Goal: Answer question/provide support: Answer question/provide support

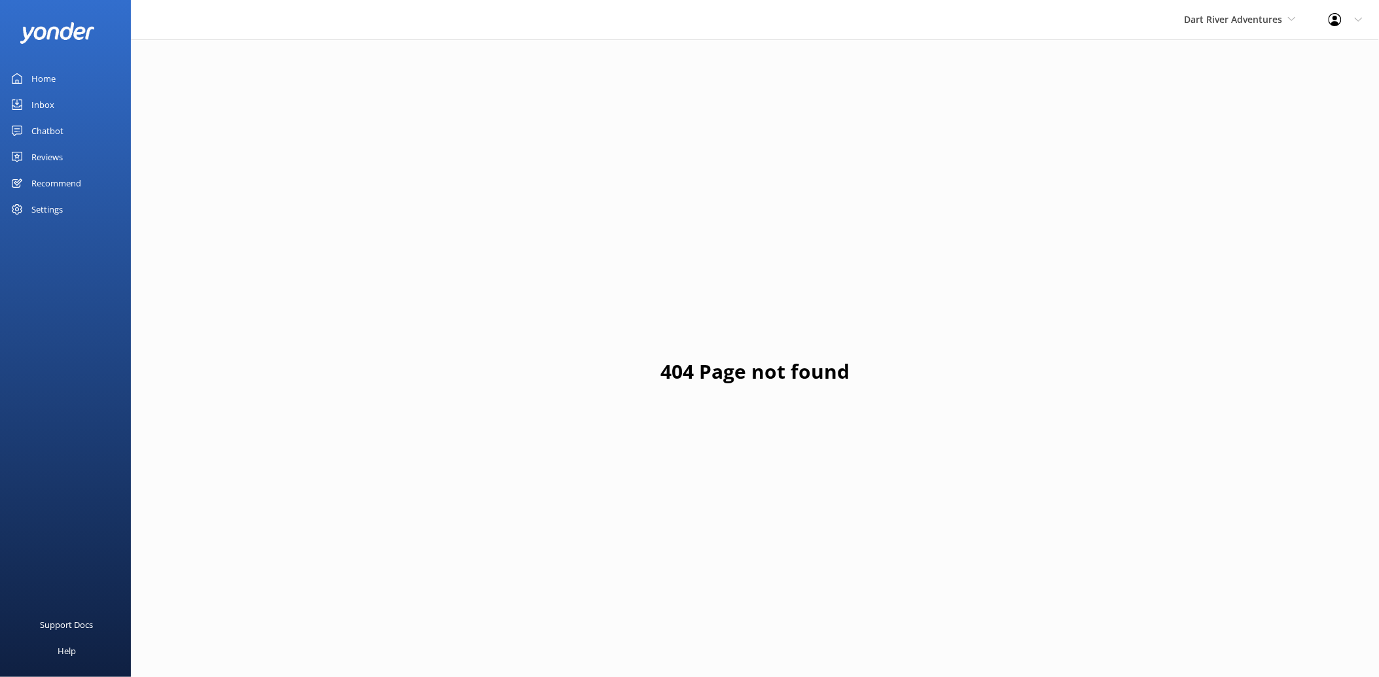
click at [58, 105] on link "Inbox" at bounding box center [65, 105] width 131 height 26
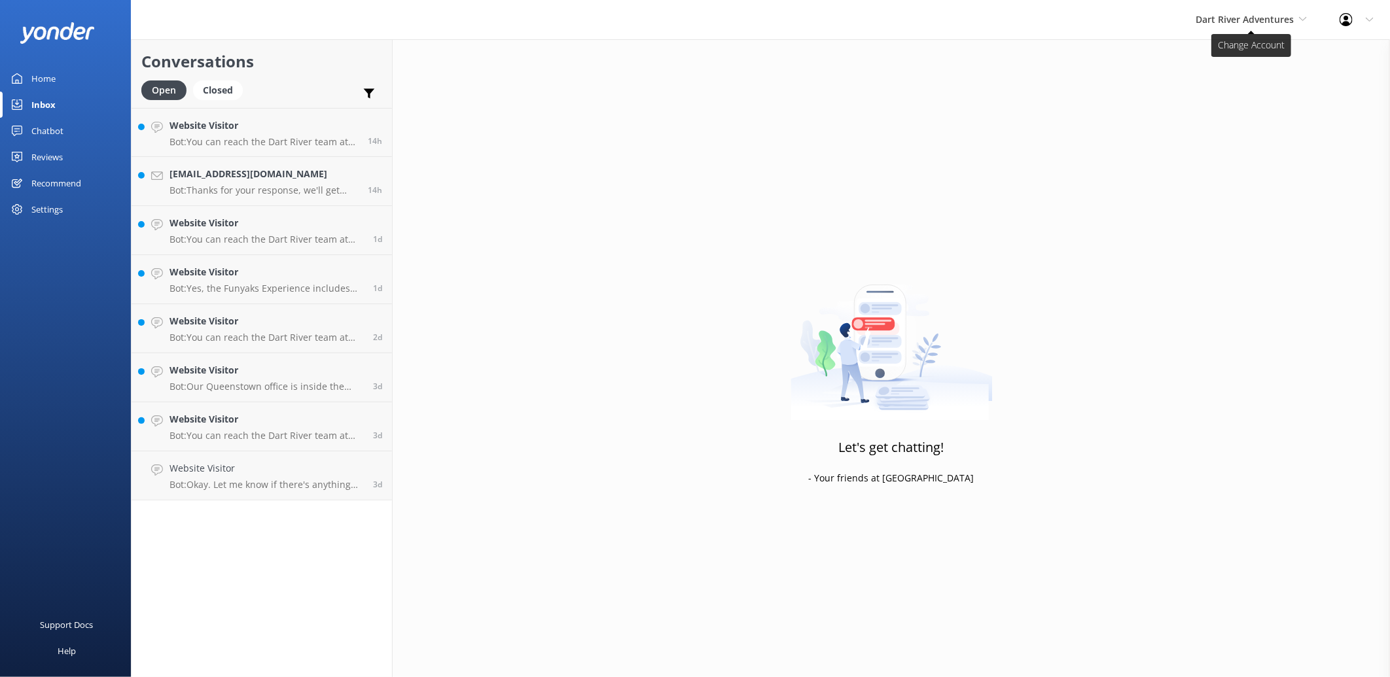
click at [1277, 16] on span "Dart River Adventures" at bounding box center [1244, 19] width 98 height 12
click at [1220, 60] on link "Shotover Jet" at bounding box center [1244, 54] width 131 height 31
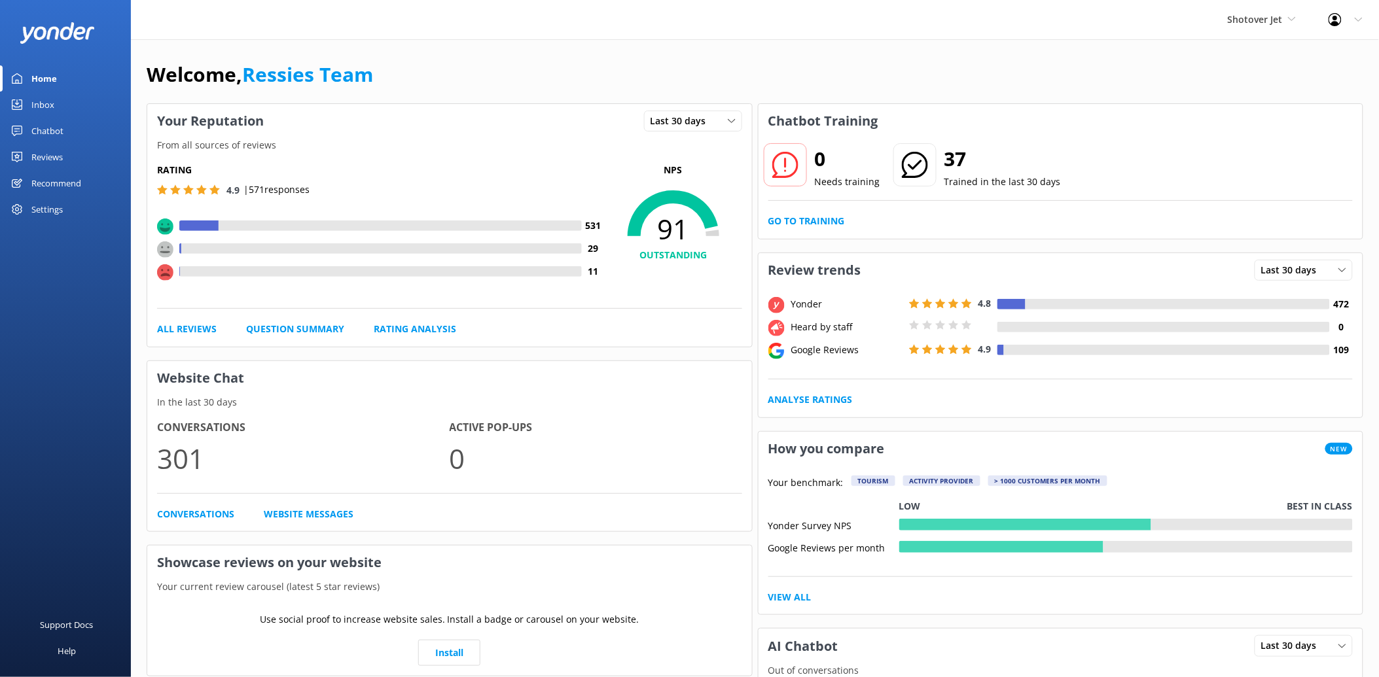
click at [56, 97] on link "Inbox" at bounding box center [65, 105] width 131 height 26
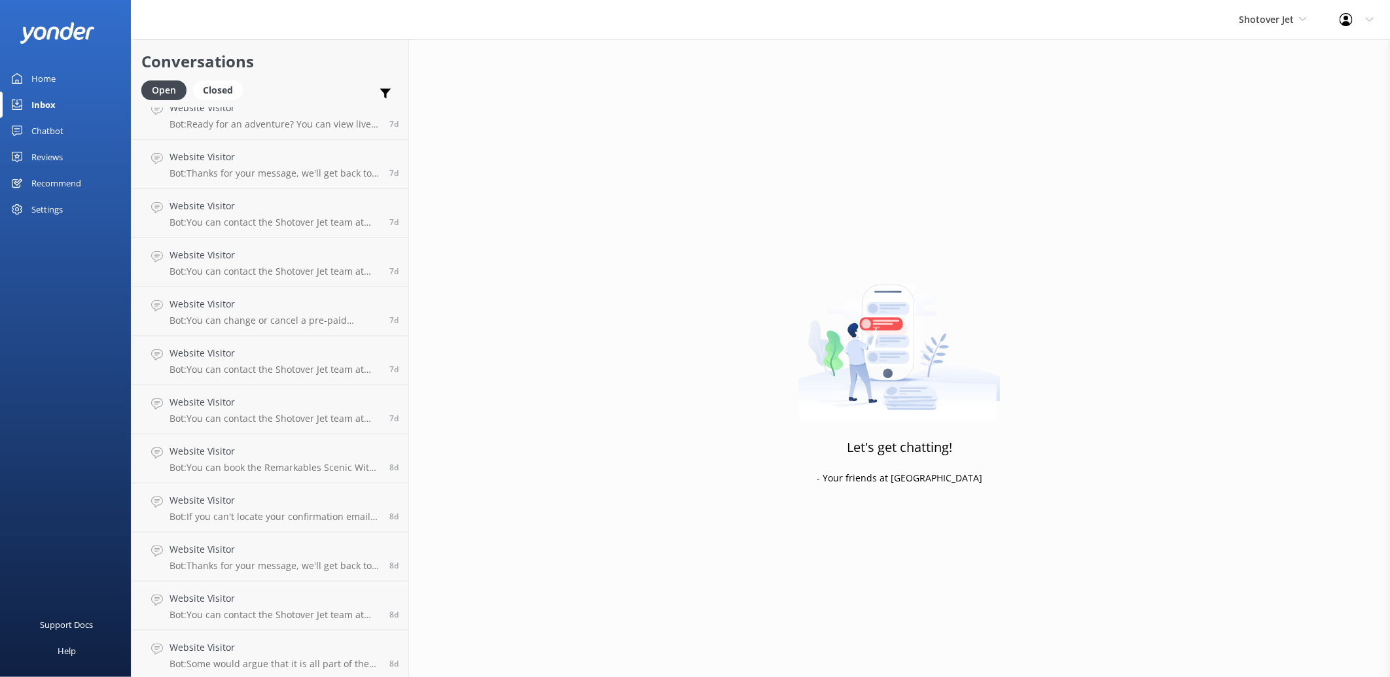
scroll to position [4141, 0]
click at [304, 639] on h4 "Website Visitor" at bounding box center [274, 645] width 210 height 14
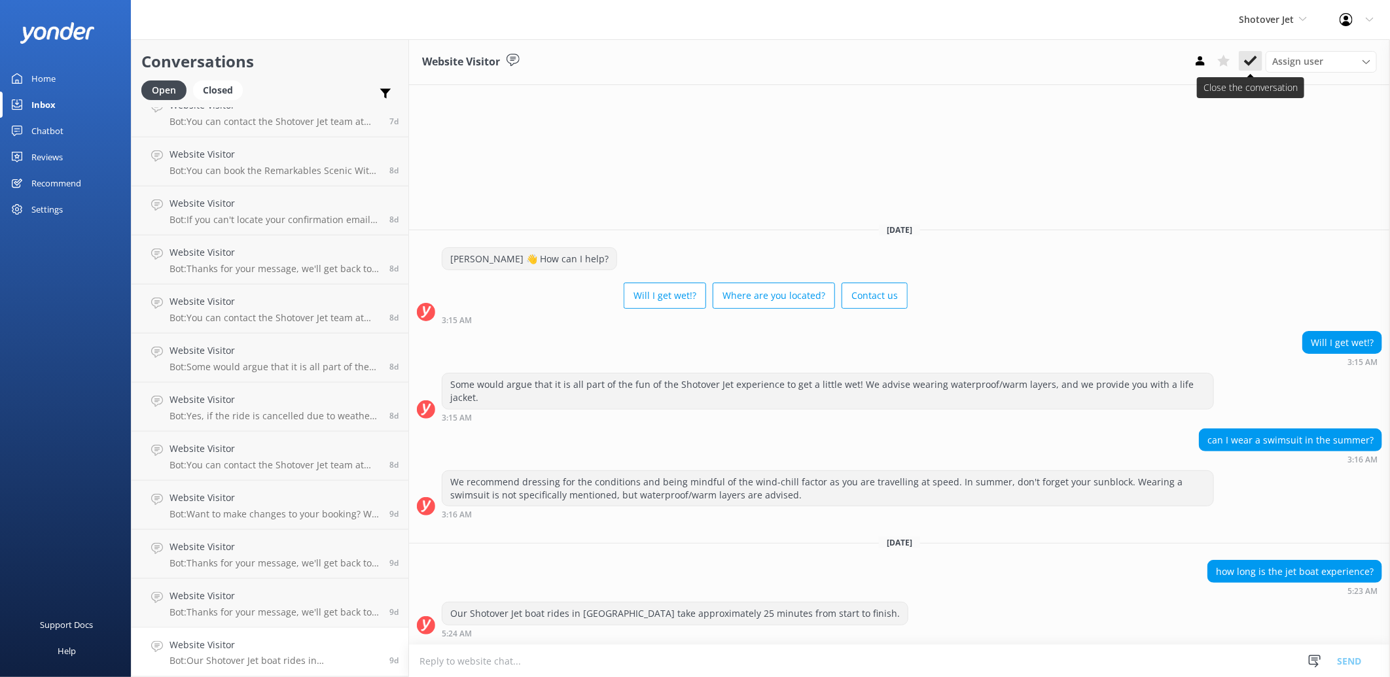
click at [1246, 65] on icon at bounding box center [1250, 60] width 13 height 13
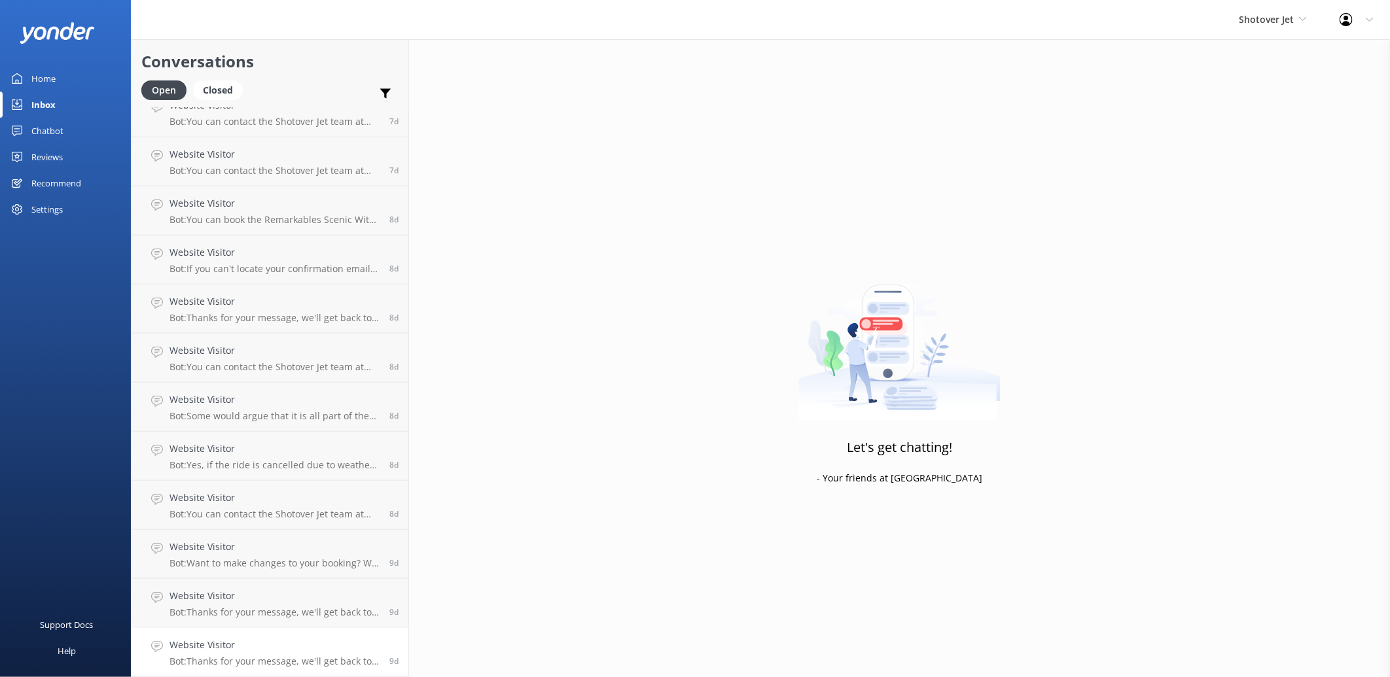
scroll to position [4092, 0]
click at [213, 656] on p "Bot: Thanks for your message, we'll get back to you as soon as we can. Or you c…" at bounding box center [274, 662] width 210 height 12
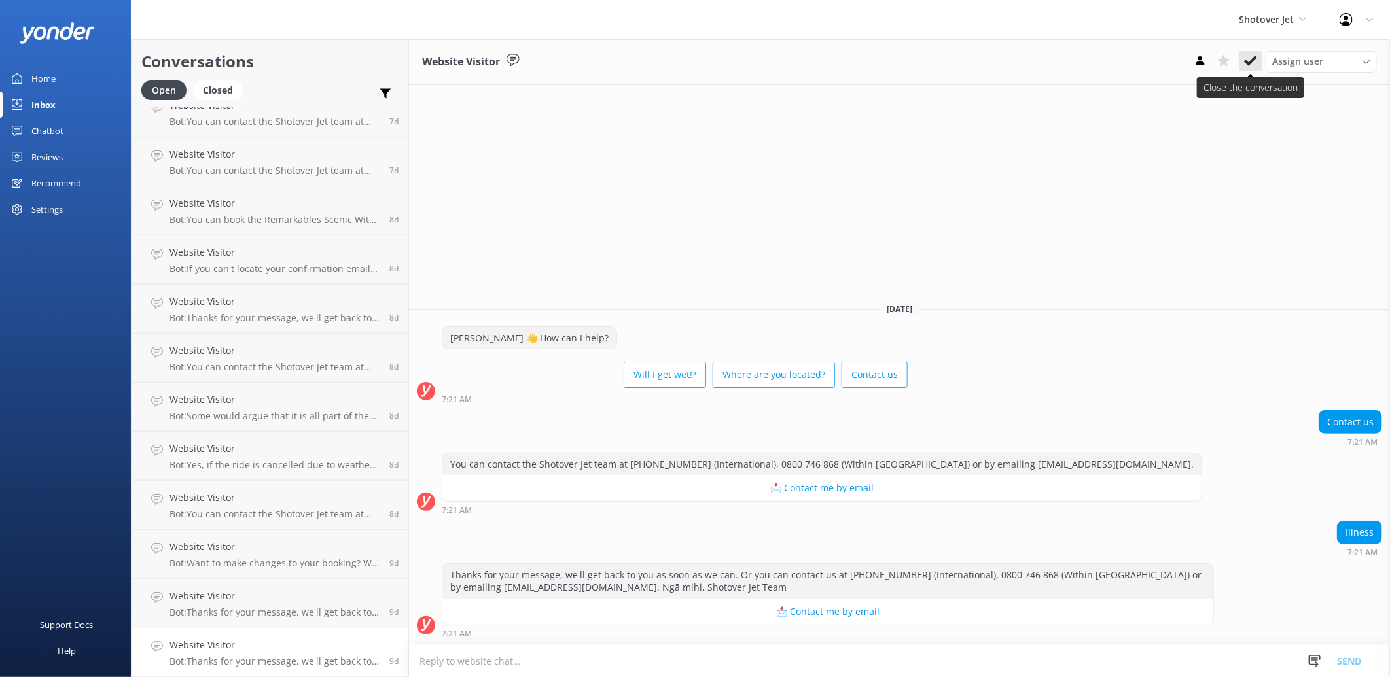
click at [1258, 61] on button at bounding box center [1251, 61] width 24 height 20
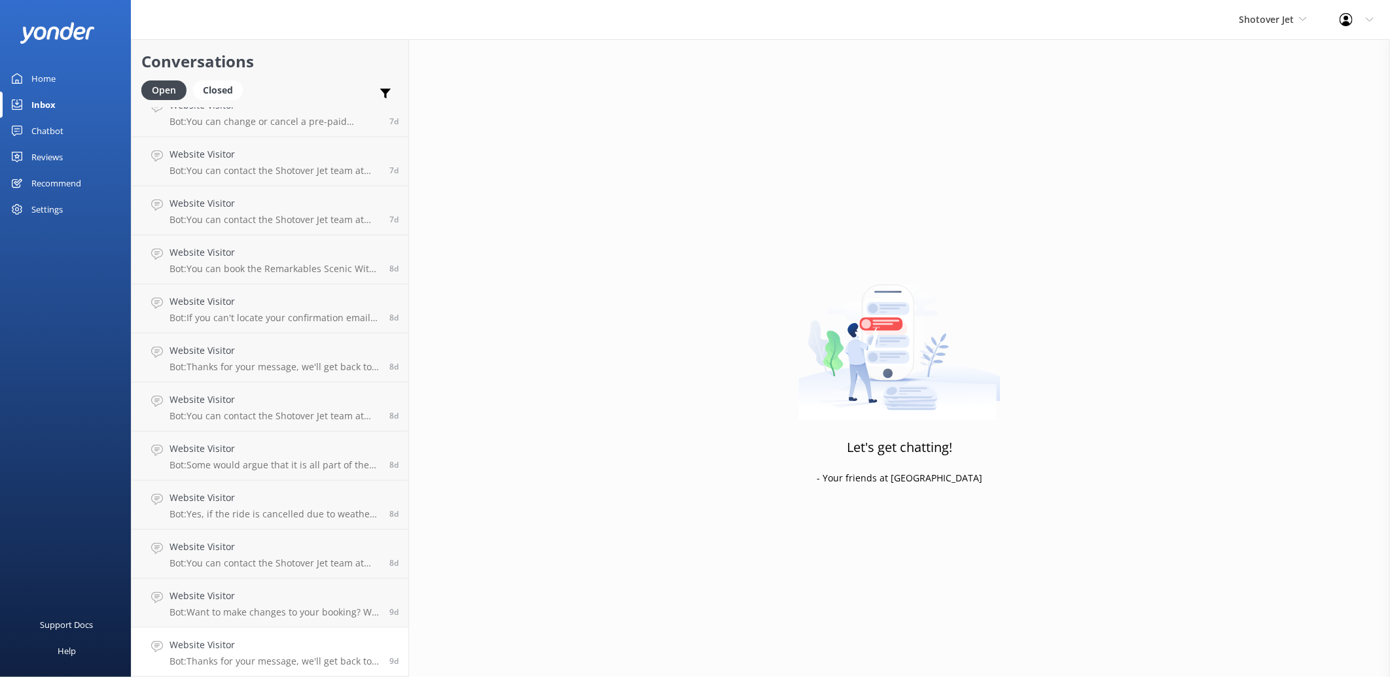
scroll to position [4043, 0]
click at [254, 638] on h4 "Website Visitor" at bounding box center [274, 645] width 210 height 14
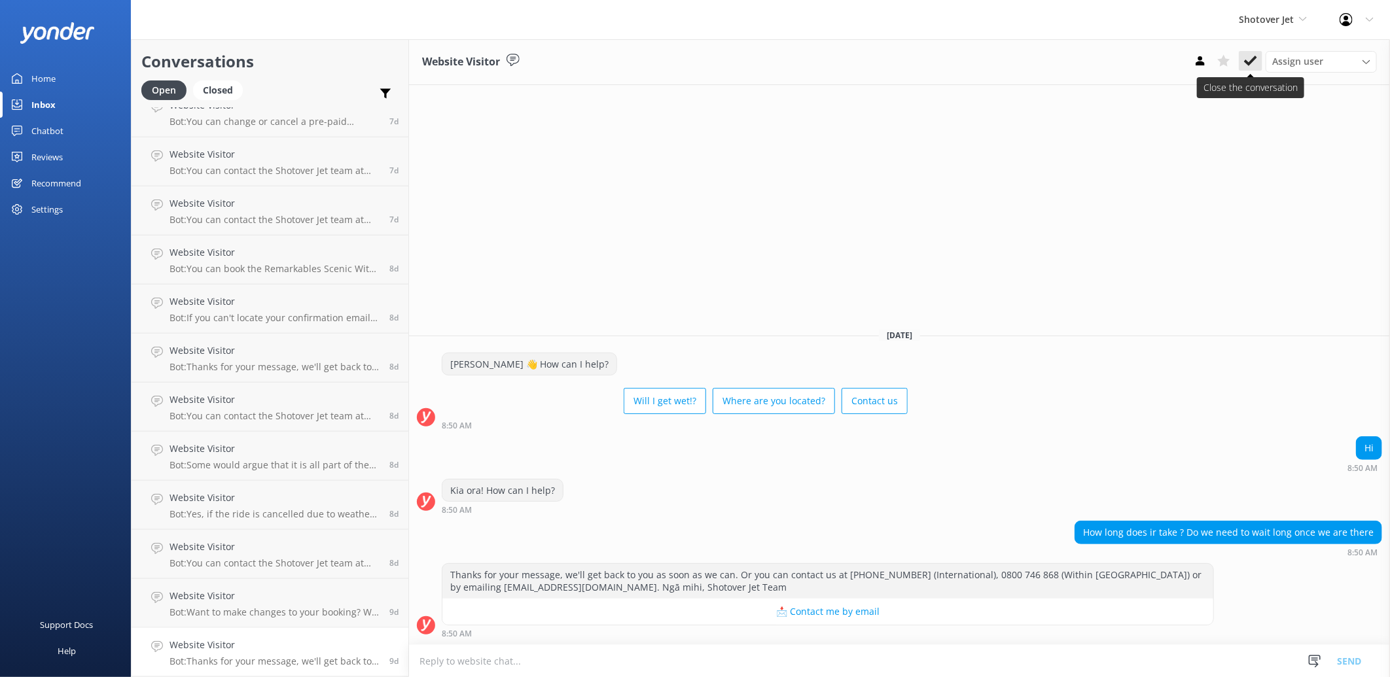
click at [1252, 54] on icon at bounding box center [1250, 60] width 13 height 13
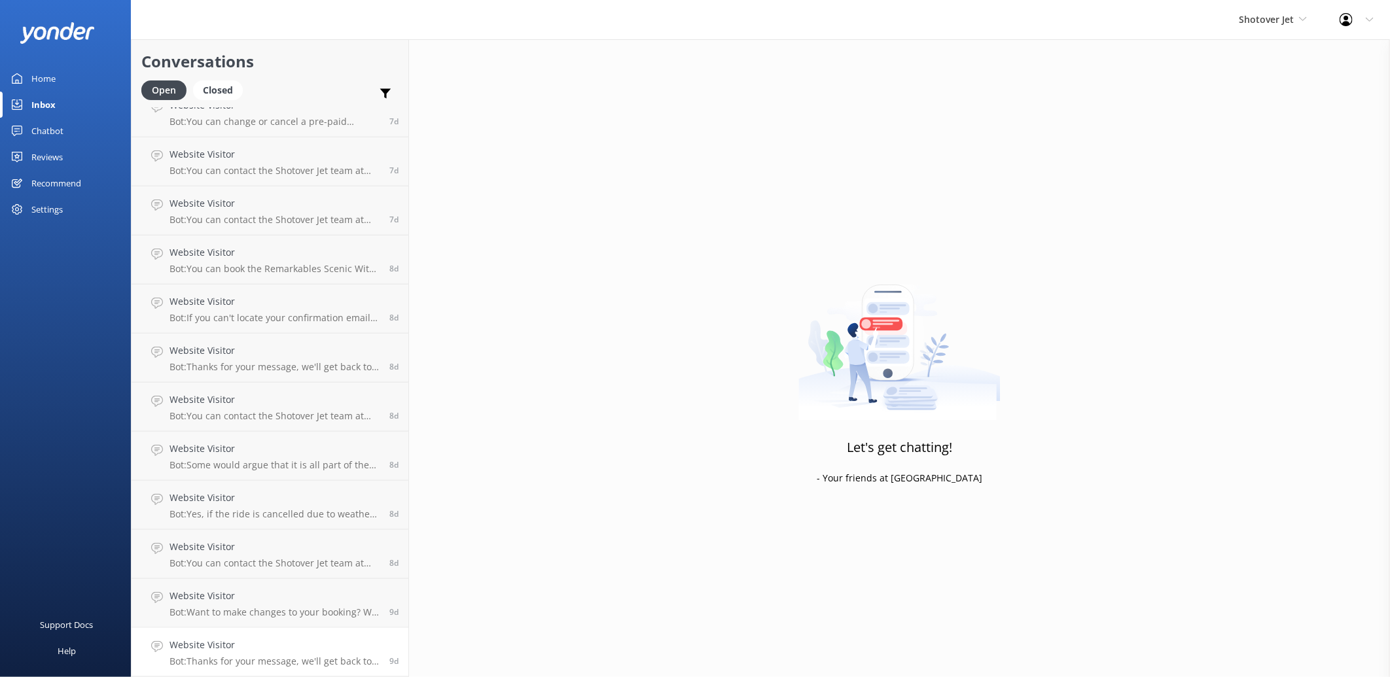
click at [220, 639] on h4 "Website Visitor" at bounding box center [274, 645] width 210 height 14
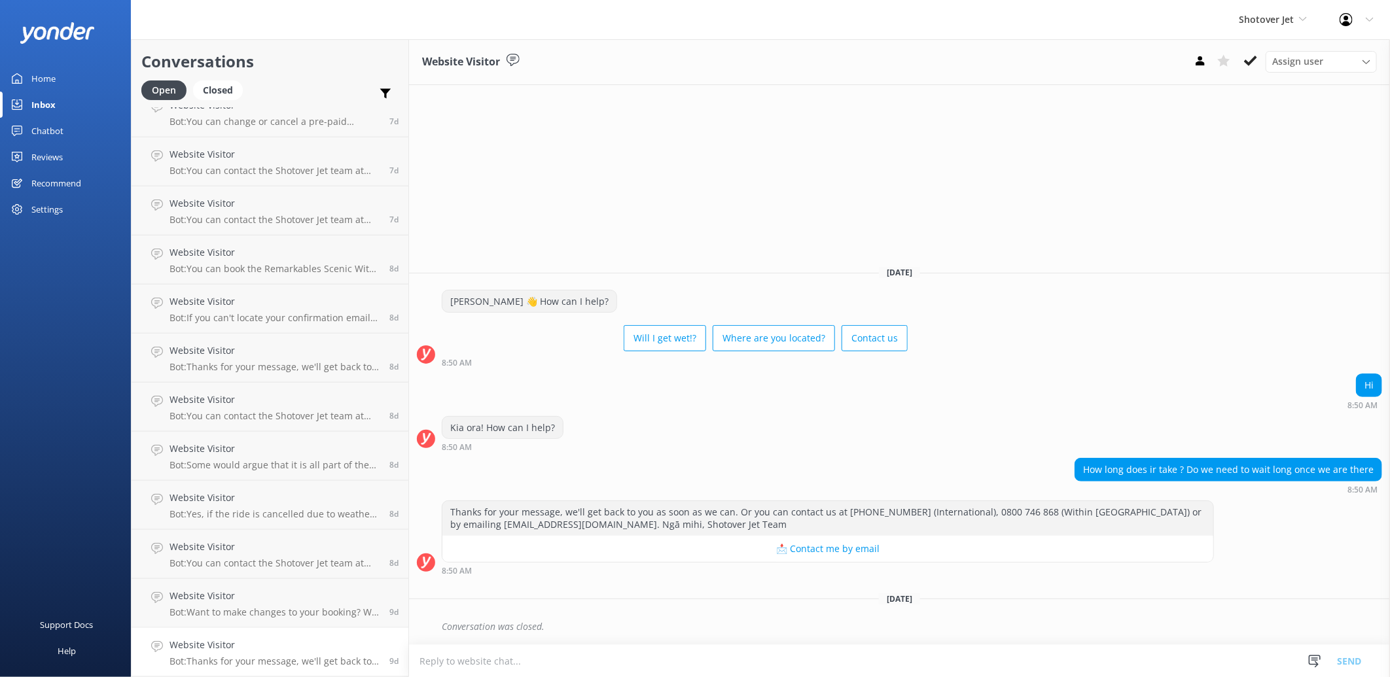
scroll to position [3994, 0]
click at [1252, 56] on icon at bounding box center [1250, 60] width 13 height 13
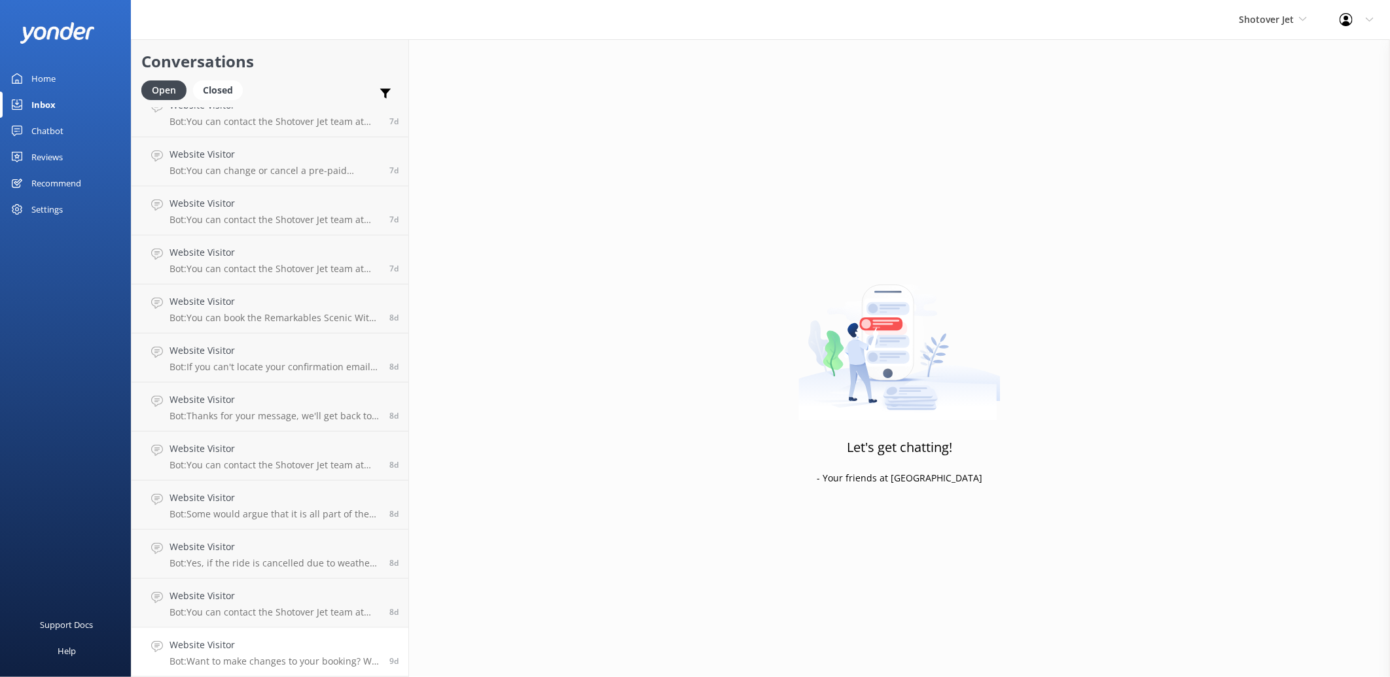
click at [258, 642] on h4 "Website Visitor" at bounding box center [274, 645] width 210 height 14
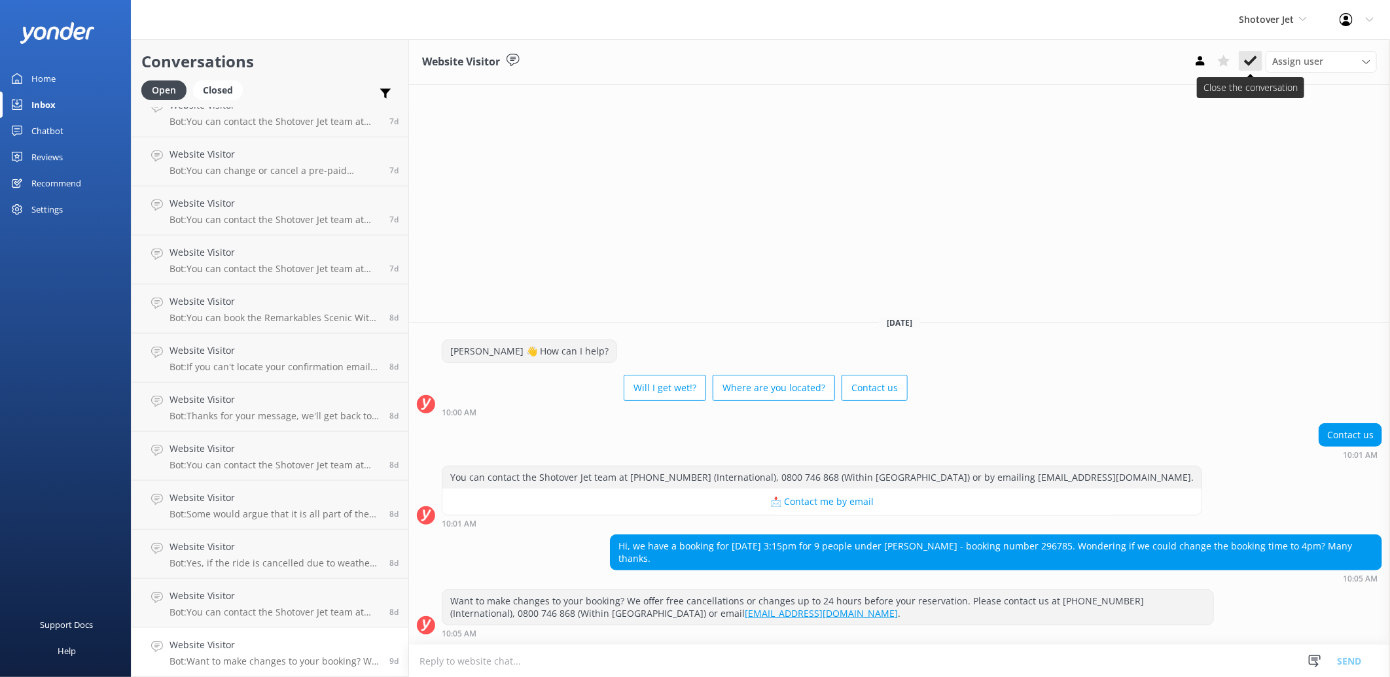
click at [1251, 60] on icon at bounding box center [1250, 60] width 13 height 13
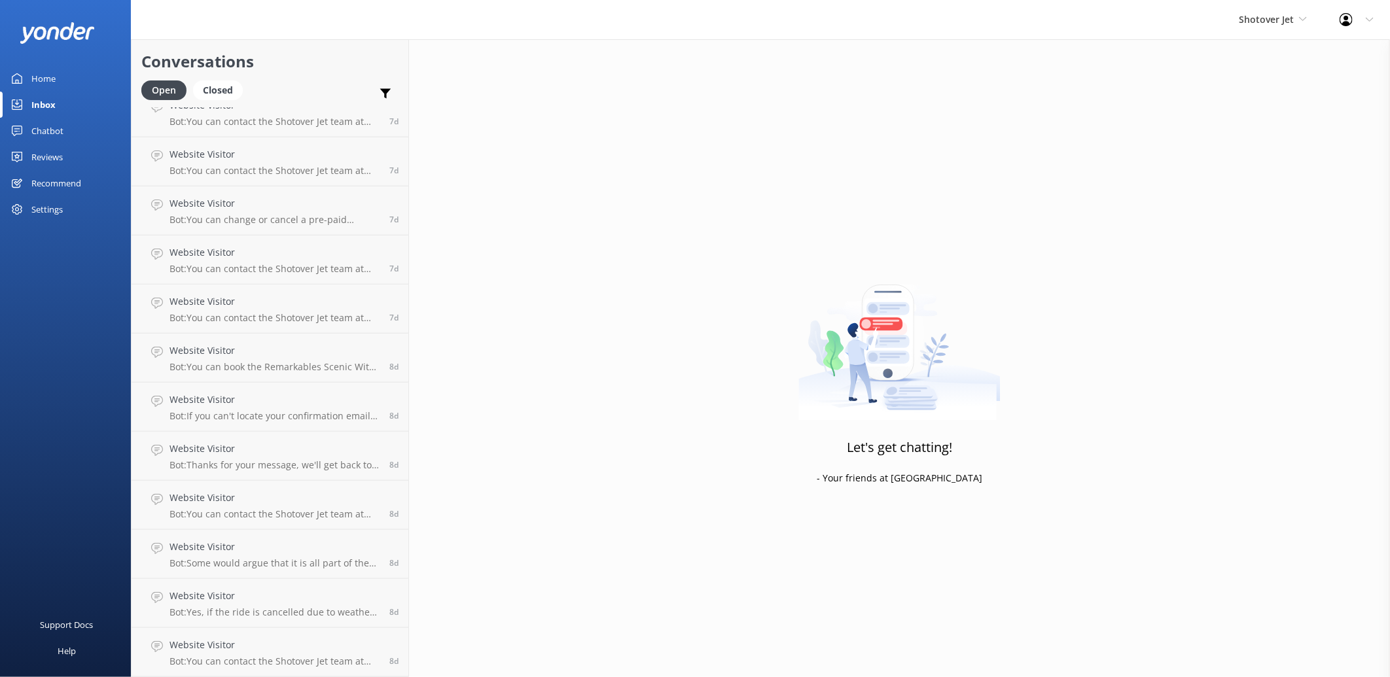
scroll to position [3945, 0]
click at [289, 643] on h4 "Website Visitor" at bounding box center [274, 645] width 210 height 14
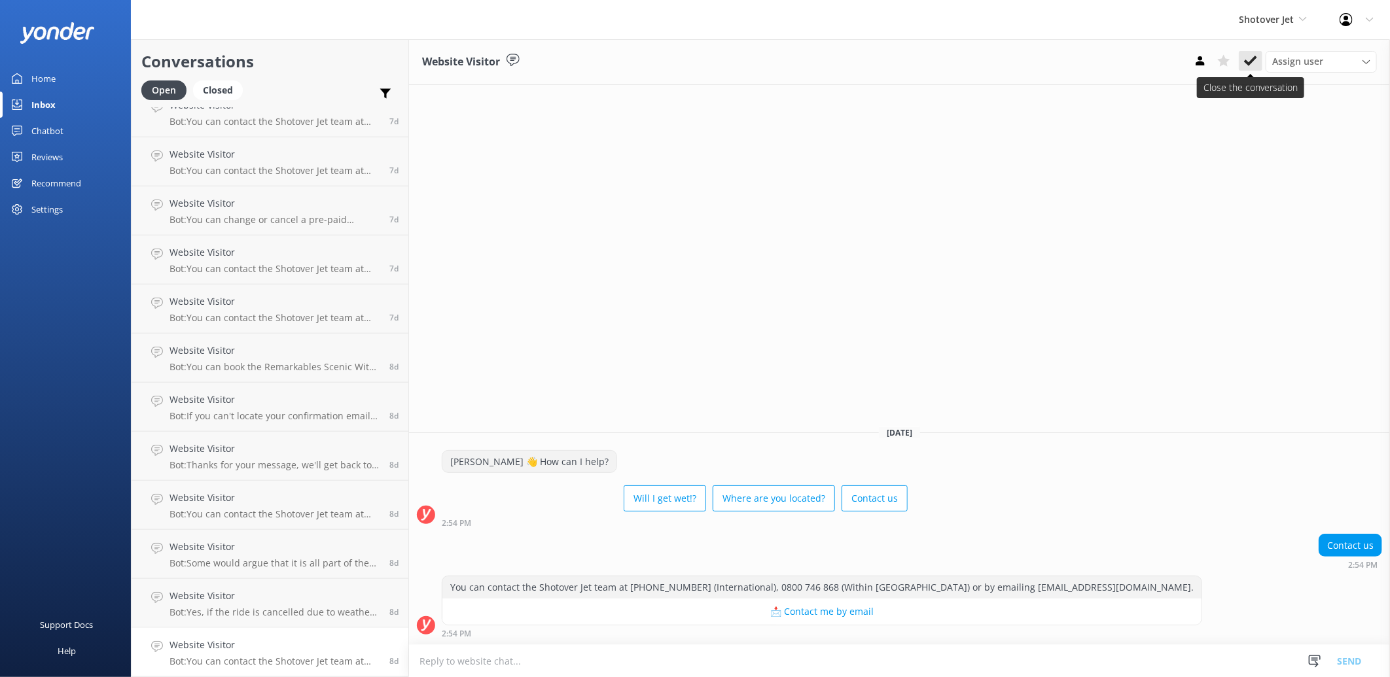
click at [1250, 63] on use at bounding box center [1250, 61] width 13 height 10
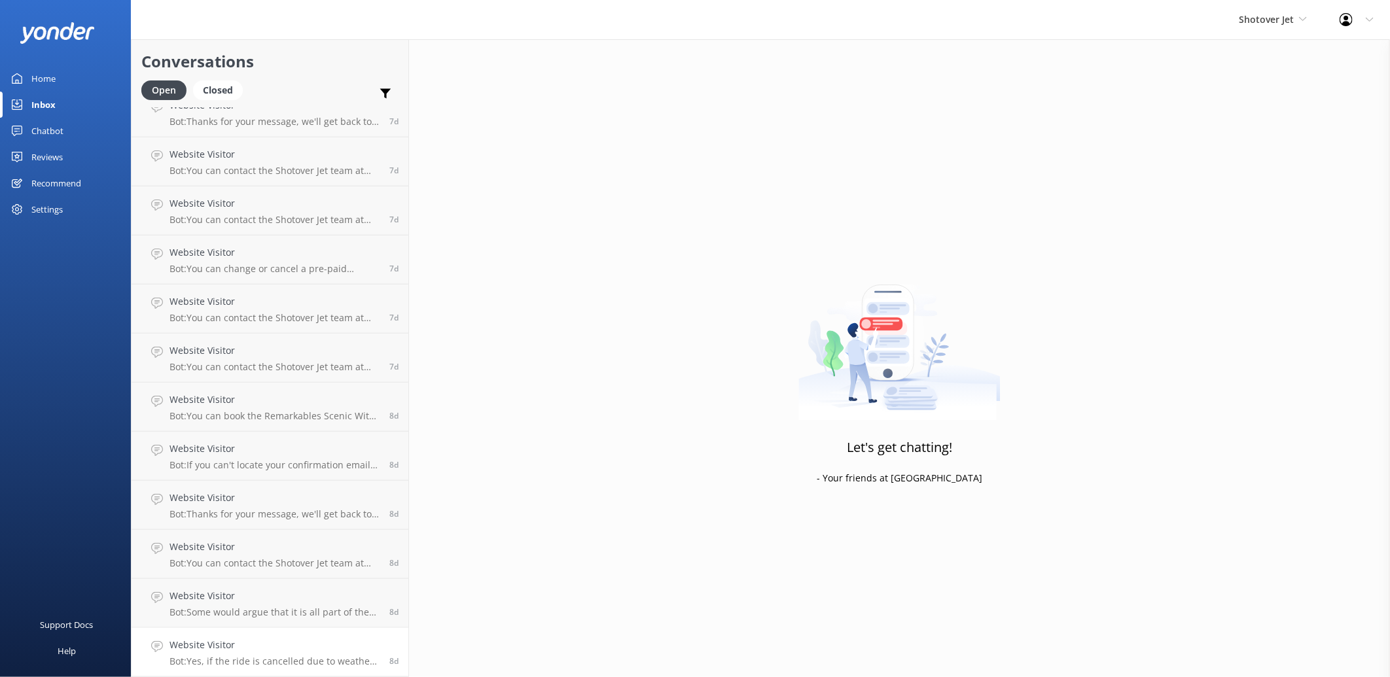
scroll to position [3896, 0]
click at [254, 648] on h4 "Website Visitor" at bounding box center [274, 645] width 210 height 14
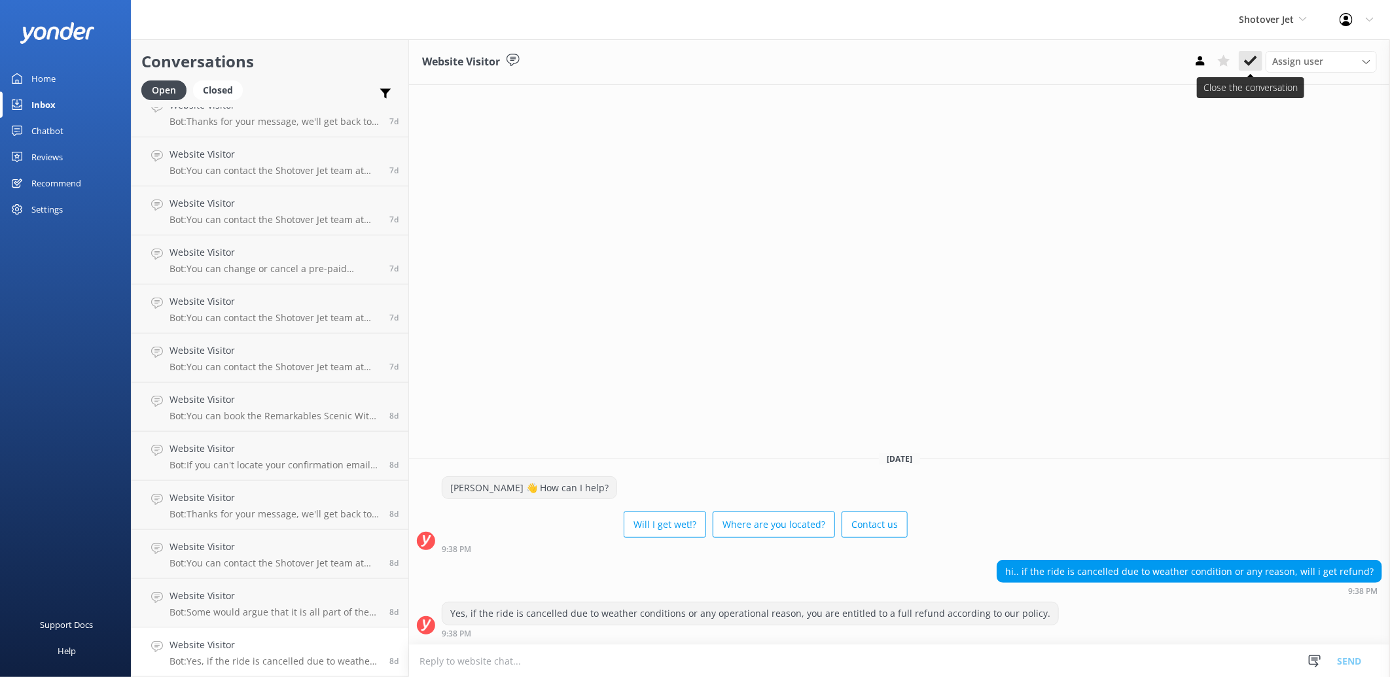
click at [1250, 63] on use at bounding box center [1250, 61] width 13 height 10
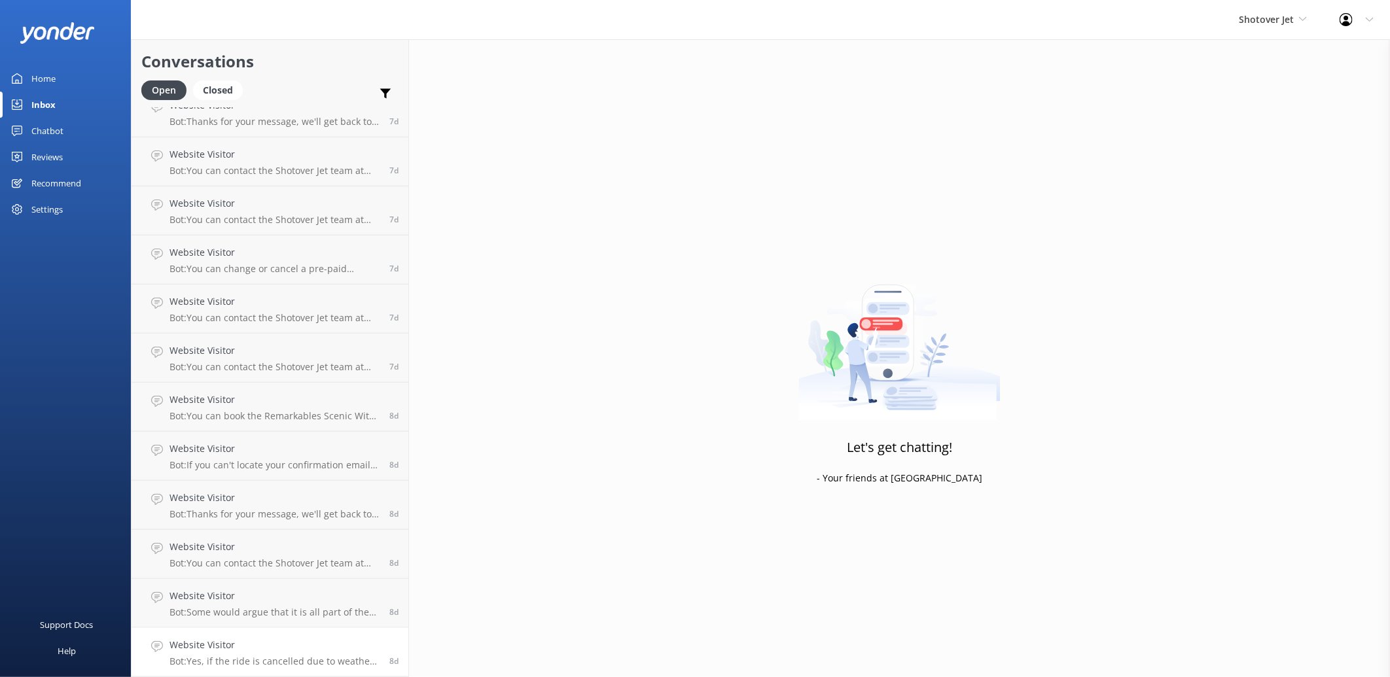
click at [272, 645] on h4 "Website Visitor" at bounding box center [274, 645] width 210 height 14
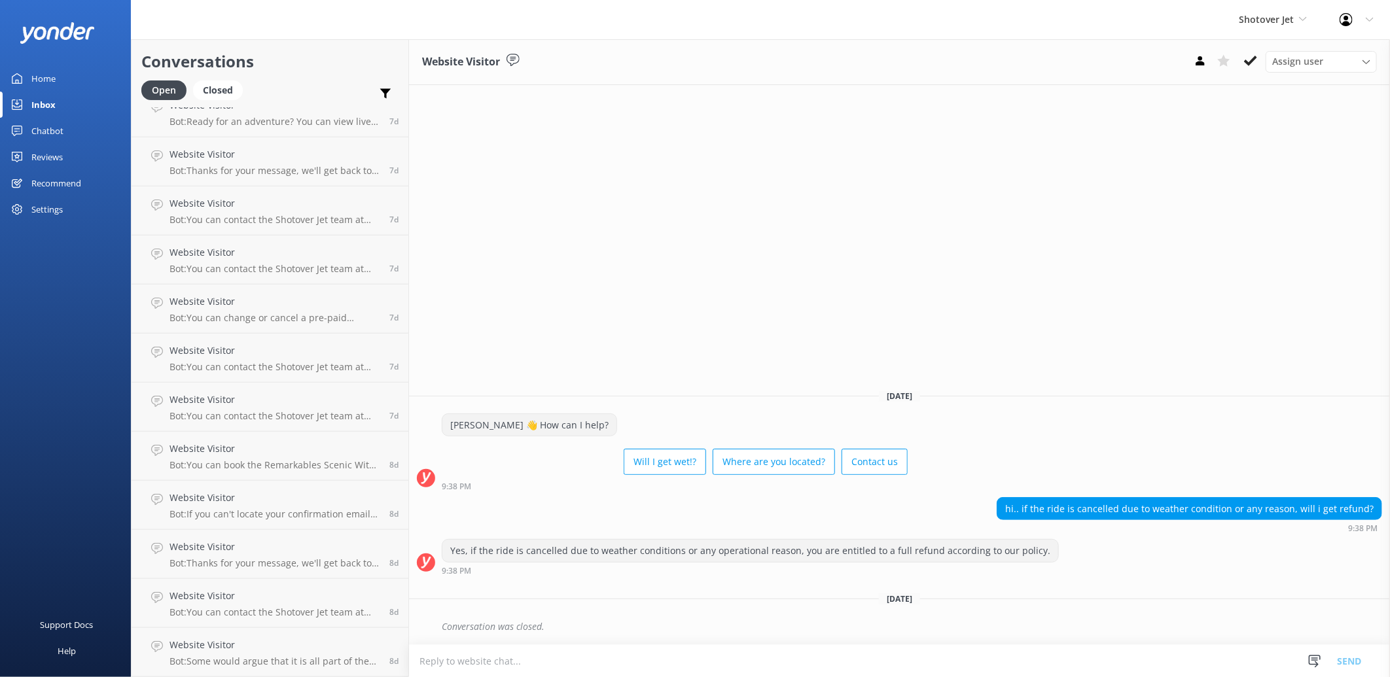
scroll to position [3847, 0]
click at [1255, 57] on use at bounding box center [1250, 61] width 13 height 10
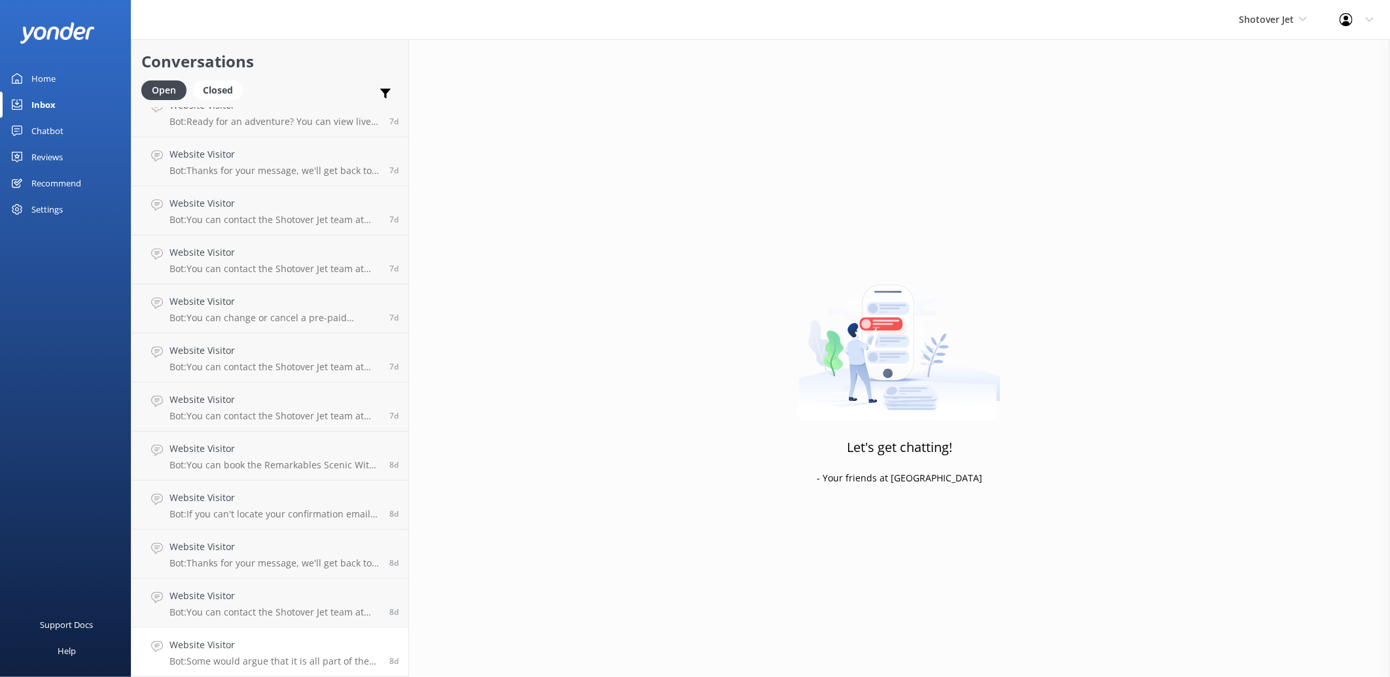
click at [223, 652] on h4 "Website Visitor" at bounding box center [274, 645] width 210 height 14
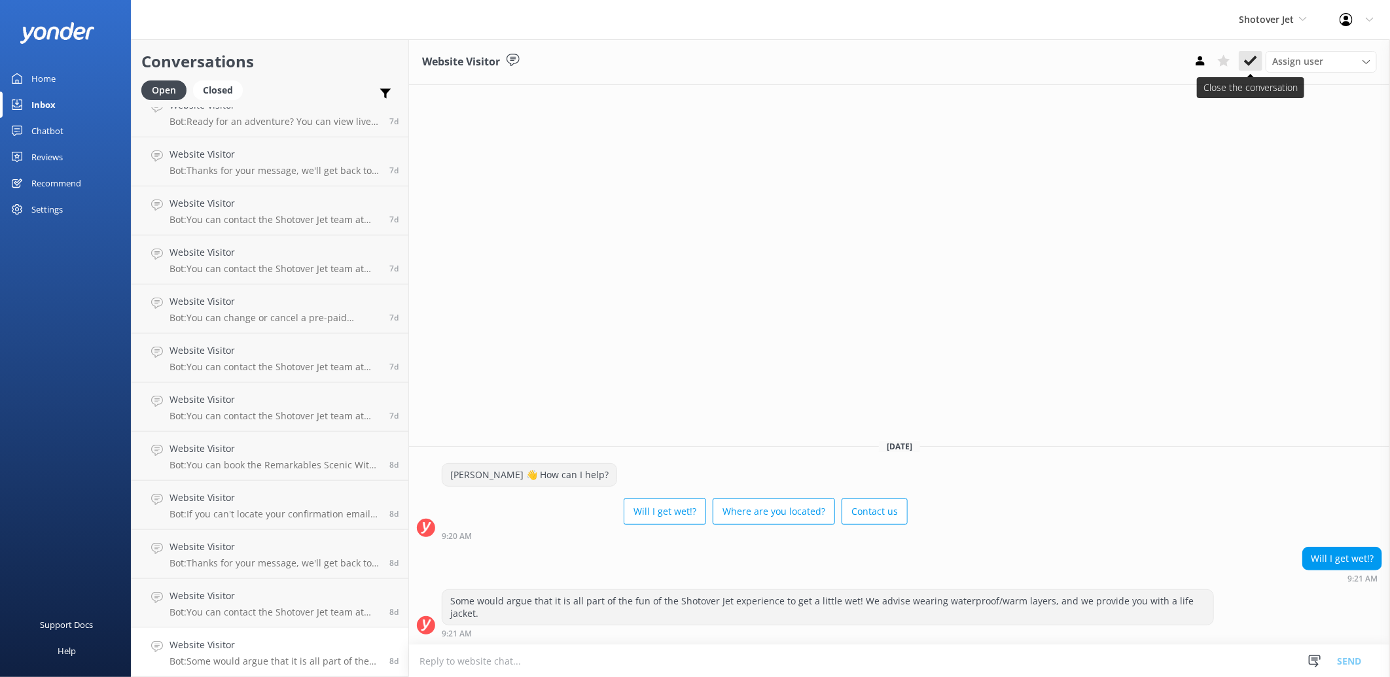
click at [1256, 63] on icon at bounding box center [1250, 60] width 13 height 13
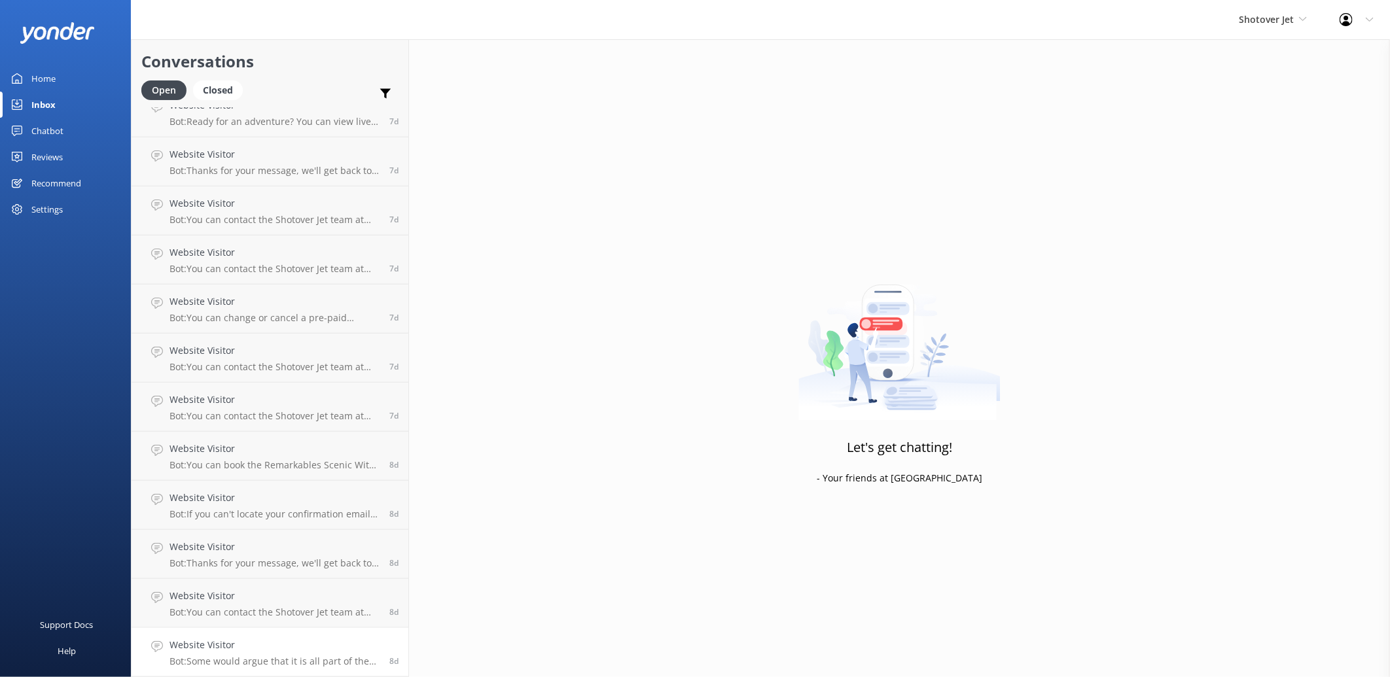
click at [252, 643] on h4 "Website Visitor" at bounding box center [274, 645] width 210 height 14
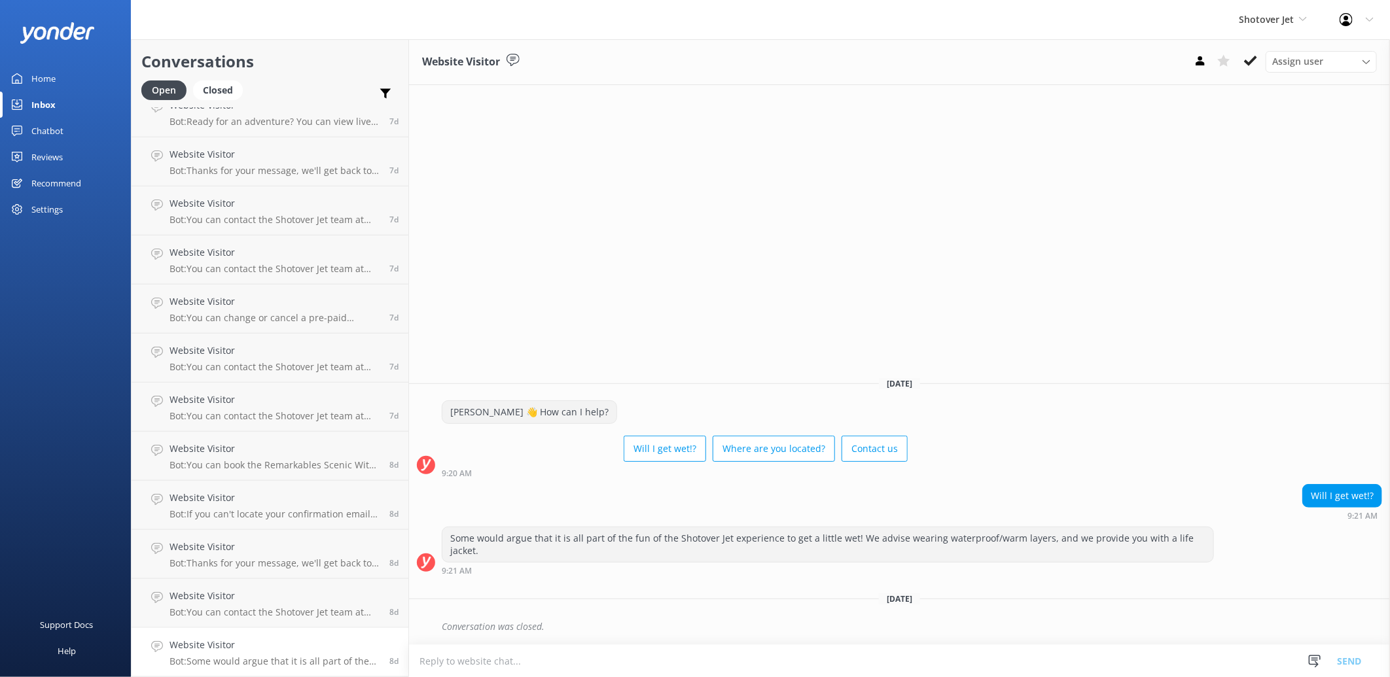
scroll to position [3798, 0]
click at [1259, 56] on button at bounding box center [1251, 61] width 24 height 20
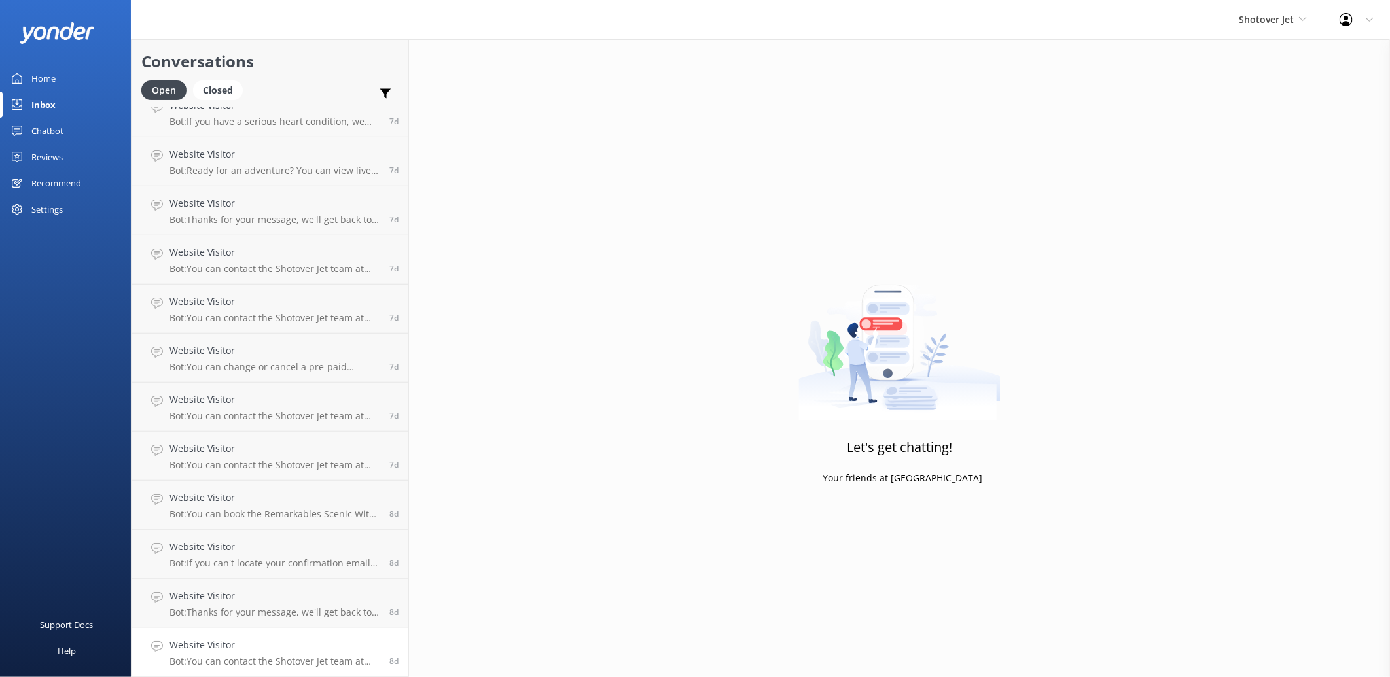
click at [258, 656] on p "Bot: You can contact the Shotover Jet team at [PHONE_NUMBER] (International), 0…" at bounding box center [274, 662] width 210 height 12
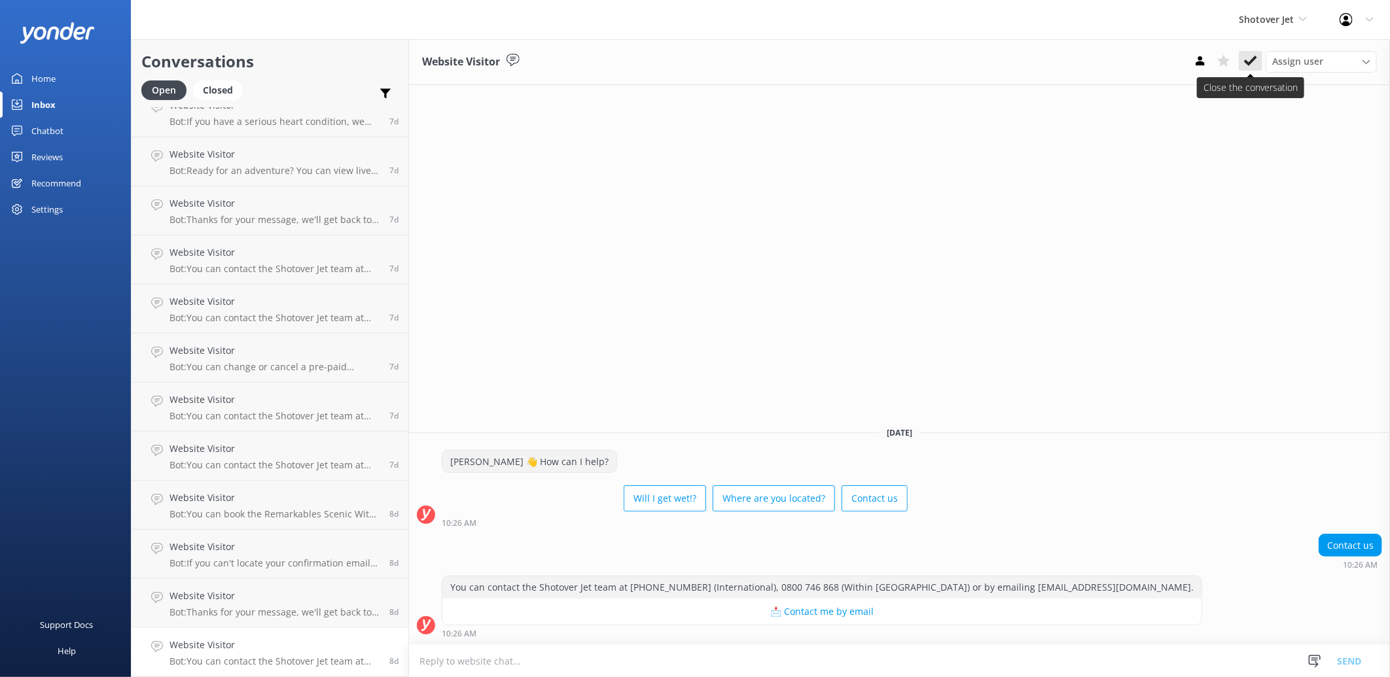
click at [1248, 63] on use at bounding box center [1250, 61] width 13 height 10
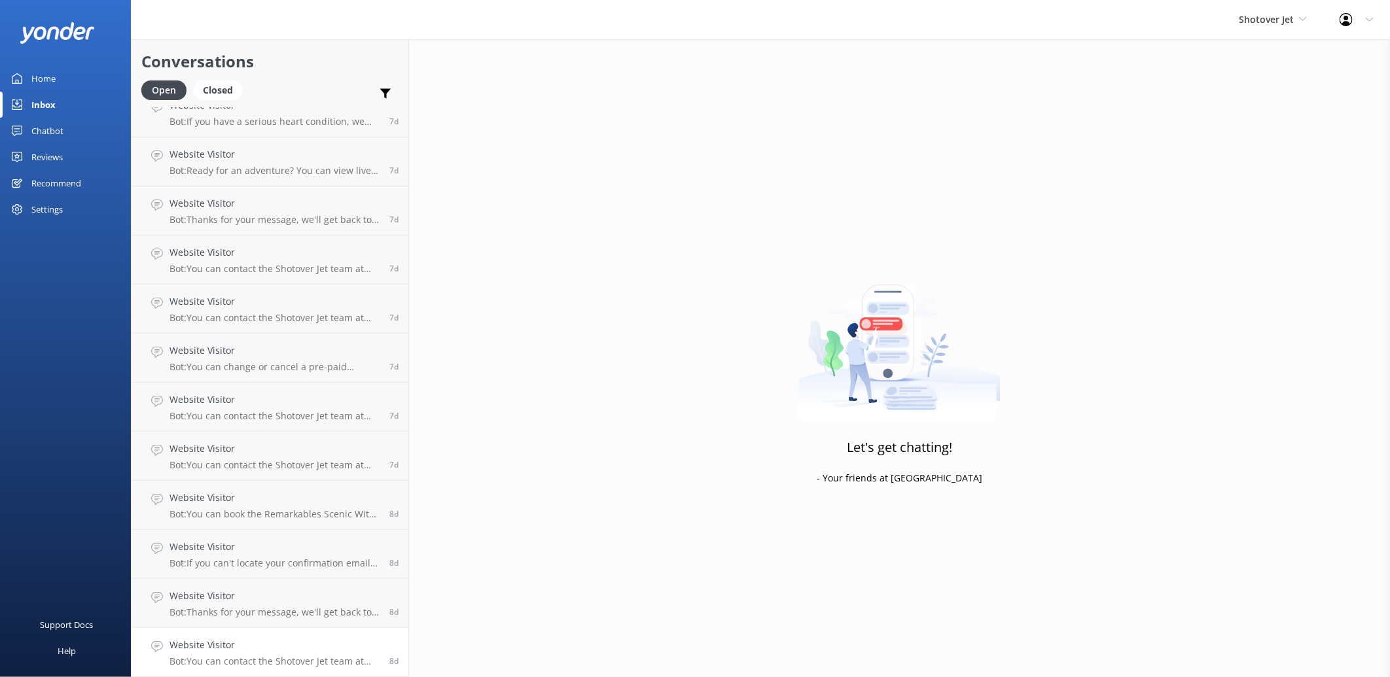
click at [251, 658] on p "Bot: You can contact the Shotover Jet team at [PHONE_NUMBER] (International), 0…" at bounding box center [274, 662] width 210 height 12
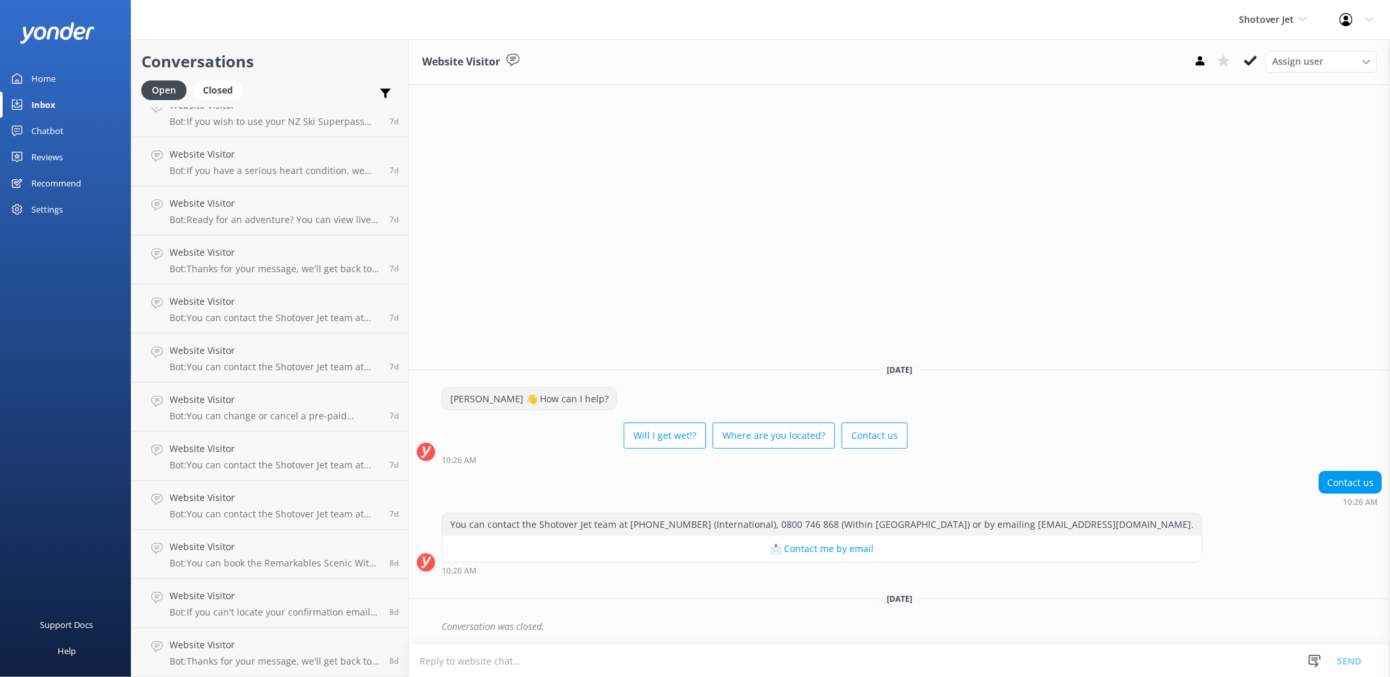
scroll to position [3749, 0]
click at [1246, 60] on use at bounding box center [1250, 61] width 13 height 10
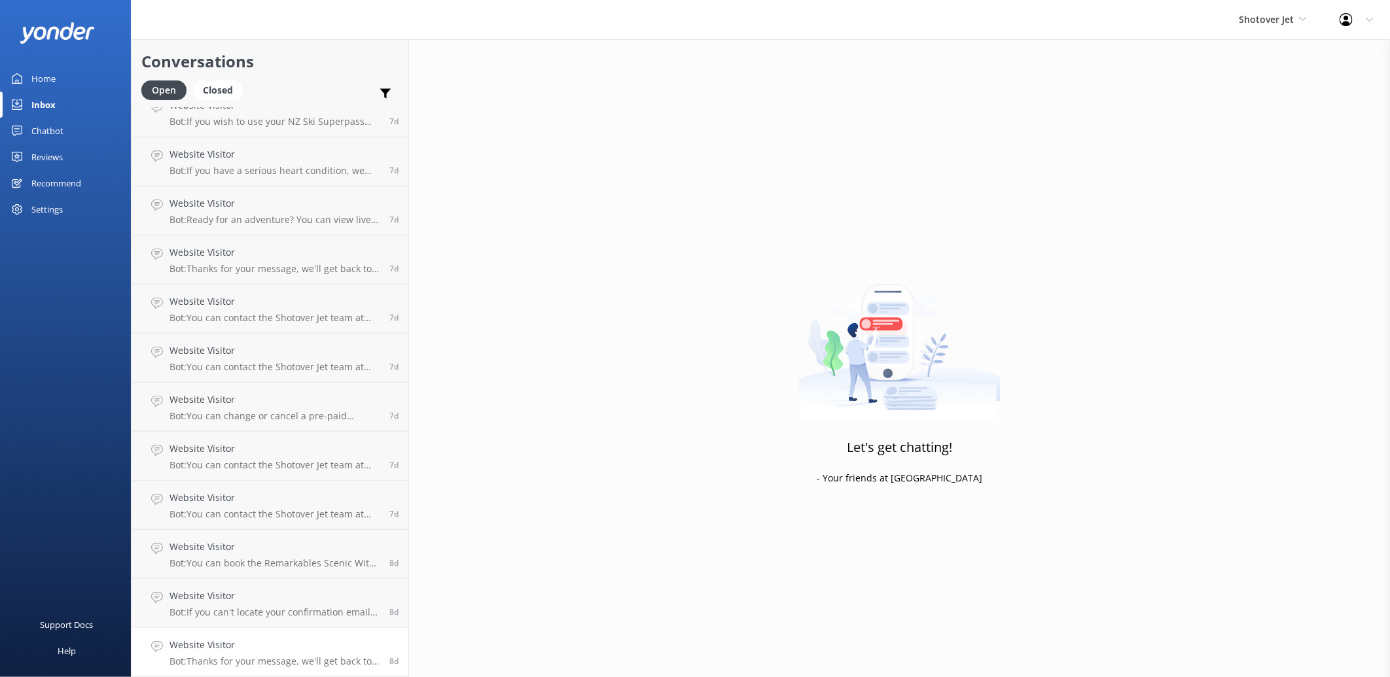
click at [298, 643] on h4 "Website Visitor" at bounding box center [274, 645] width 210 height 14
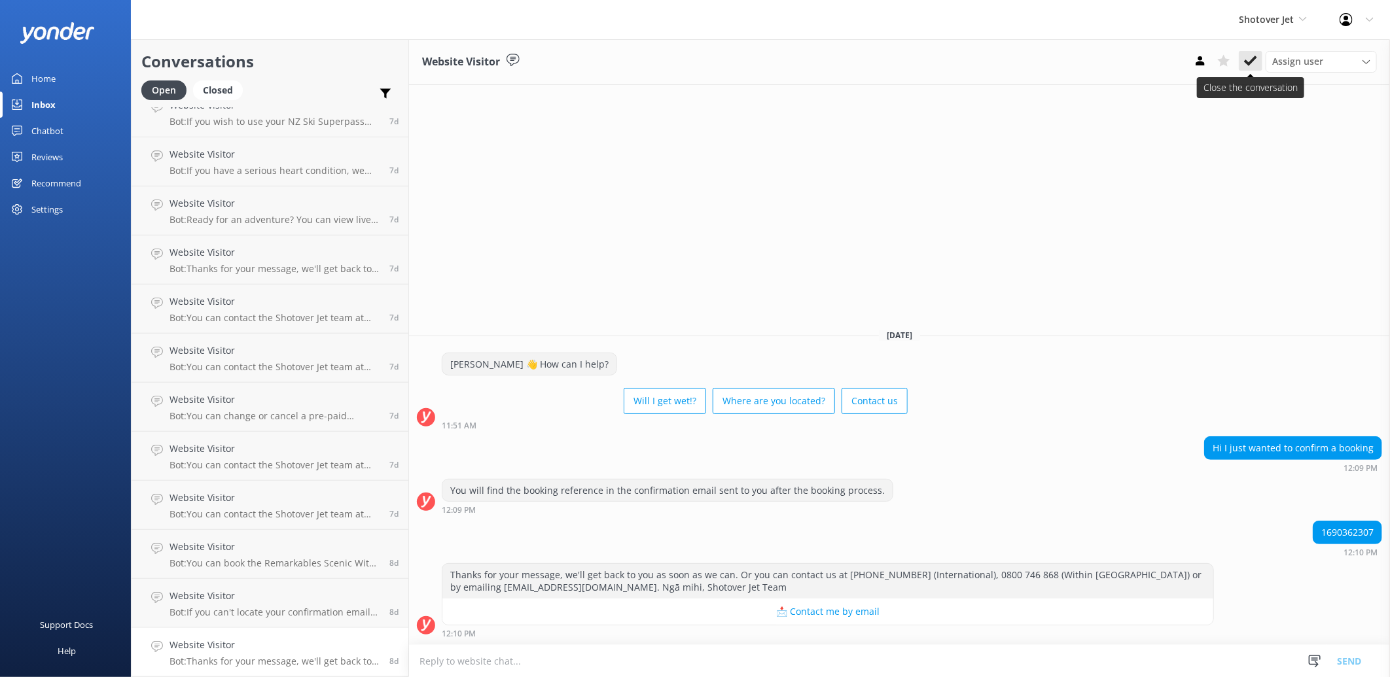
click at [1252, 62] on use at bounding box center [1250, 61] width 13 height 10
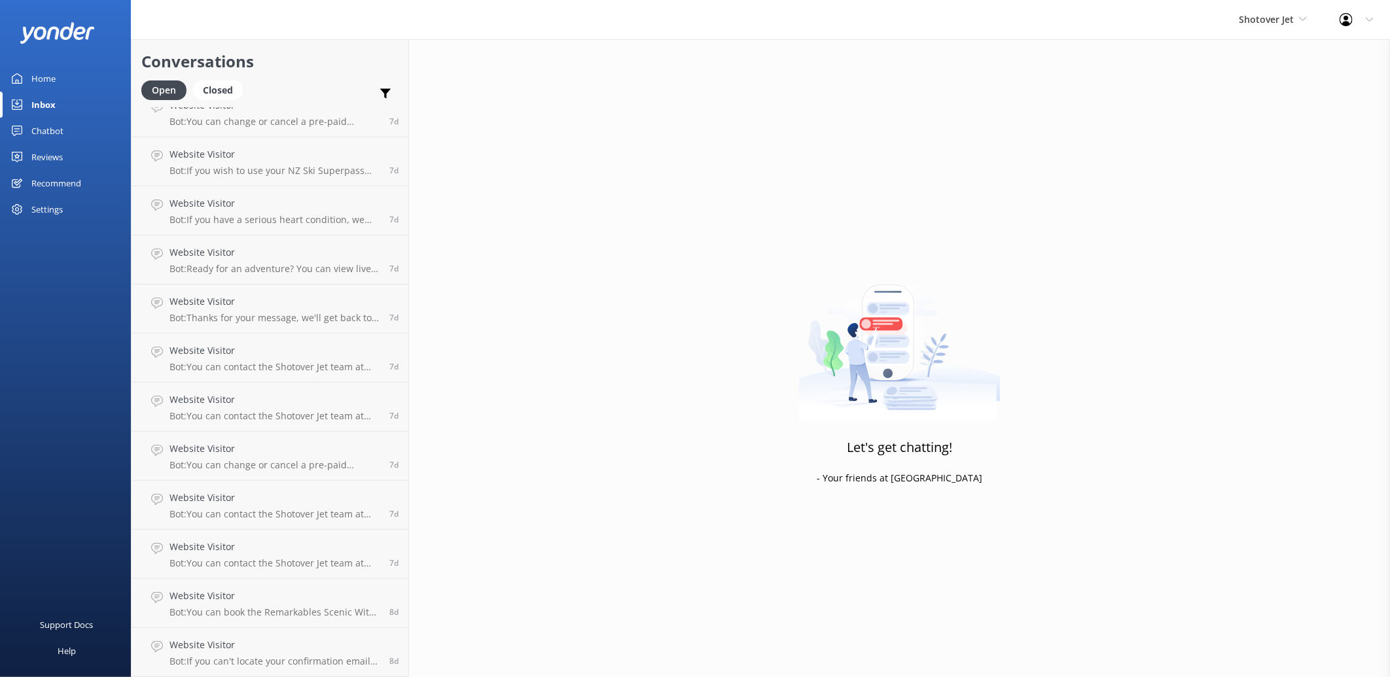
scroll to position [3700, 0]
click at [221, 638] on h4 "Website Visitor" at bounding box center [274, 645] width 210 height 14
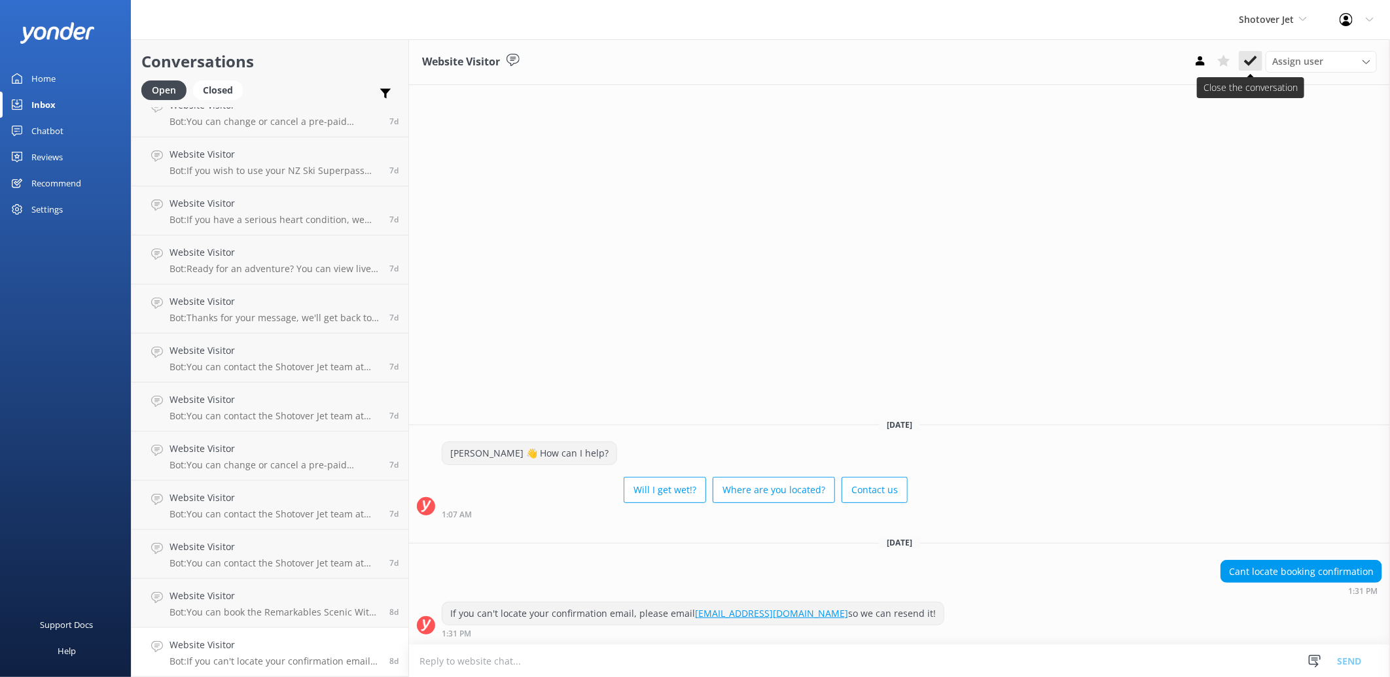
click at [1246, 54] on icon at bounding box center [1250, 60] width 13 height 13
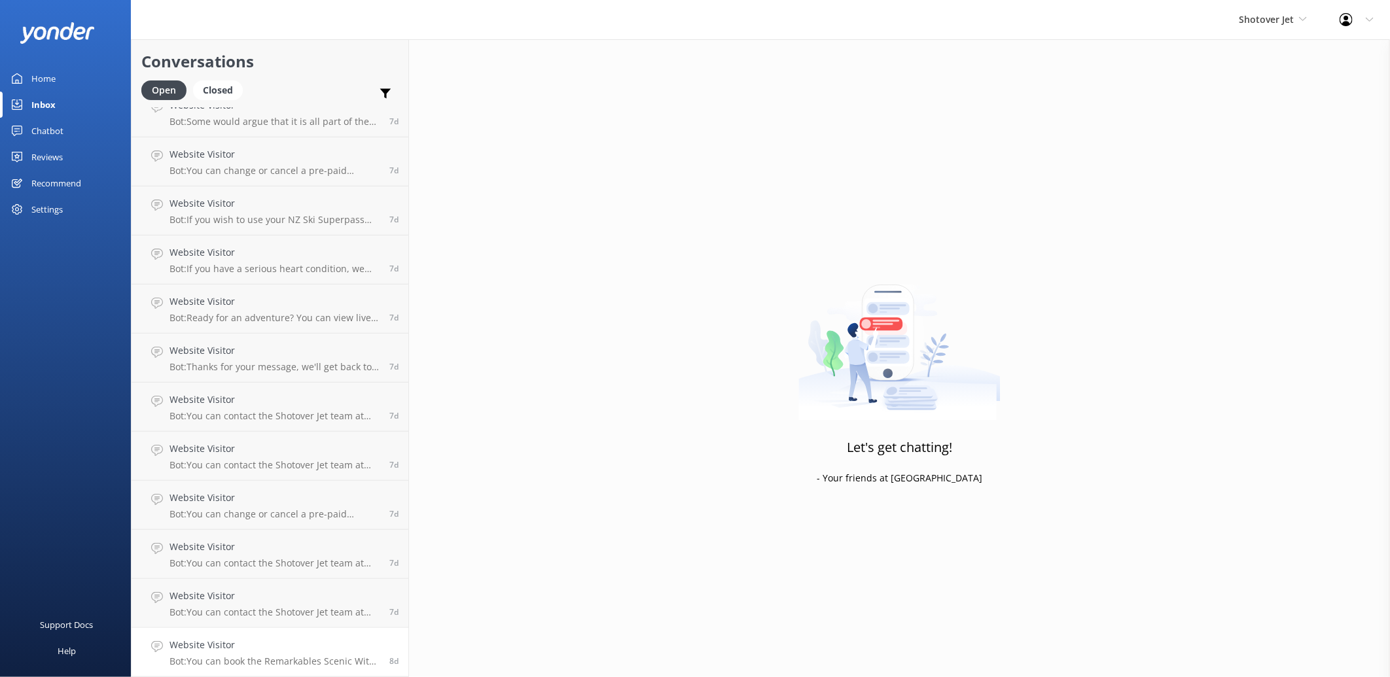
scroll to position [3651, 0]
click at [329, 646] on h4 "Website Visitor" at bounding box center [274, 645] width 210 height 14
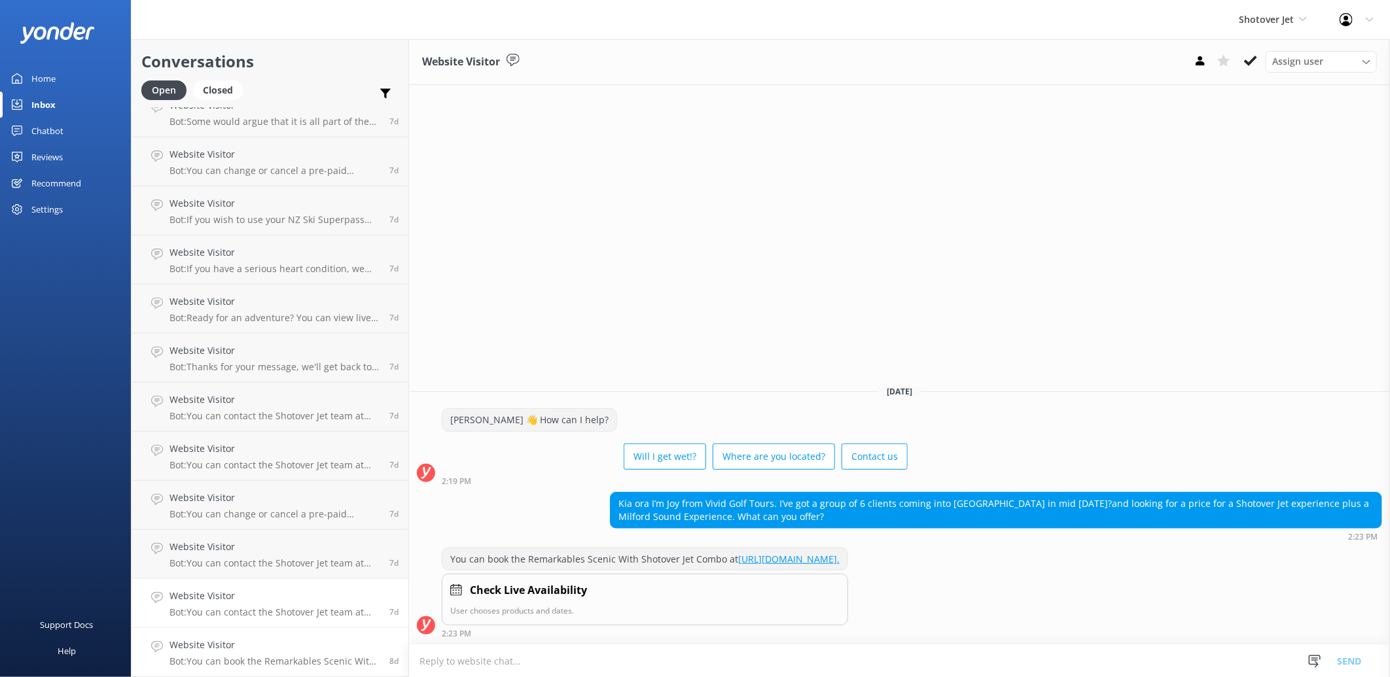
click at [301, 599] on h4 "Website Visitor" at bounding box center [274, 596] width 210 height 14
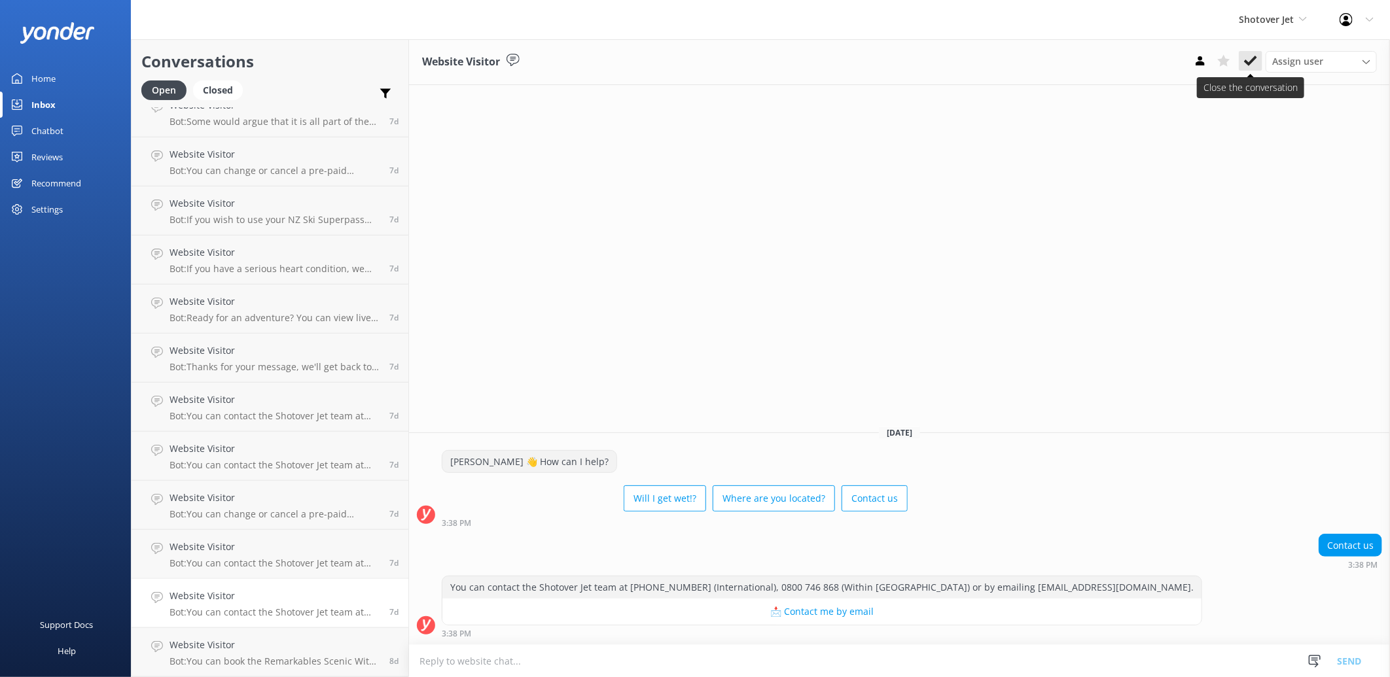
click at [1246, 62] on use at bounding box center [1250, 61] width 13 height 10
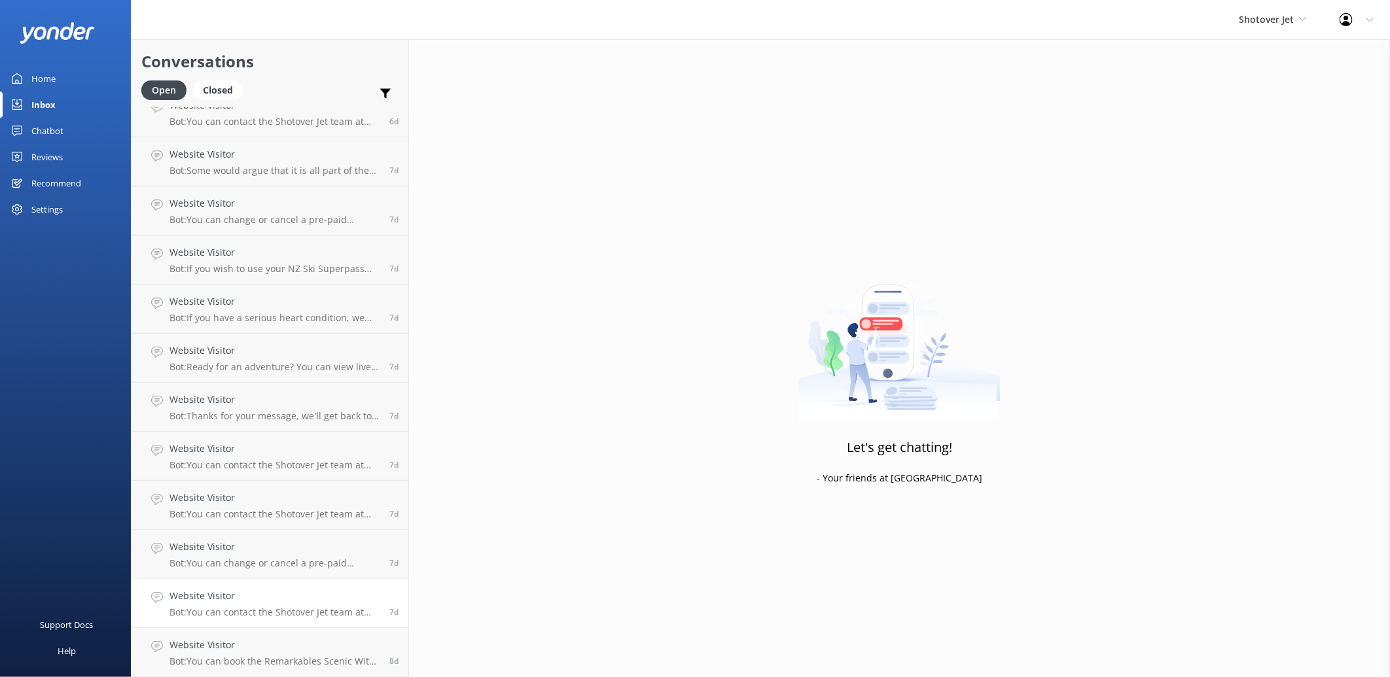
scroll to position [3602, 0]
click at [263, 603] on h4 "Website Visitor" at bounding box center [274, 596] width 210 height 14
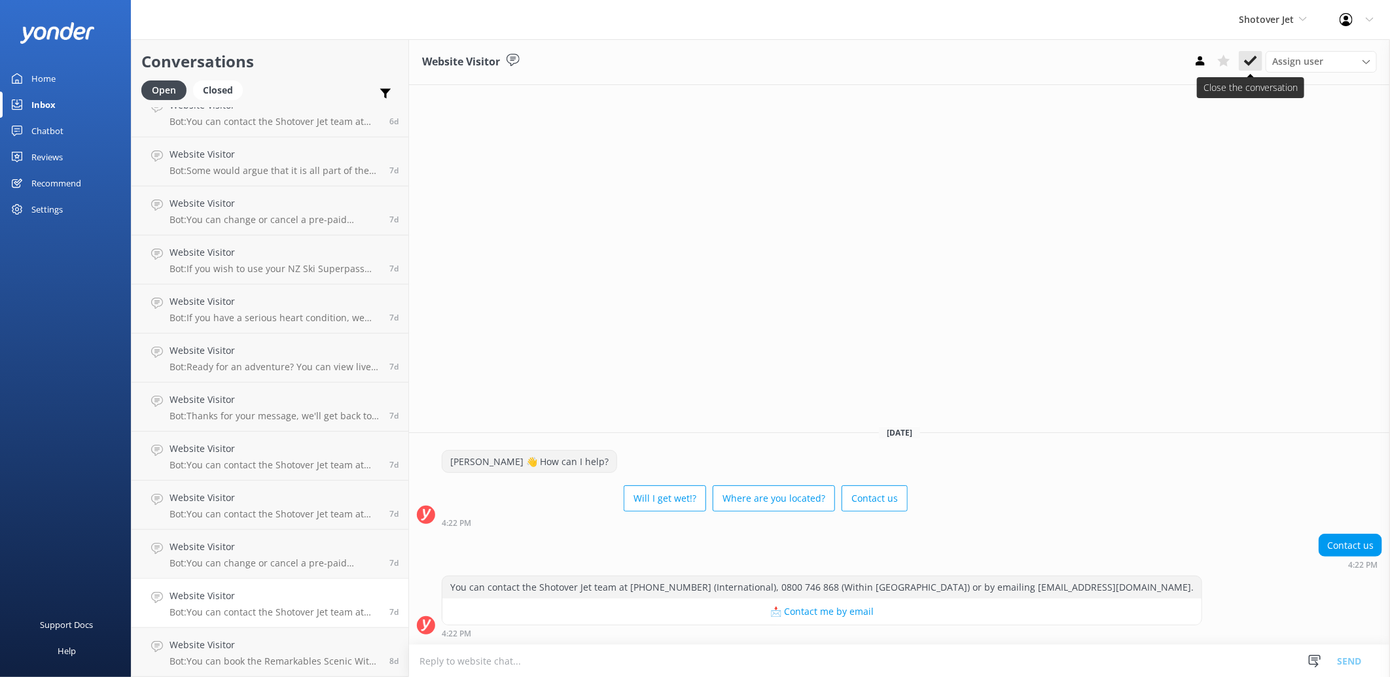
click at [1254, 61] on icon at bounding box center [1250, 60] width 13 height 13
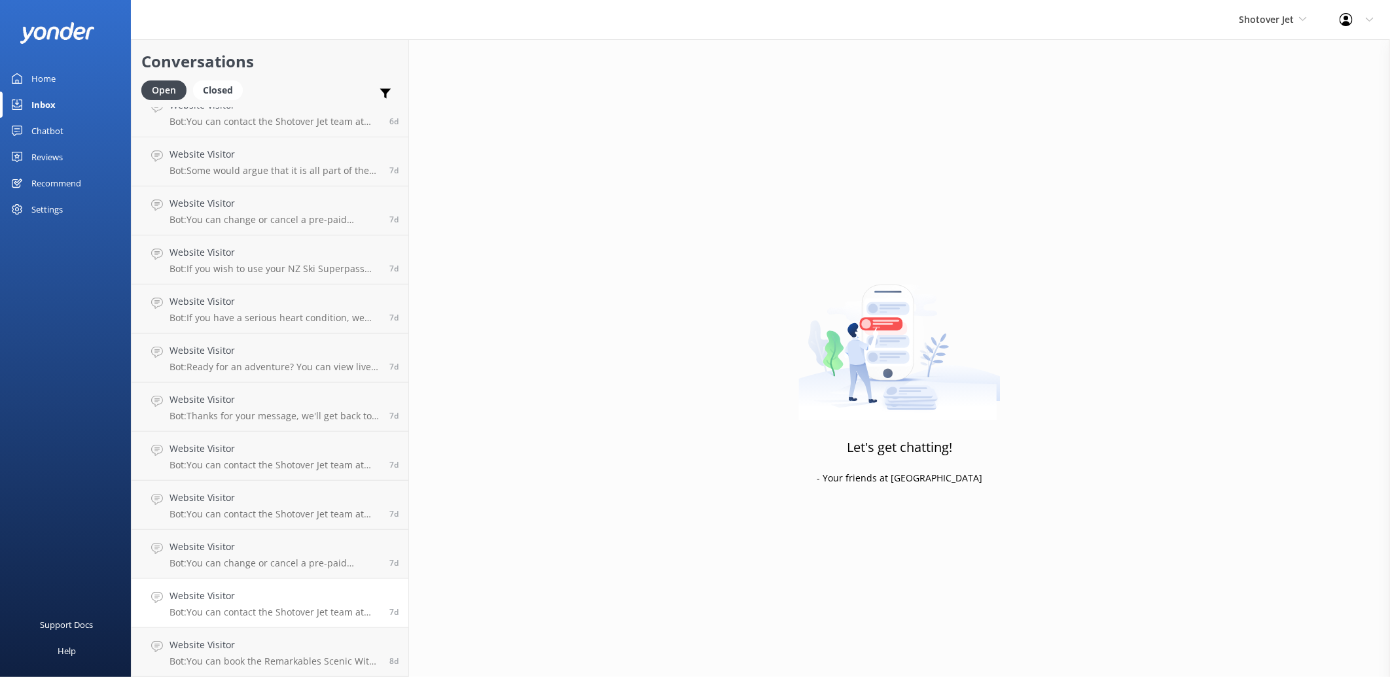
click at [262, 594] on h4 "Website Visitor" at bounding box center [274, 596] width 210 height 14
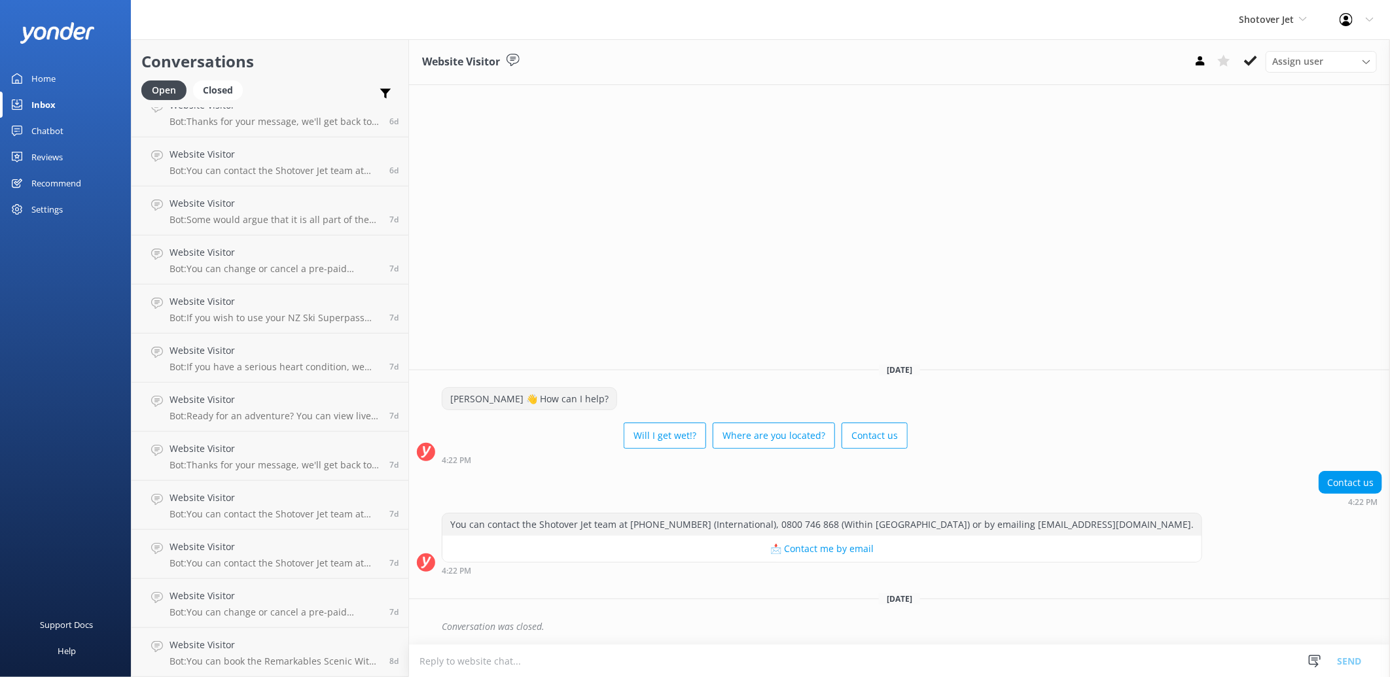
scroll to position [3553, 0]
click at [1256, 55] on icon at bounding box center [1250, 60] width 13 height 13
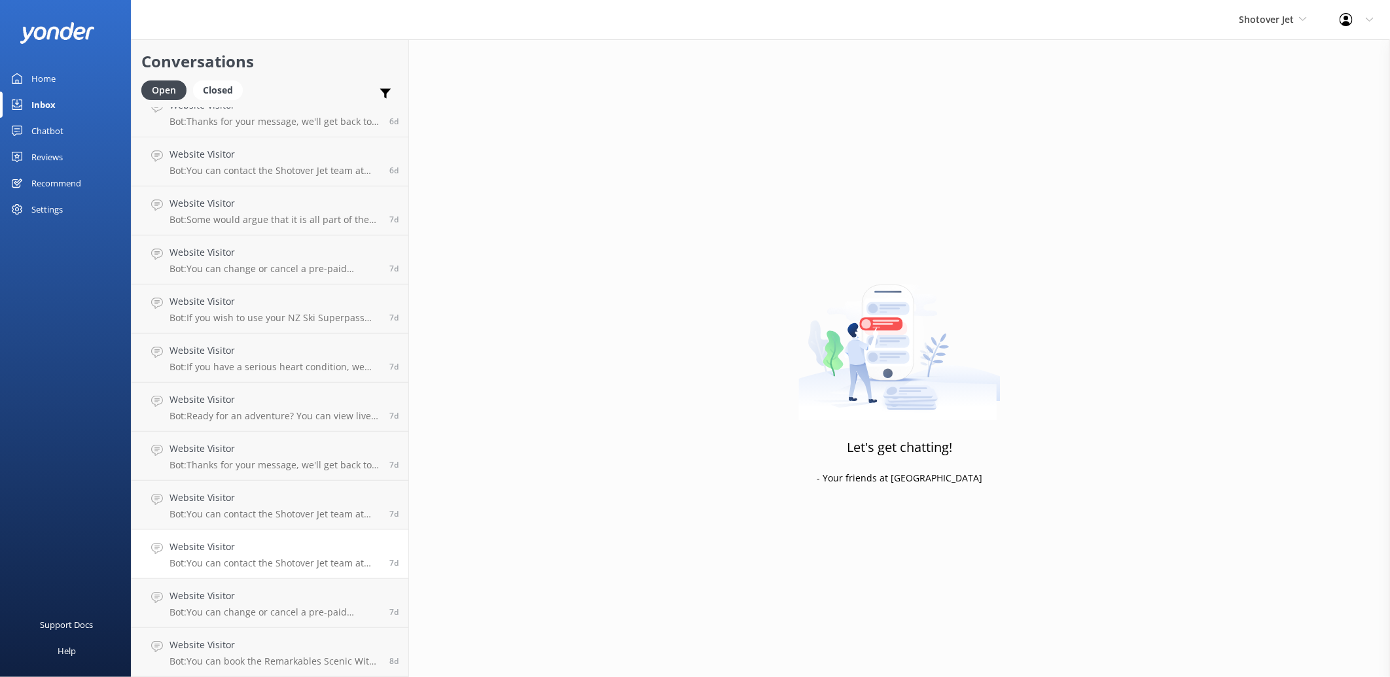
click at [275, 567] on p "Bot: You can contact the Shotover Jet team at [PHONE_NUMBER] (International), 0…" at bounding box center [274, 563] width 210 height 12
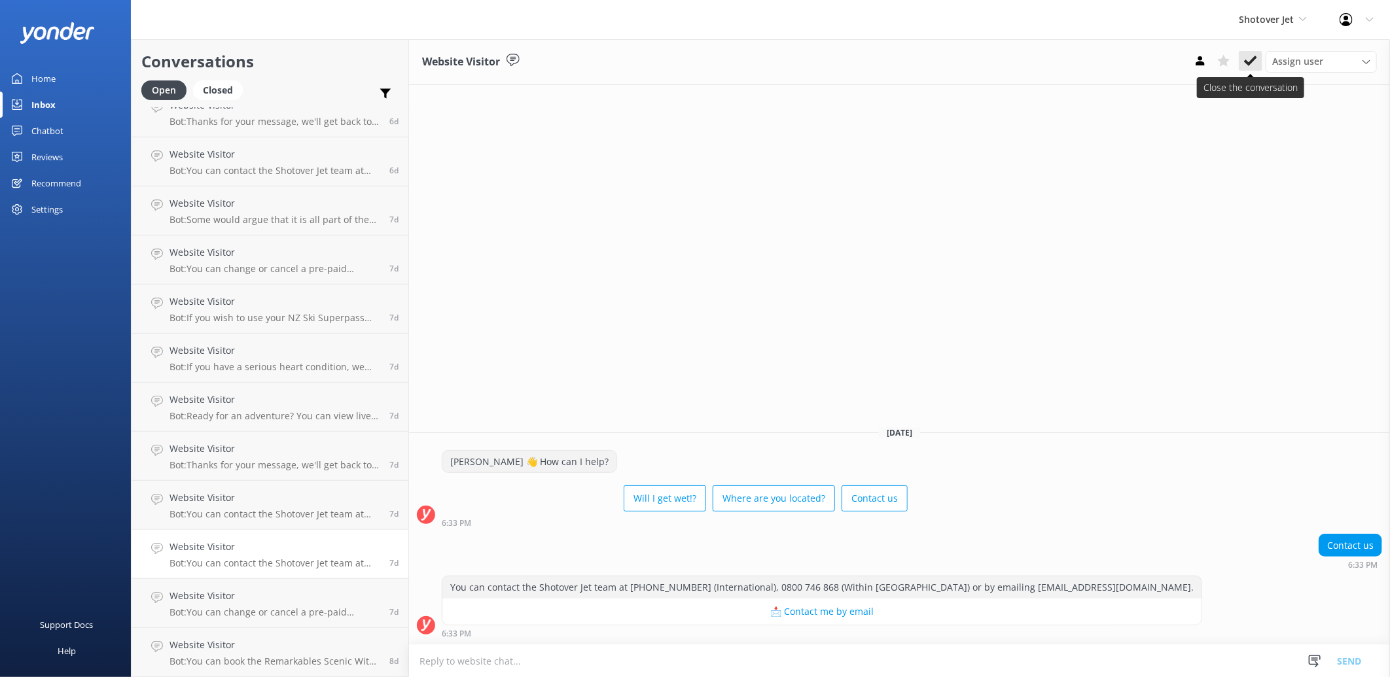
click at [1251, 60] on use at bounding box center [1250, 61] width 13 height 10
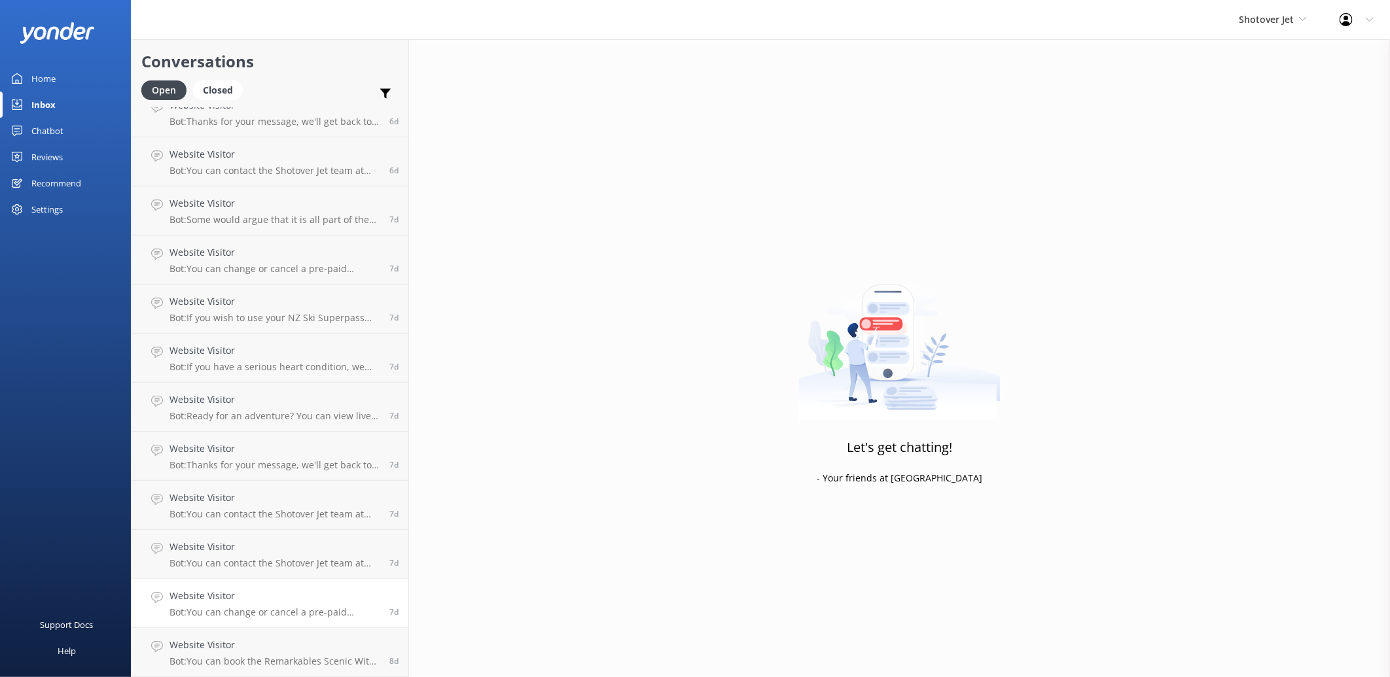
click at [288, 593] on h4 "Website Visitor" at bounding box center [274, 596] width 210 height 14
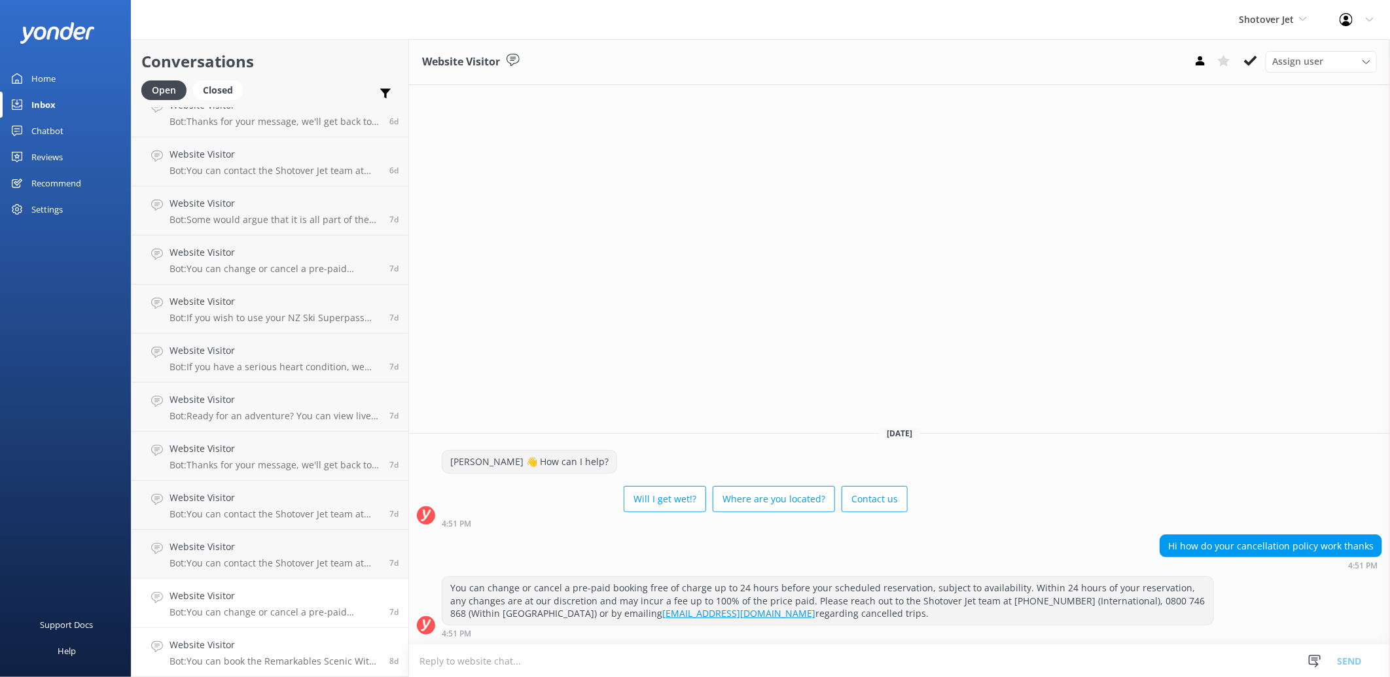
click at [334, 643] on h4 "Website Visitor" at bounding box center [274, 645] width 210 height 14
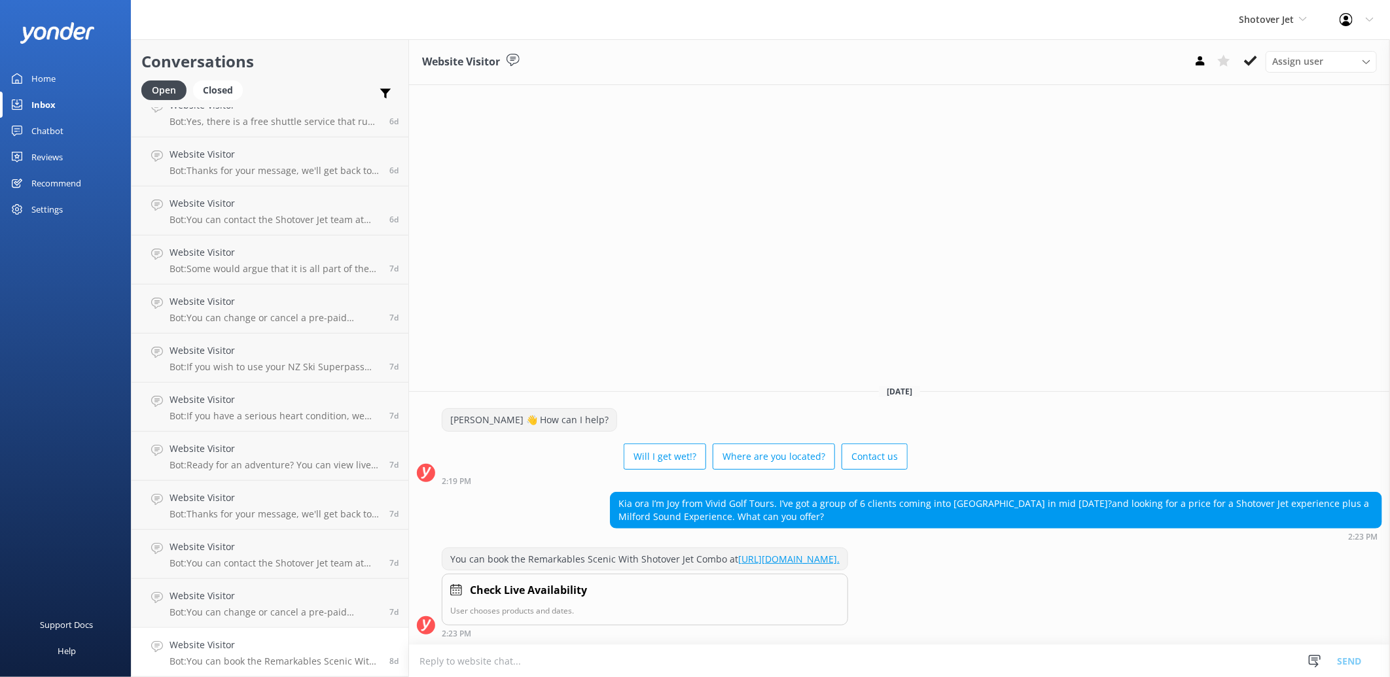
scroll to position [3504, 0]
click at [1257, 64] on icon at bounding box center [1250, 60] width 13 height 13
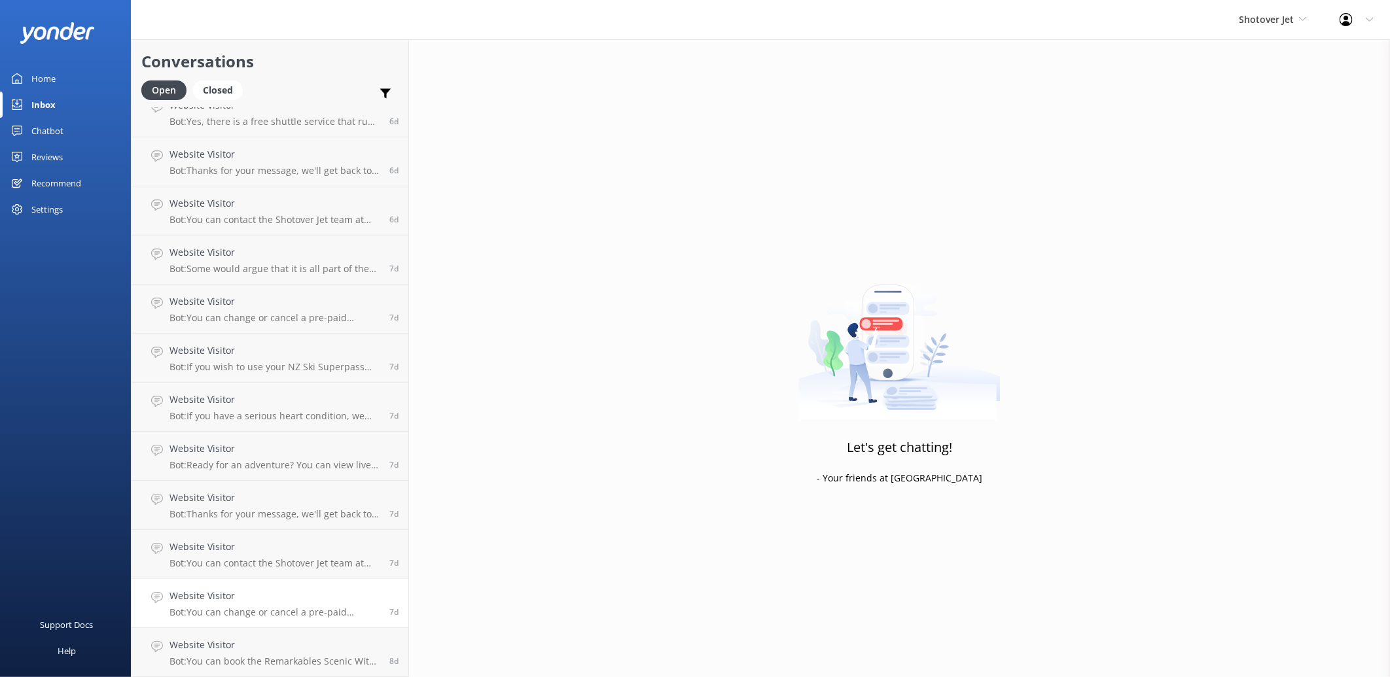
click at [267, 614] on p "Bot: You can change or cancel a pre-paid booking free of charge up to 24 hours …" at bounding box center [274, 612] width 210 height 12
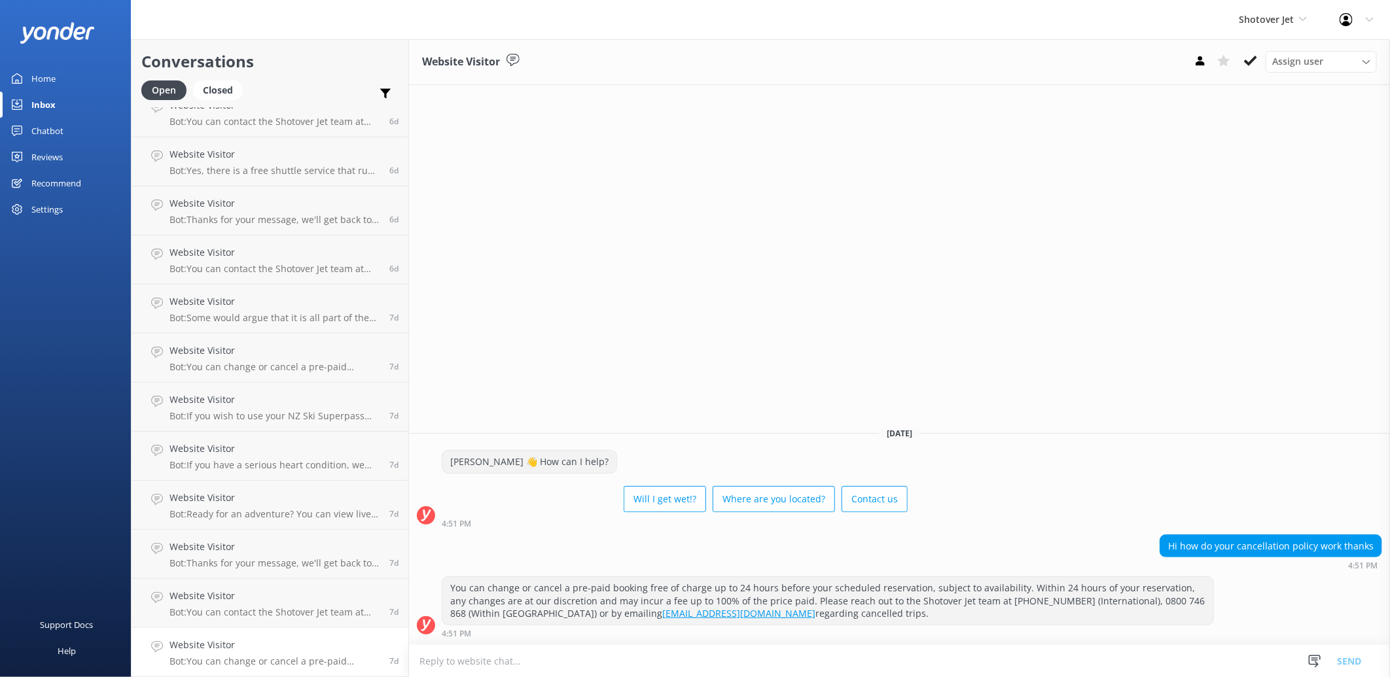
scroll to position [3454, 0]
click at [1247, 70] on button at bounding box center [1251, 61] width 24 height 20
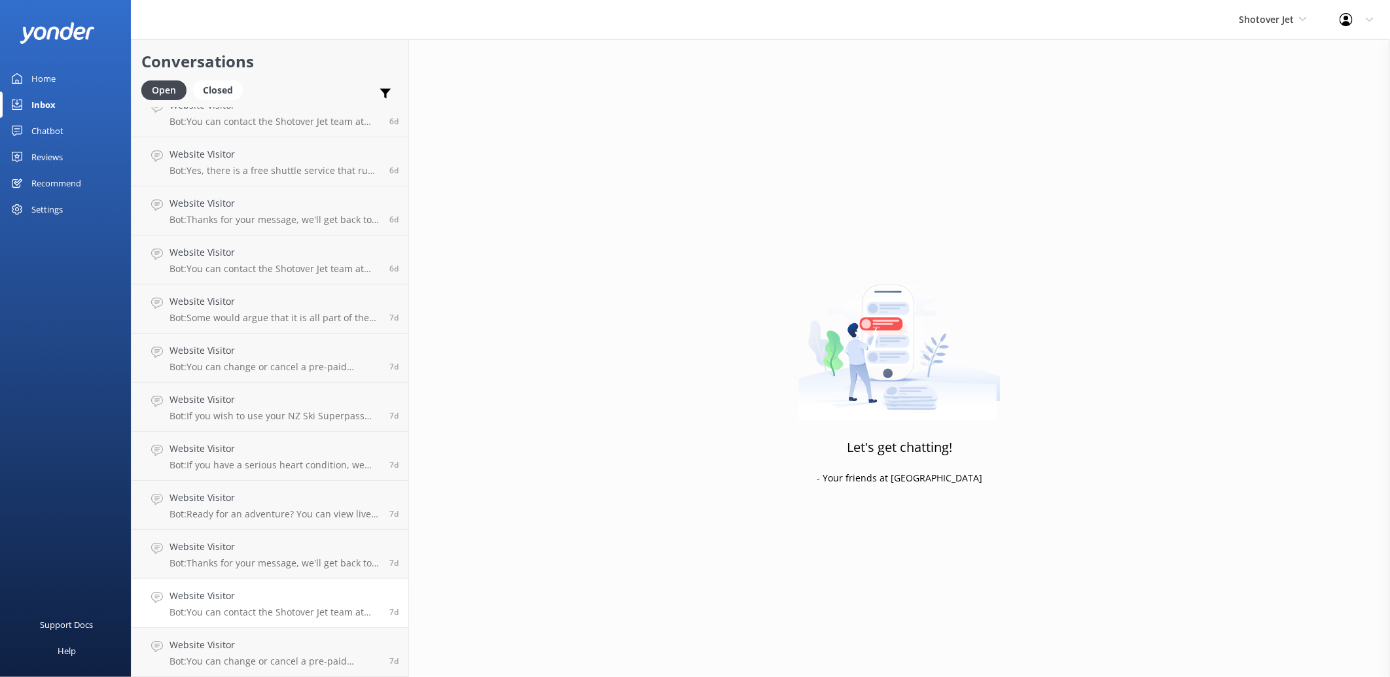
scroll to position [3405, 0]
click at [270, 638] on h4 "Website Visitor" at bounding box center [274, 645] width 210 height 14
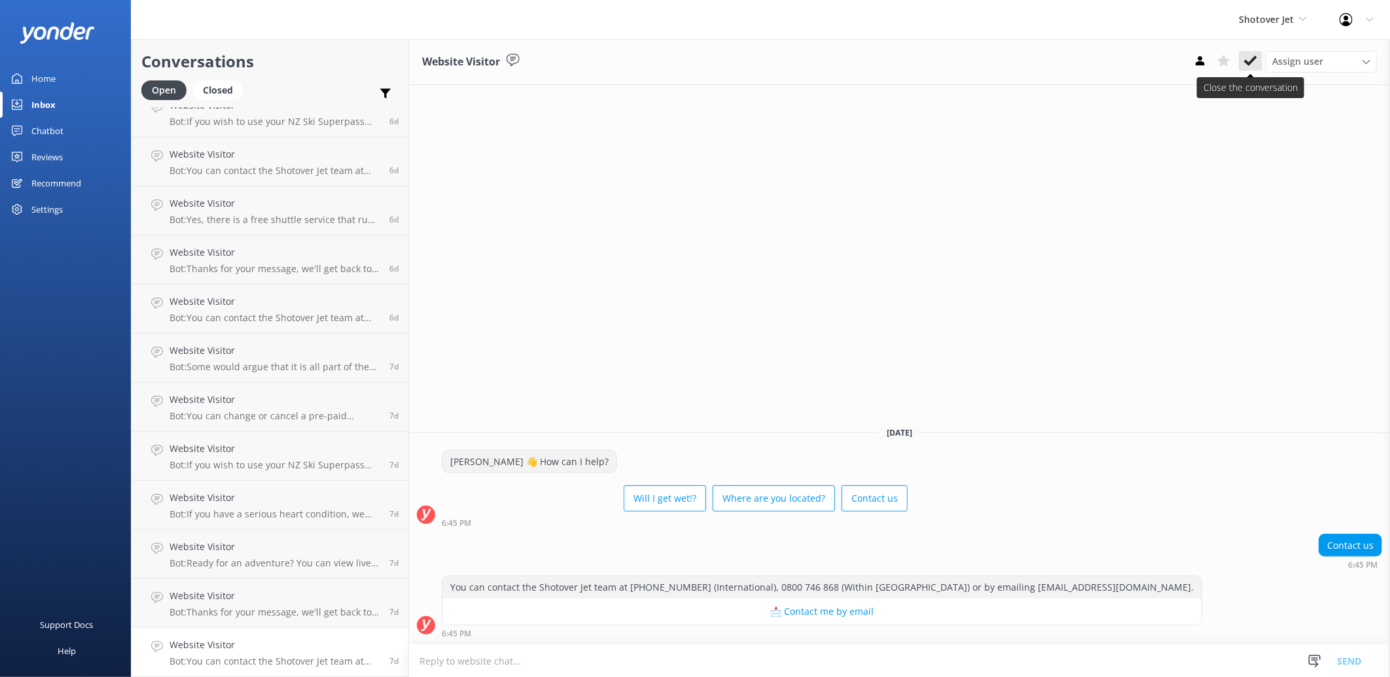
click at [1246, 62] on use at bounding box center [1250, 61] width 13 height 10
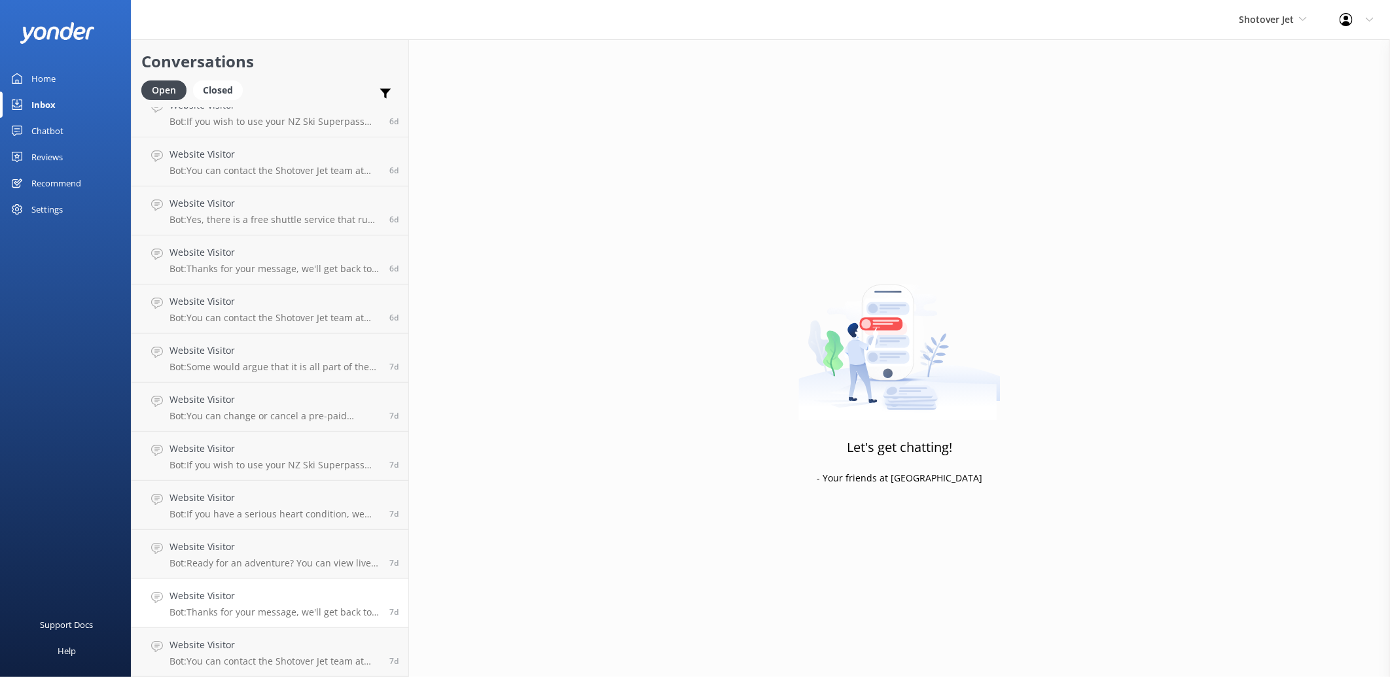
click at [280, 603] on h4 "Website Visitor" at bounding box center [274, 596] width 210 height 14
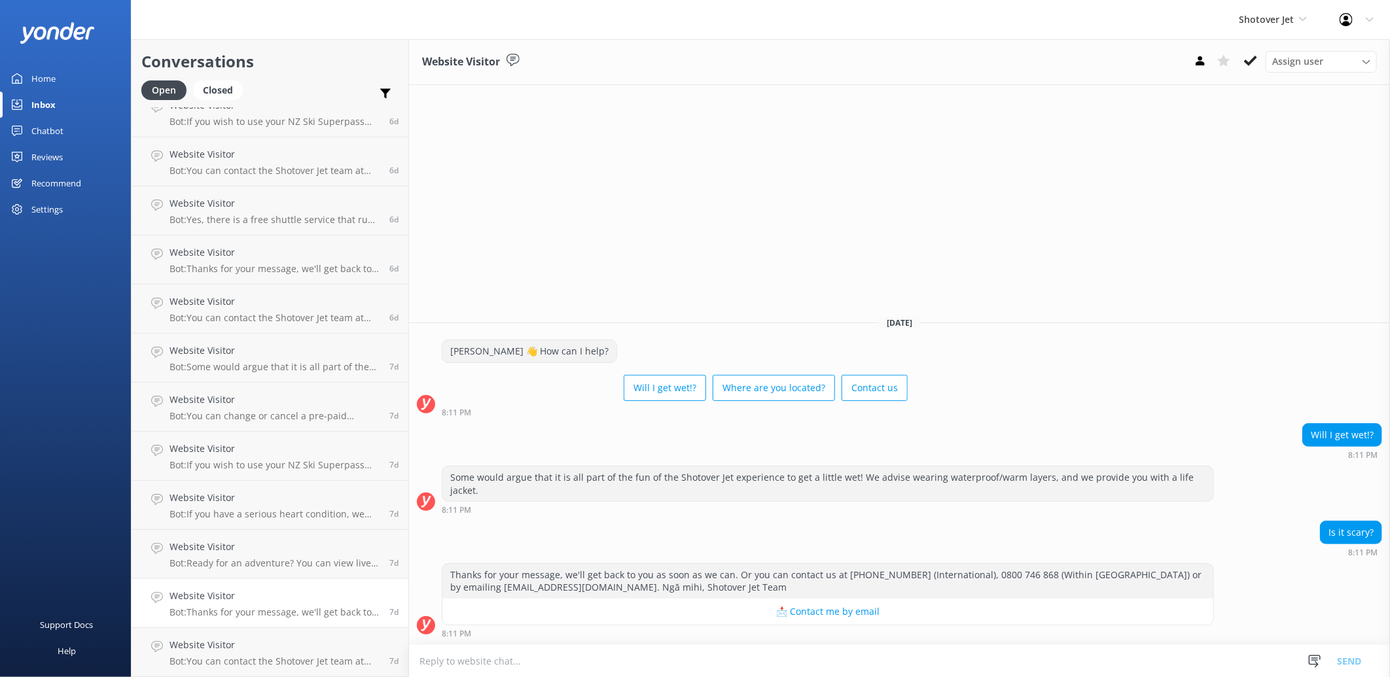
scroll to position [3356, 0]
click at [1244, 63] on icon at bounding box center [1250, 60] width 13 height 13
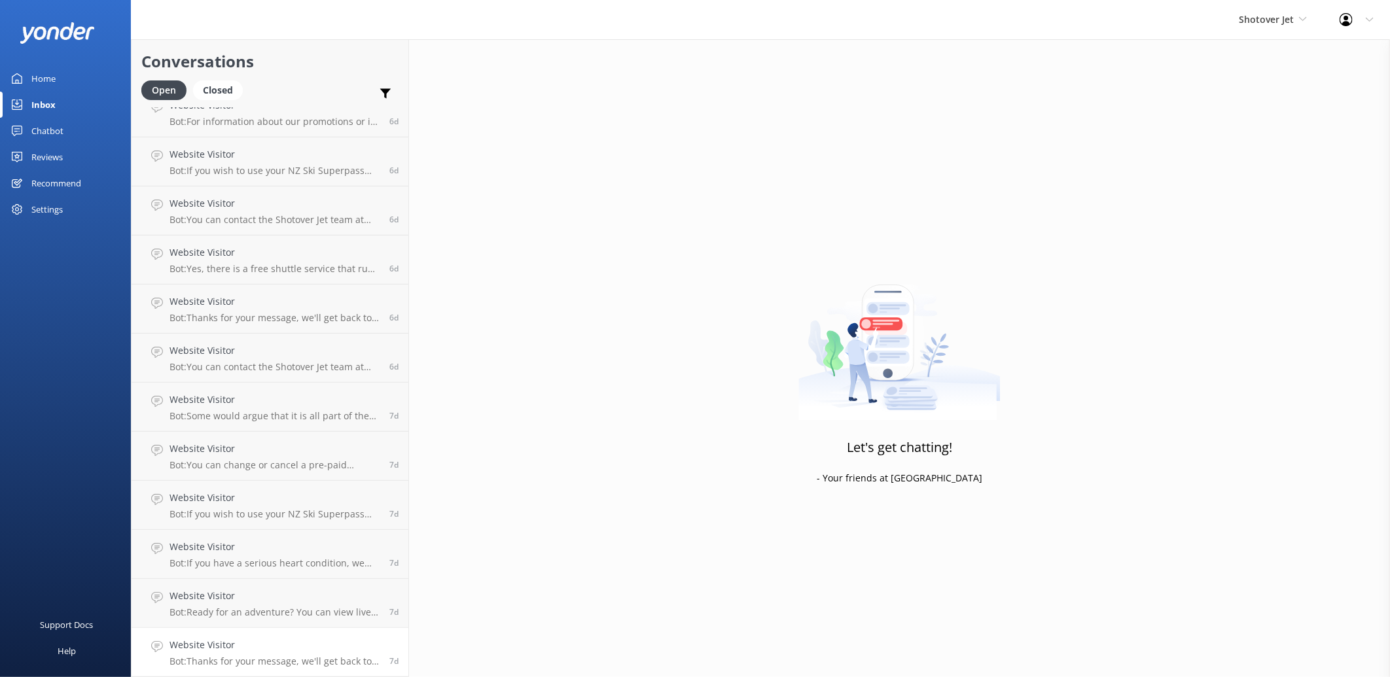
click at [283, 642] on h4 "Website Visitor" at bounding box center [274, 645] width 210 height 14
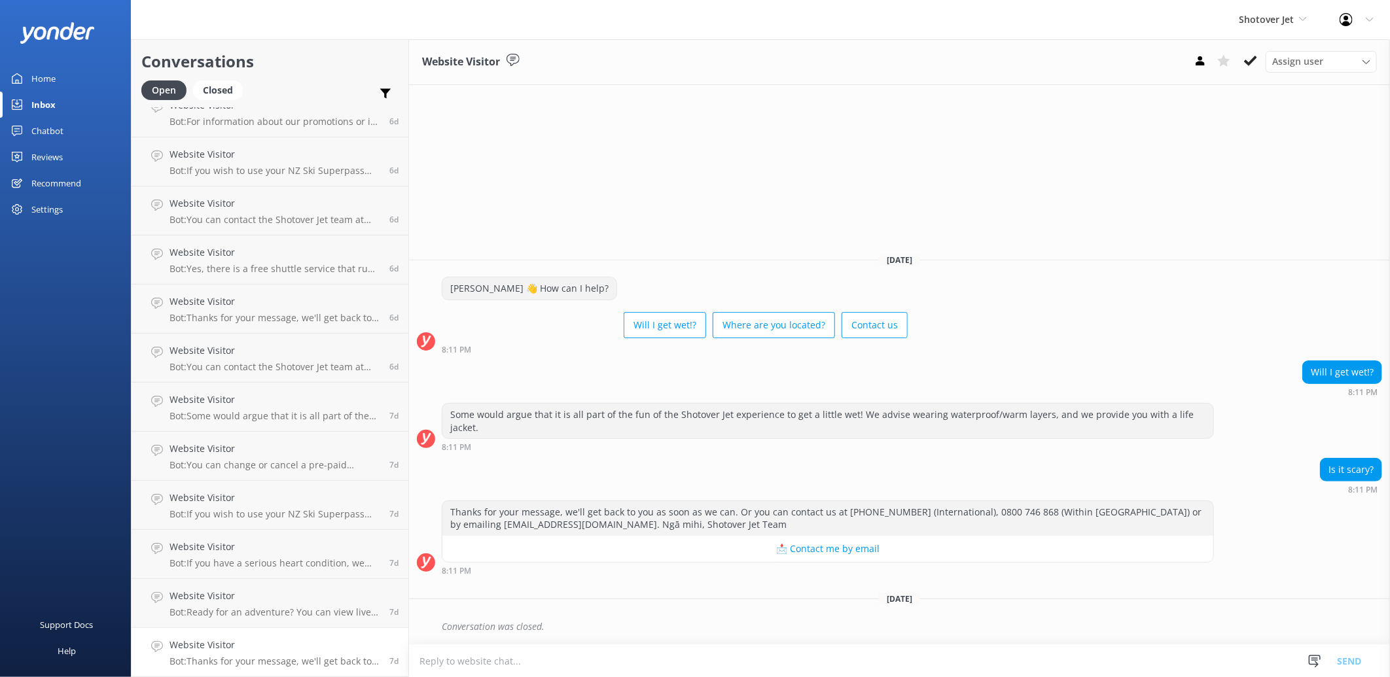
scroll to position [3307, 0]
click at [1251, 63] on icon at bounding box center [1250, 60] width 13 height 13
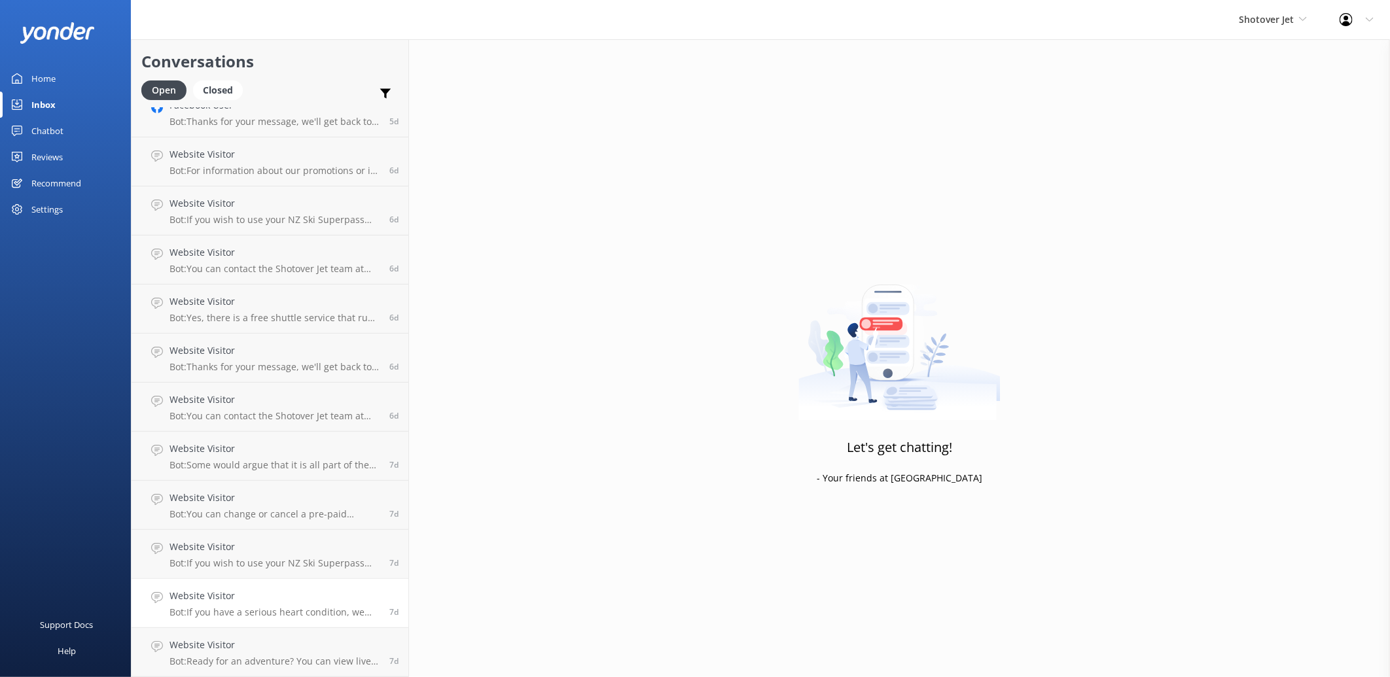
scroll to position [3307, 0]
click at [293, 644] on h4 "Website Visitor" at bounding box center [274, 646] width 210 height 14
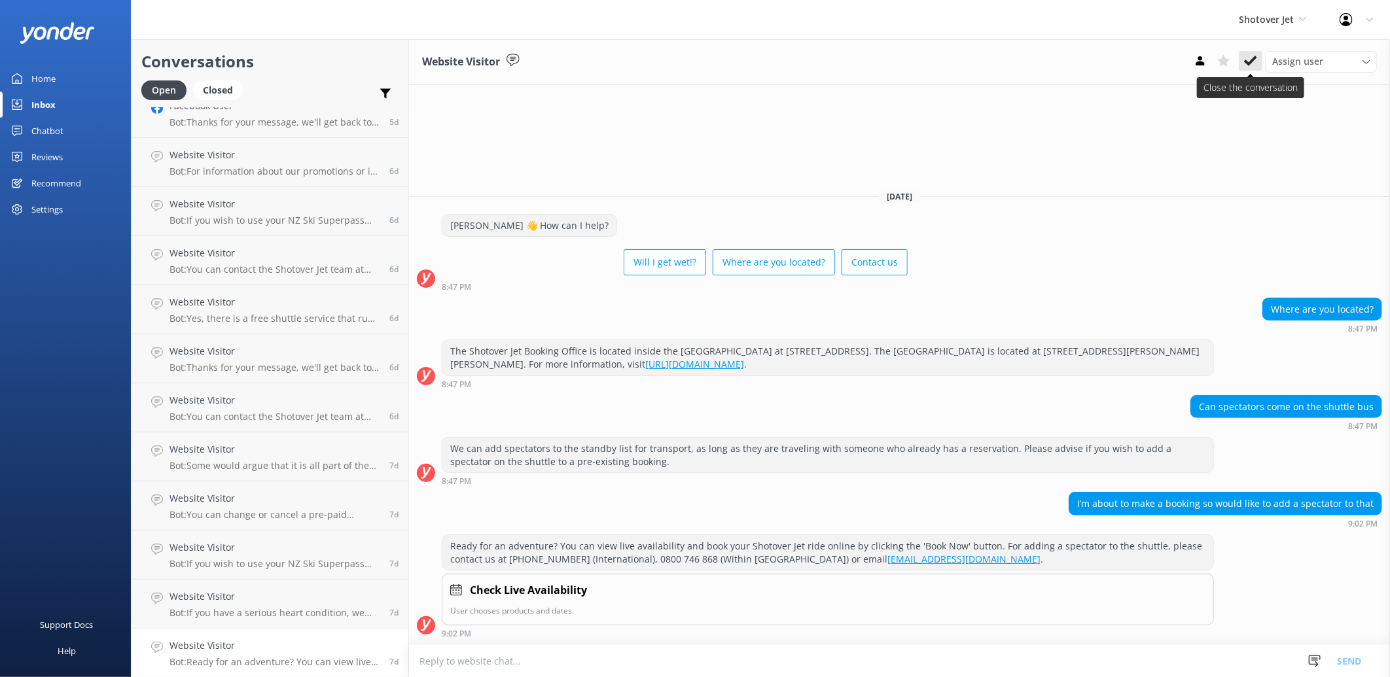
click at [1253, 59] on use at bounding box center [1250, 61] width 13 height 10
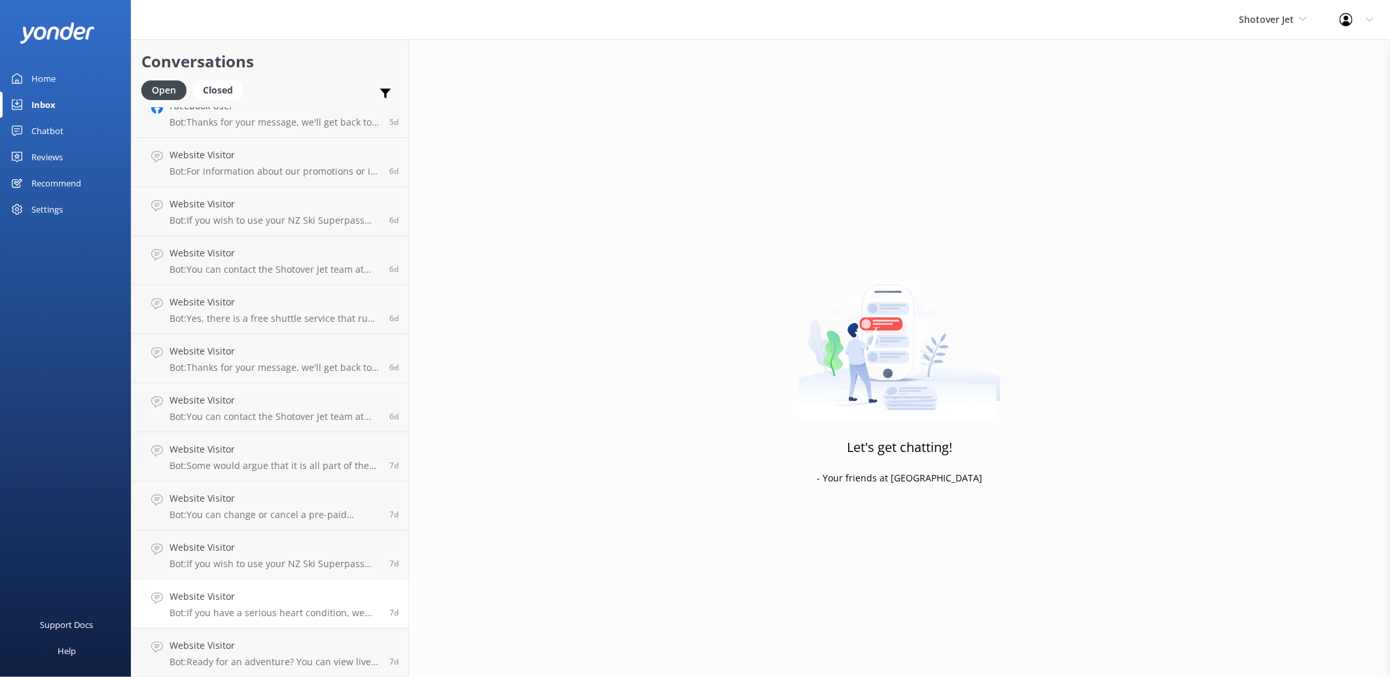
scroll to position [3258, 0]
click at [239, 650] on h4 "Website Visitor" at bounding box center [274, 645] width 210 height 14
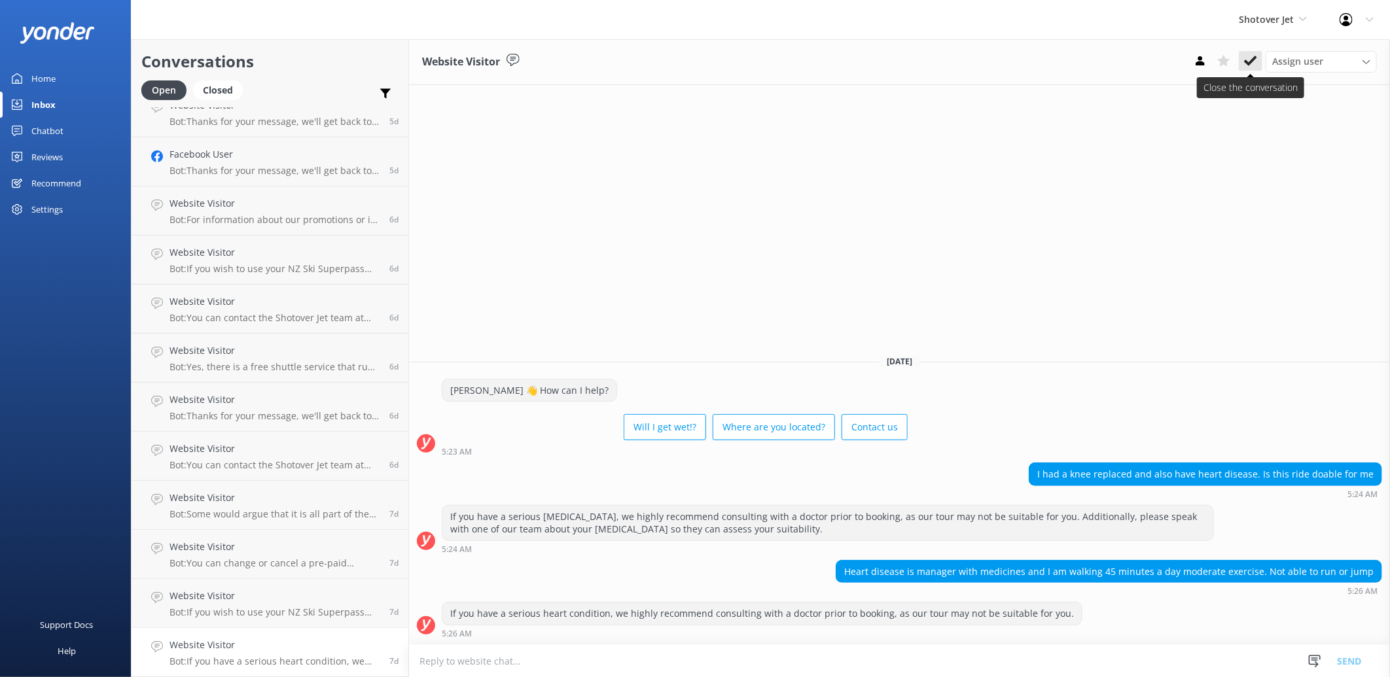
click at [1248, 51] on button at bounding box center [1251, 61] width 24 height 20
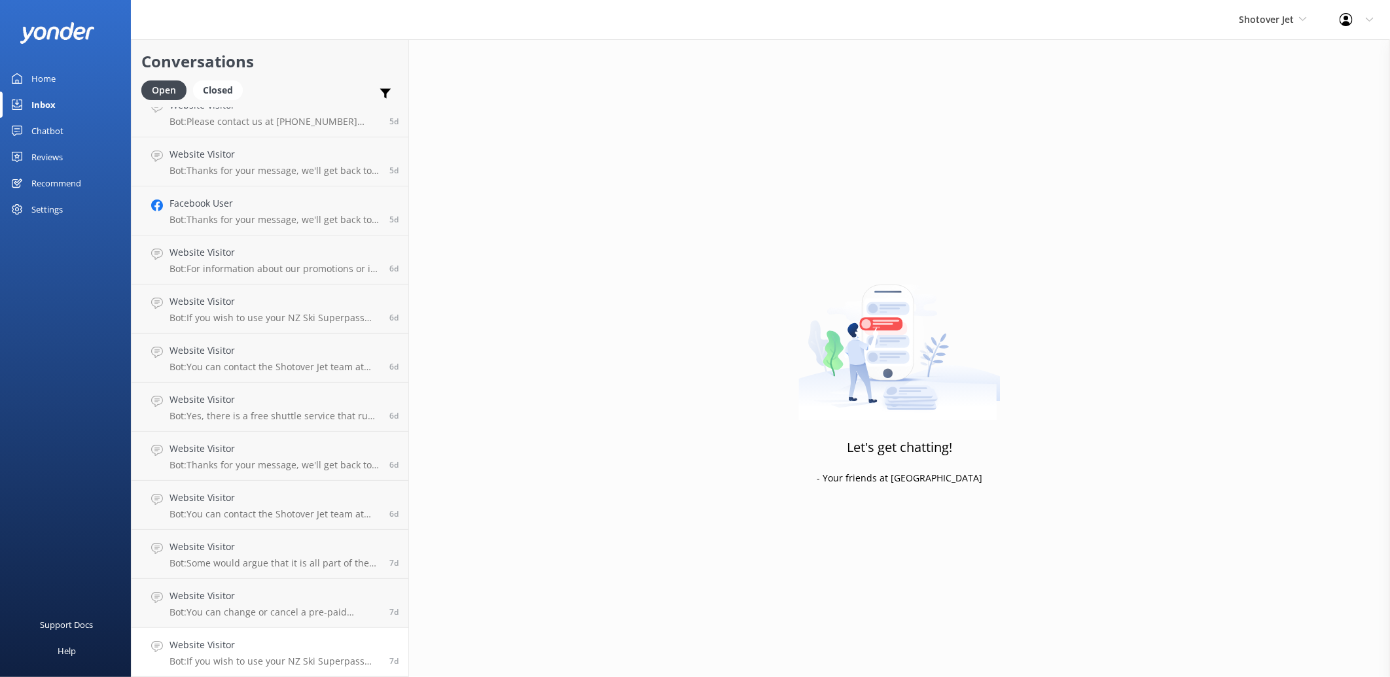
scroll to position [3209, 0]
click at [251, 657] on p "Bot: If you wish to use your NZ Ski Superpass towards Shotover Jet tickets, ple…" at bounding box center [274, 662] width 210 height 12
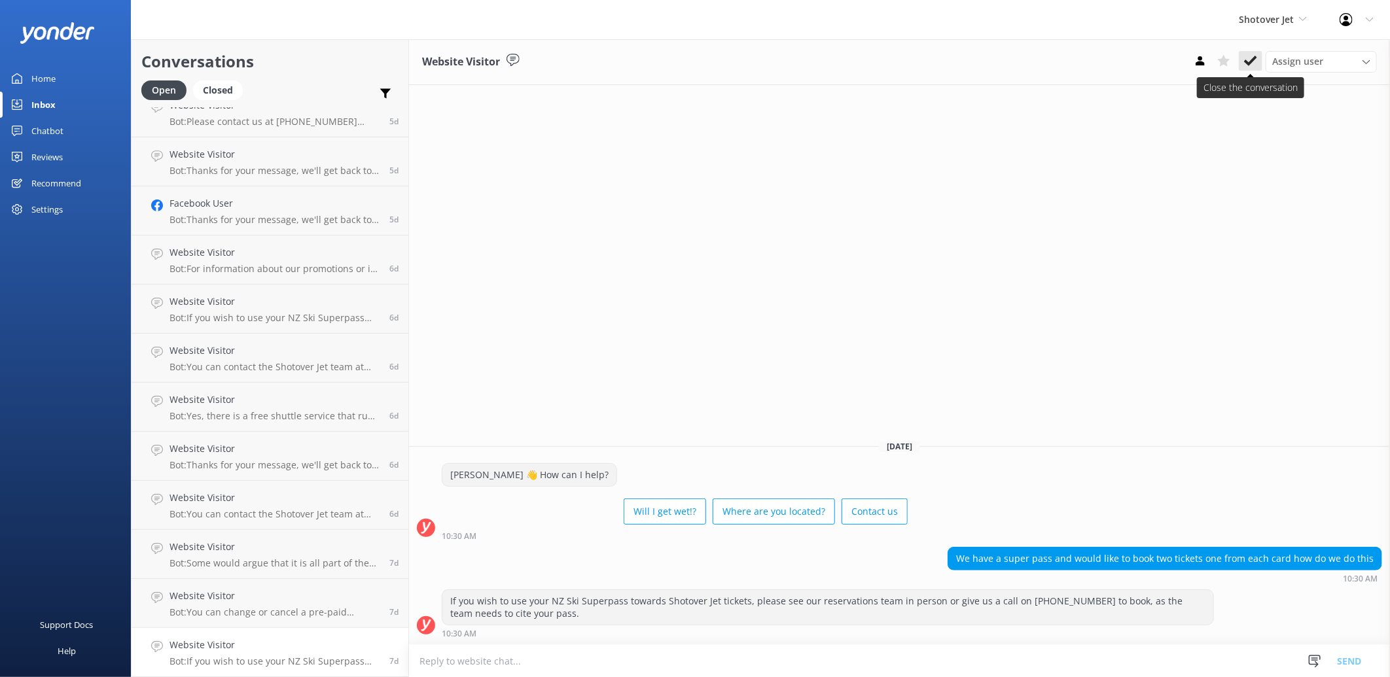
click at [1251, 66] on icon at bounding box center [1250, 60] width 13 height 13
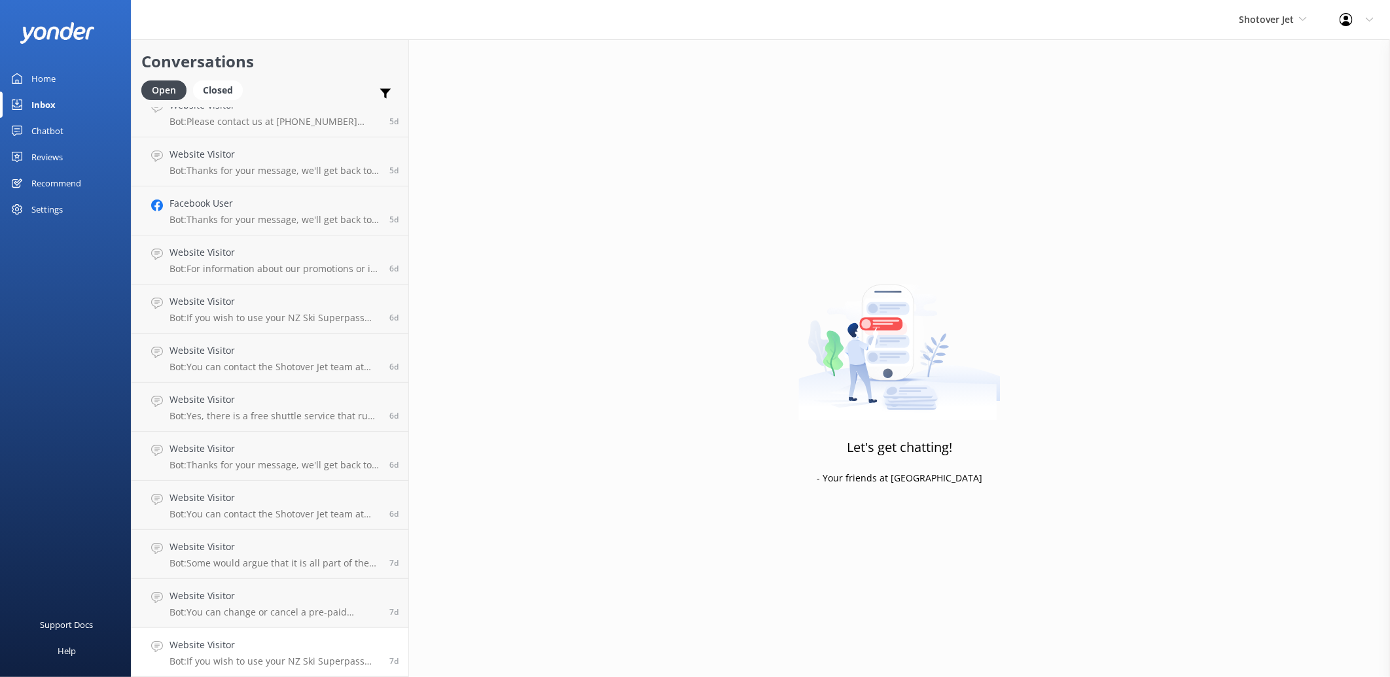
click at [268, 653] on div "Website Visitor Bot: If you wish to use your NZ Ski Superpass towards Shotover …" at bounding box center [274, 652] width 210 height 29
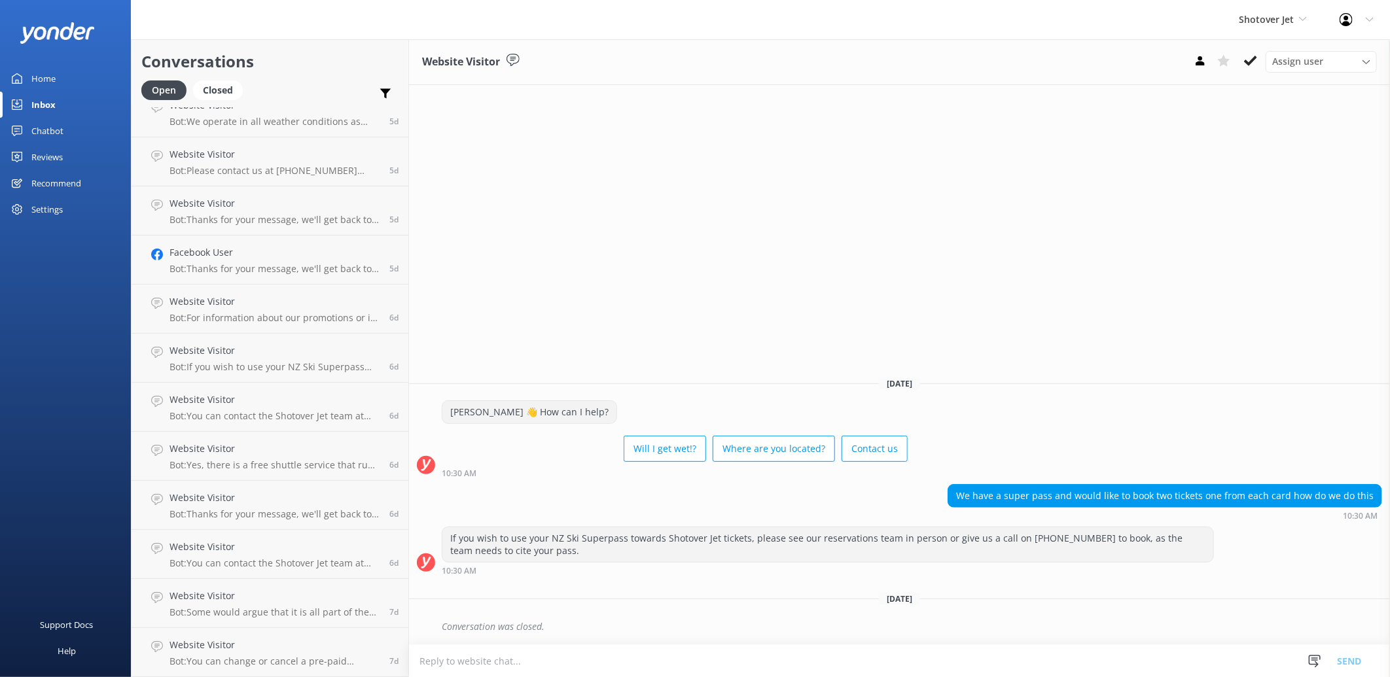
scroll to position [3160, 0]
click at [1248, 62] on use at bounding box center [1250, 61] width 13 height 10
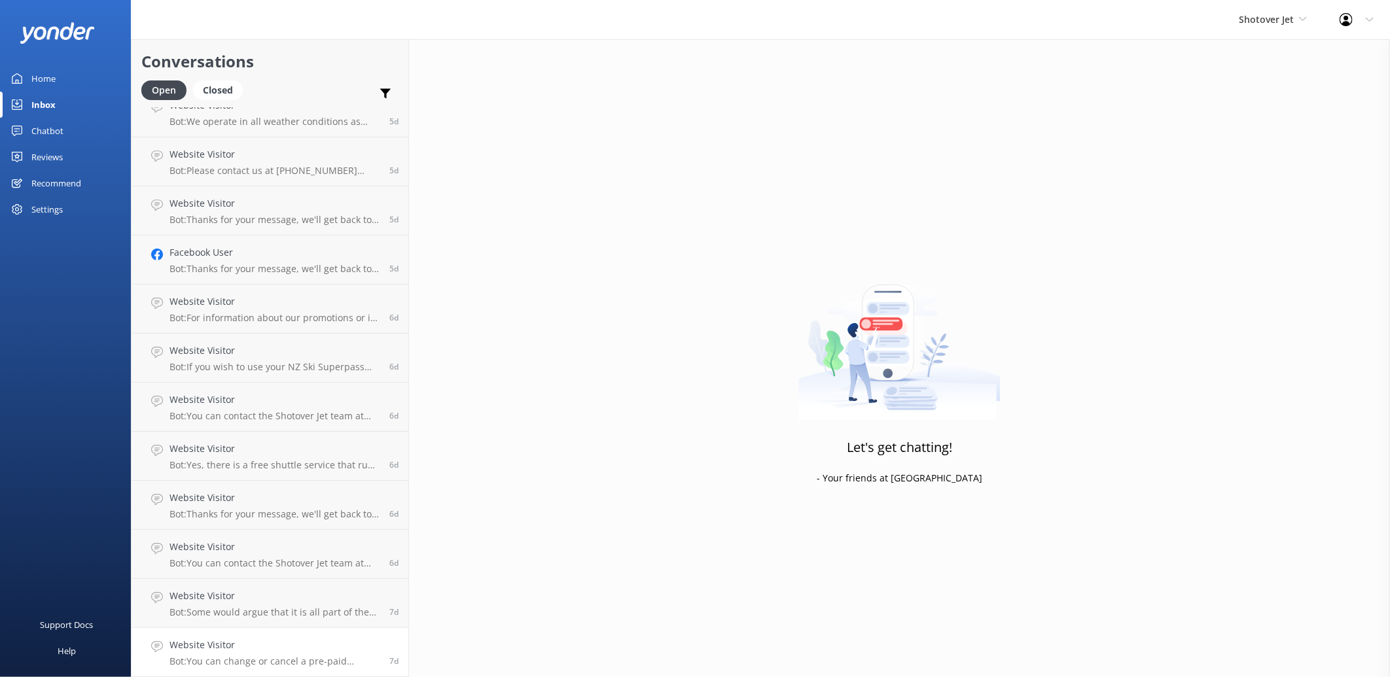
click at [222, 648] on h4 "Website Visitor" at bounding box center [274, 645] width 210 height 14
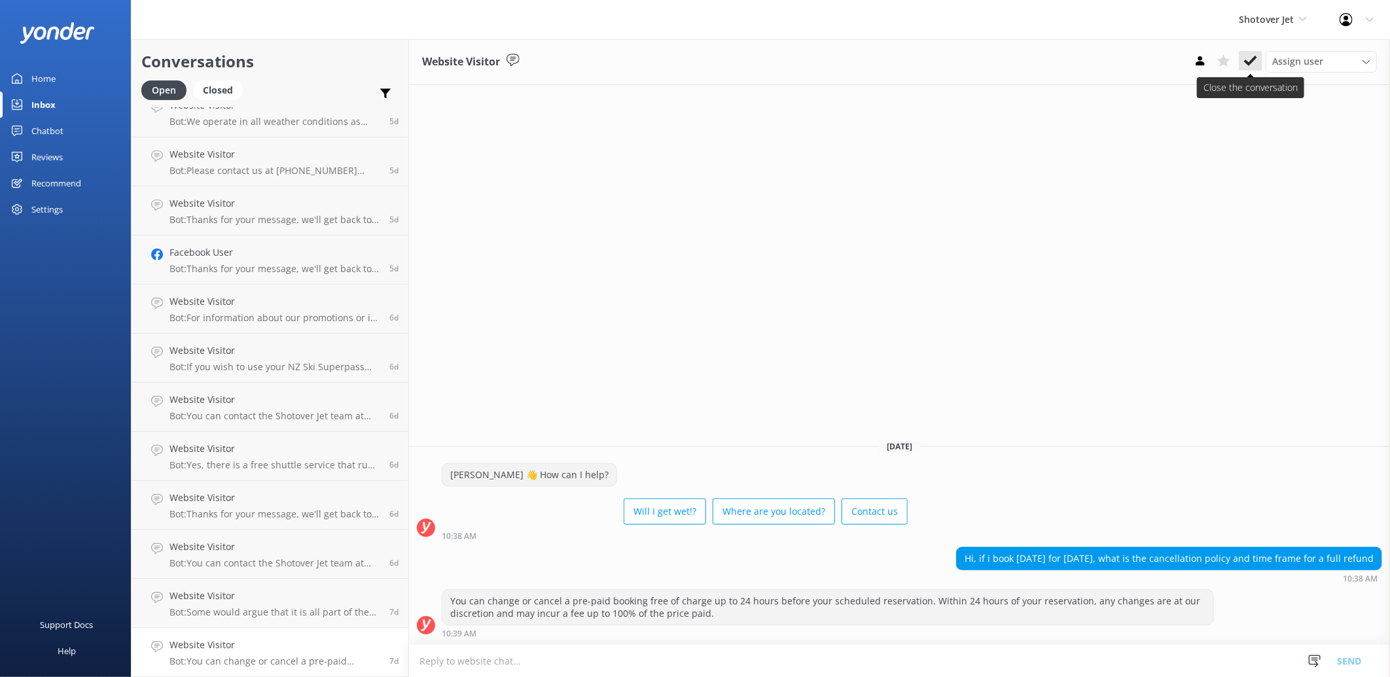
click at [1244, 66] on icon at bounding box center [1250, 60] width 13 height 13
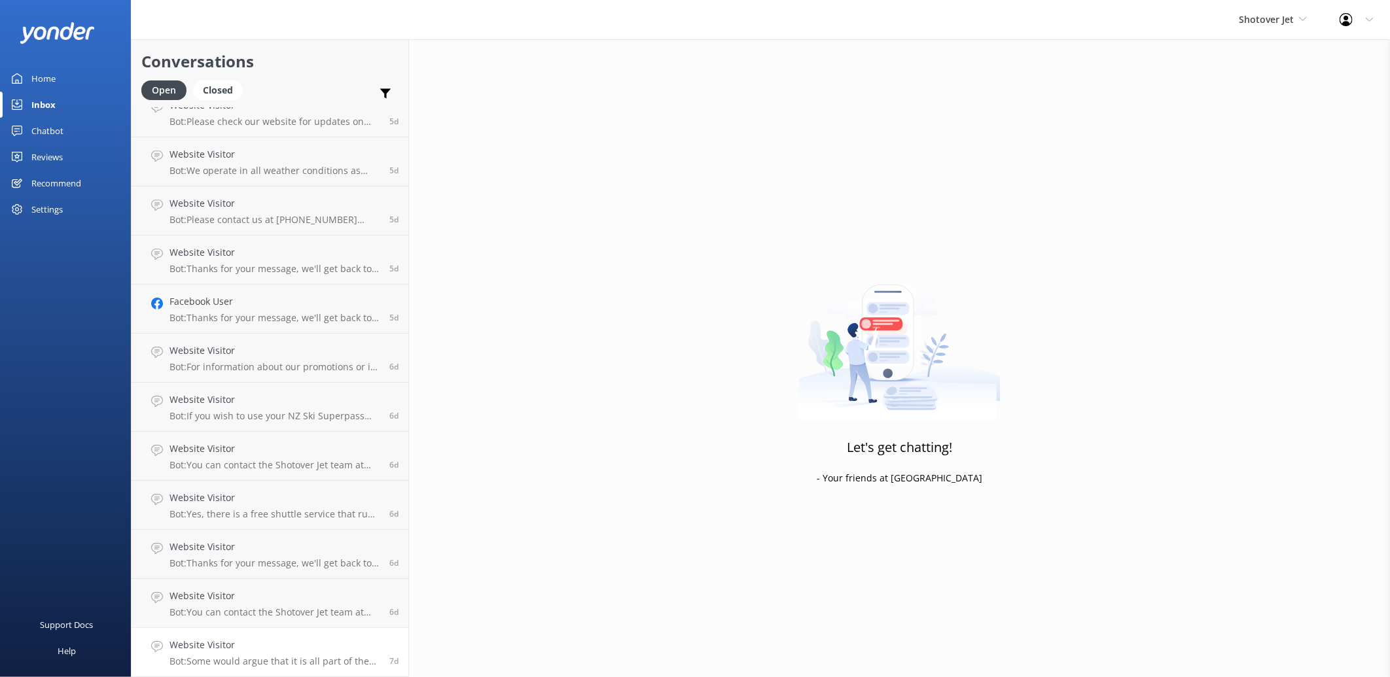
click at [259, 648] on h4 "Website Visitor" at bounding box center [274, 645] width 210 height 14
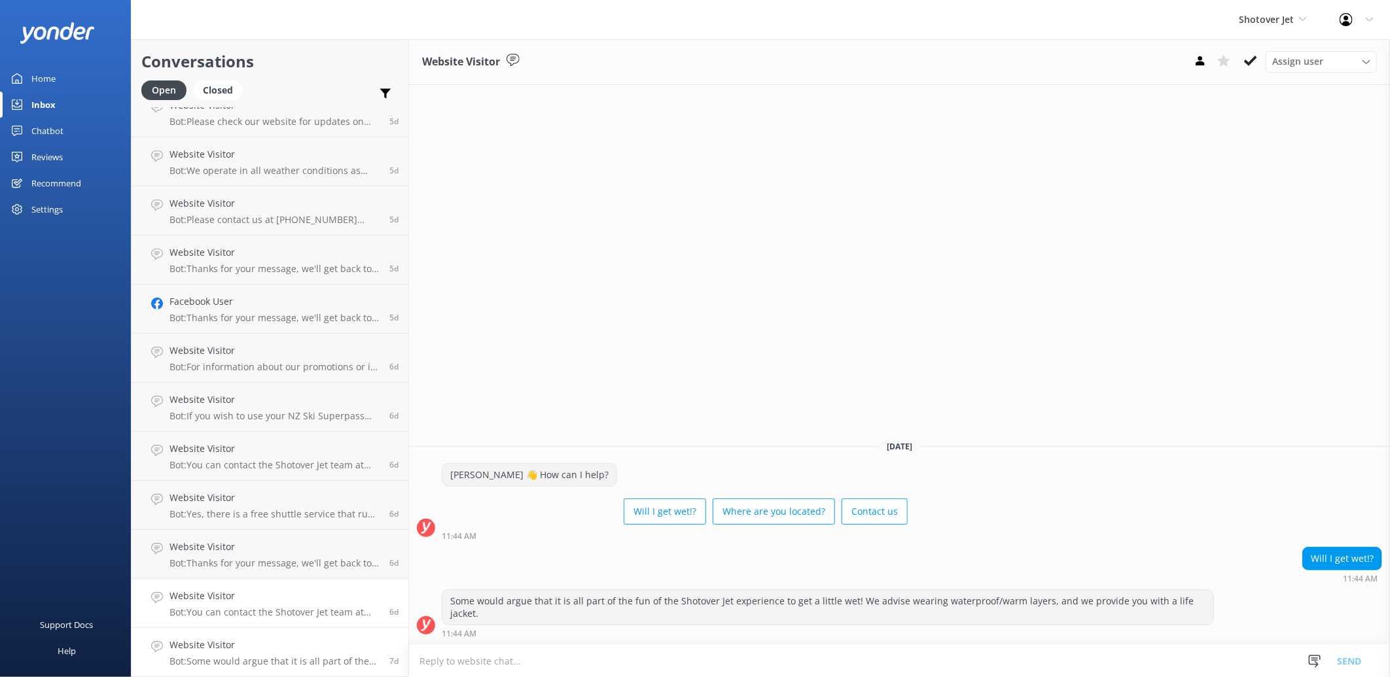
scroll to position [3110, 0]
click at [305, 644] on h4 "Website Visitor" at bounding box center [274, 646] width 210 height 14
click at [1252, 62] on use at bounding box center [1250, 61] width 13 height 10
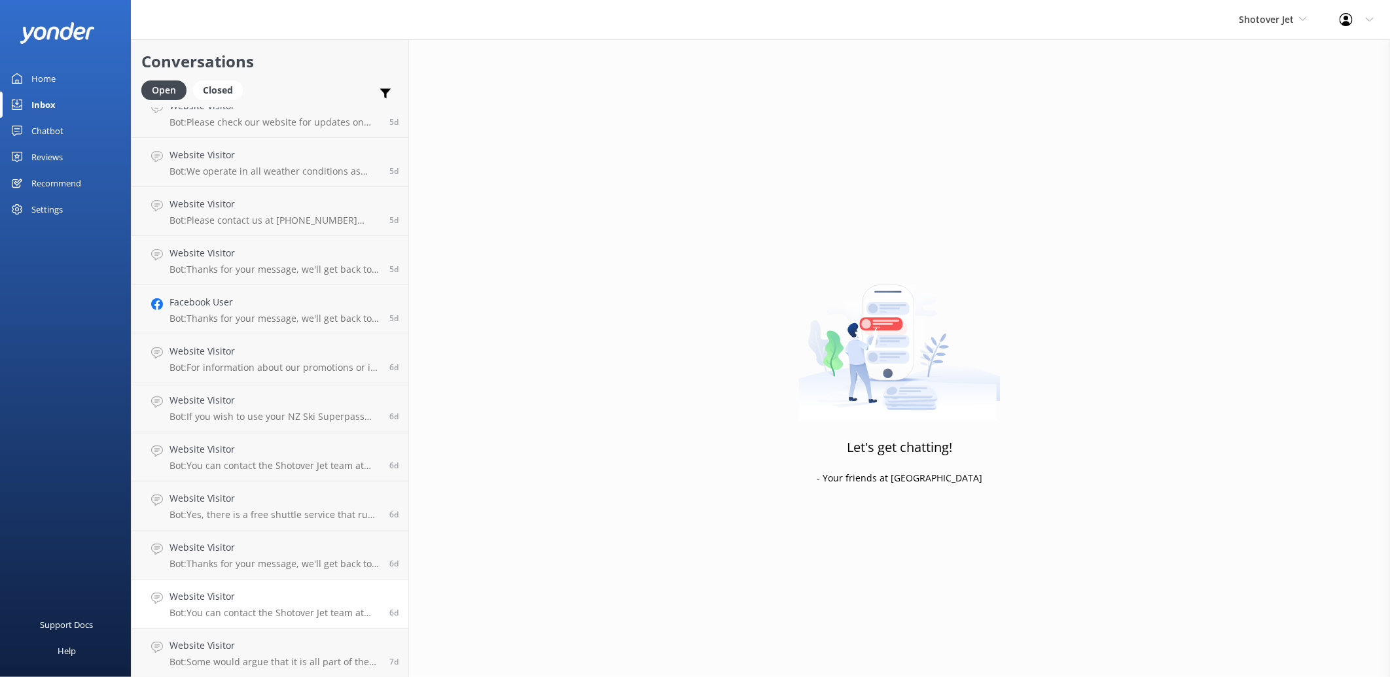
scroll to position [3062, 0]
click at [238, 631] on link "Website Visitor Bot: You can contact the Shotover Jet team at [PHONE_NUMBER] (I…" at bounding box center [270, 652] width 277 height 49
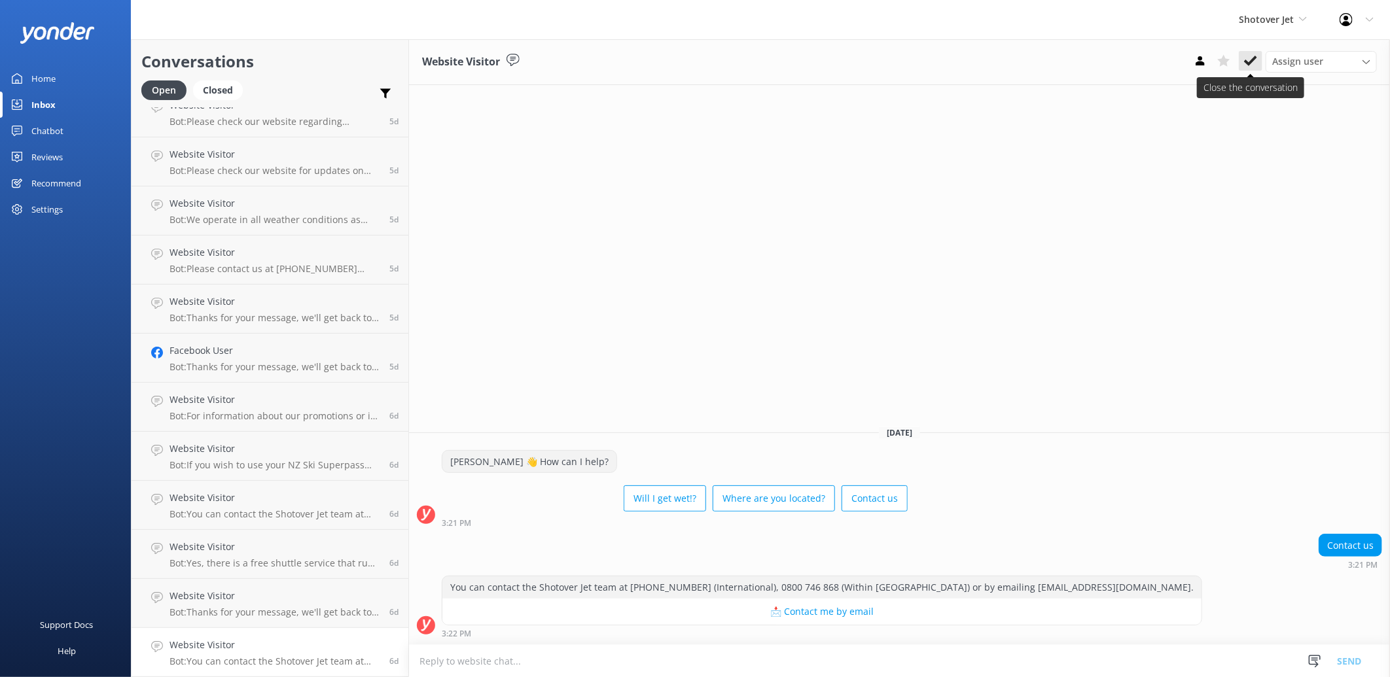
click at [1251, 62] on use at bounding box center [1250, 61] width 13 height 10
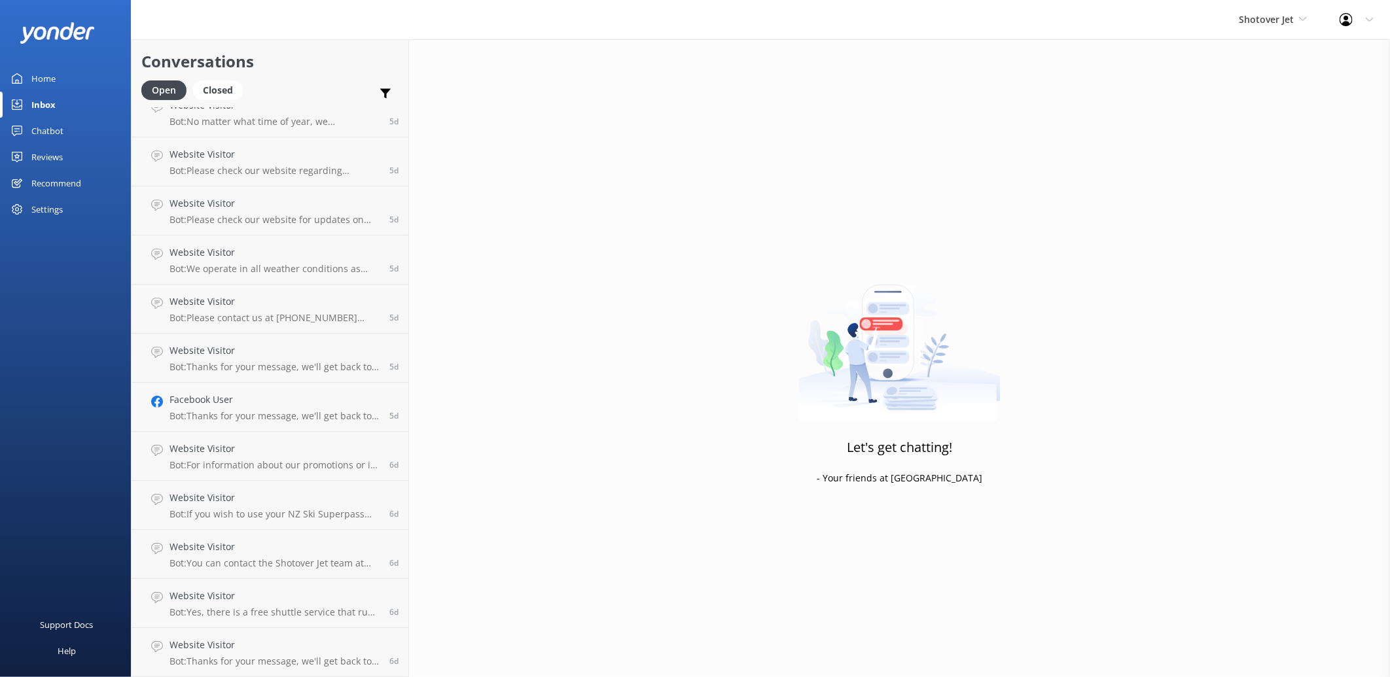
scroll to position [3013, 0]
click at [343, 639] on h4 "Website Visitor" at bounding box center [274, 645] width 210 height 14
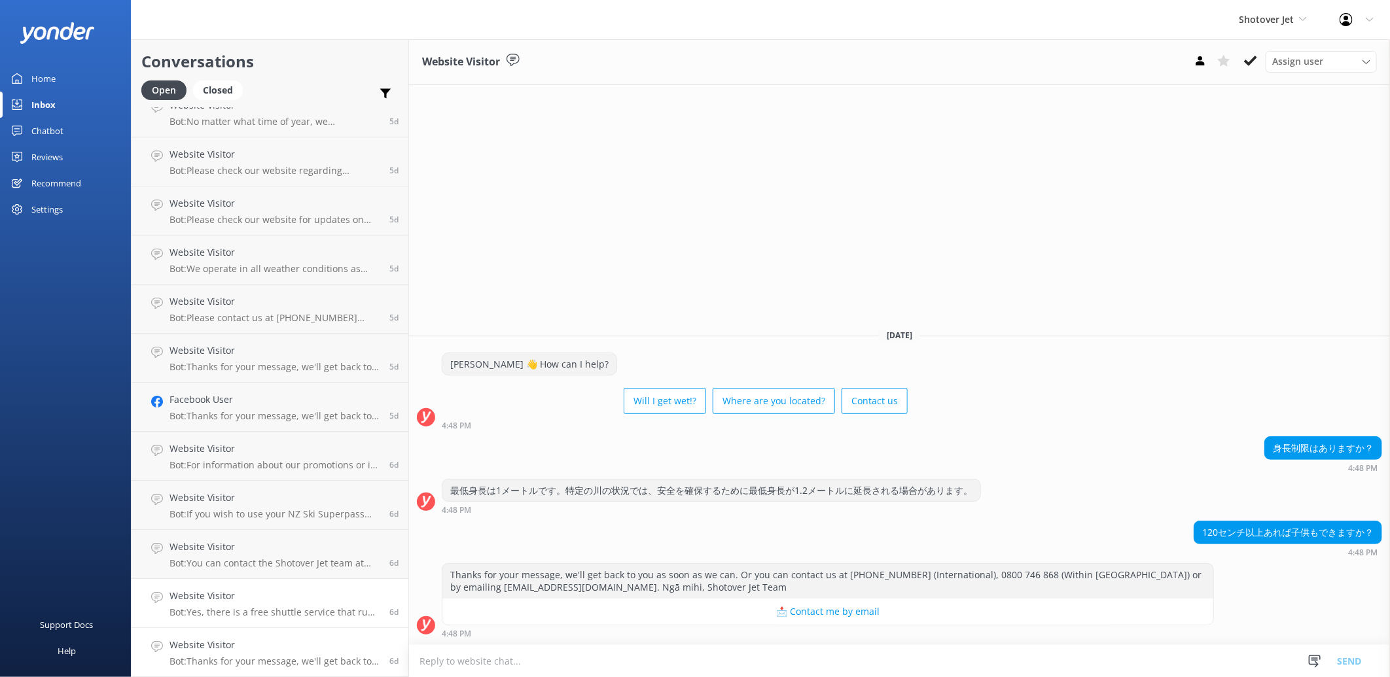
click at [289, 607] on p "Bot: Yes, there is a free shuttle service that runs regularly. You need to chec…" at bounding box center [274, 612] width 210 height 12
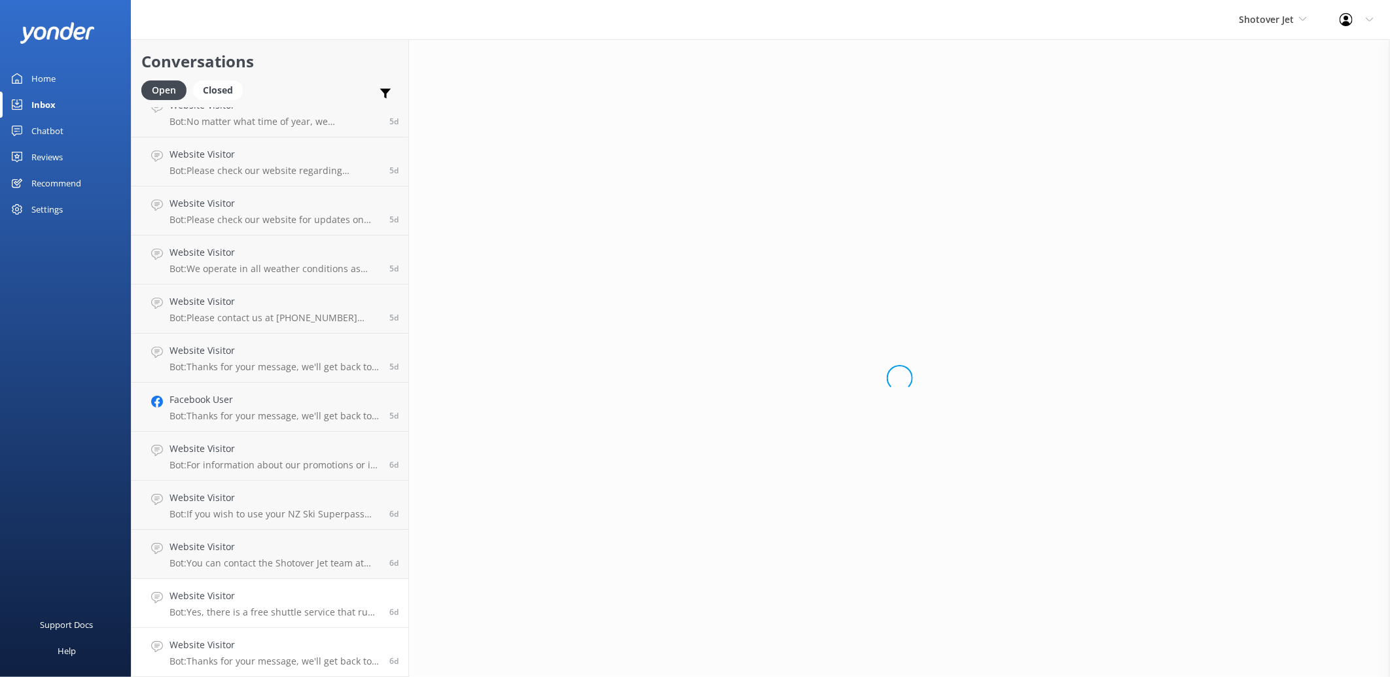
click at [305, 650] on h4 "Website Visitor" at bounding box center [274, 645] width 210 height 14
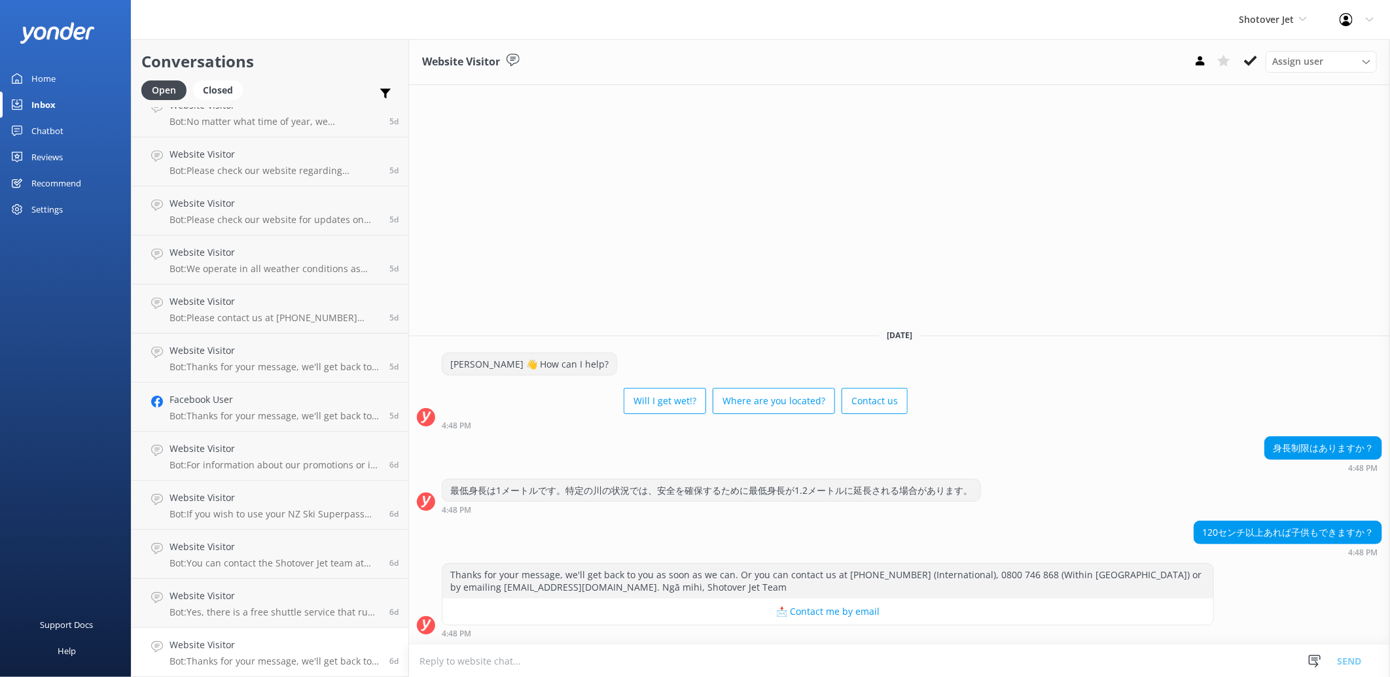
click at [379, 641] on div "6d" at bounding box center [388, 652] width 19 height 29
click at [1253, 61] on use at bounding box center [1250, 61] width 13 height 10
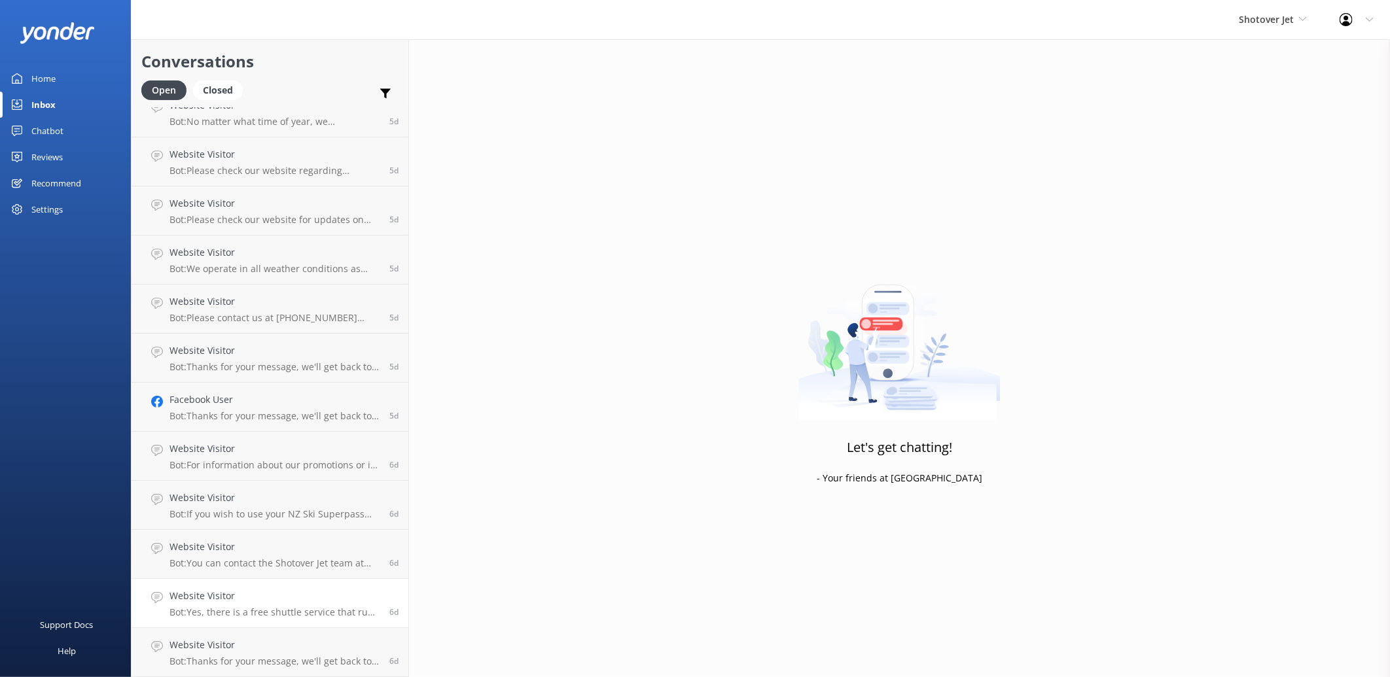
scroll to position [2964, 0]
click at [251, 635] on link "Website Visitor Bot: Yes, there is a free shuttle service that runs regularly. …" at bounding box center [270, 652] width 277 height 49
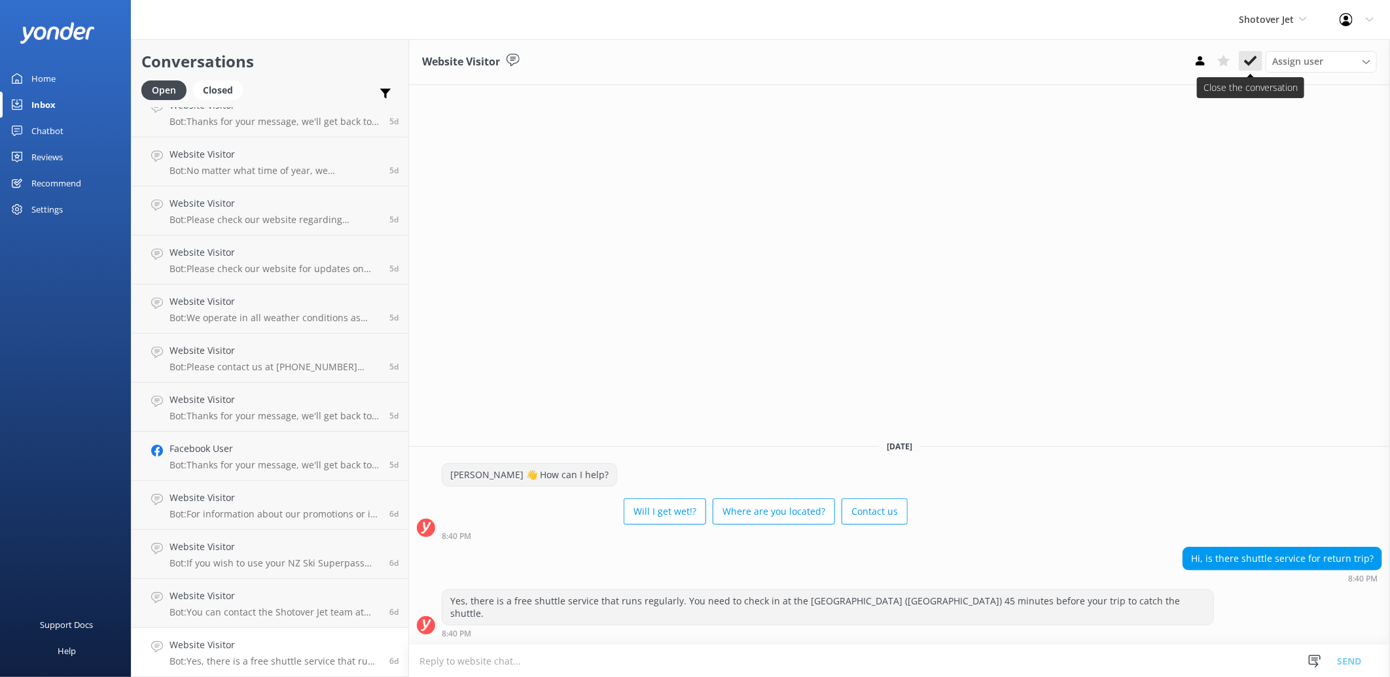
click at [1251, 67] on button at bounding box center [1251, 61] width 24 height 20
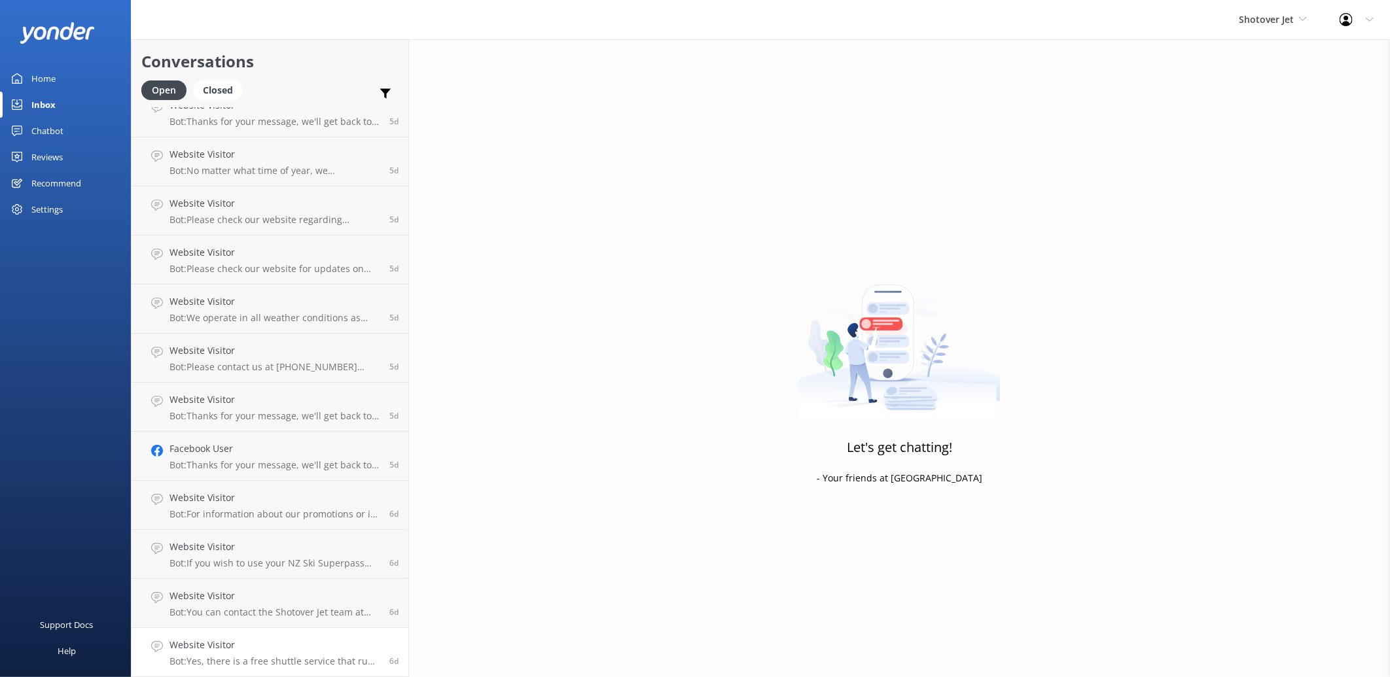
scroll to position [2915, 0]
click at [283, 649] on h4 "Website Visitor" at bounding box center [274, 645] width 210 height 14
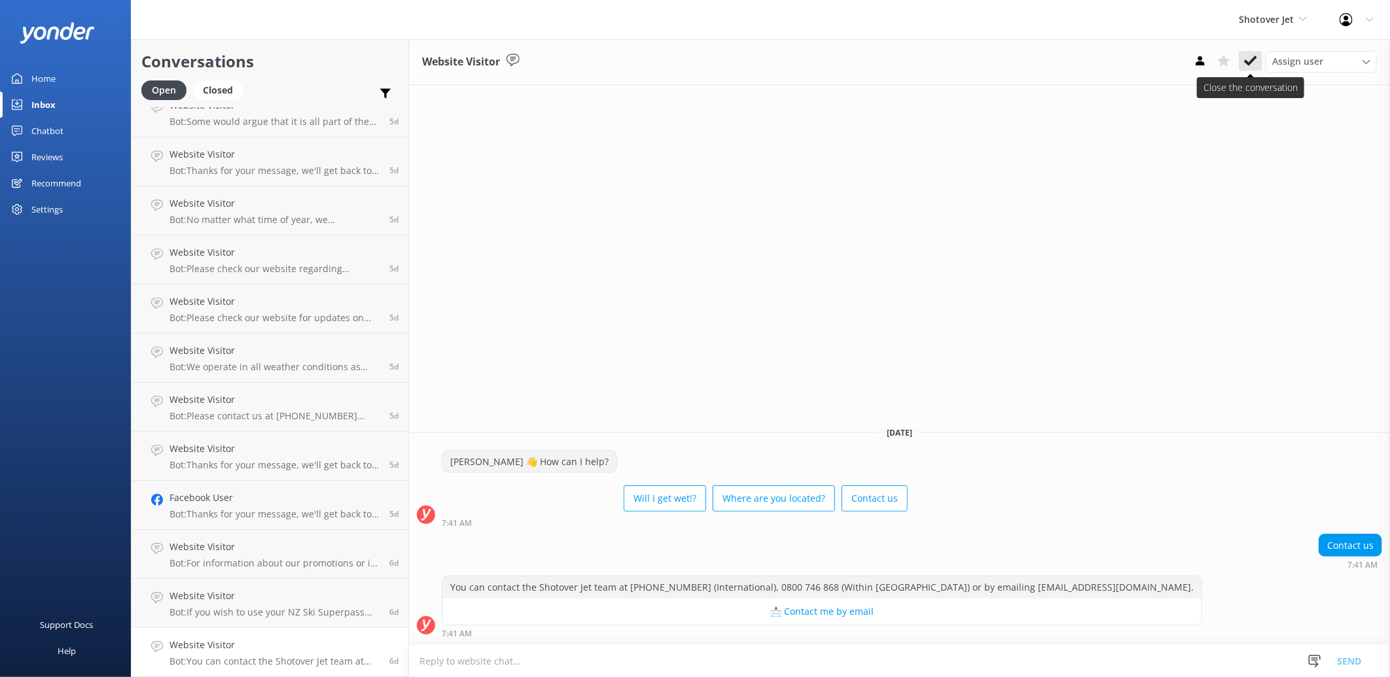
click at [1248, 58] on icon at bounding box center [1250, 60] width 13 height 13
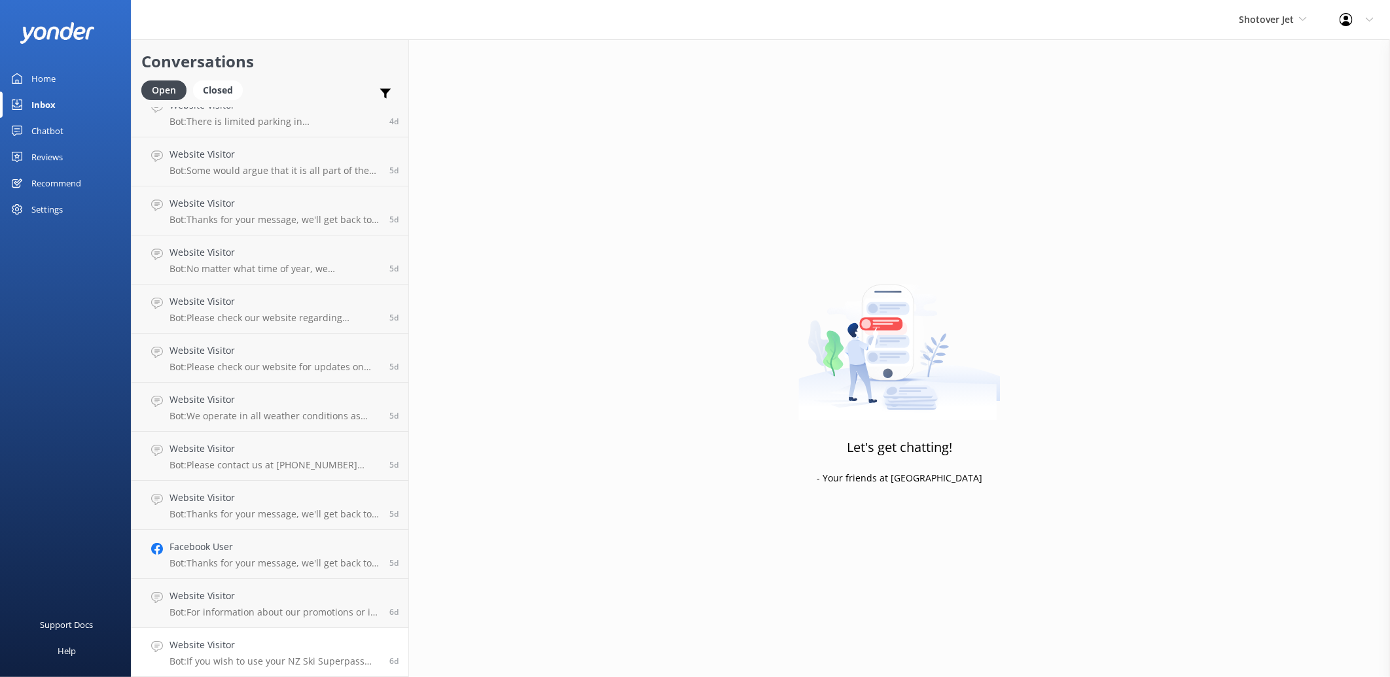
scroll to position [2866, 0]
click at [298, 638] on h4 "Website Visitor" at bounding box center [274, 645] width 210 height 14
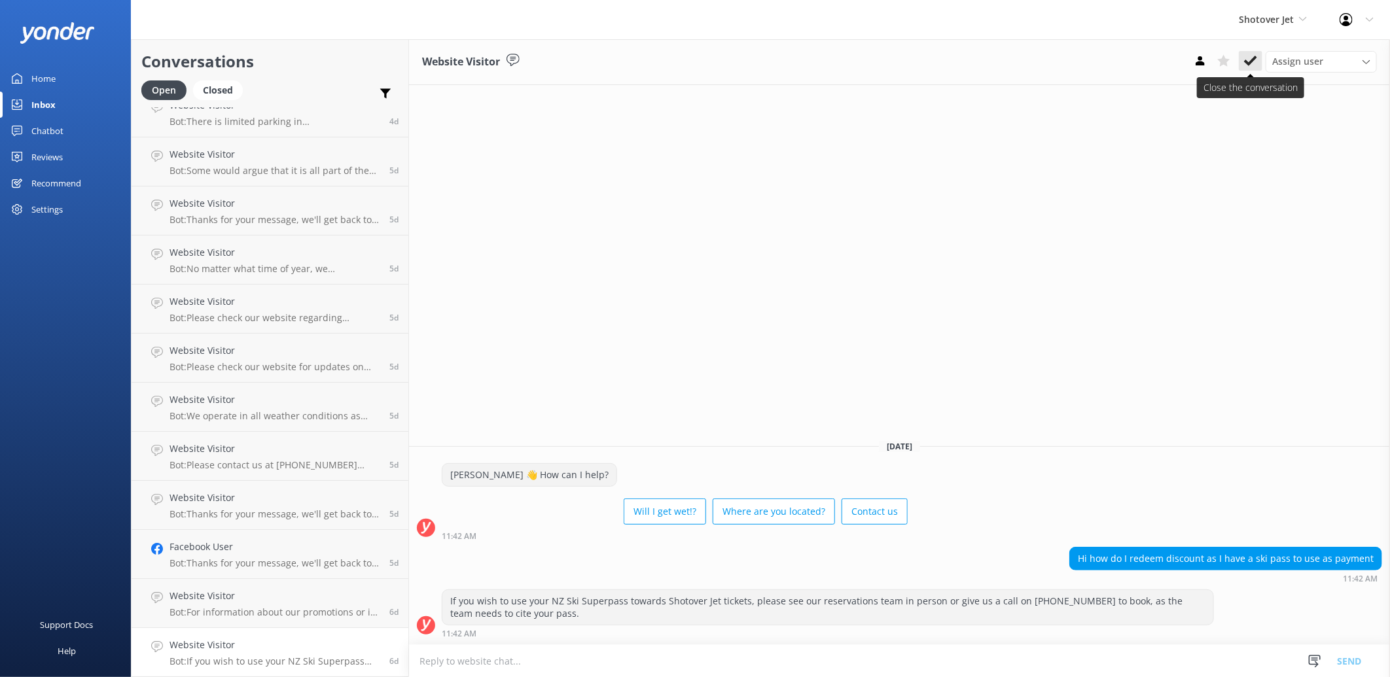
click at [1257, 60] on icon at bounding box center [1250, 60] width 13 height 13
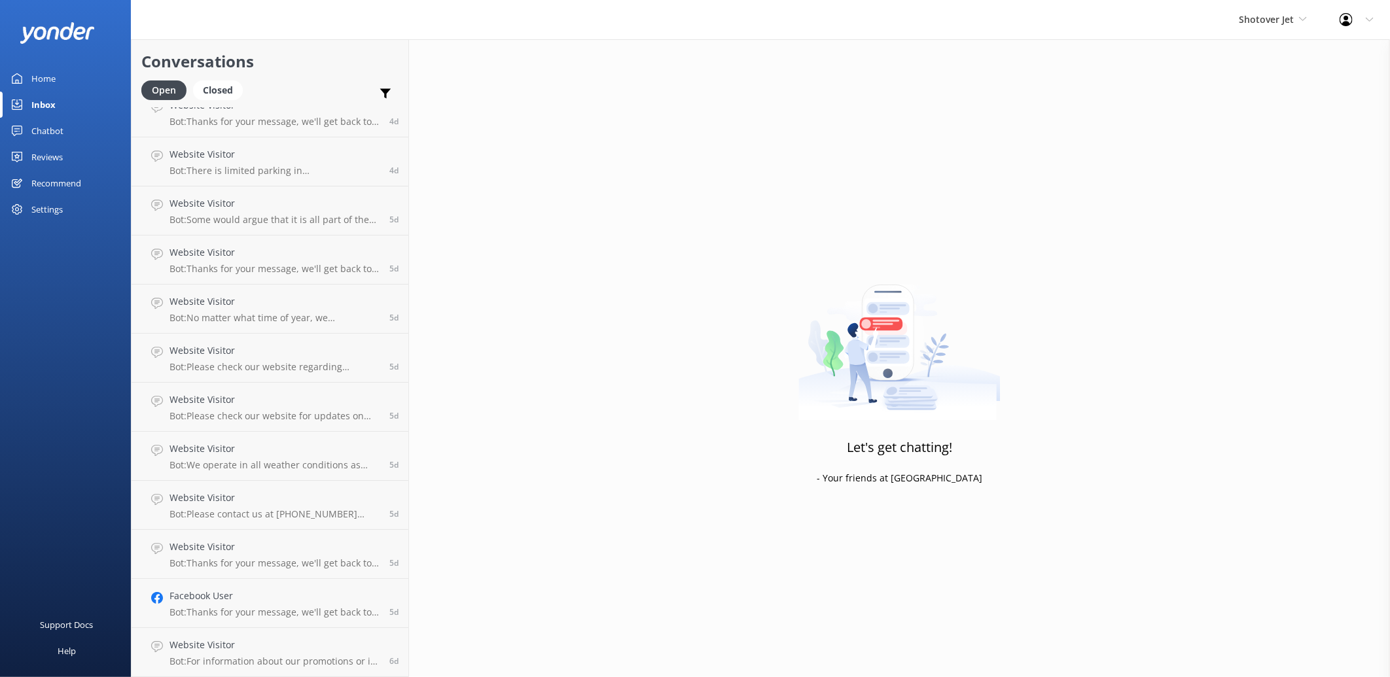
scroll to position [2817, 0]
click at [291, 648] on h4 "Website Visitor" at bounding box center [274, 645] width 210 height 14
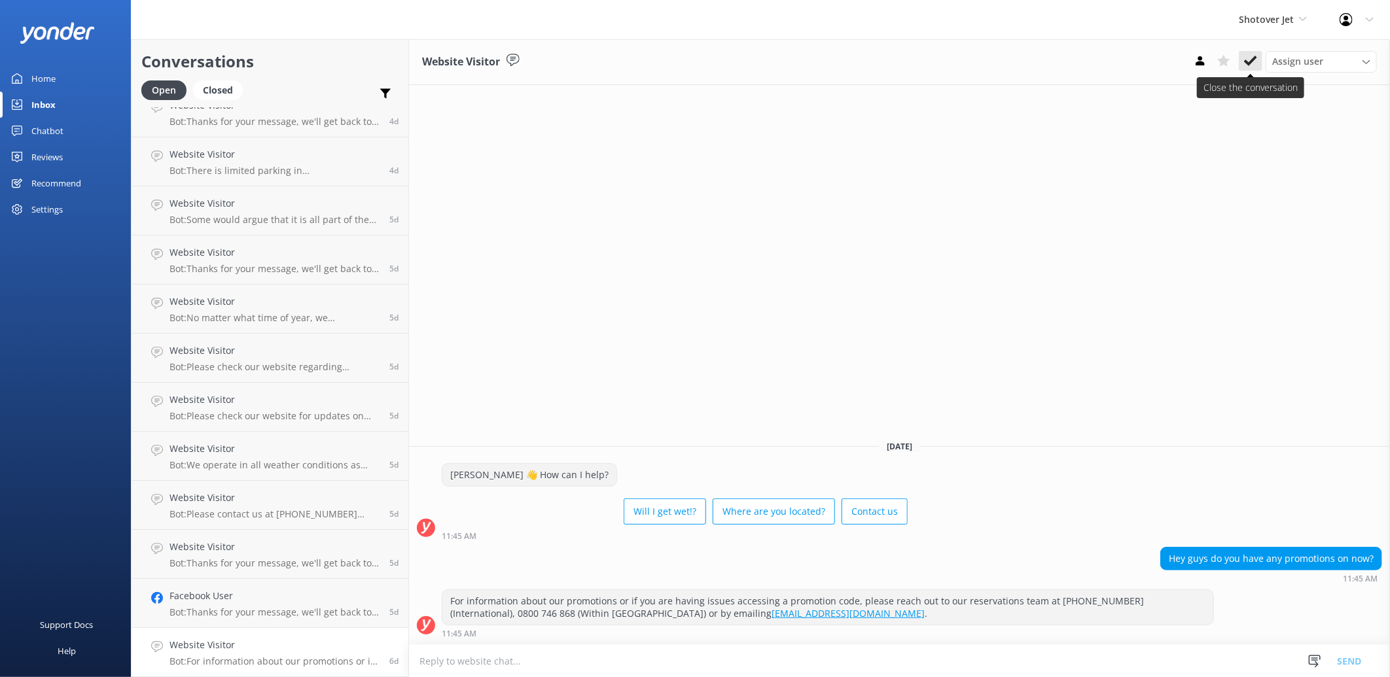
click at [1245, 60] on use at bounding box center [1250, 61] width 13 height 10
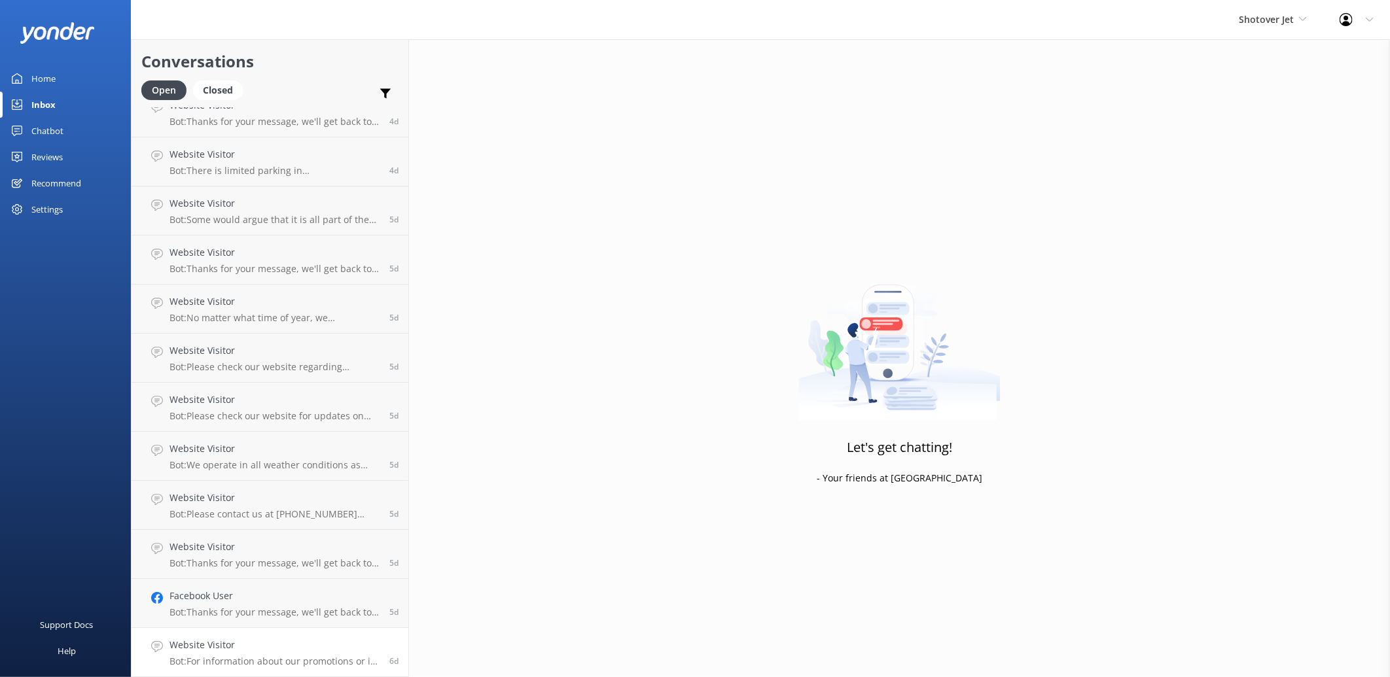
scroll to position [2767, 0]
click at [251, 642] on h4 "Facebook User" at bounding box center [274, 645] width 210 height 14
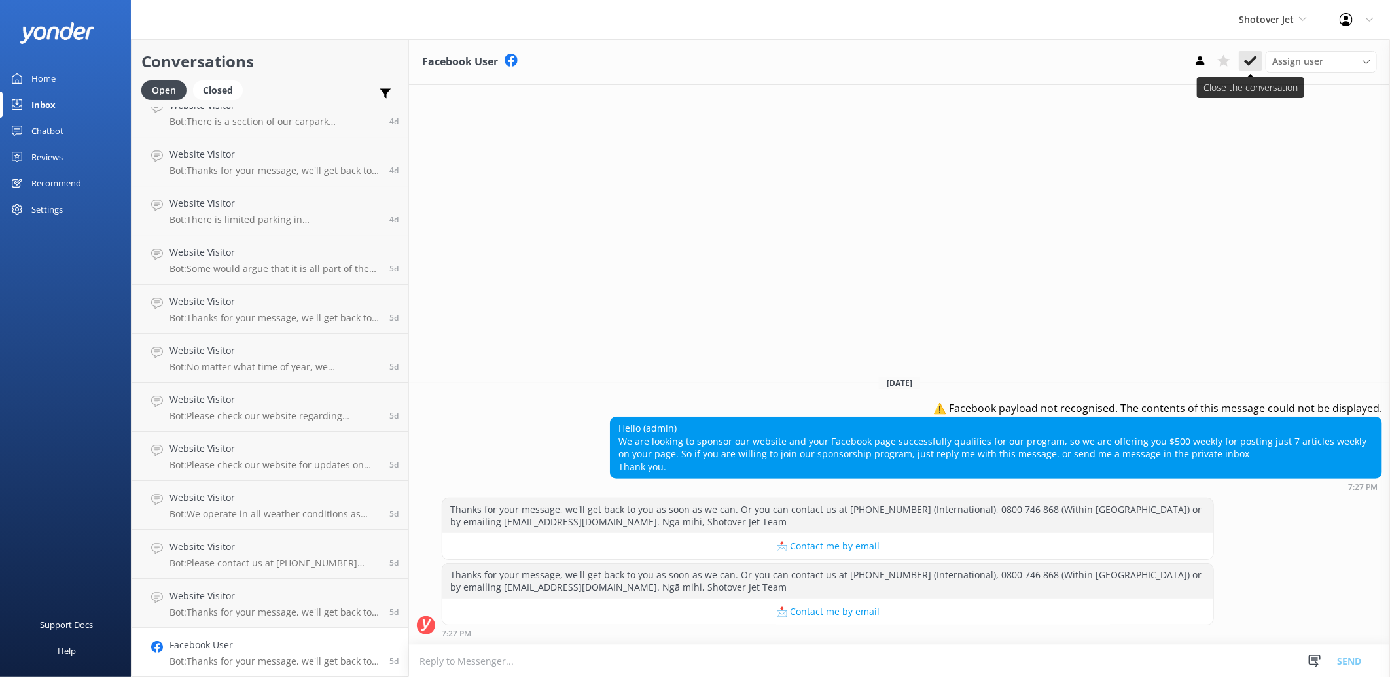
click at [1259, 58] on button at bounding box center [1251, 61] width 24 height 20
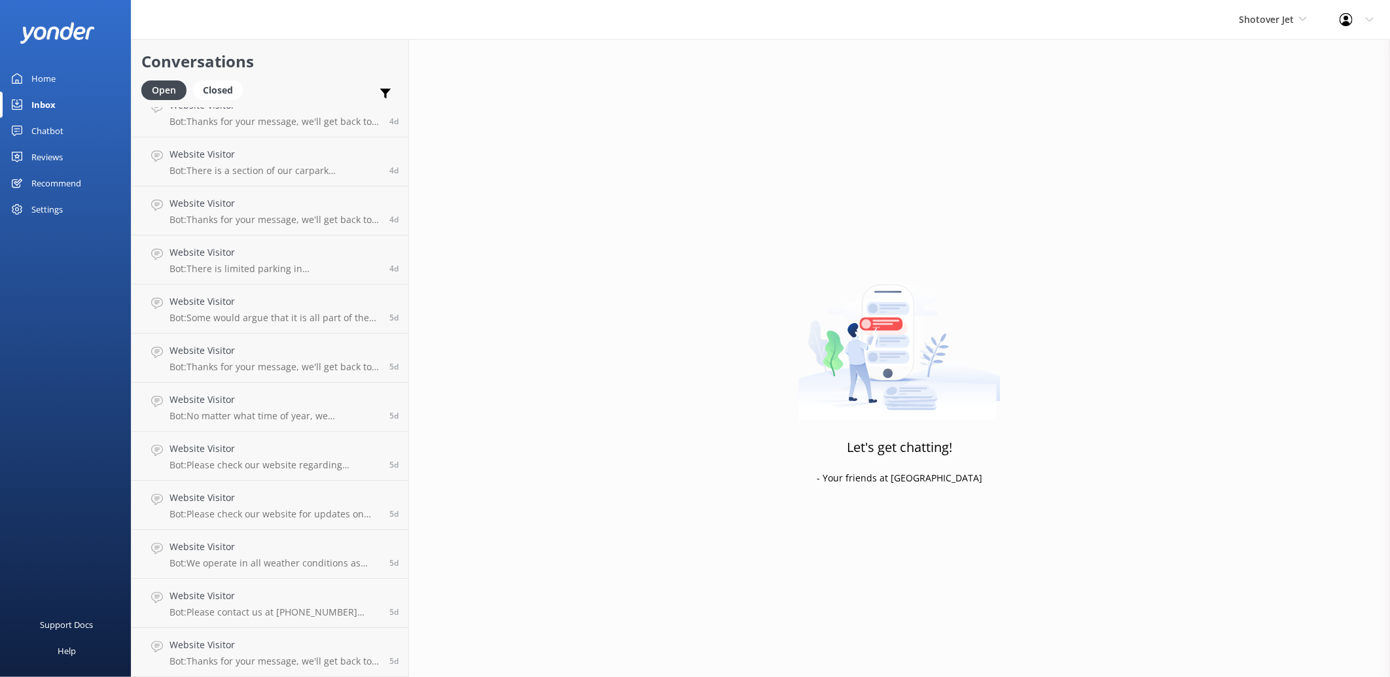
scroll to position [2718, 0]
click at [307, 630] on link "Website Visitor Bot: Thanks for your message, we'll get back to you as soon as …" at bounding box center [270, 652] width 277 height 49
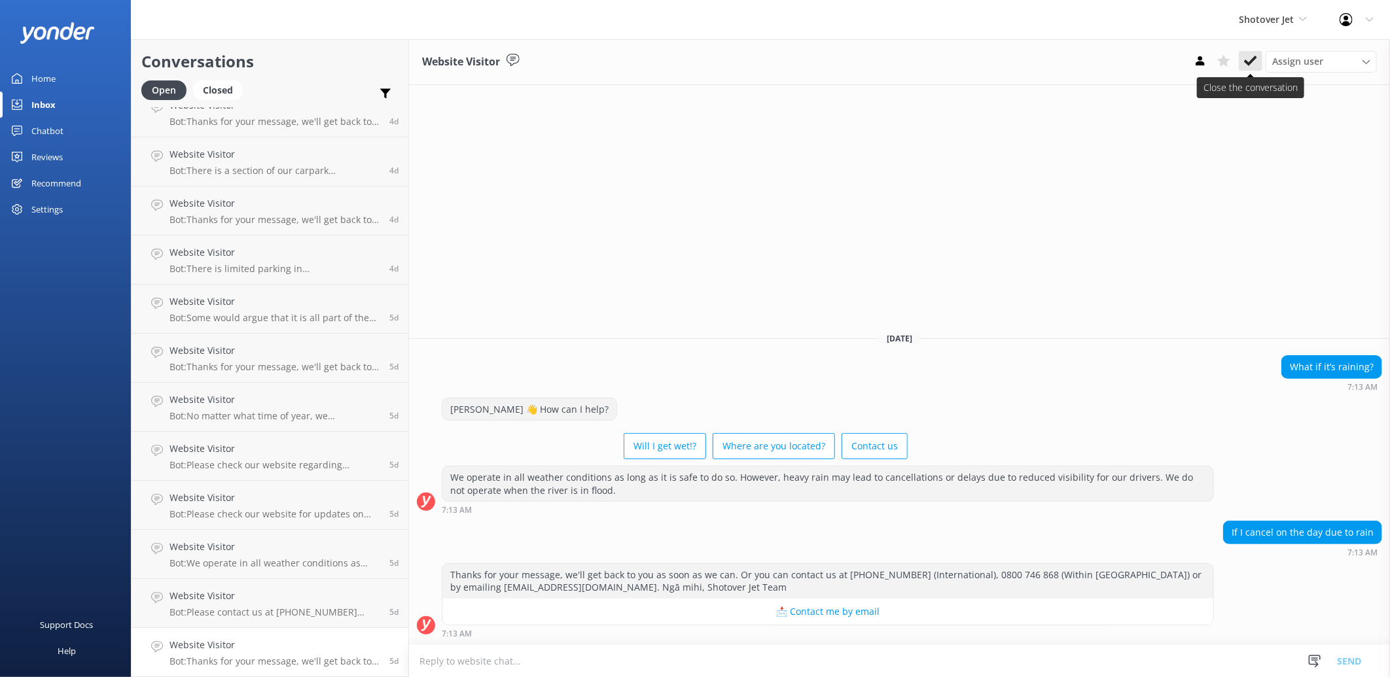
click at [1254, 51] on button at bounding box center [1251, 61] width 24 height 20
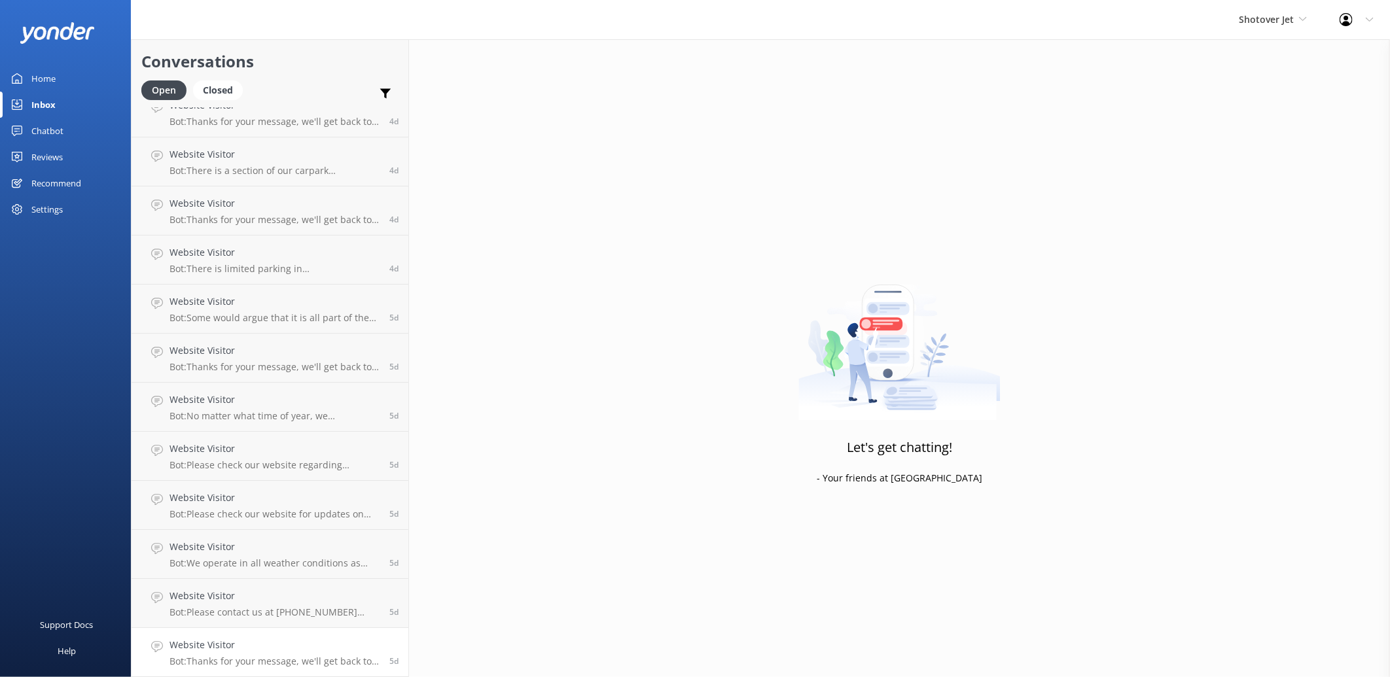
scroll to position [2669, 0]
click at [315, 642] on h4 "Website Visitor" at bounding box center [274, 645] width 210 height 14
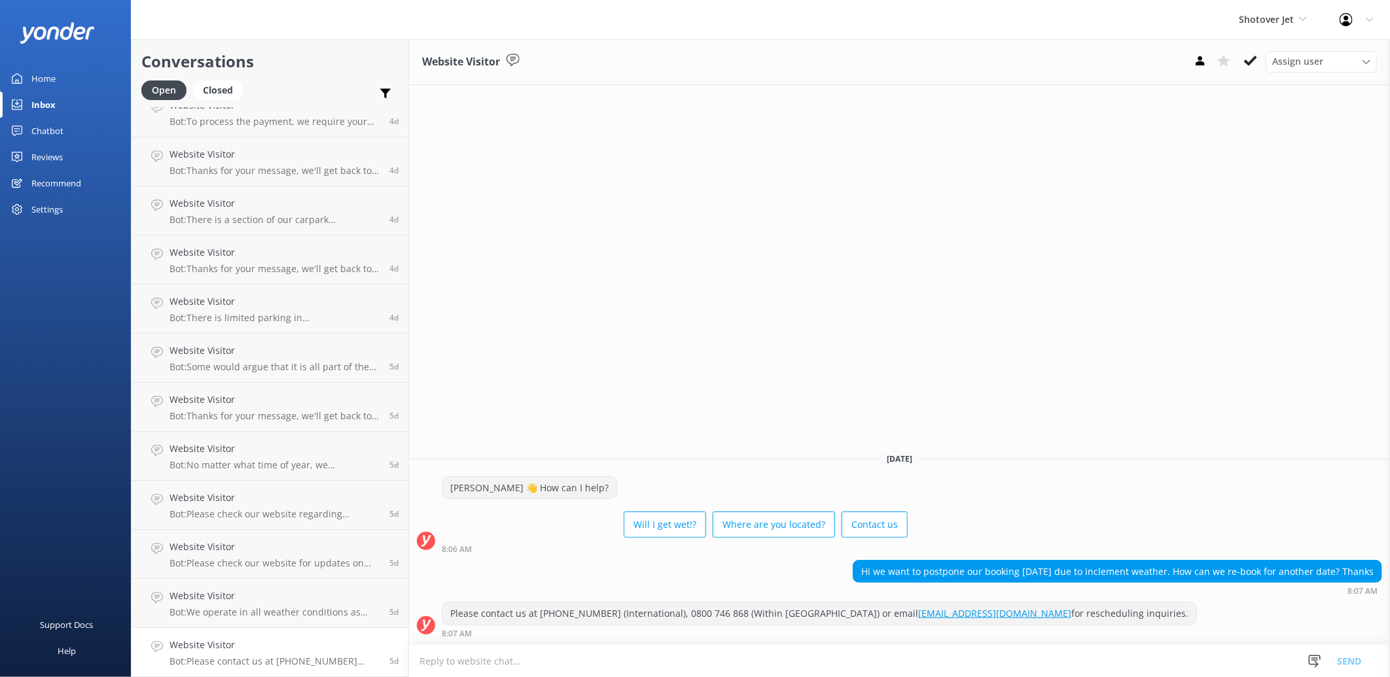
click at [1263, 54] on div "Assign user [PERSON_NAME] Ressies Team [PERSON_NAME] [PERSON_NAME] [PERSON_NAME…" at bounding box center [1282, 61] width 188 height 21
drag, startPoint x: 1235, startPoint y: 59, endPoint x: 1251, endPoint y: 57, distance: 16.5
click at [1251, 57] on div "Assign user [PERSON_NAME] Ressies Team [PERSON_NAME] [PERSON_NAME] [PERSON_NAME…" at bounding box center [1282, 61] width 188 height 21
click at [1251, 57] on icon at bounding box center [1250, 60] width 13 height 13
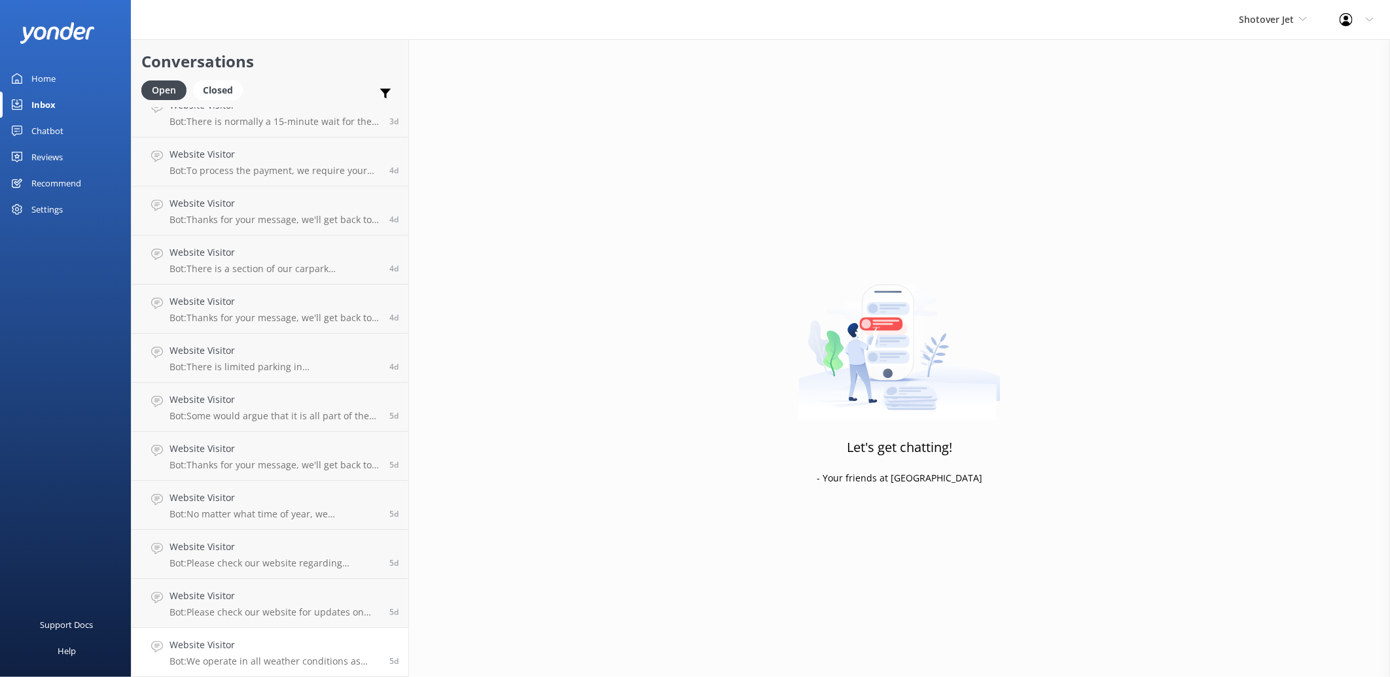
scroll to position [2620, 0]
click at [317, 646] on h4 "Website Visitor" at bounding box center [274, 645] width 210 height 14
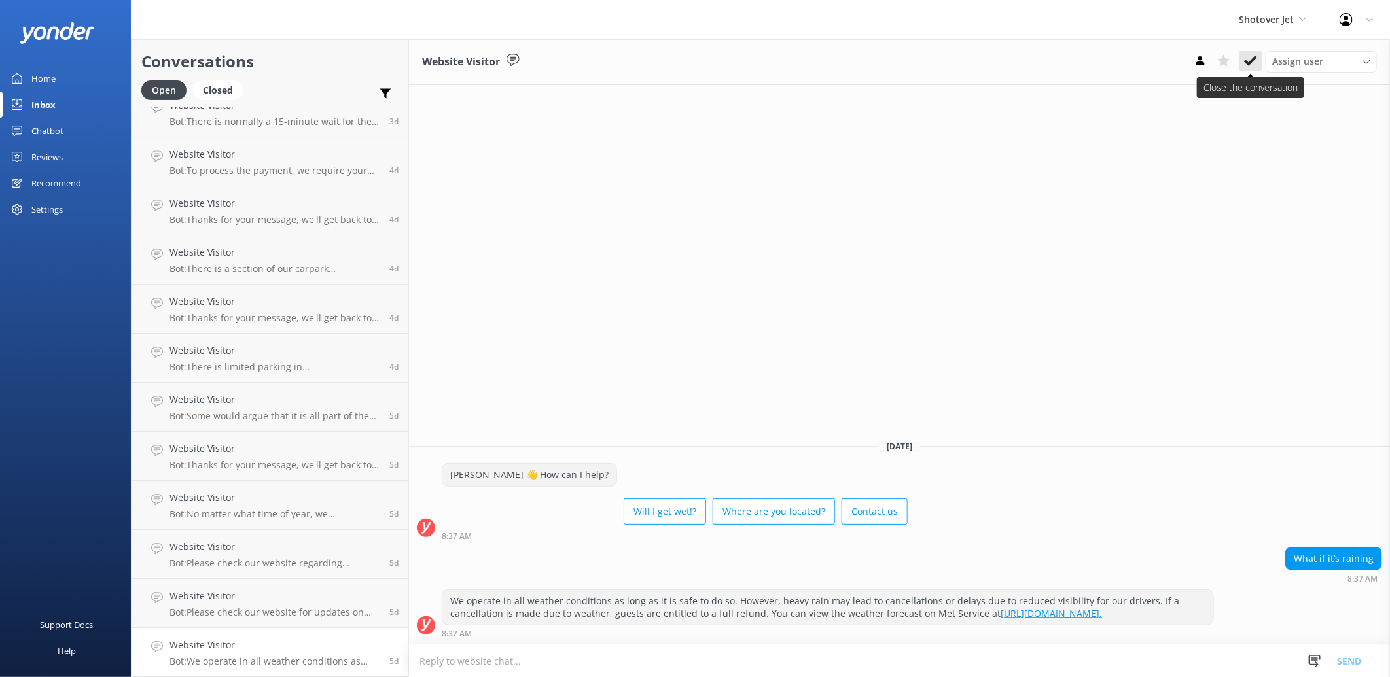
click at [1251, 59] on icon at bounding box center [1250, 60] width 13 height 13
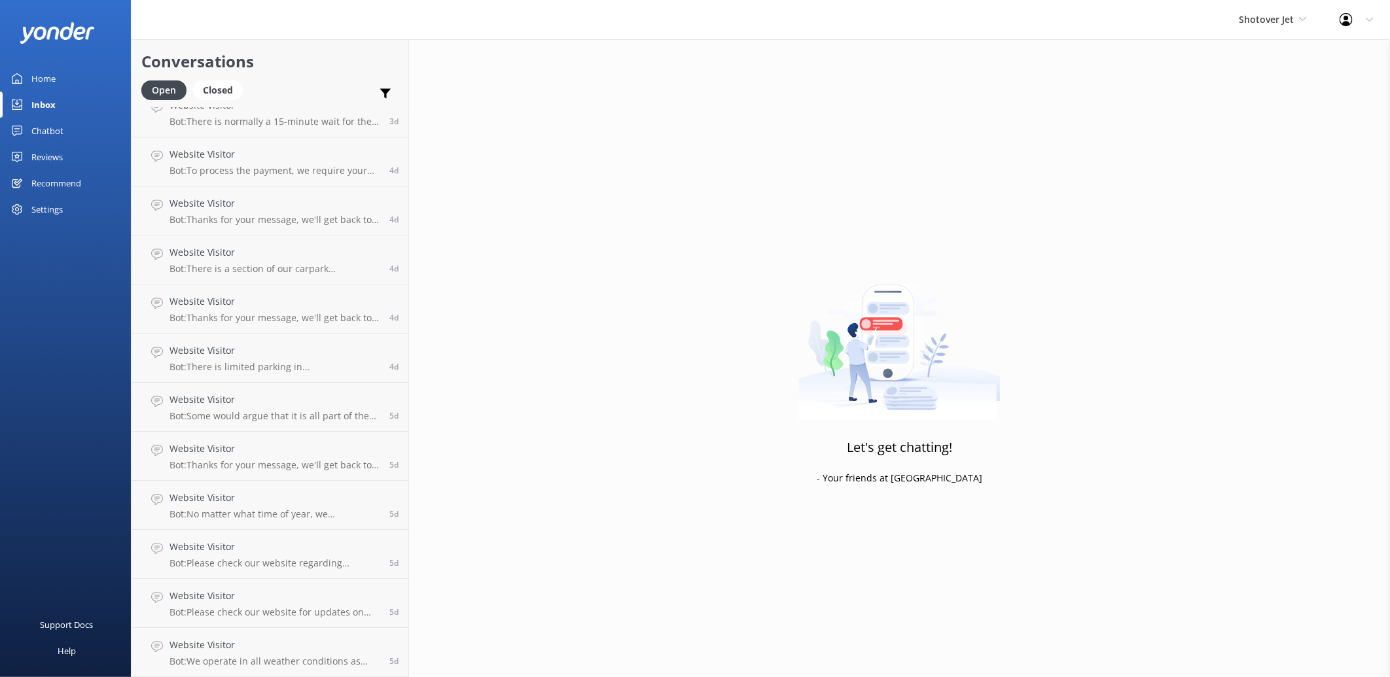
scroll to position [2571, 0]
click at [280, 651] on h4 "Website Visitor" at bounding box center [274, 645] width 210 height 14
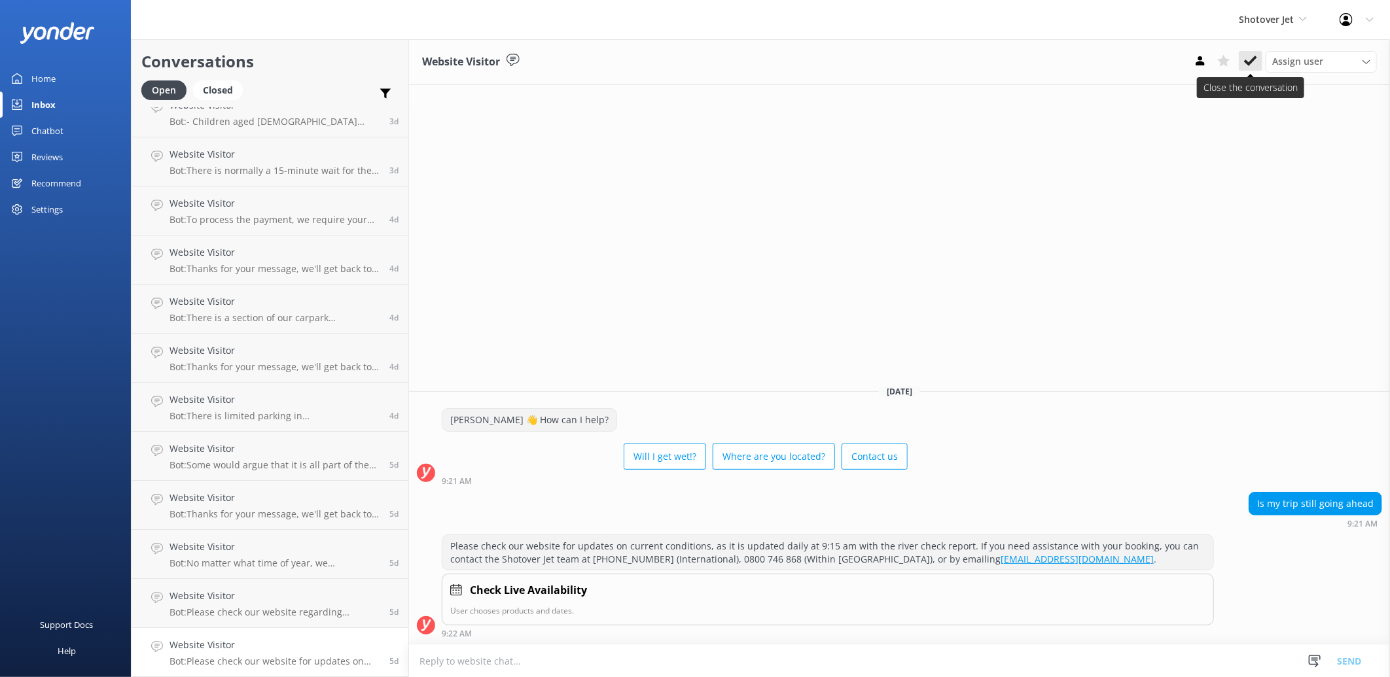
click at [1255, 56] on use at bounding box center [1250, 61] width 13 height 10
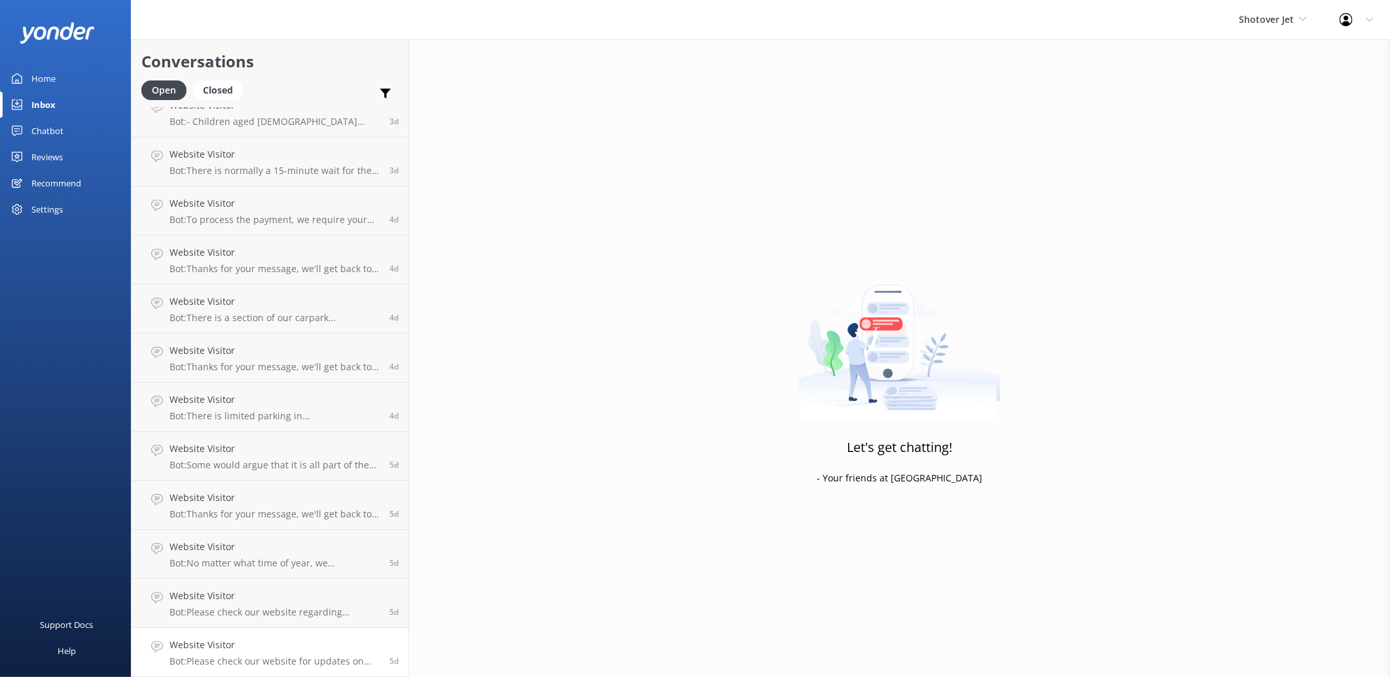
click at [250, 639] on h4 "Website Visitor" at bounding box center [274, 645] width 210 height 14
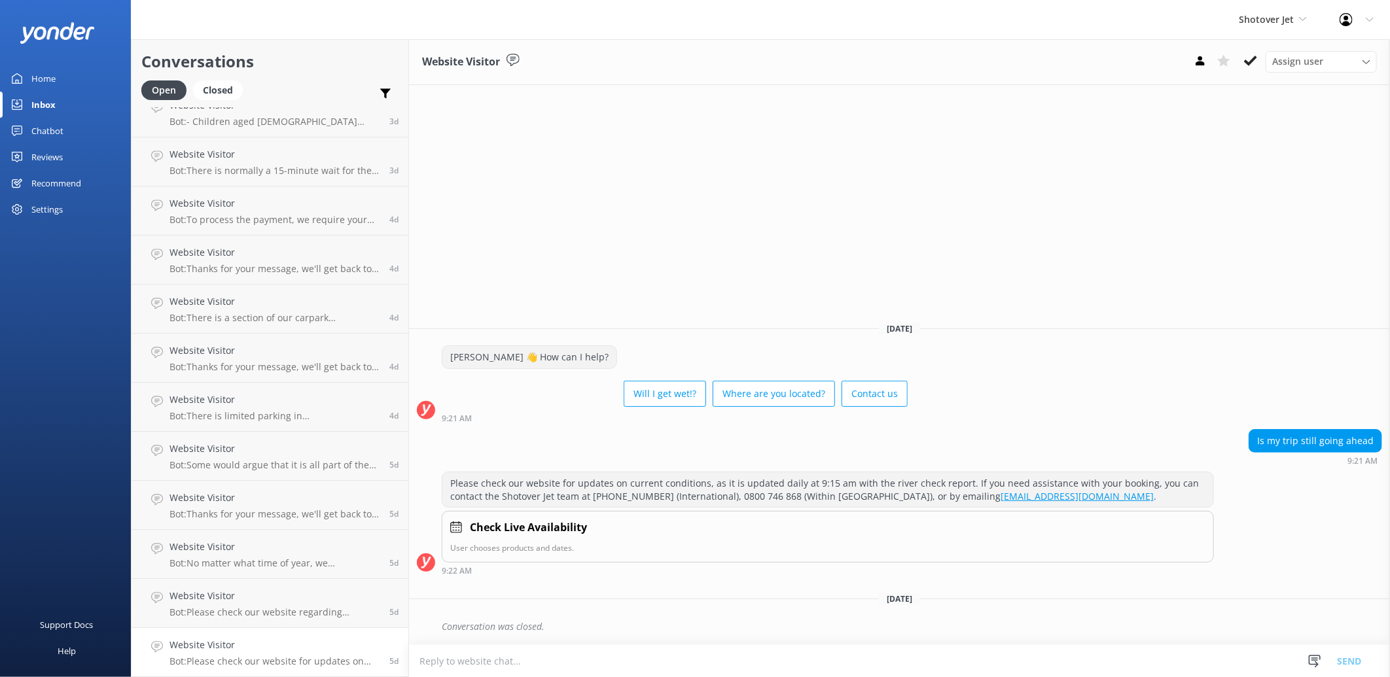
scroll to position [2522, 0]
click at [1251, 61] on use at bounding box center [1250, 61] width 13 height 10
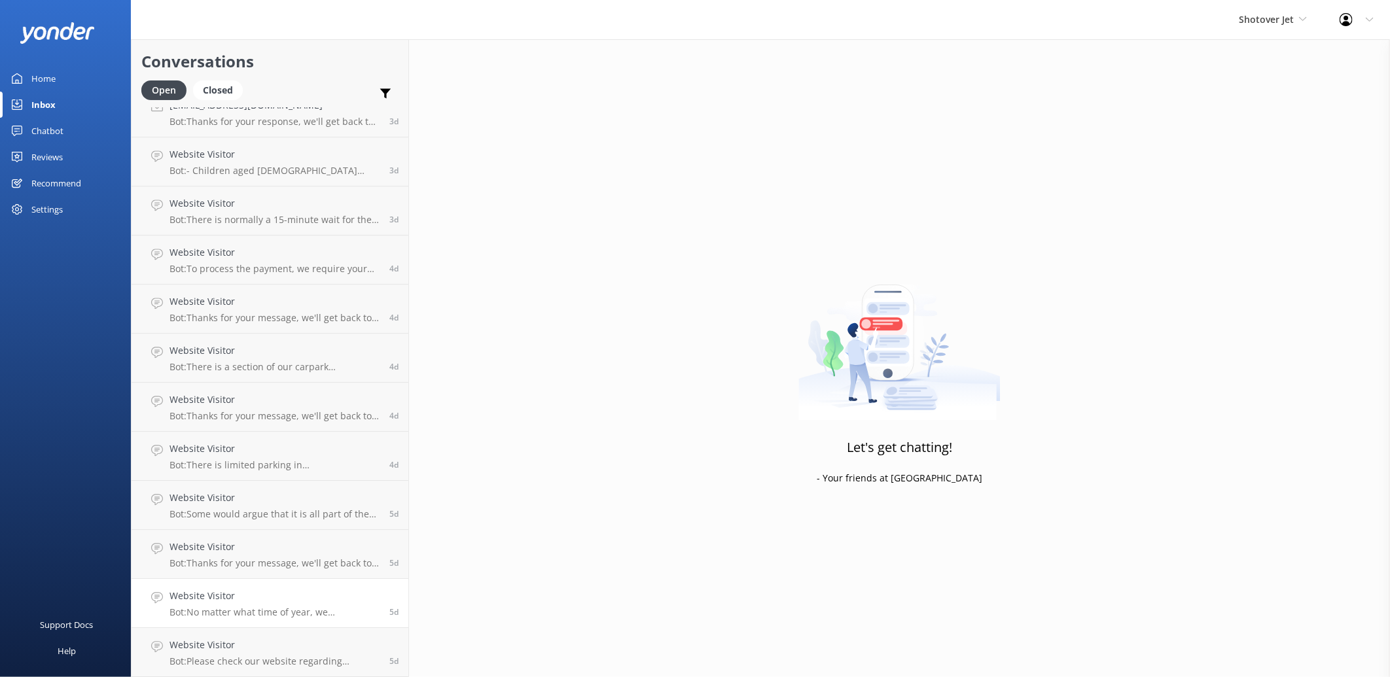
click at [301, 617] on p "Bot: No matter what time of year, we recommend you pre-book, especially during …" at bounding box center [274, 612] width 210 height 12
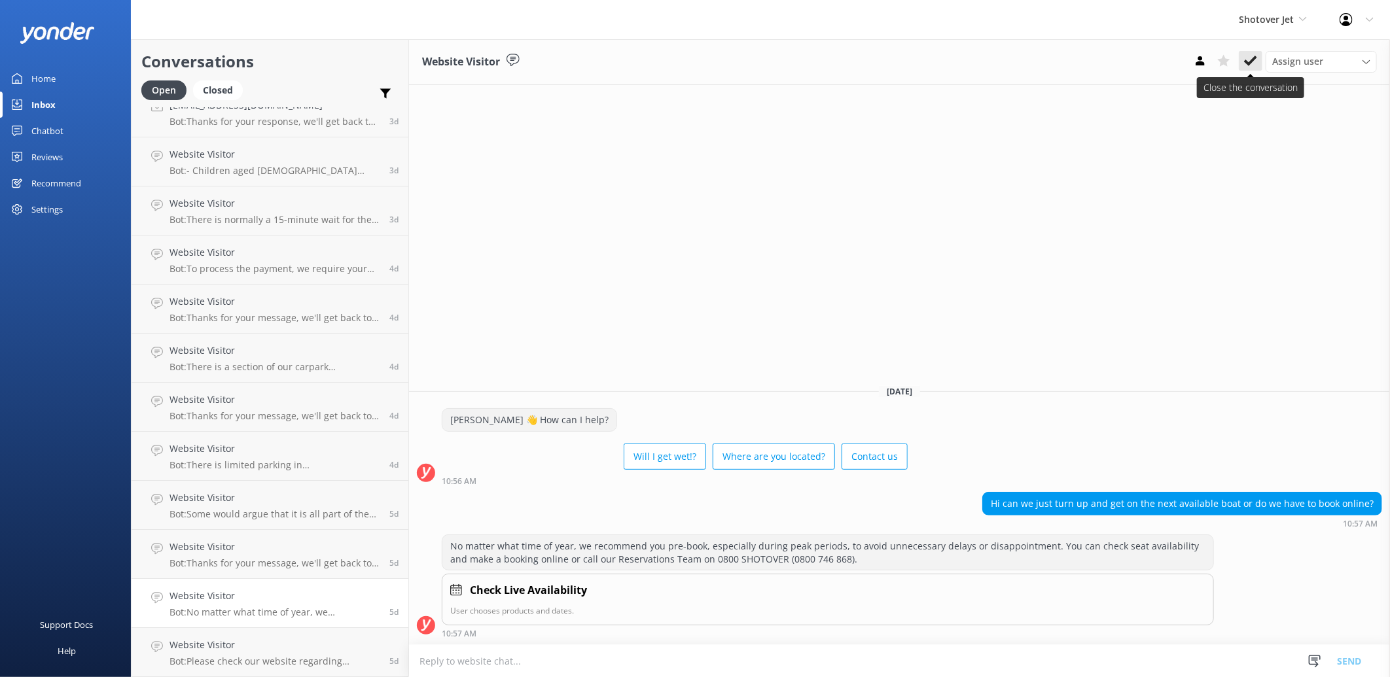
click at [1252, 67] on icon at bounding box center [1250, 60] width 13 height 13
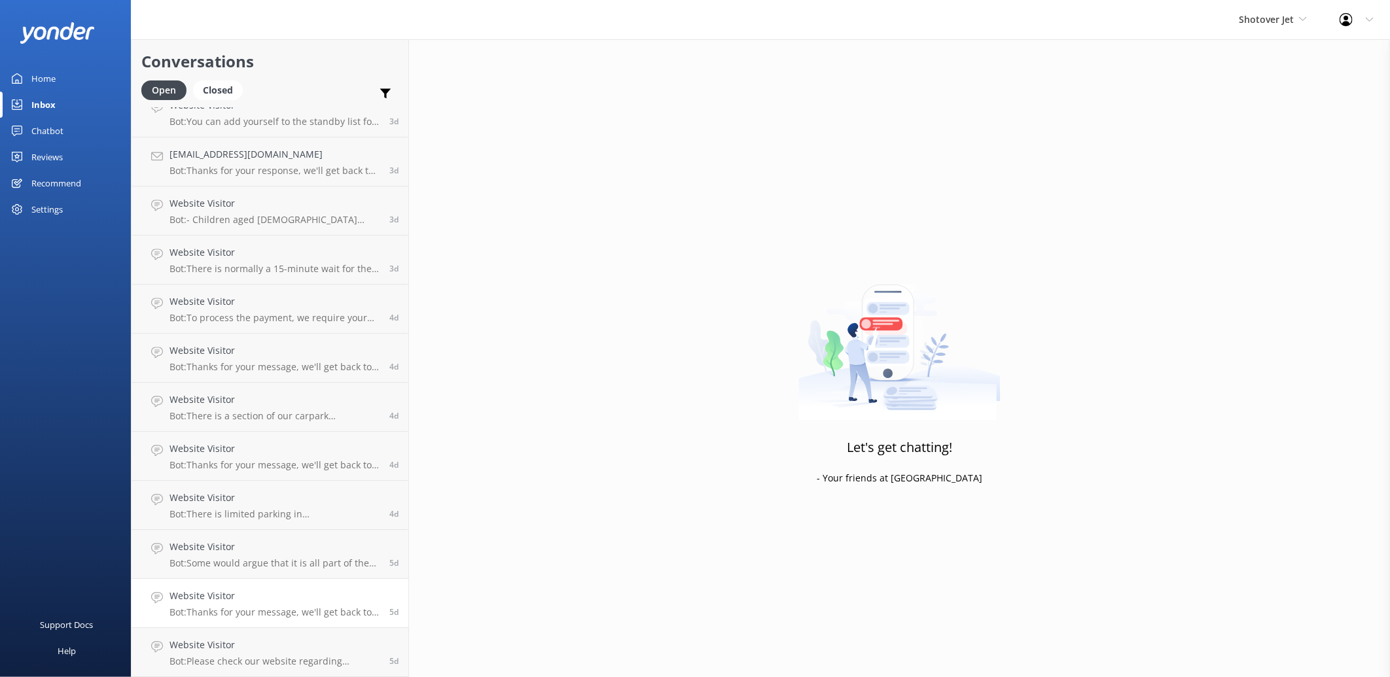
scroll to position [2473, 0]
click at [322, 642] on h4 "Website Visitor" at bounding box center [274, 645] width 210 height 14
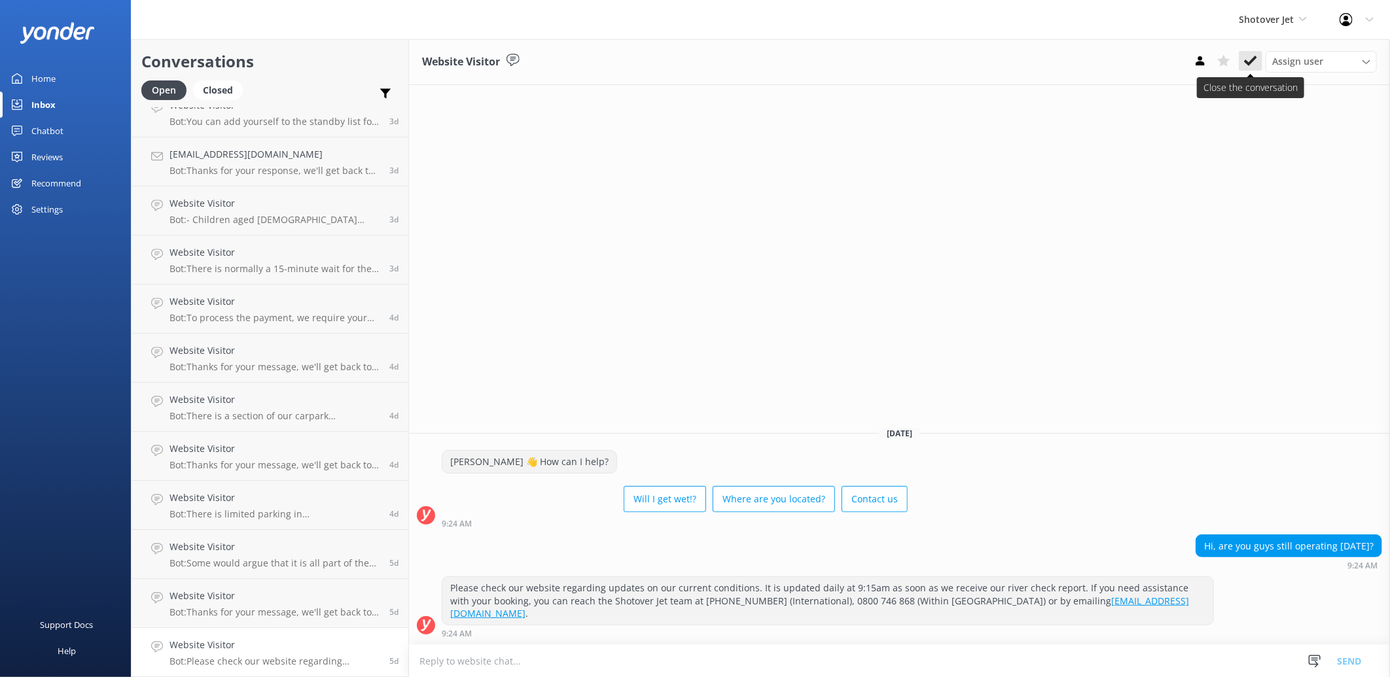
click at [1245, 66] on icon at bounding box center [1250, 60] width 13 height 13
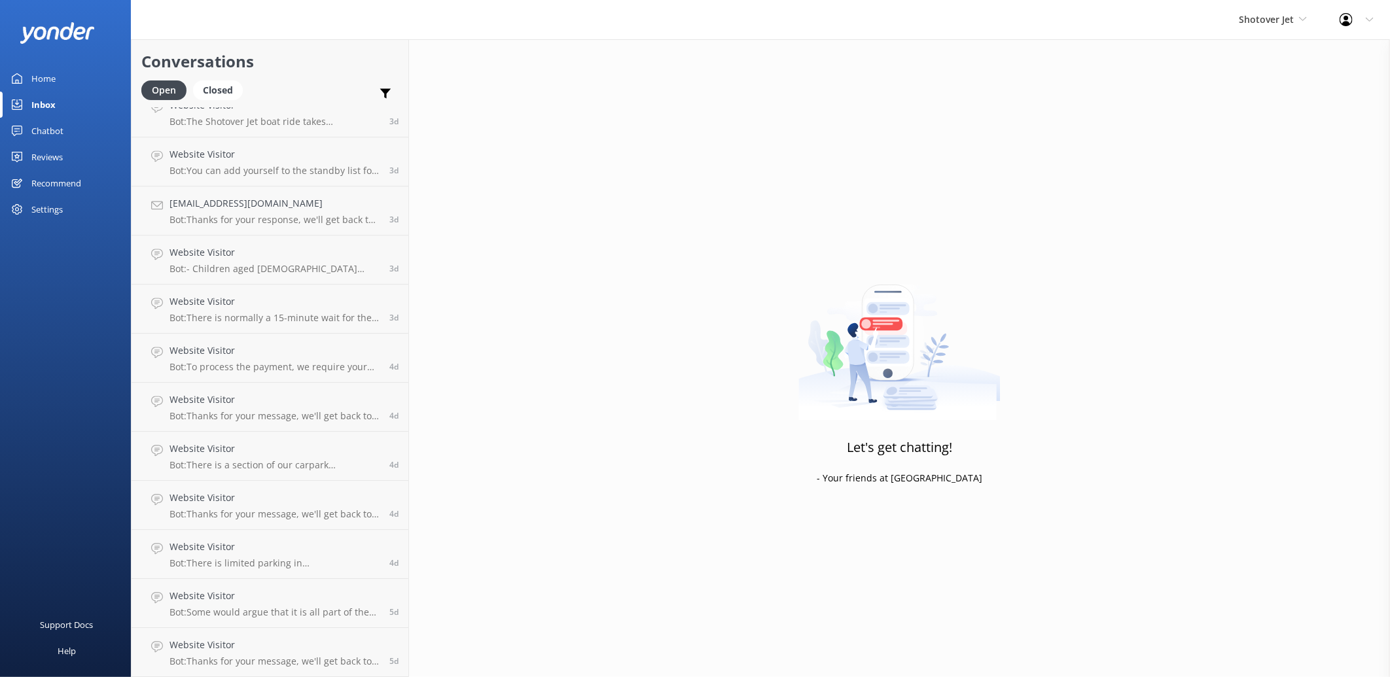
scroll to position [2424, 0]
click at [311, 608] on p "Bot: Some would argue that it is all part of the fun of the Shotover Jet experi…" at bounding box center [274, 612] width 210 height 12
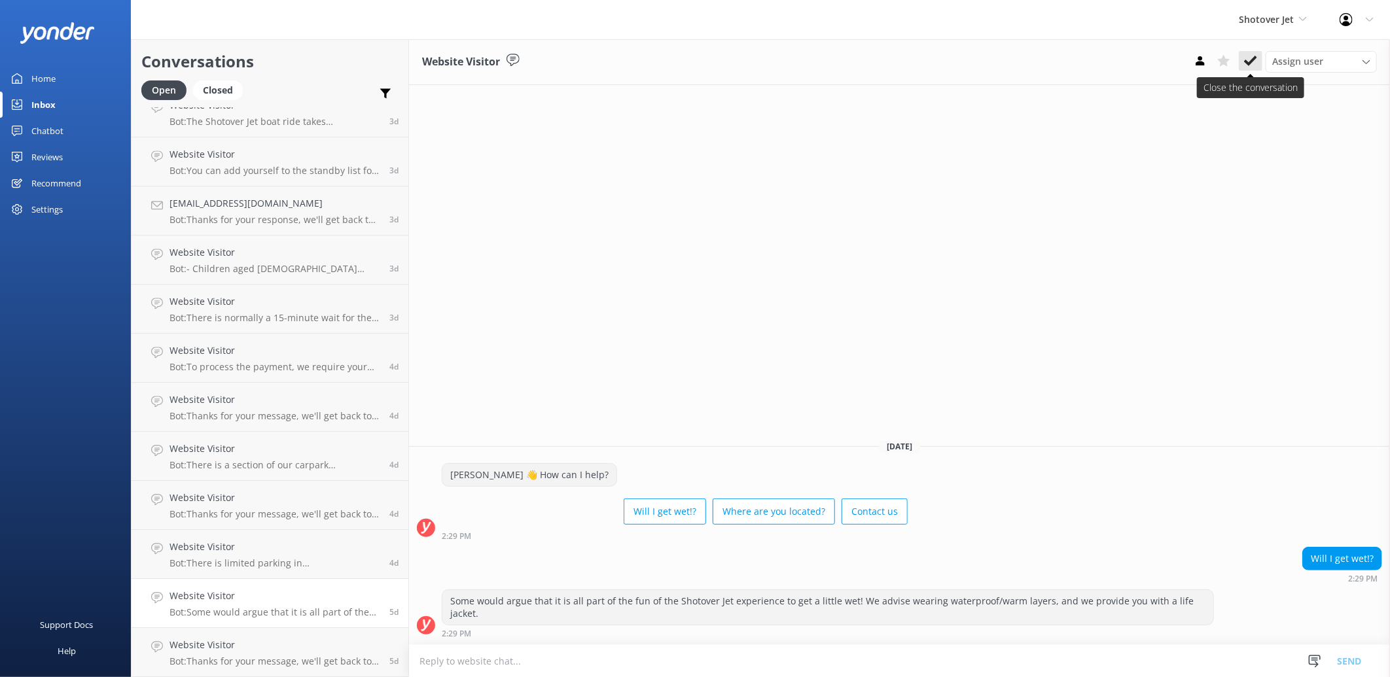
click at [1243, 54] on button at bounding box center [1251, 61] width 24 height 20
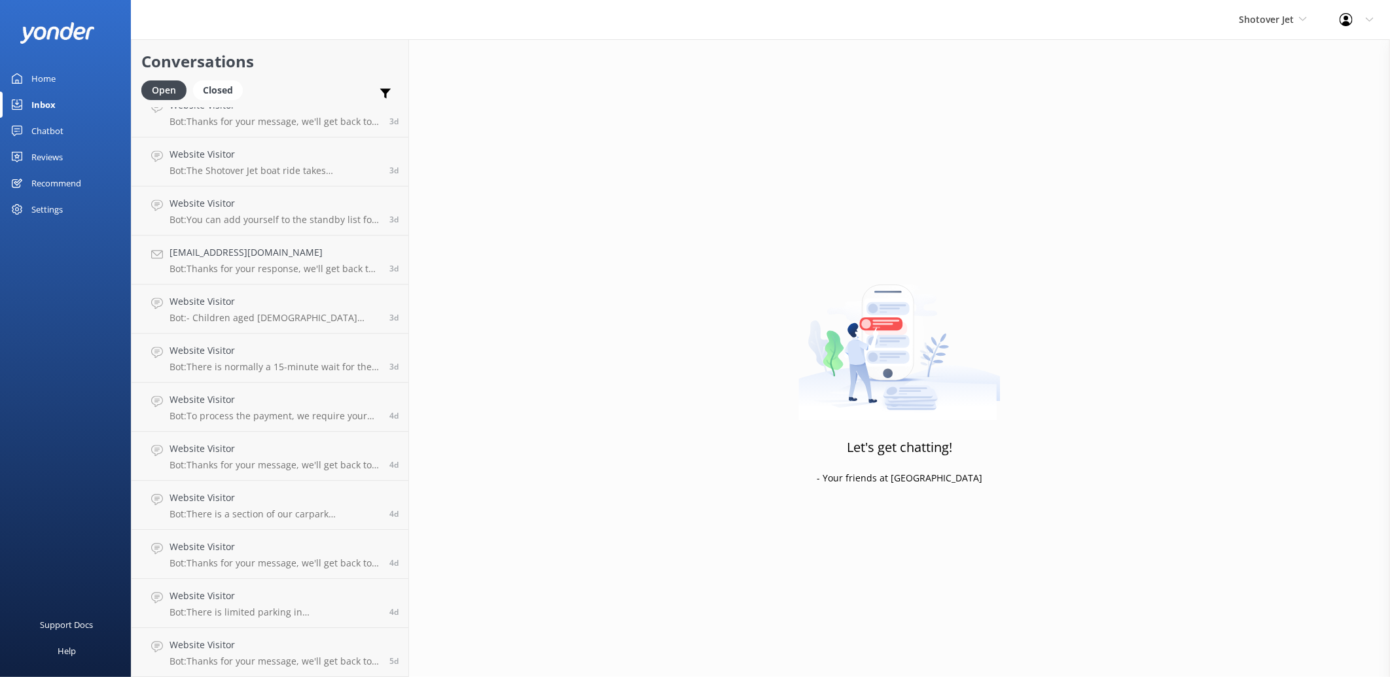
scroll to position [2375, 0]
click at [298, 643] on h4 "Website Visitor" at bounding box center [274, 645] width 210 height 14
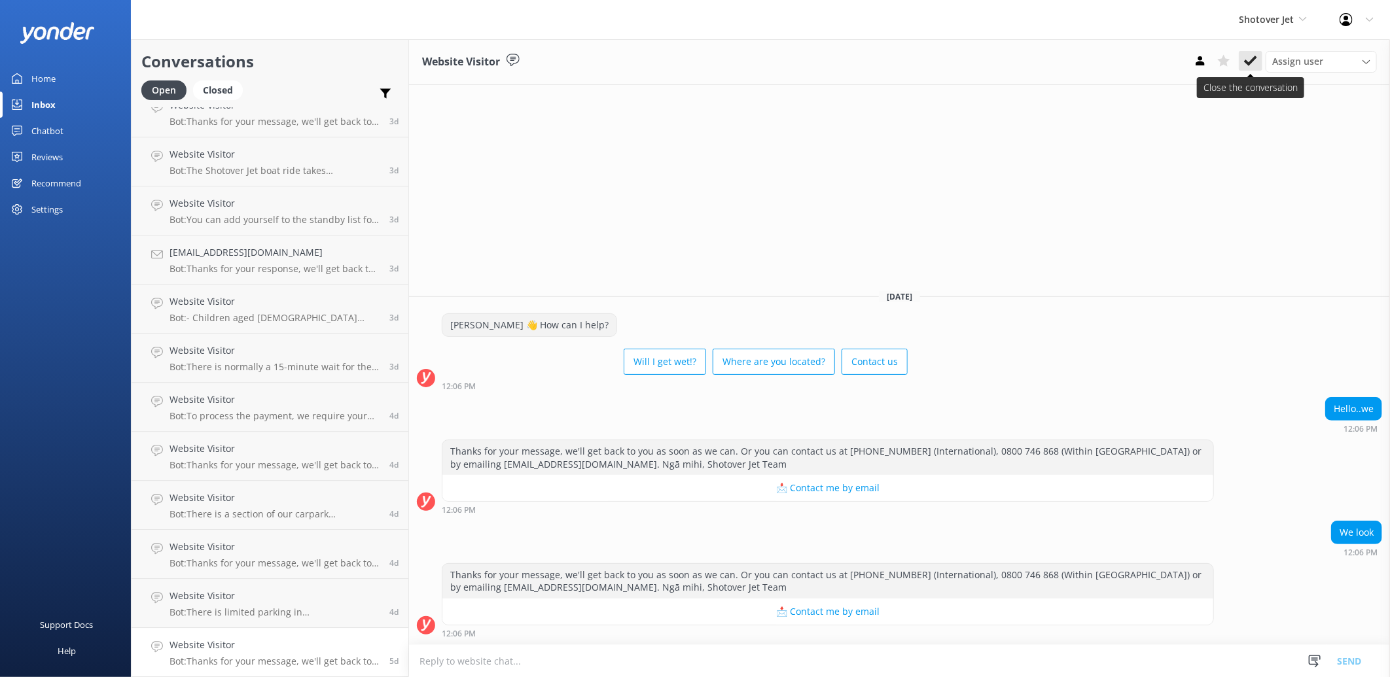
click at [1246, 56] on icon at bounding box center [1250, 60] width 13 height 13
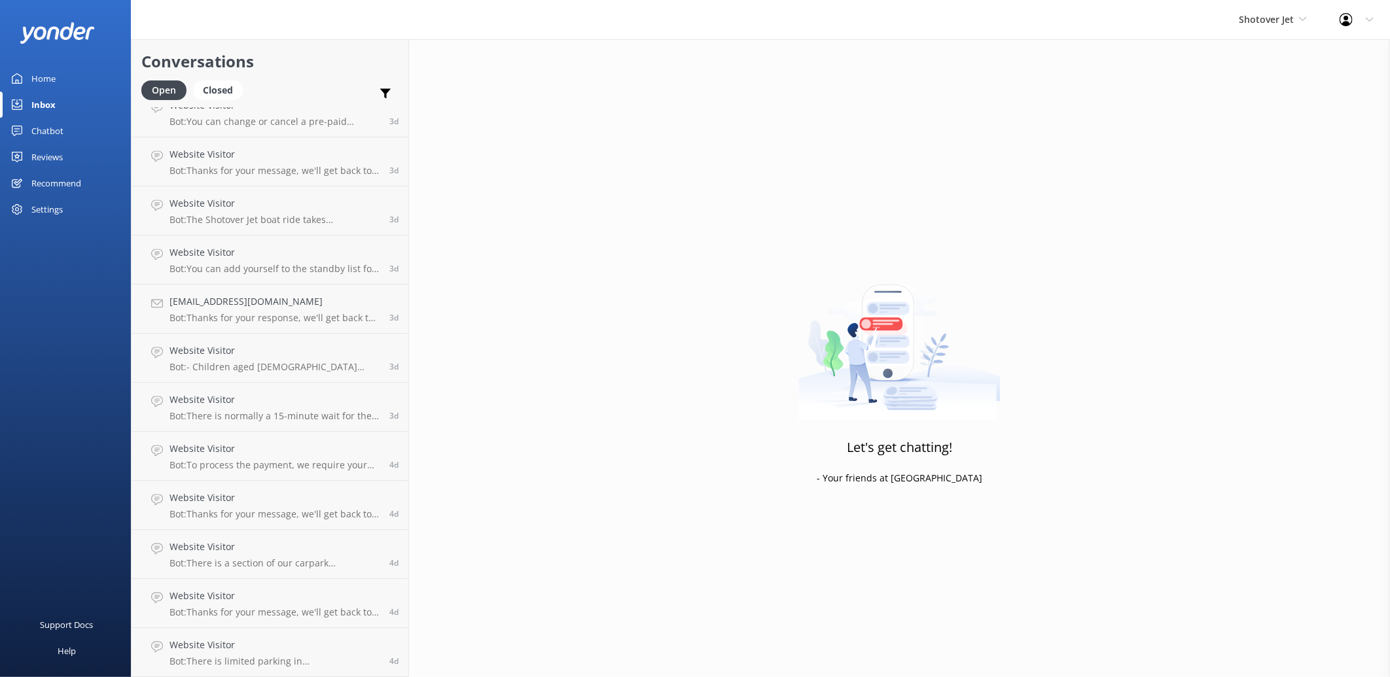
scroll to position [2326, 0]
click at [282, 646] on h4 "Website Visitor" at bounding box center [274, 645] width 210 height 14
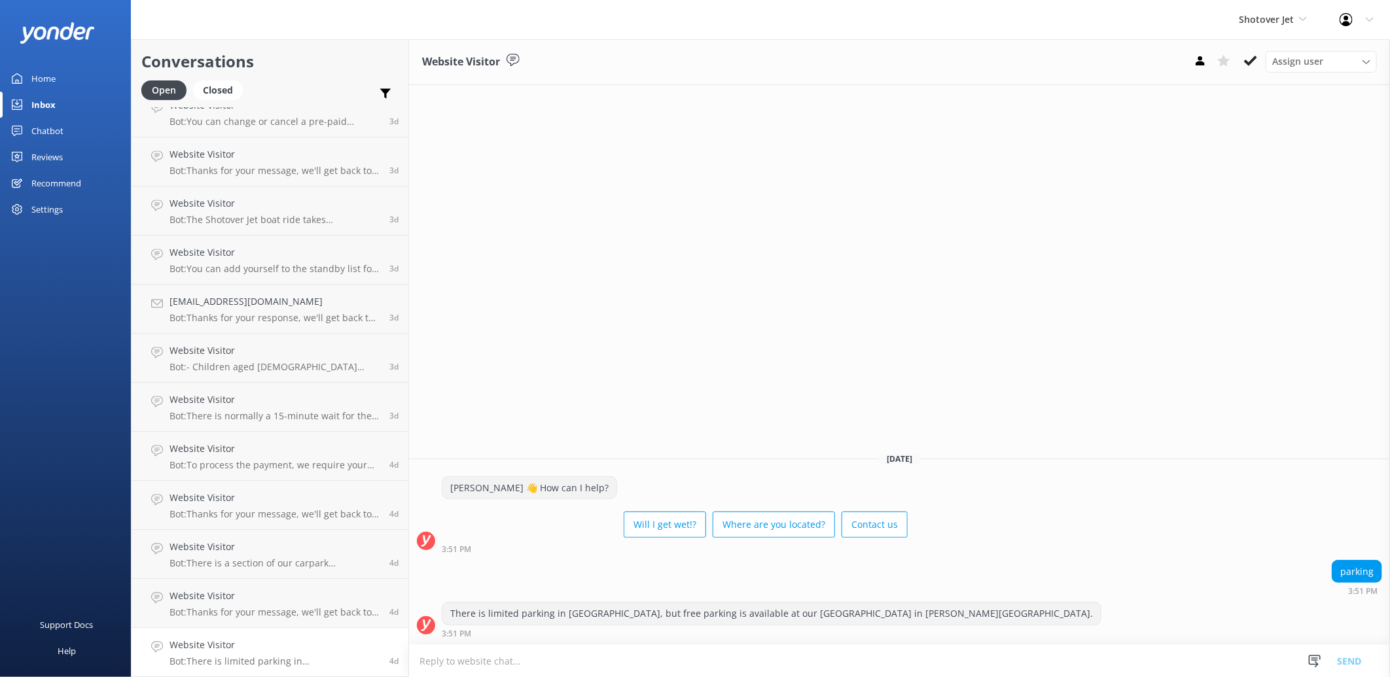
click at [1247, 44] on div "Website Visitor Assign user [PERSON_NAME] Ressies Team [PERSON_NAME] [PERSON_NA…" at bounding box center [899, 62] width 981 height 46
click at [1248, 57] on icon at bounding box center [1250, 60] width 13 height 13
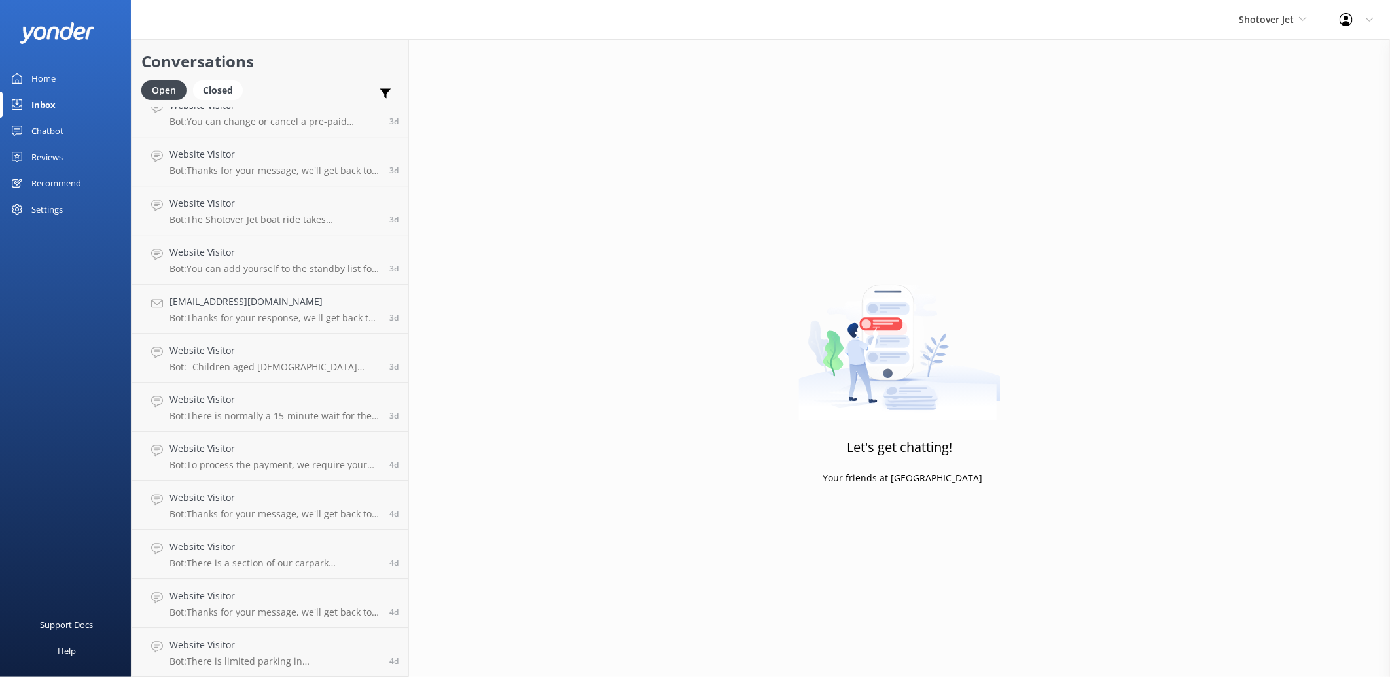
scroll to position [2277, 0]
click at [290, 639] on h4 "Website Visitor" at bounding box center [274, 645] width 210 height 14
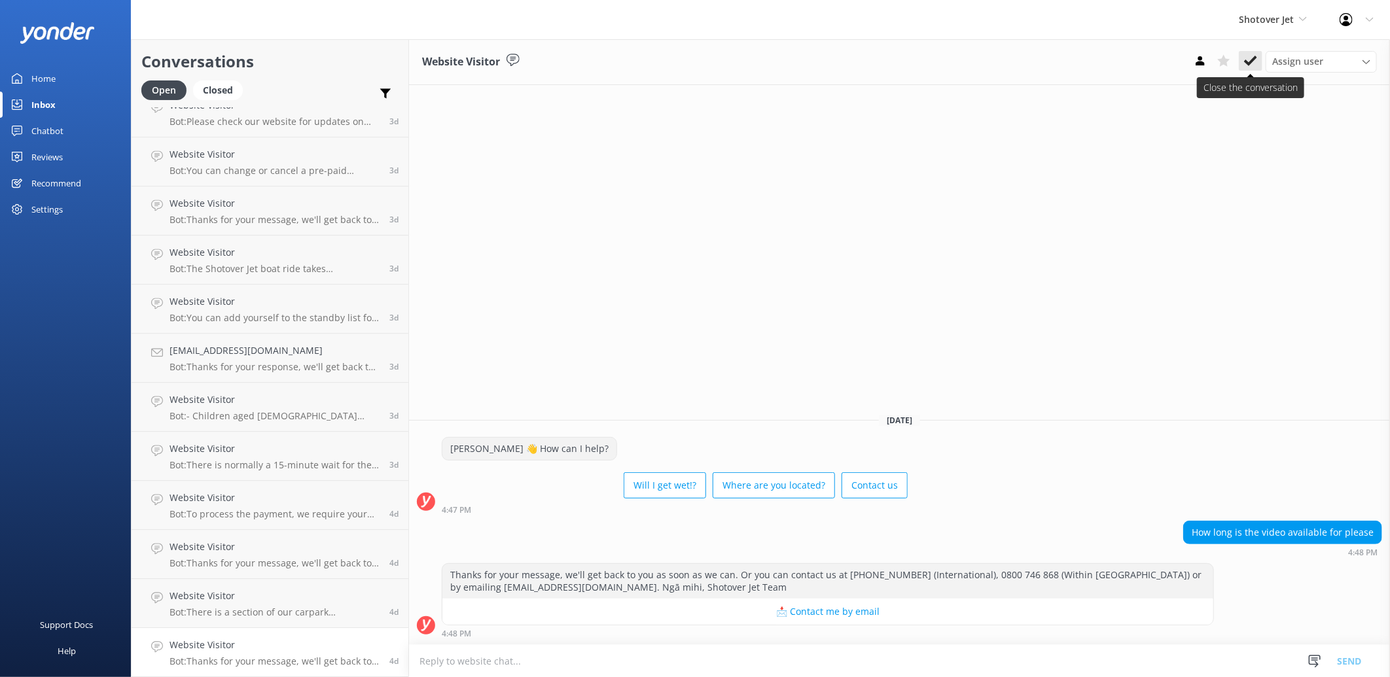
click at [1254, 52] on button at bounding box center [1251, 61] width 24 height 20
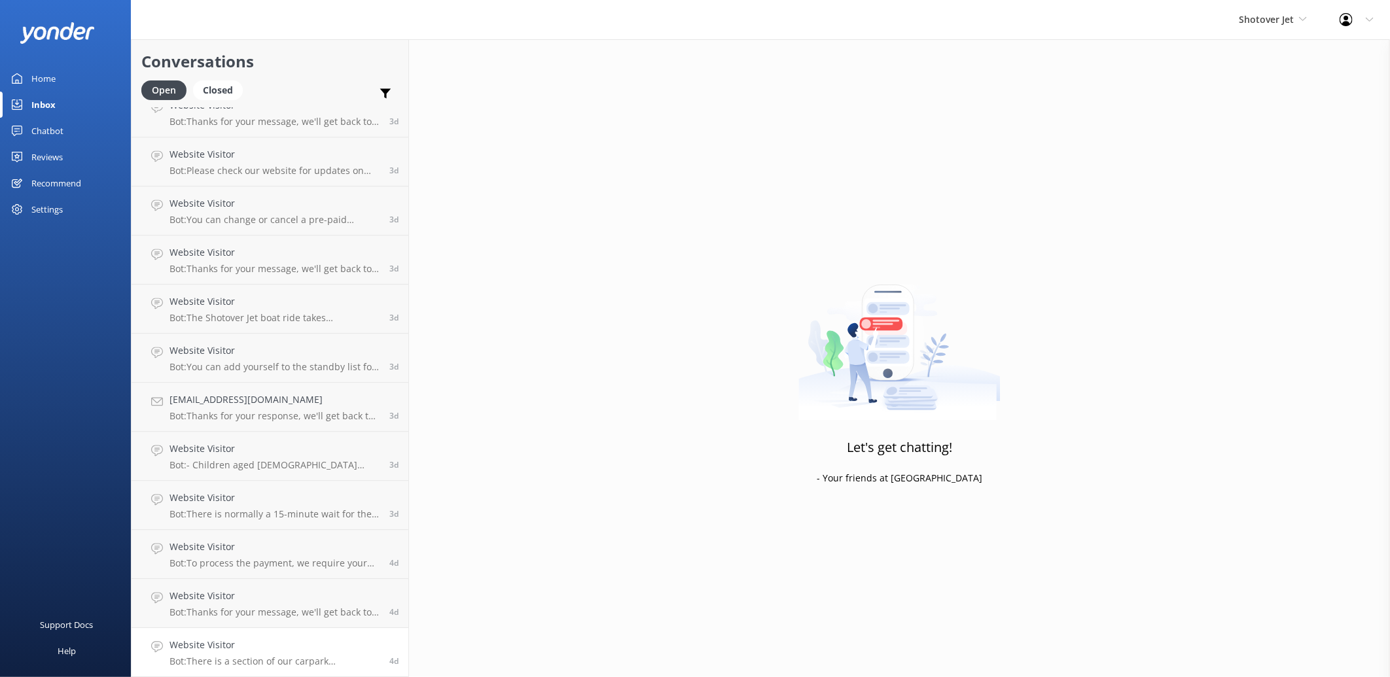
scroll to position [2228, 0]
click at [306, 648] on h4 "Website Visitor" at bounding box center [274, 645] width 210 height 14
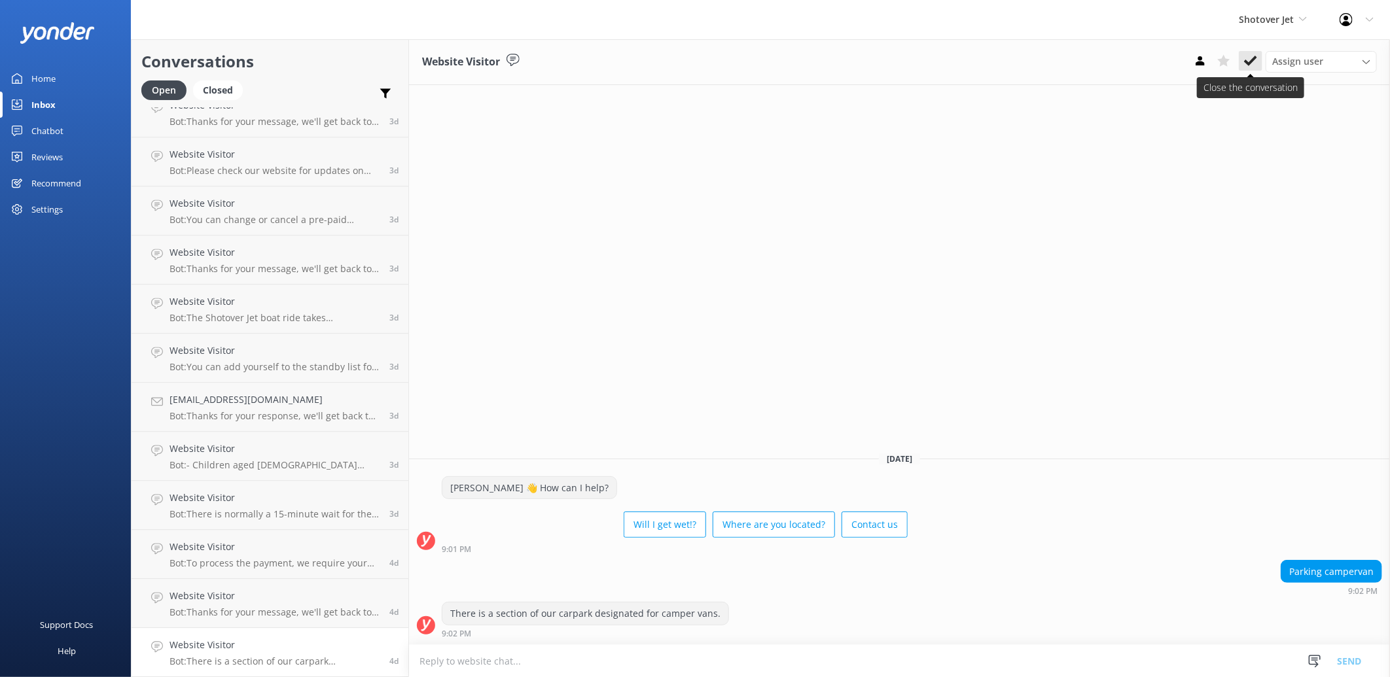
click at [1257, 54] on button at bounding box center [1251, 61] width 24 height 20
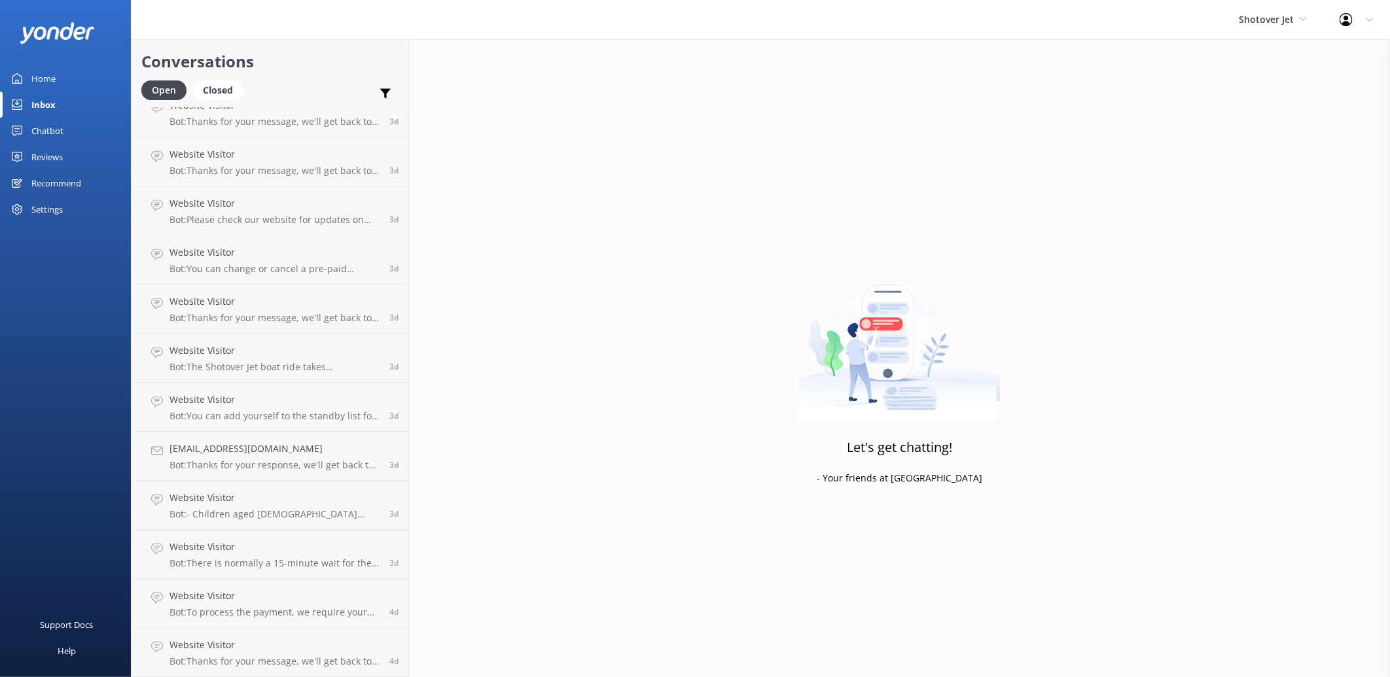
scroll to position [2179, 0]
click at [324, 631] on link "Website Visitor Bot: Thanks for your message, we'll get back to you as soon as …" at bounding box center [270, 652] width 277 height 49
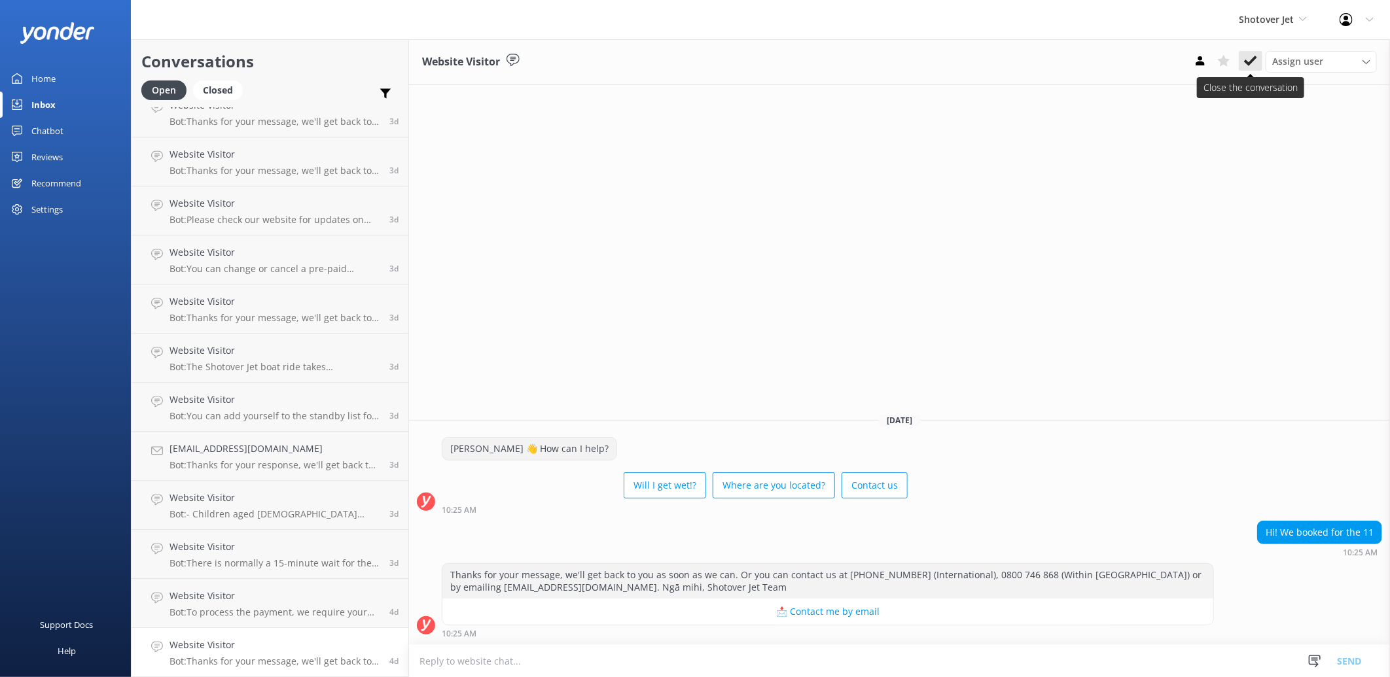
click at [1248, 60] on icon at bounding box center [1250, 60] width 13 height 13
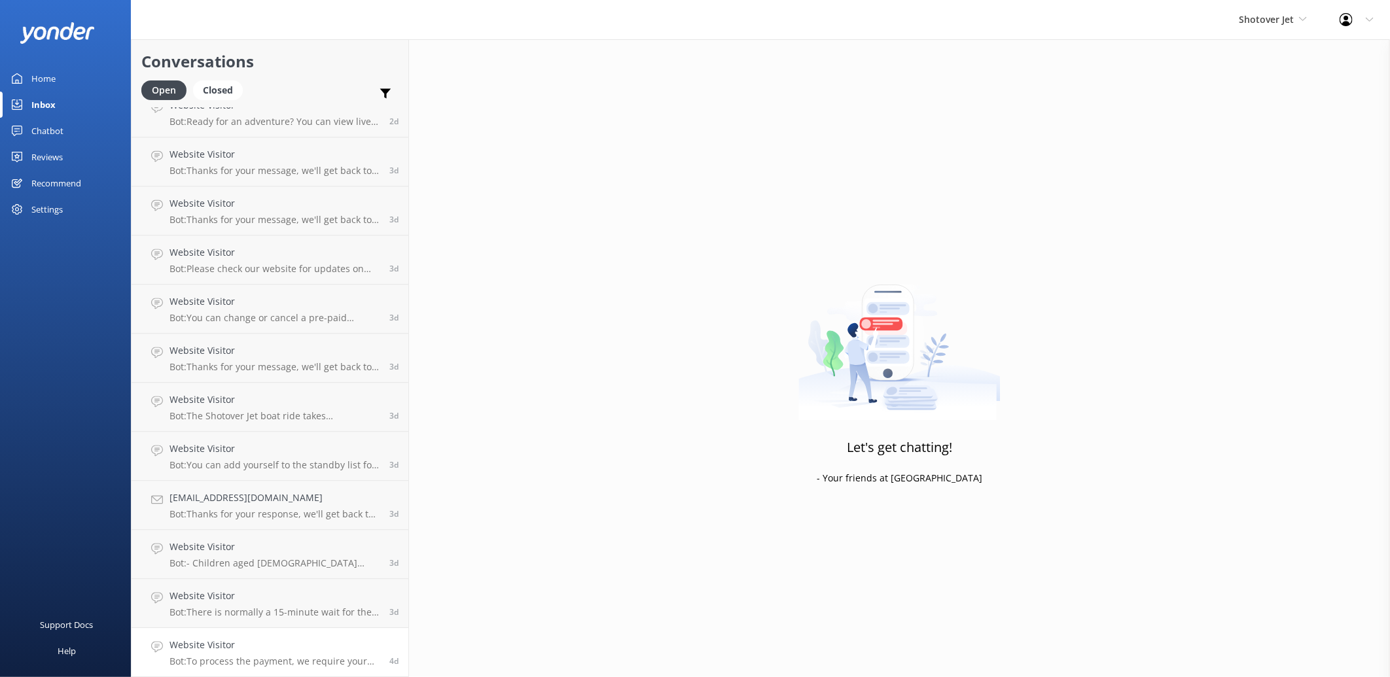
scroll to position [2130, 0]
click at [297, 652] on h4 "Website Visitor" at bounding box center [274, 645] width 210 height 14
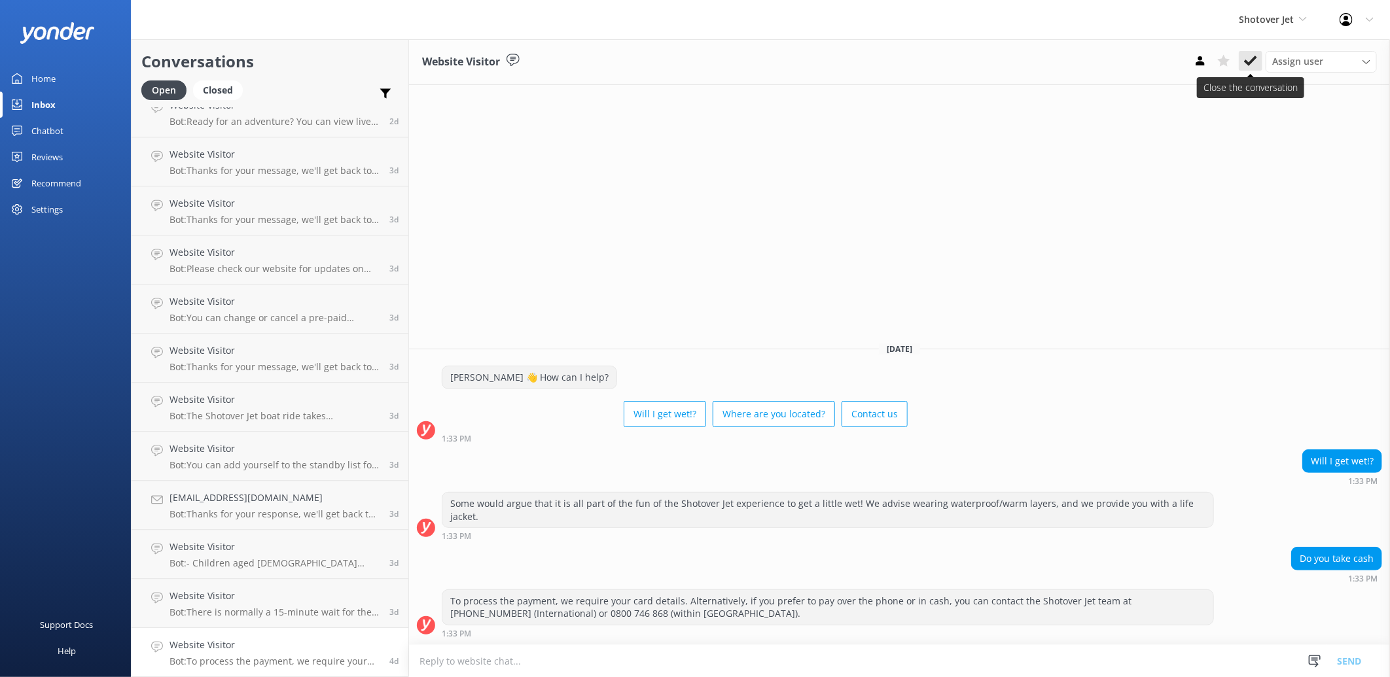
click at [1254, 61] on icon at bounding box center [1250, 60] width 13 height 13
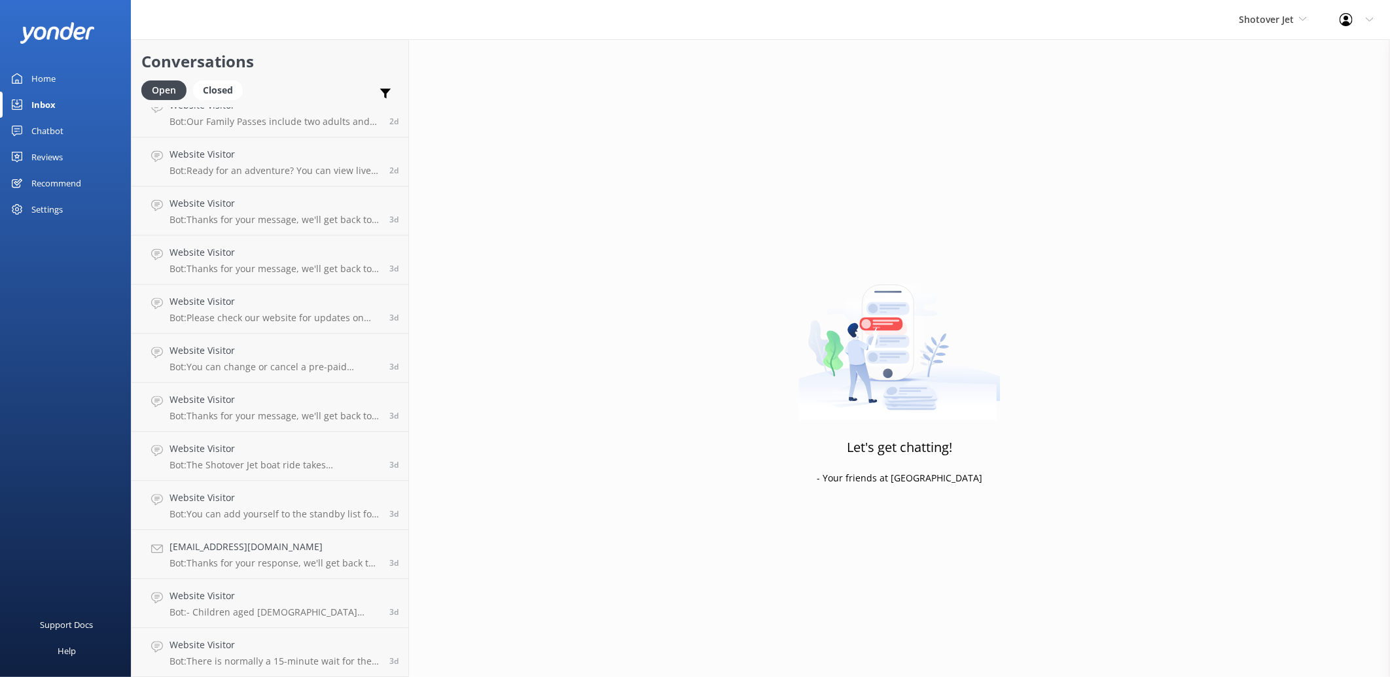
scroll to position [2081, 0]
click at [263, 663] on p "Bot: There is normally a 15-minute wait for the shuttle from our base building …" at bounding box center [274, 662] width 210 height 12
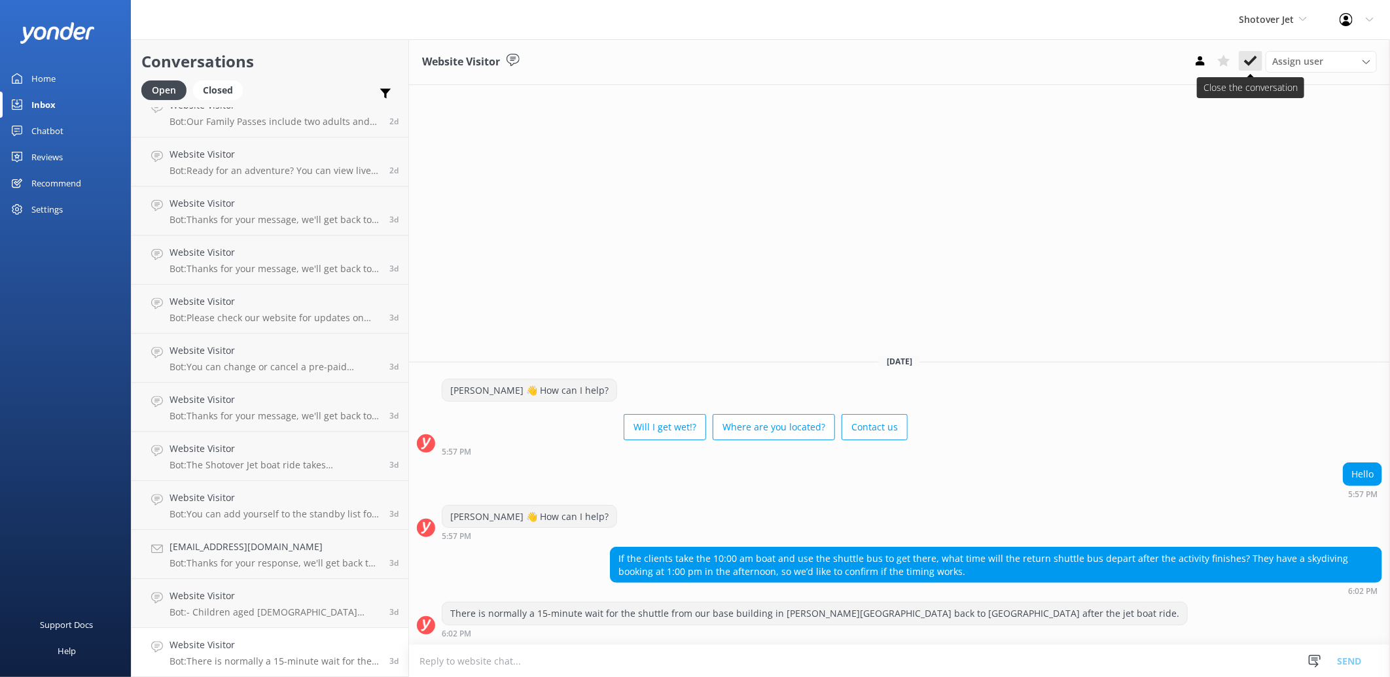
click at [1254, 61] on icon at bounding box center [1250, 60] width 13 height 13
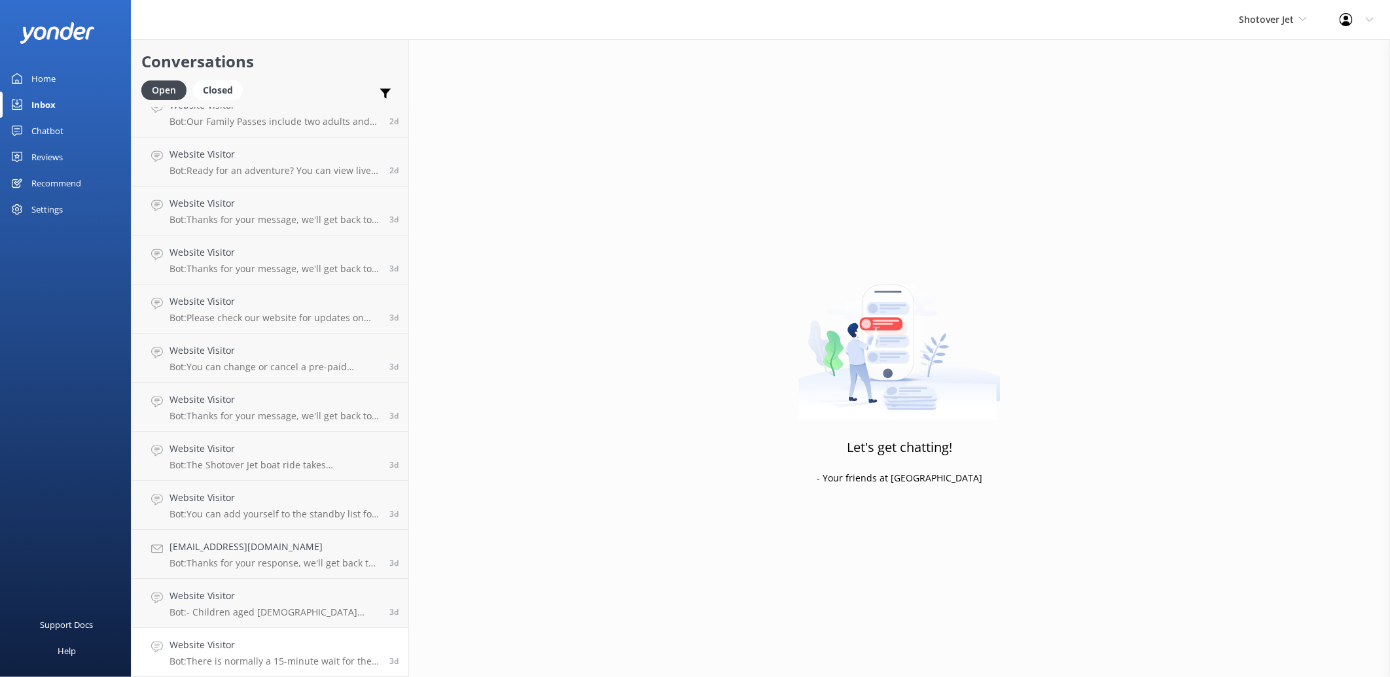
click at [302, 639] on h4 "Website Visitor" at bounding box center [274, 645] width 210 height 14
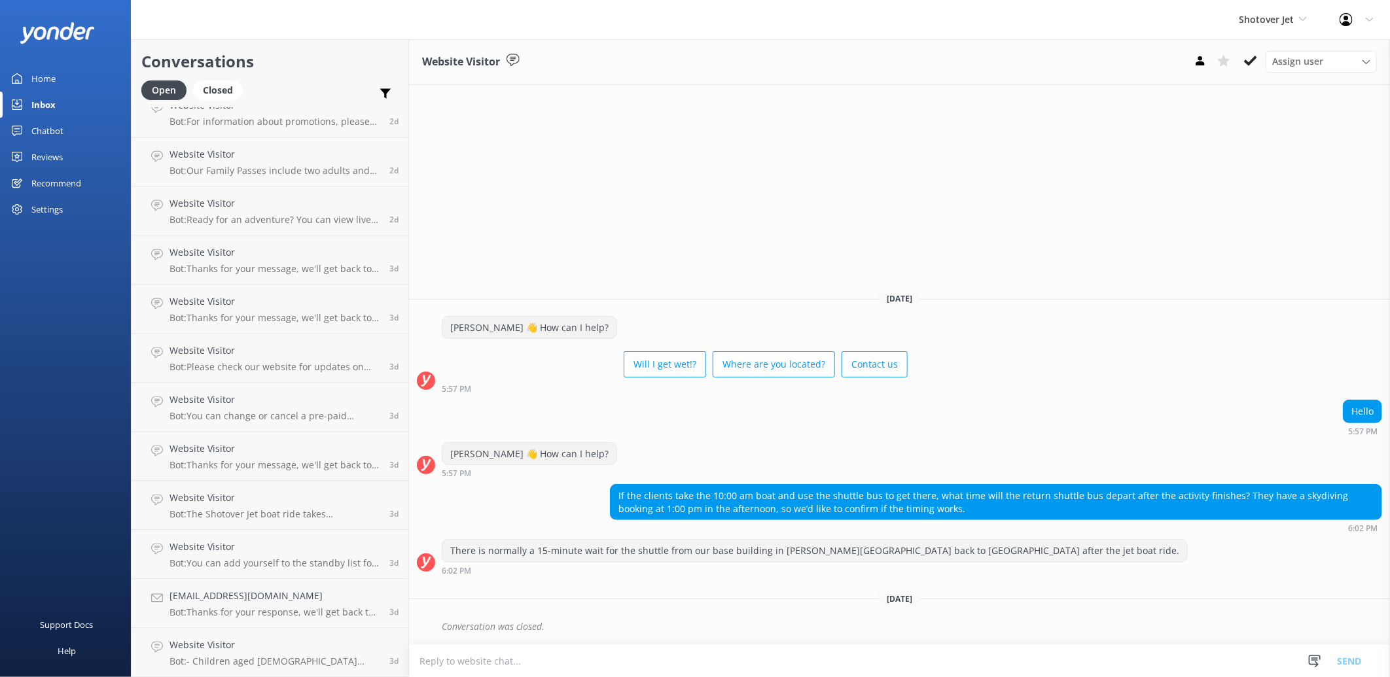
scroll to position [2031, 0]
click at [1254, 62] on icon at bounding box center [1250, 60] width 13 height 13
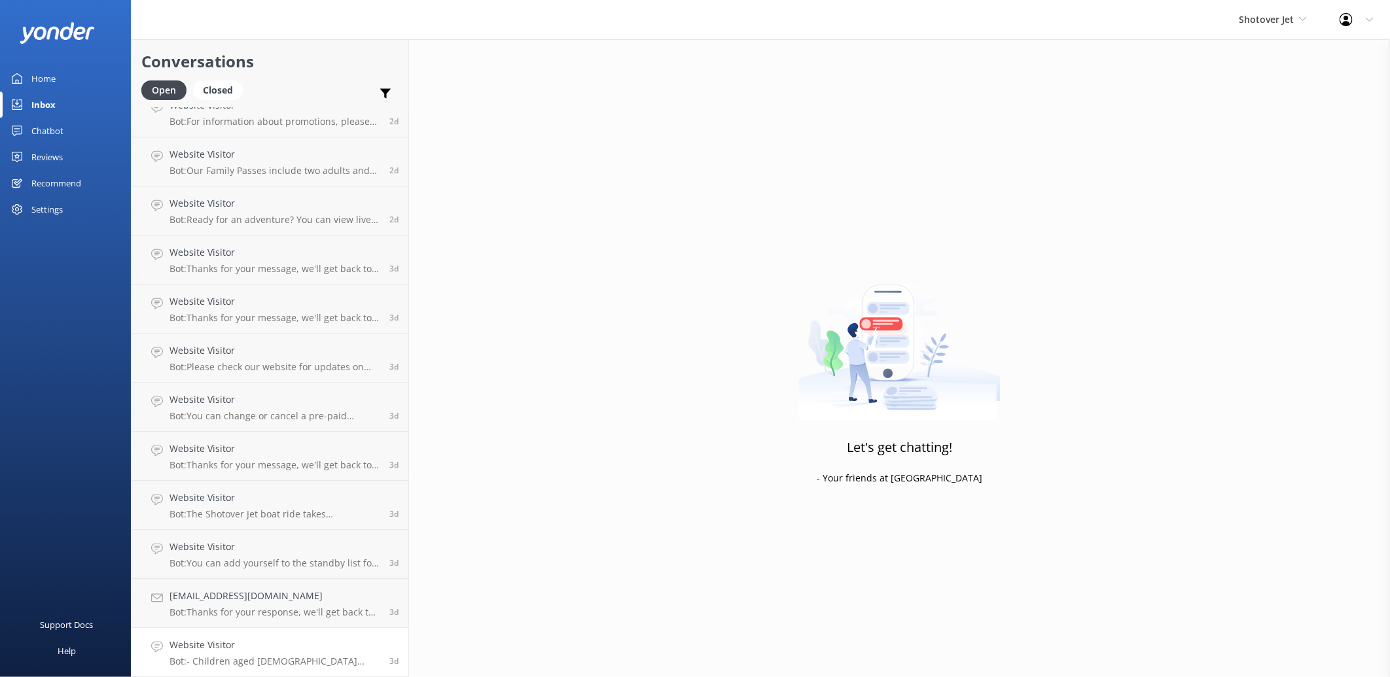
click at [281, 656] on p "Bot: - Children aged [DEMOGRAPHIC_DATA] must be accompanied by an adult at all …" at bounding box center [274, 662] width 210 height 12
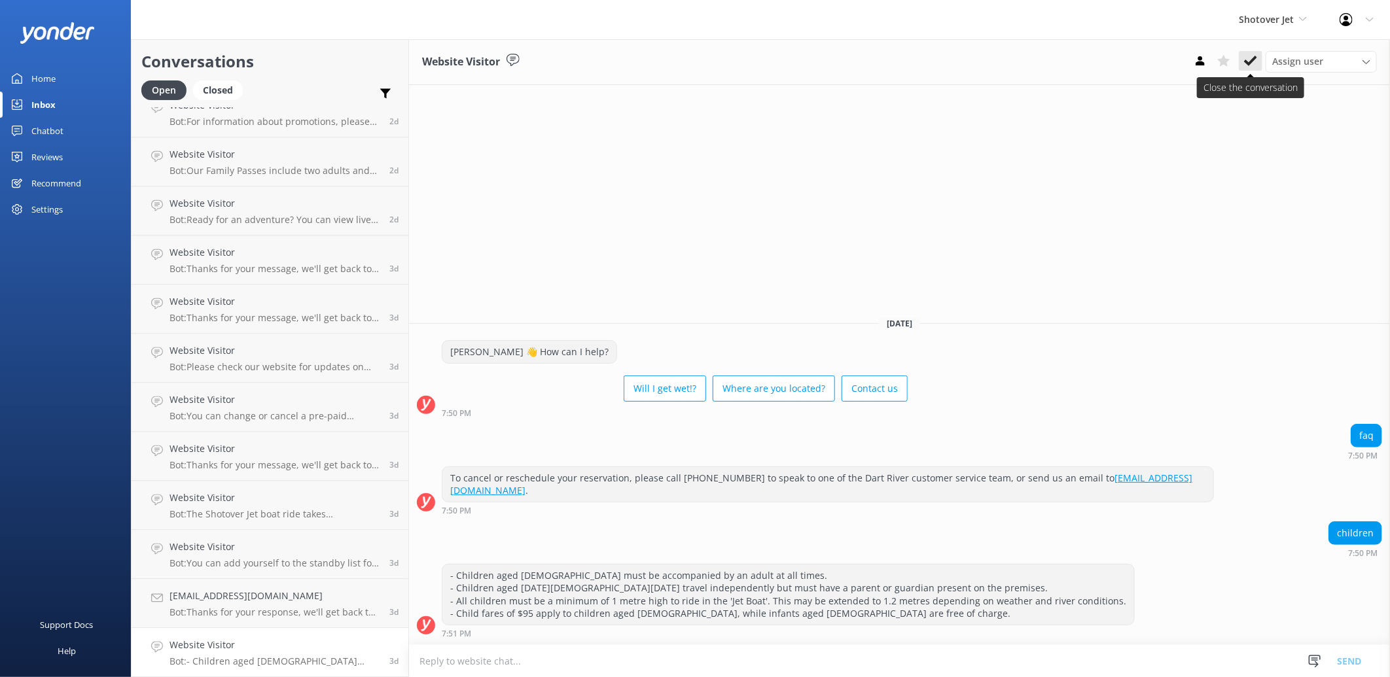
click at [1257, 61] on icon at bounding box center [1250, 60] width 13 height 13
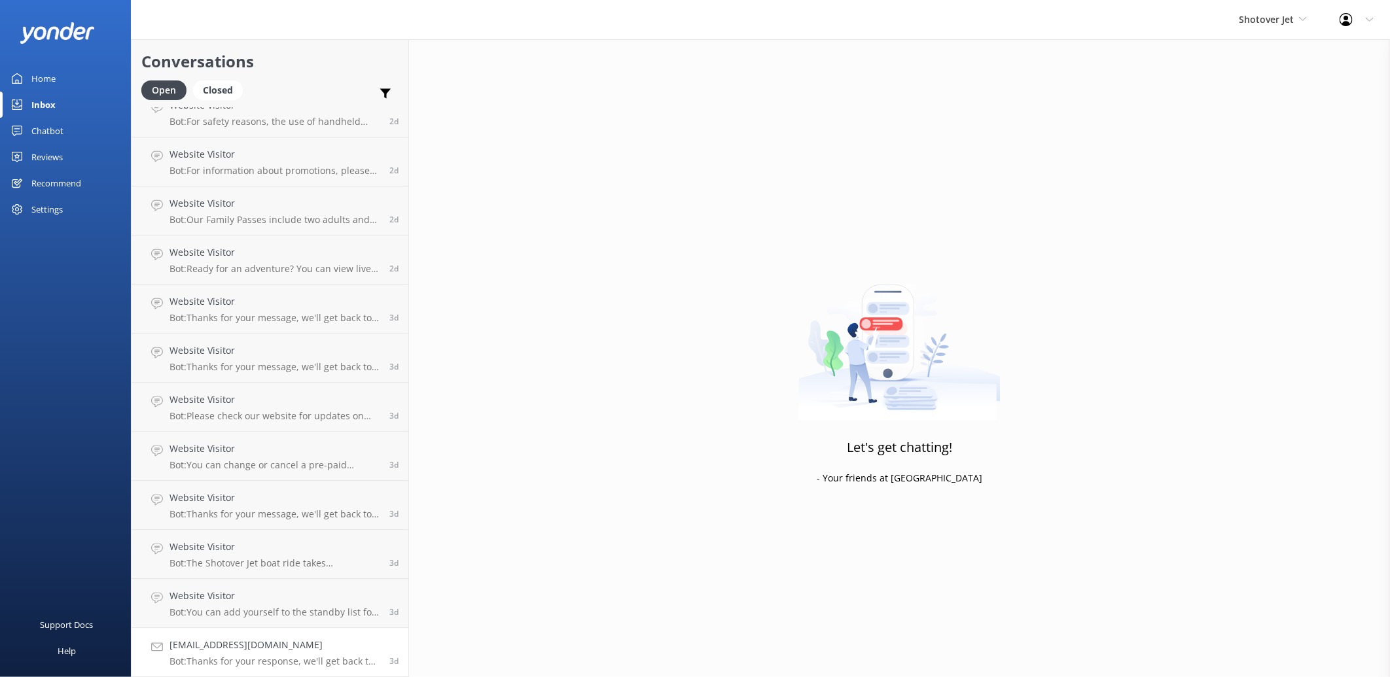
scroll to position [1982, 0]
click at [258, 661] on p "Bot: Thanks for your response, we'll get back to you as soon as we can during o…" at bounding box center [274, 662] width 210 height 12
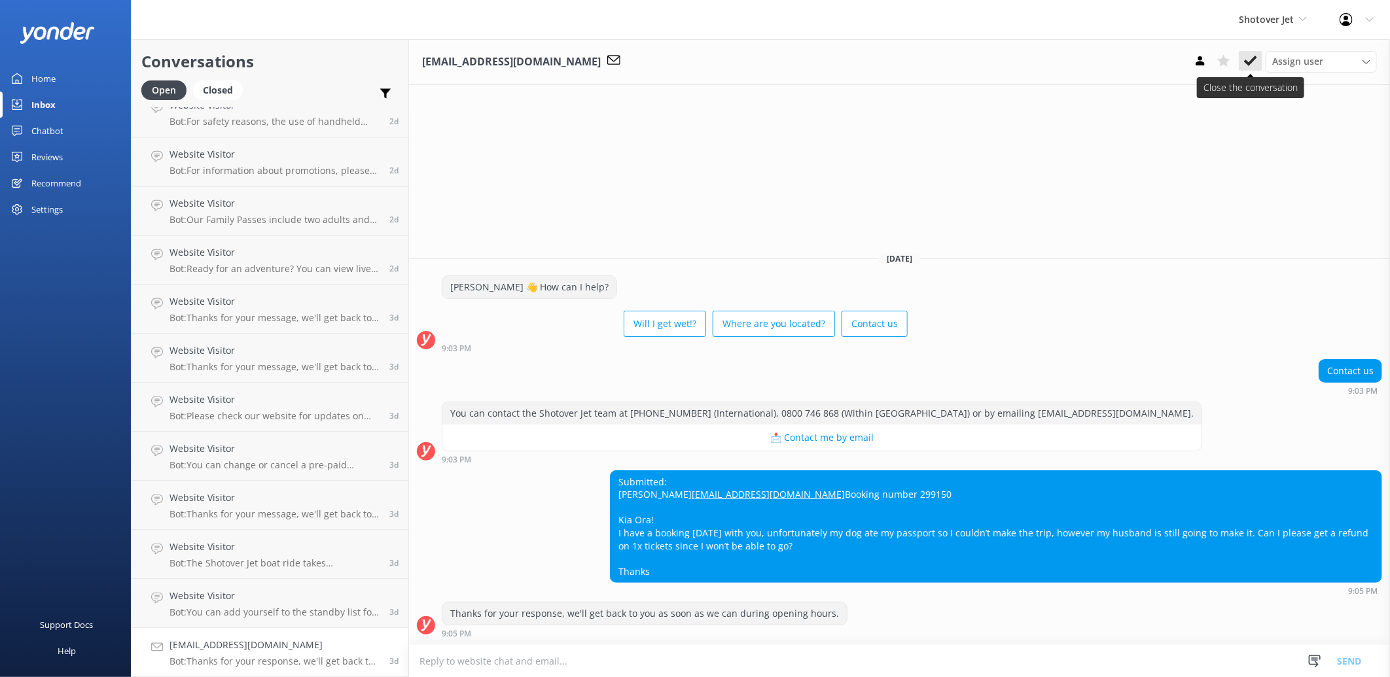
click at [1248, 59] on icon at bounding box center [1250, 60] width 13 height 13
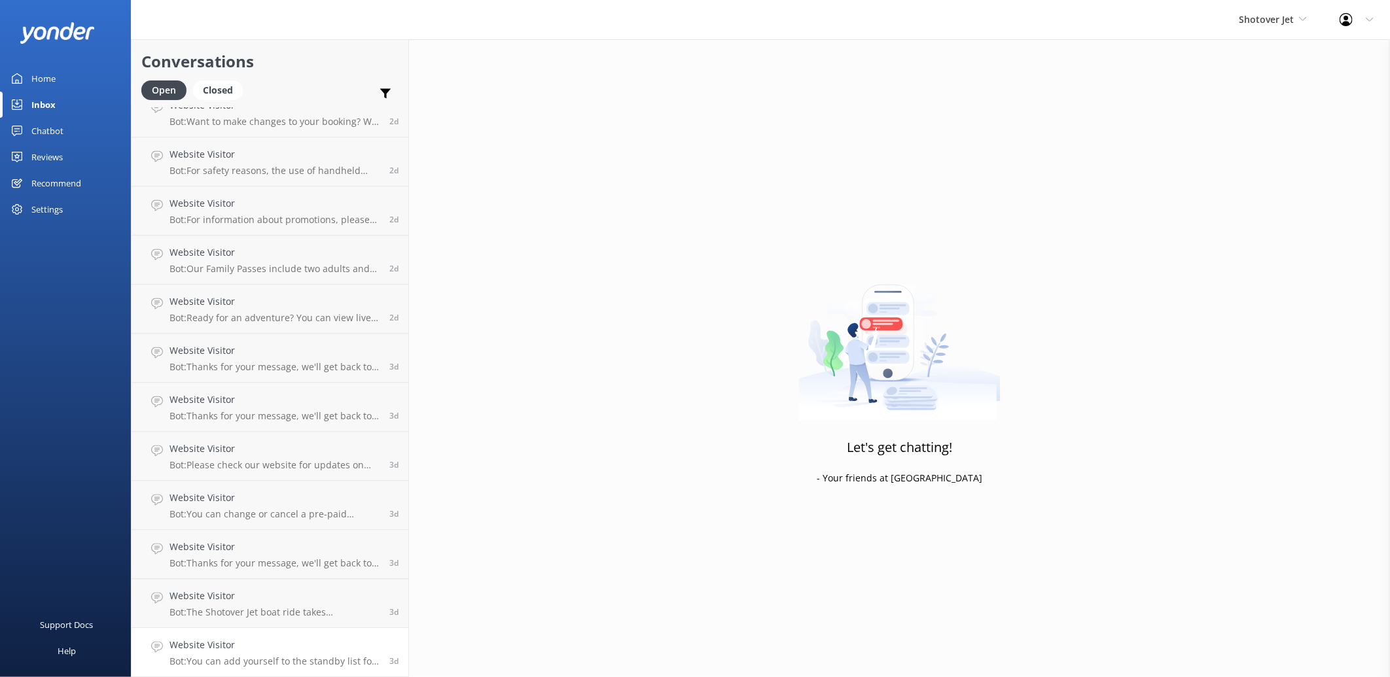
scroll to position [1933, 0]
click at [305, 654] on div "Website Visitor Bot: You can add yourself to the standby list for the shuttle s…" at bounding box center [274, 652] width 210 height 29
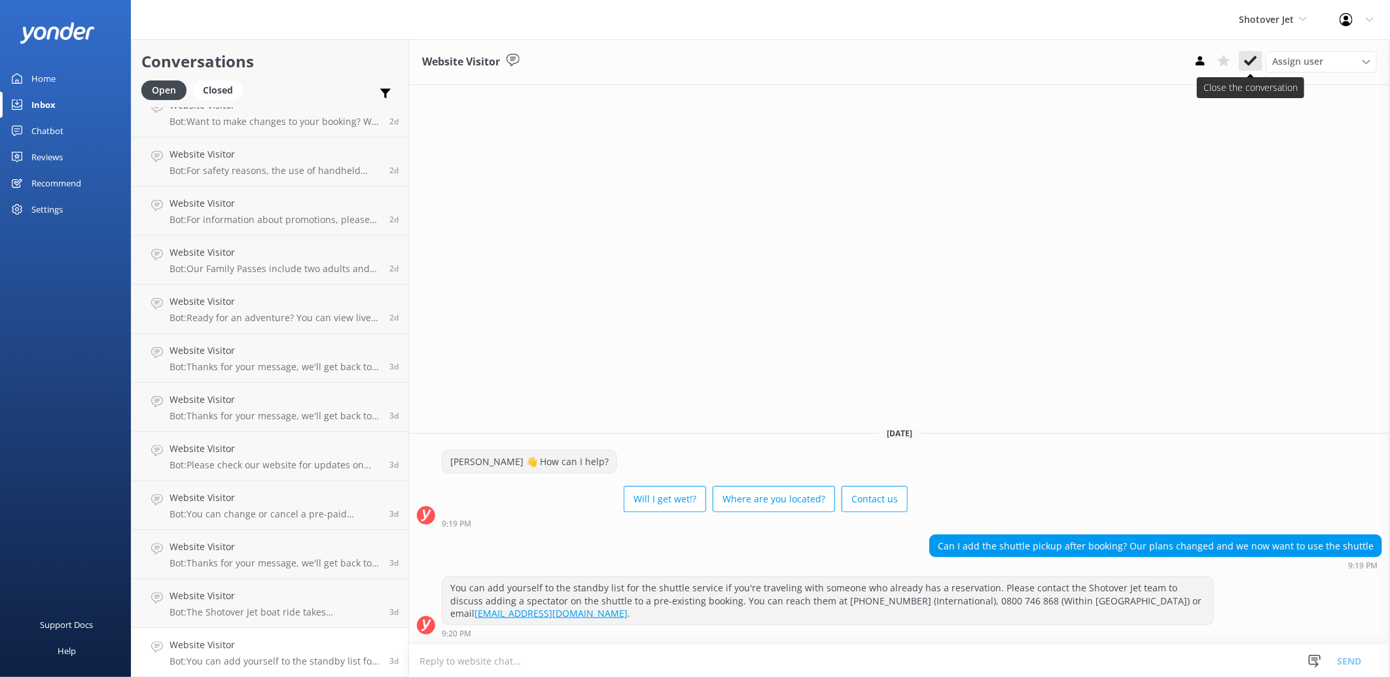
click at [1244, 59] on icon at bounding box center [1250, 60] width 13 height 13
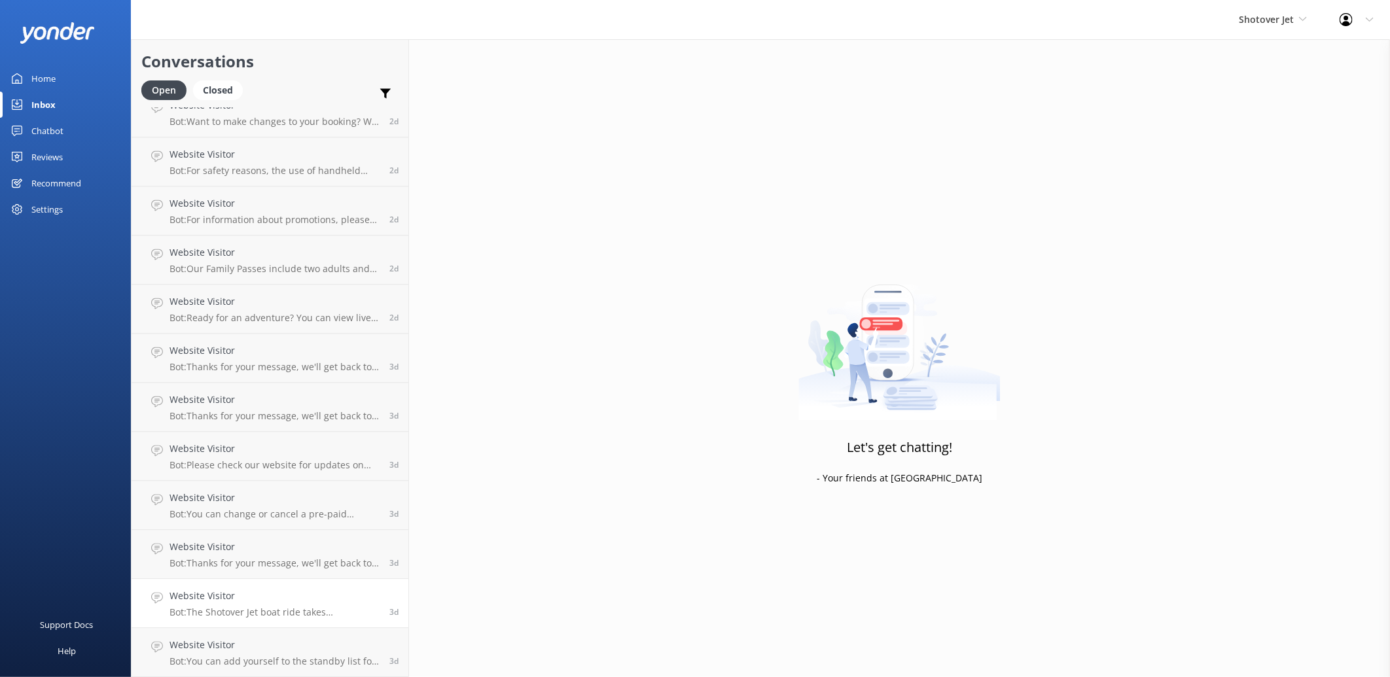
scroll to position [1884, 0]
click at [311, 648] on h4 "Website Visitor" at bounding box center [274, 645] width 210 height 14
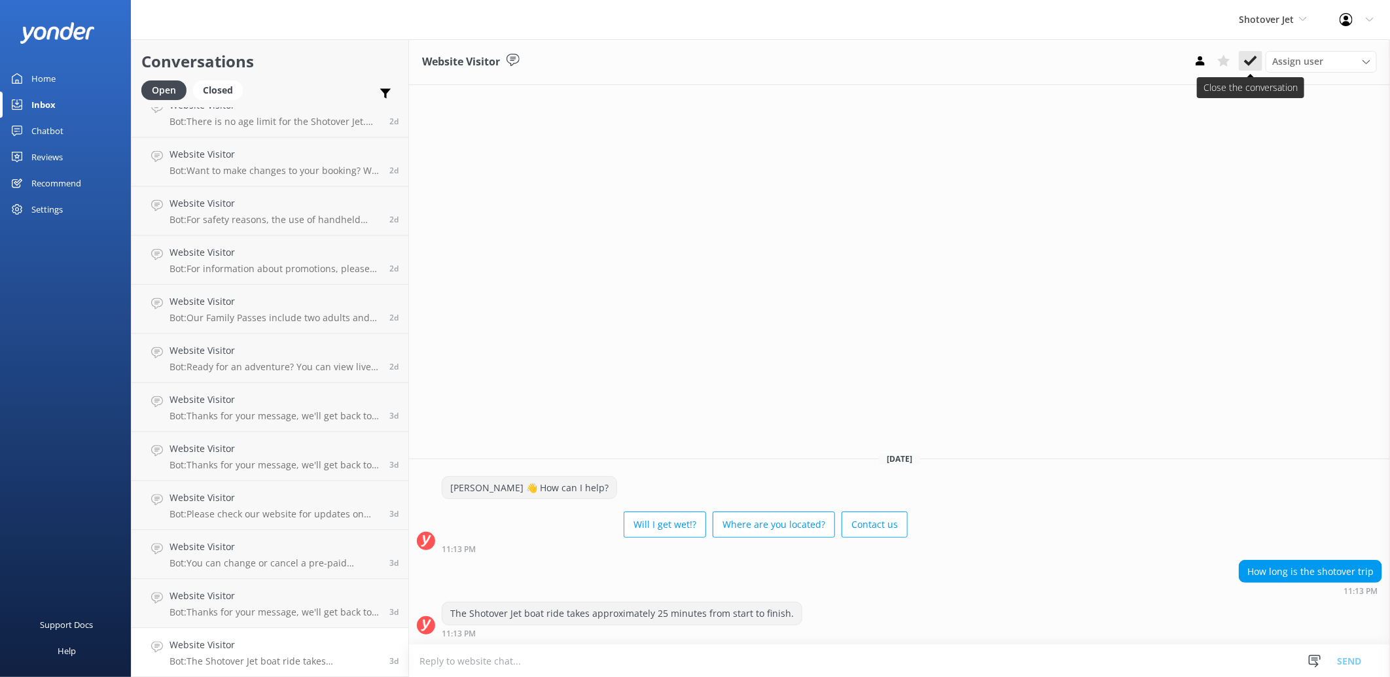
click at [1259, 60] on button at bounding box center [1251, 61] width 24 height 20
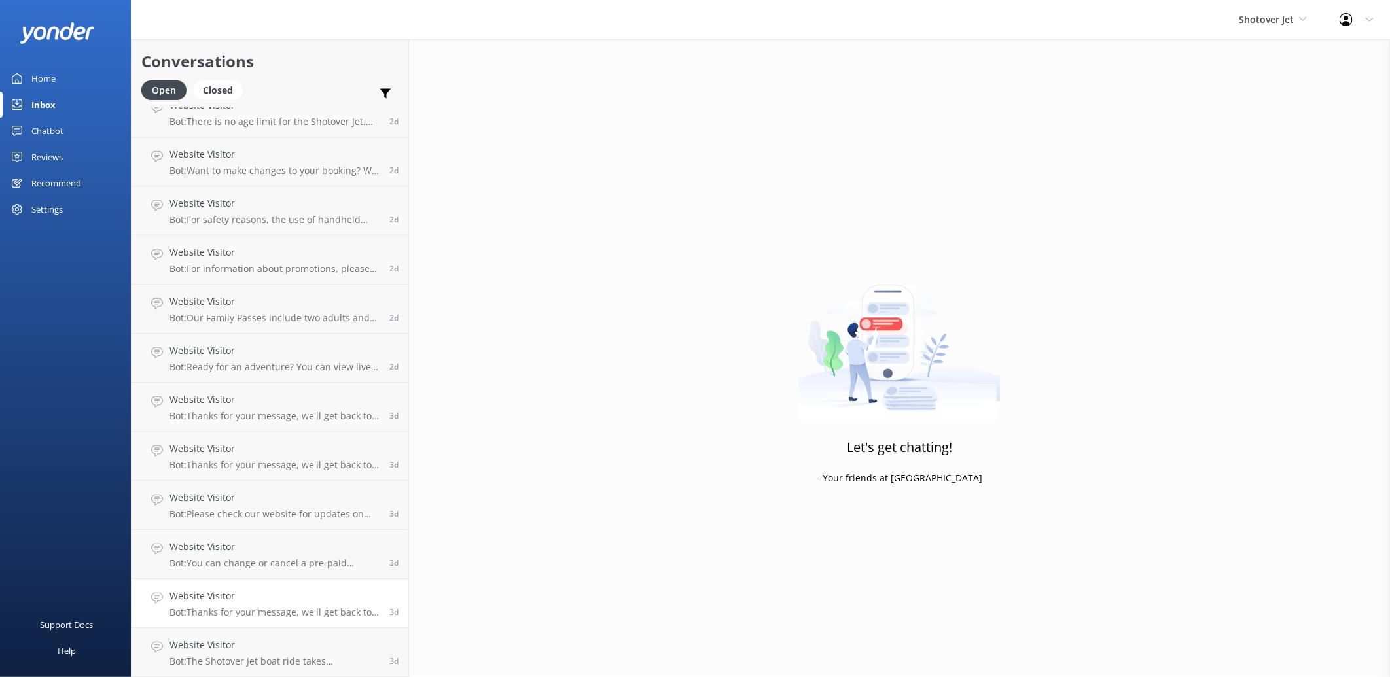
scroll to position [1835, 0]
click at [297, 644] on h4 "Website Visitor" at bounding box center [274, 645] width 210 height 14
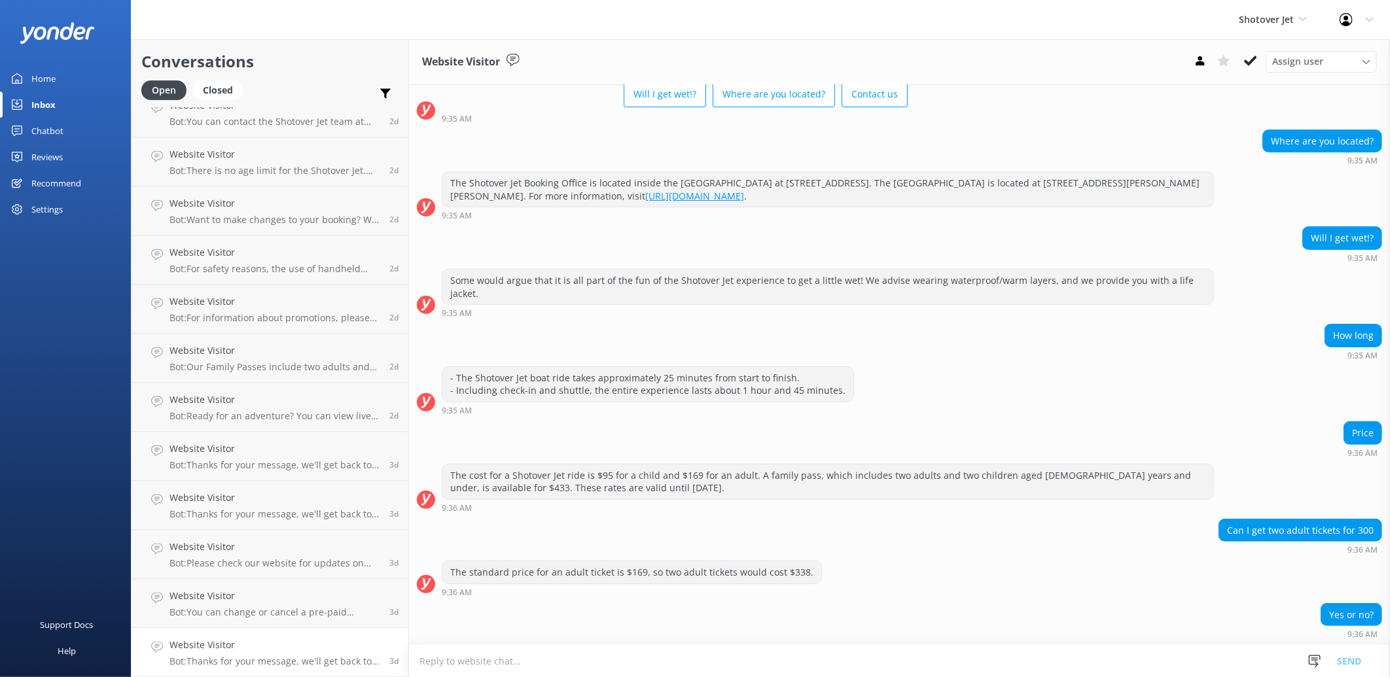
scroll to position [229, 0]
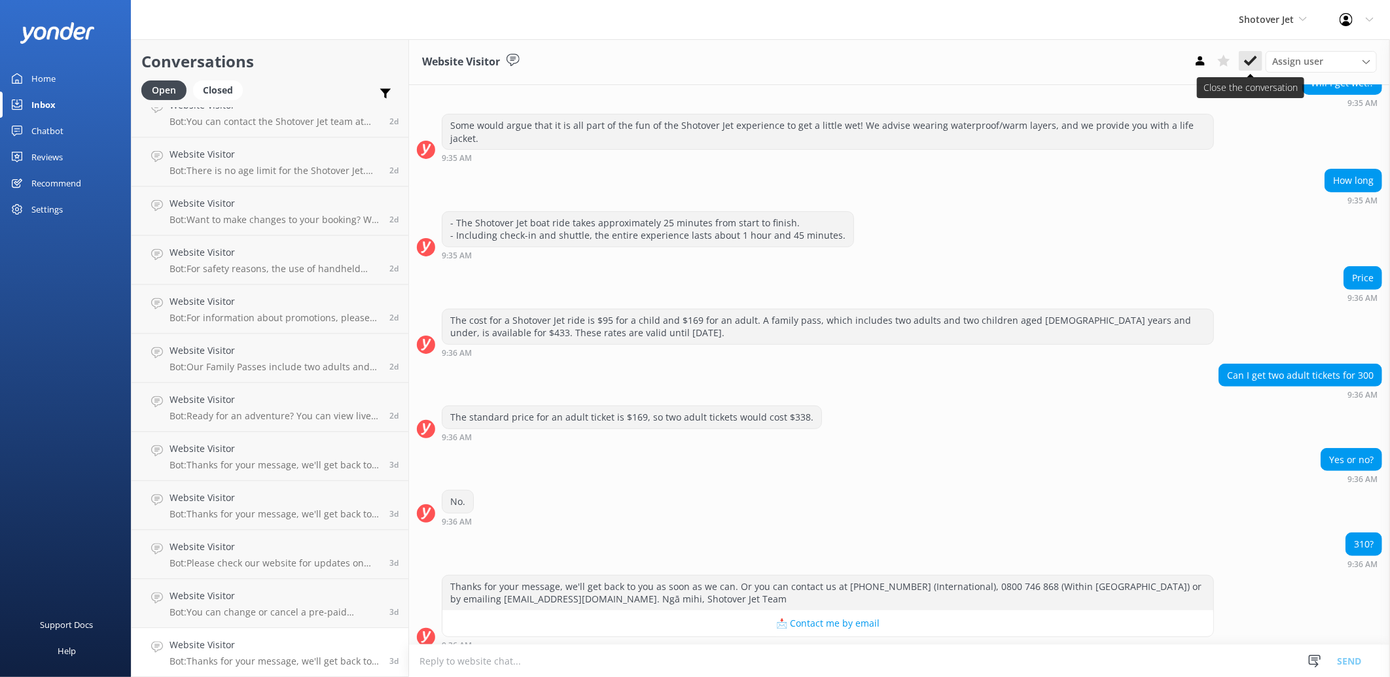
click at [1250, 59] on icon at bounding box center [1250, 60] width 13 height 13
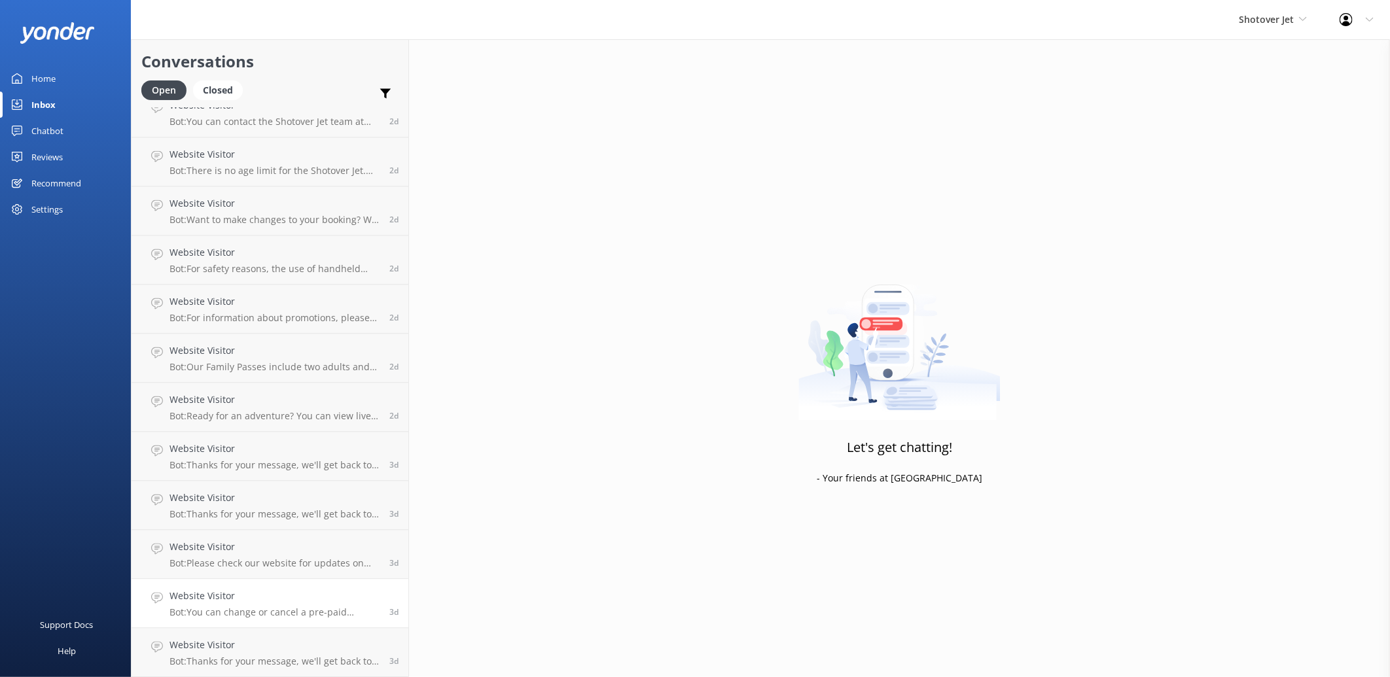
scroll to position [1786, 0]
click at [273, 644] on h4 "Website Visitor" at bounding box center [274, 645] width 210 height 14
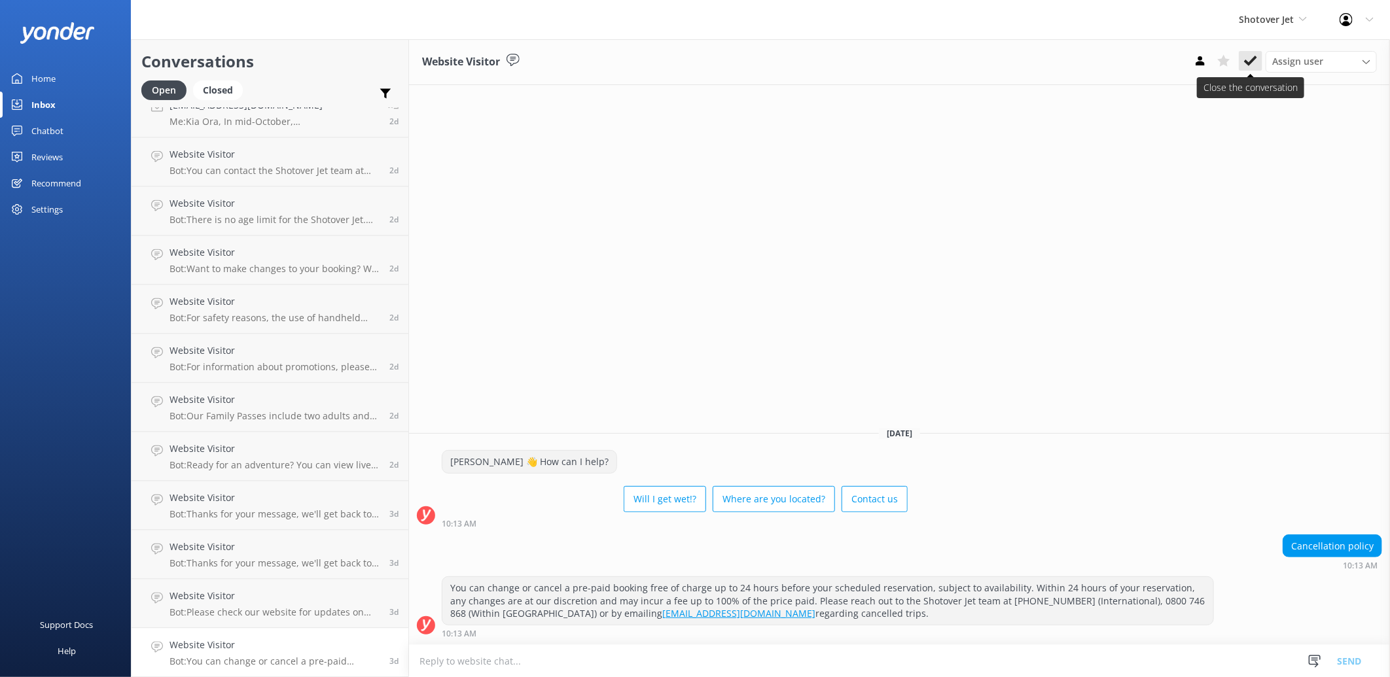
click at [1248, 61] on icon at bounding box center [1250, 60] width 13 height 13
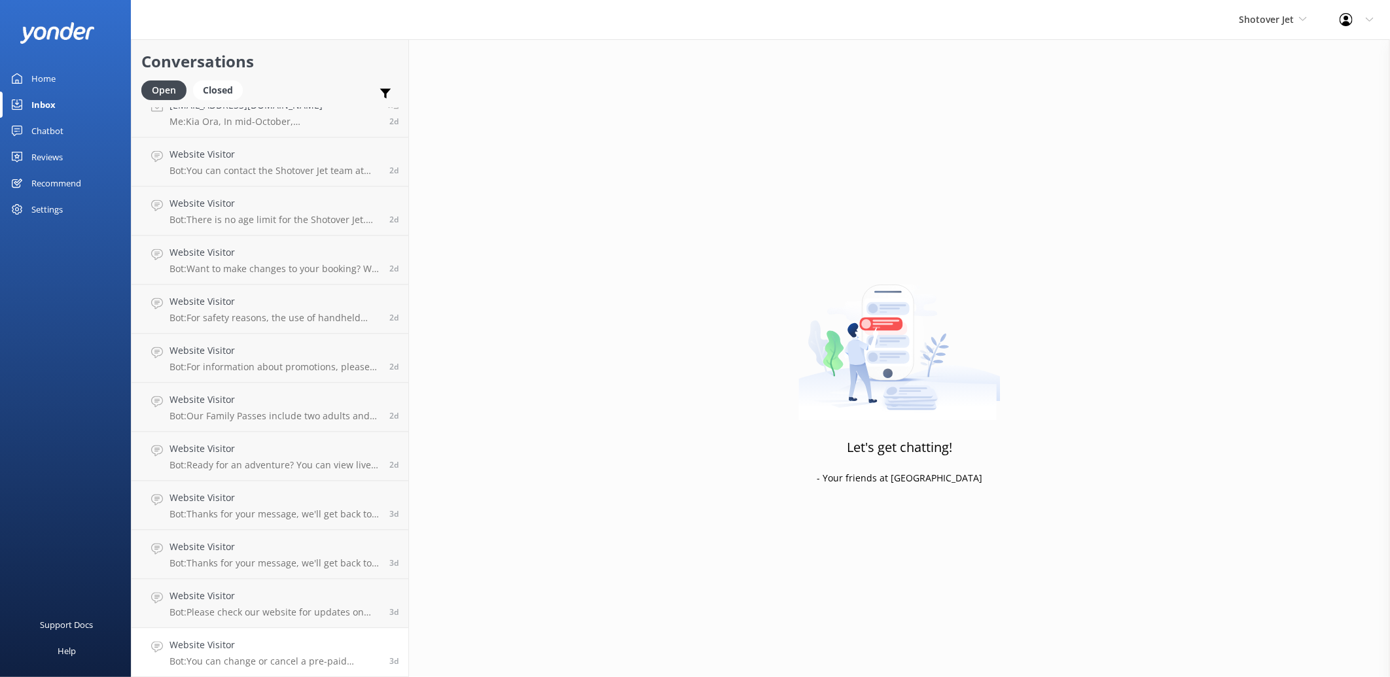
scroll to position [1737, 0]
click at [319, 633] on link "Website Visitor Bot: Please check our website for updates on current conditions…" at bounding box center [270, 652] width 277 height 49
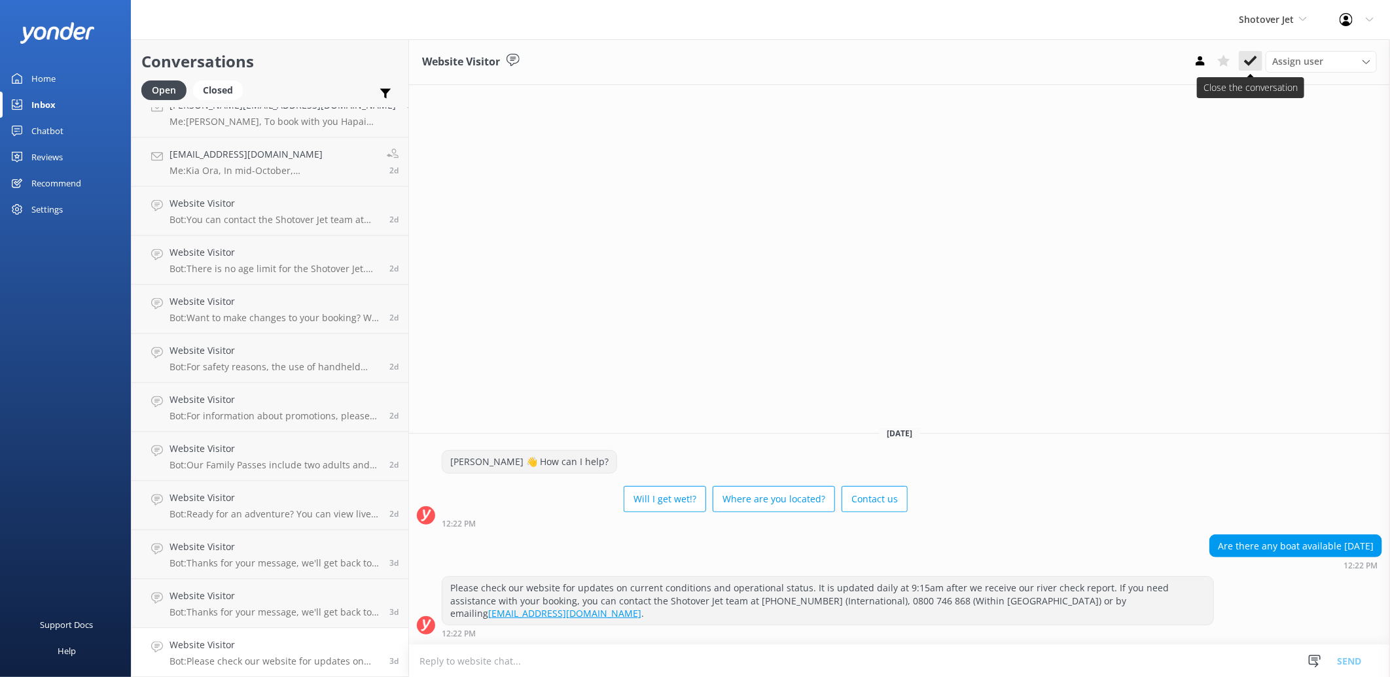
click at [1251, 55] on icon at bounding box center [1250, 60] width 13 height 13
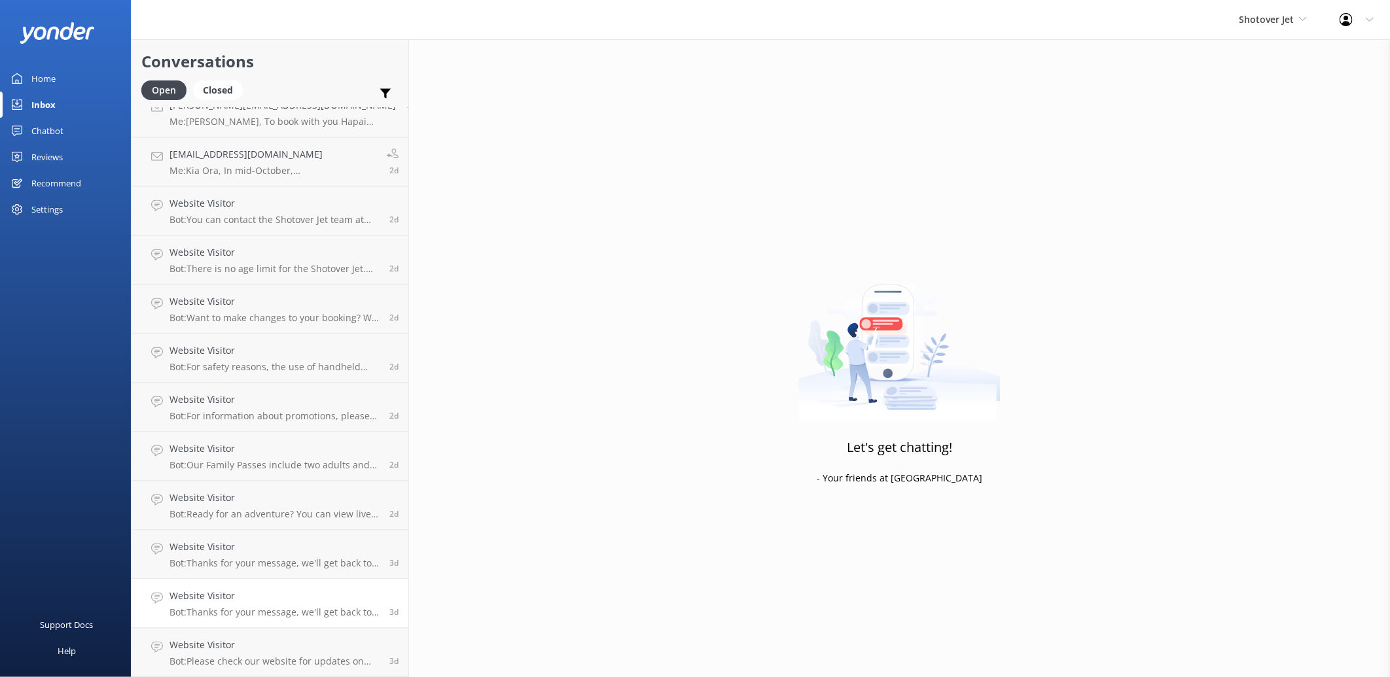
scroll to position [1688, 0]
click at [272, 652] on div "Website Visitor Bot: Thanks for your message, we'll get back to you as soon as …" at bounding box center [274, 652] width 210 height 29
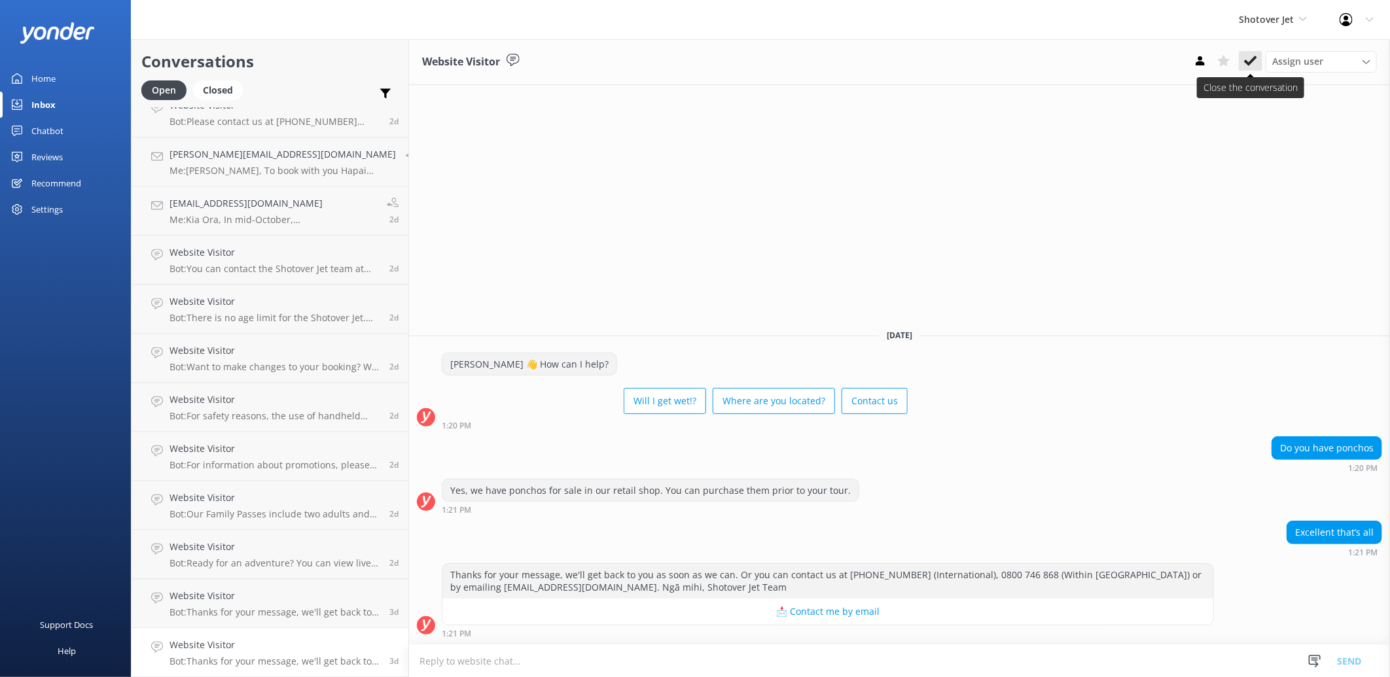
click at [1246, 66] on icon at bounding box center [1250, 60] width 13 height 13
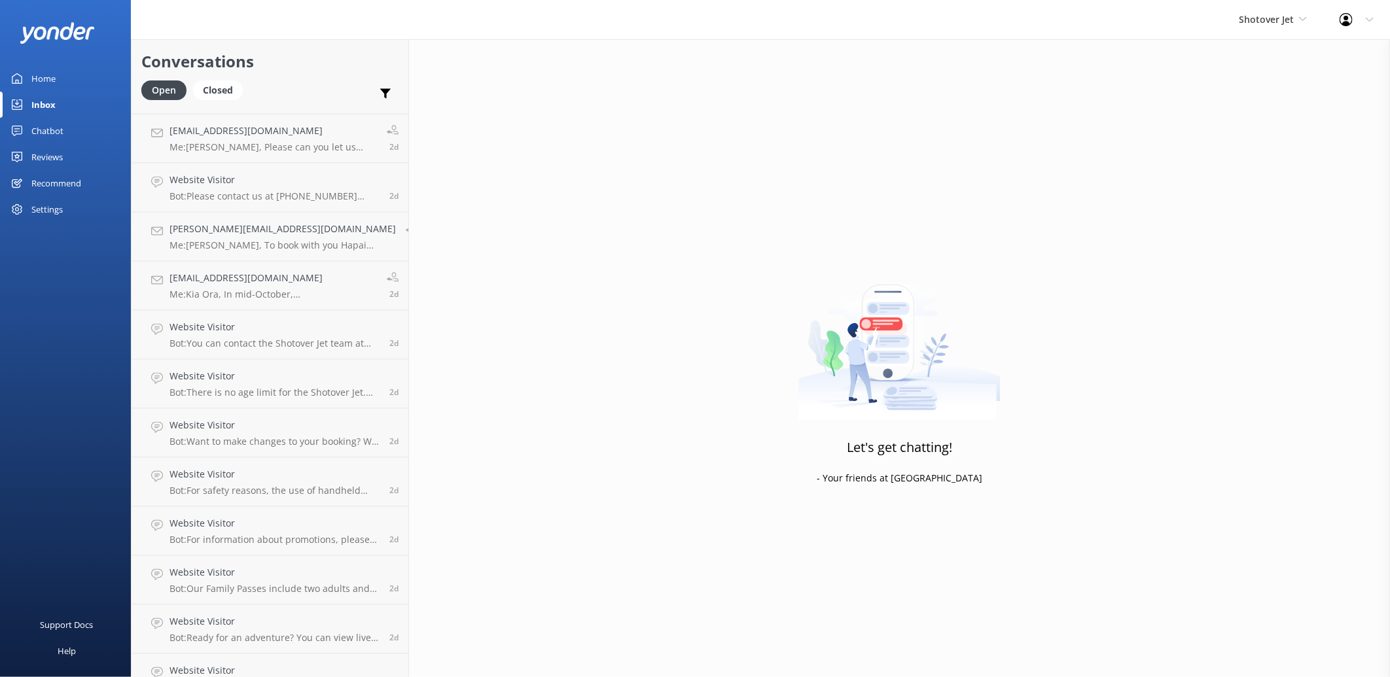
scroll to position [1638, 0]
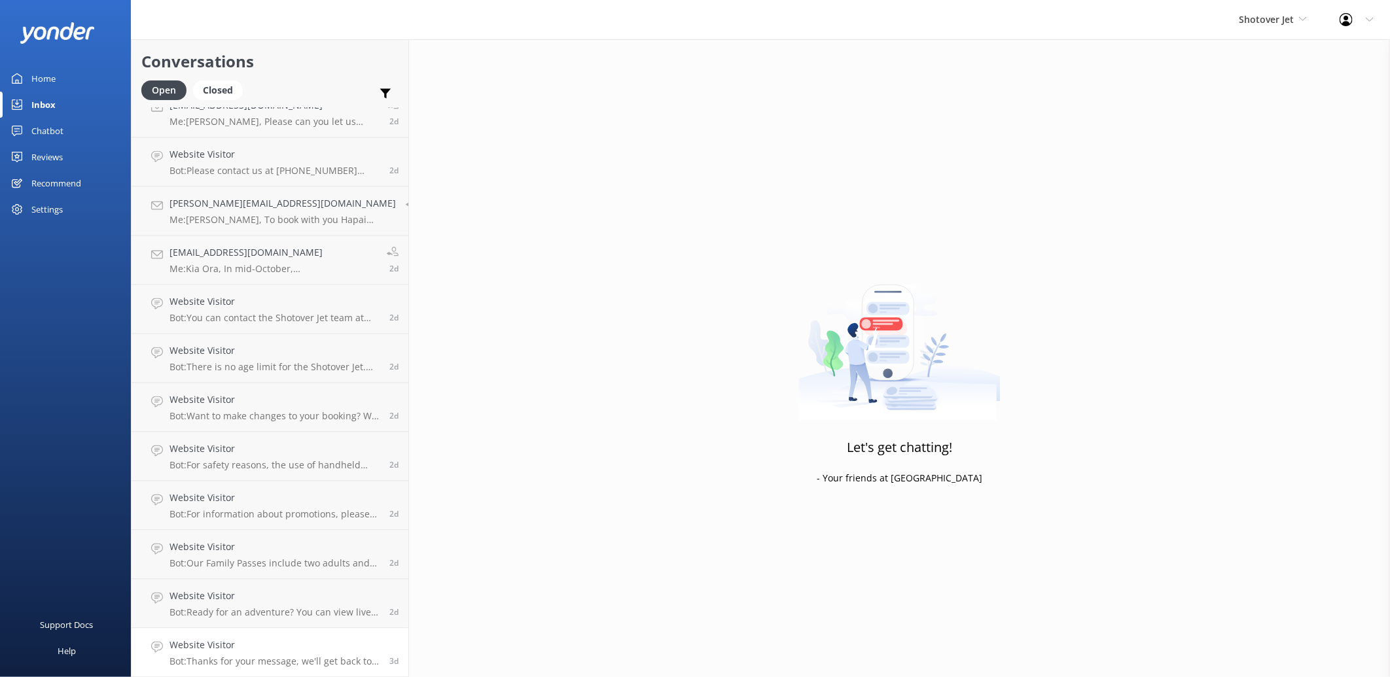
click at [311, 668] on link "Website Visitor Bot: Thanks for your message, we'll get back to you as soon as …" at bounding box center [270, 653] width 277 height 49
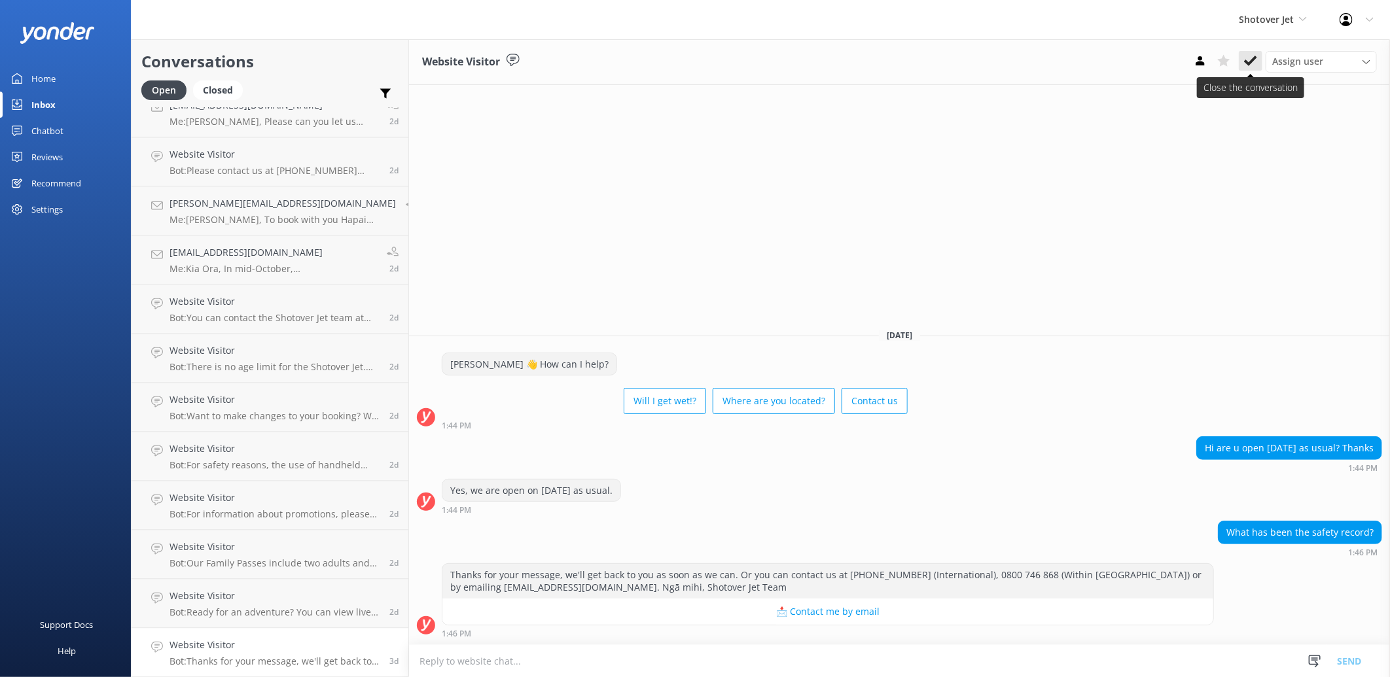
click at [1254, 59] on use at bounding box center [1250, 61] width 13 height 10
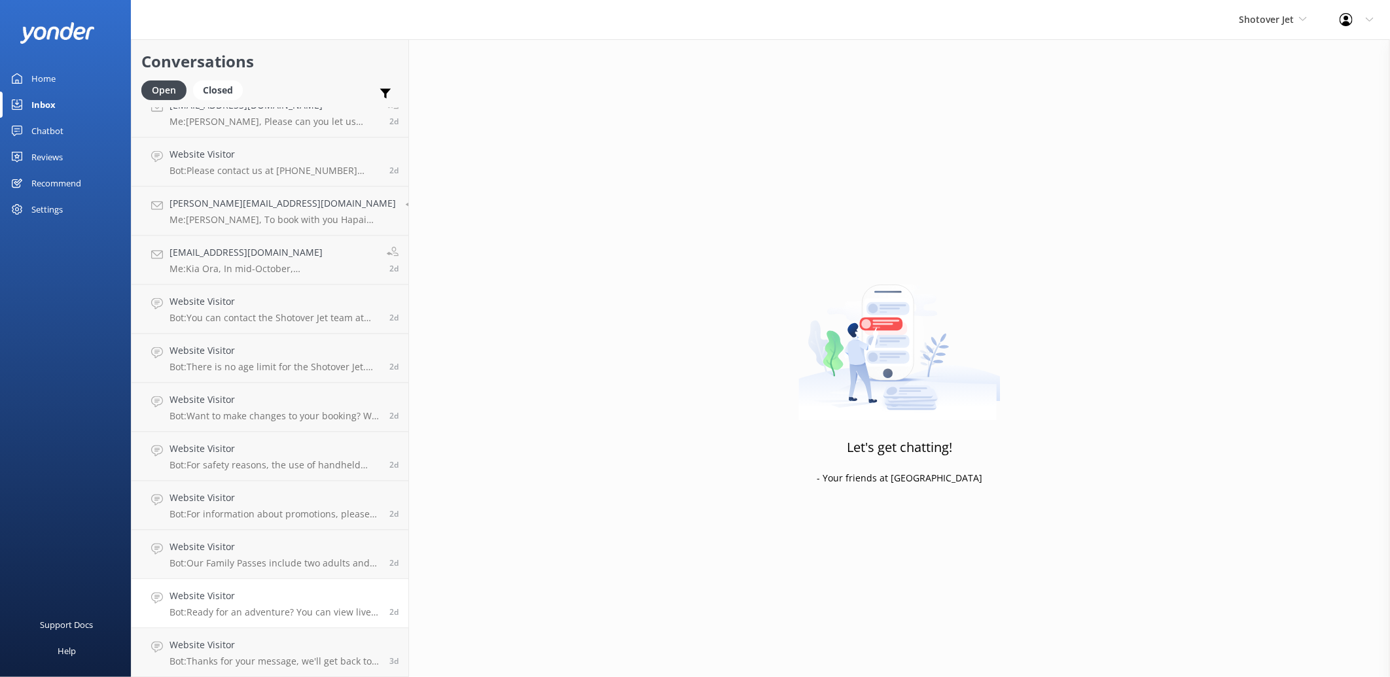
scroll to position [1590, 0]
click at [277, 652] on div "Website Visitor Bot: Ready for an adventure? You can view live availability and…" at bounding box center [274, 652] width 210 height 29
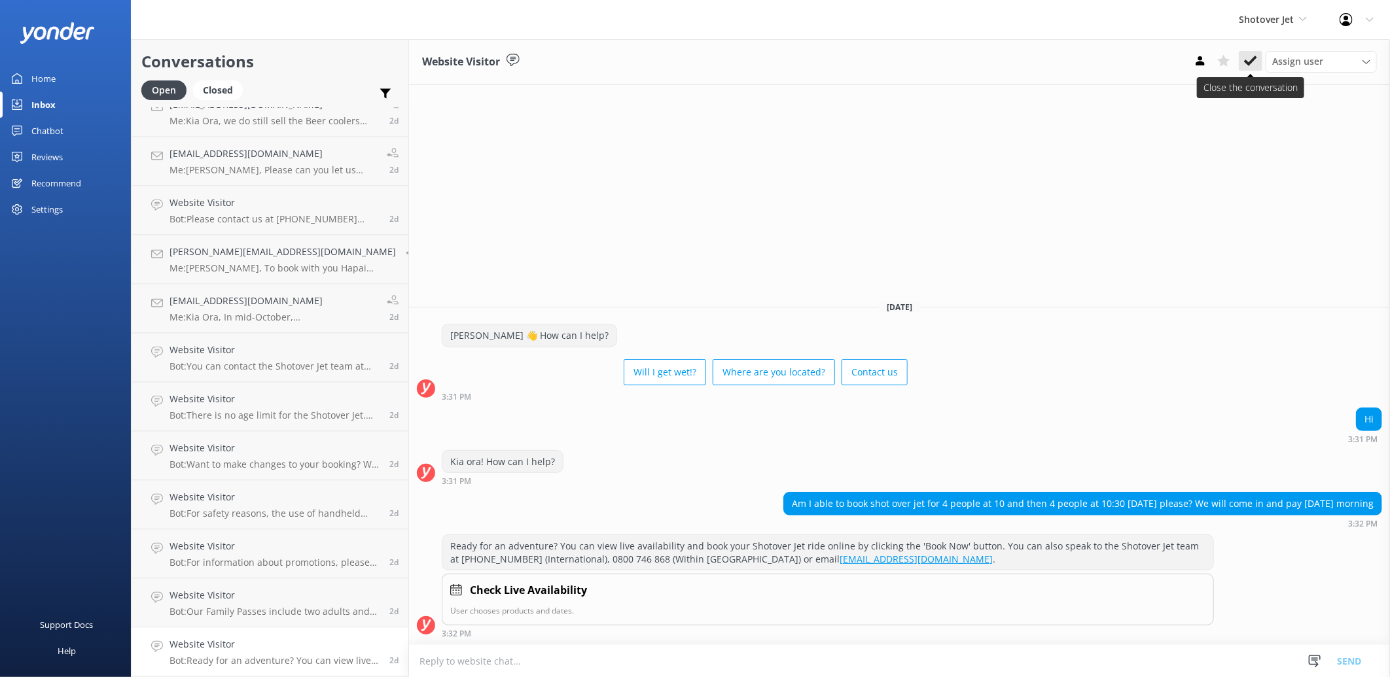
click at [1250, 63] on use at bounding box center [1250, 61] width 13 height 10
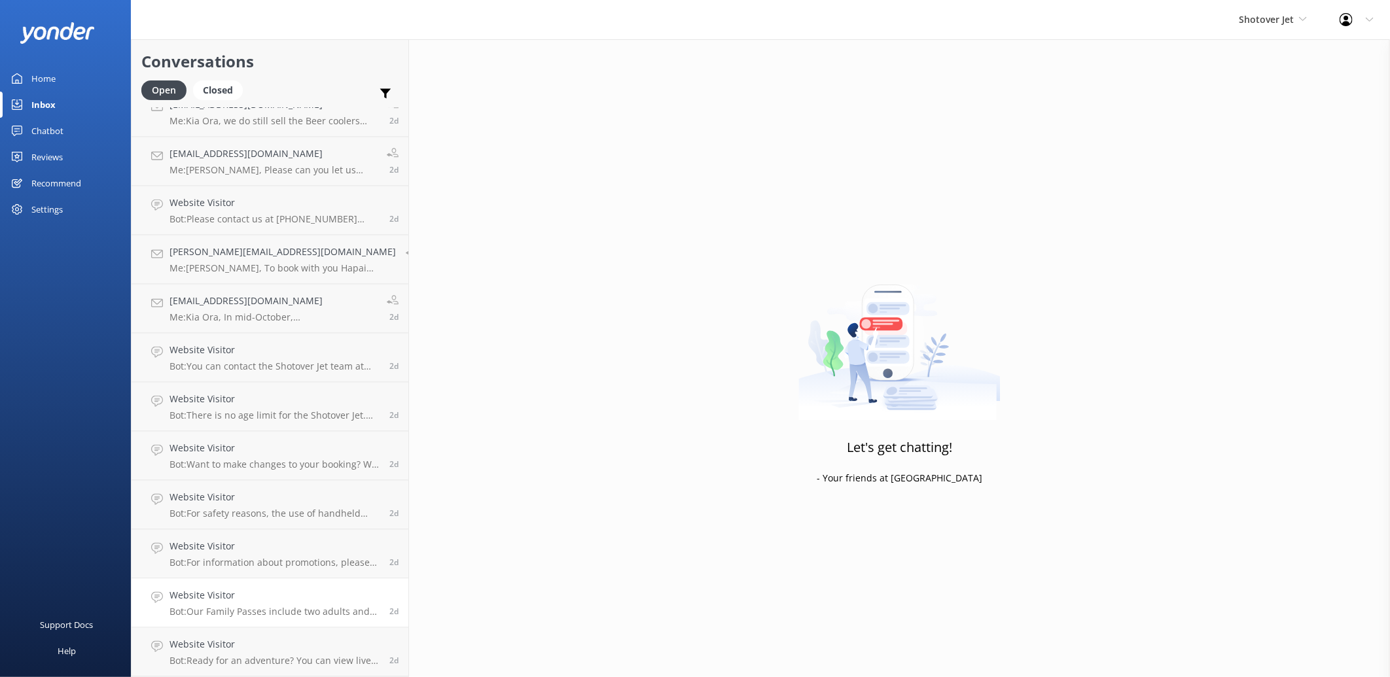
scroll to position [1541, 0]
click at [298, 639] on h4 "Website Visitor" at bounding box center [274, 645] width 210 height 14
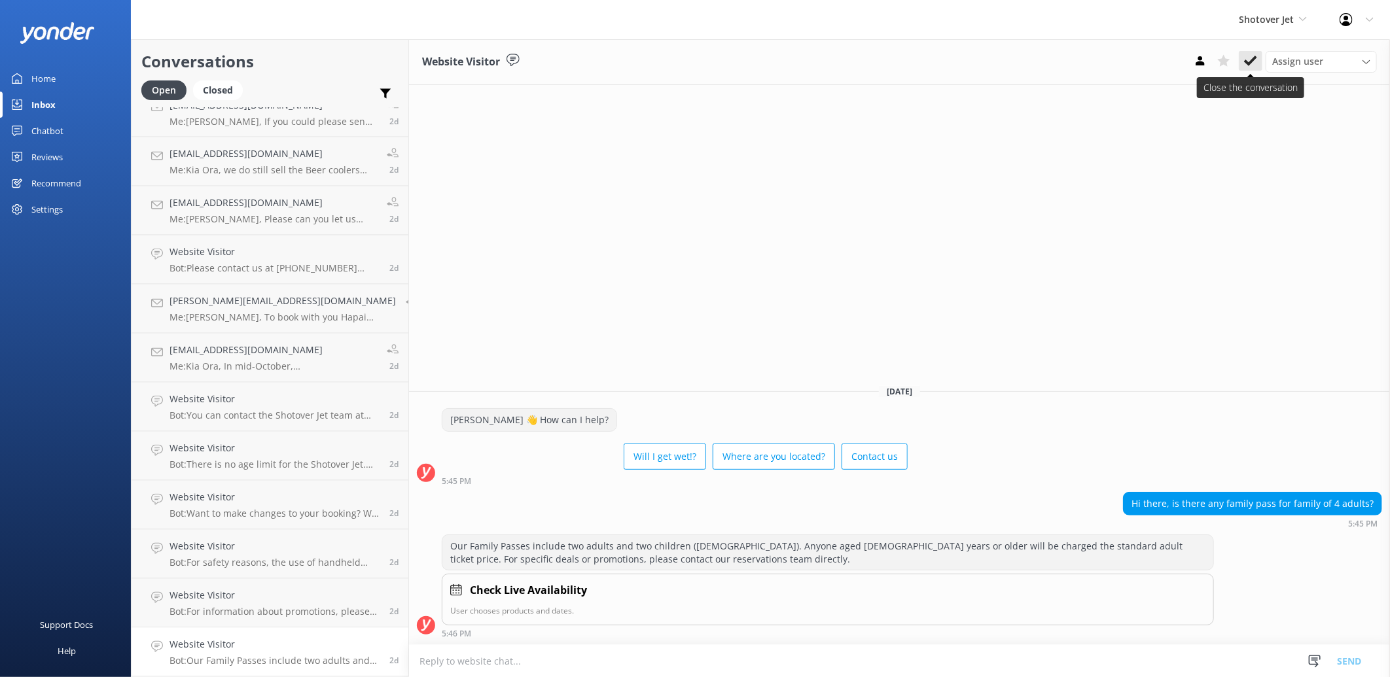
click at [1248, 61] on icon at bounding box center [1250, 60] width 13 height 13
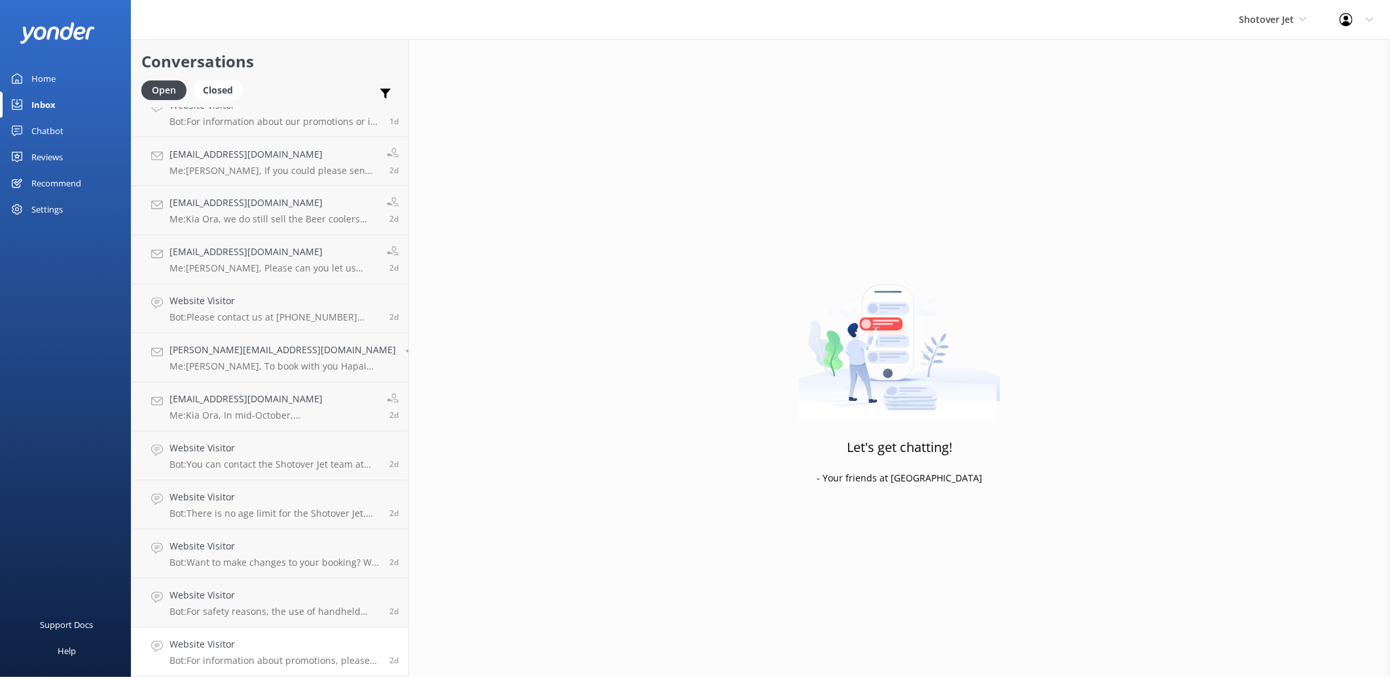
scroll to position [1492, 0]
click at [281, 639] on h4 "Website Visitor" at bounding box center [274, 645] width 210 height 14
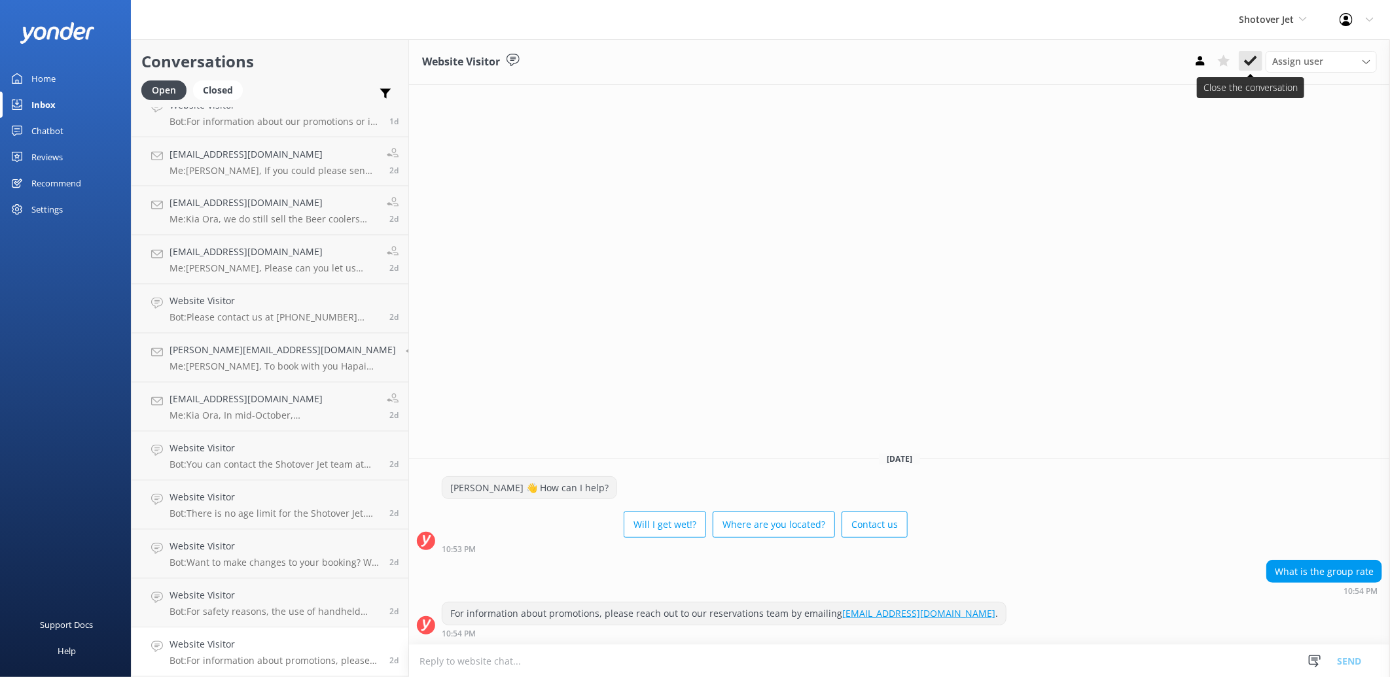
click at [1245, 65] on icon at bounding box center [1250, 60] width 13 height 13
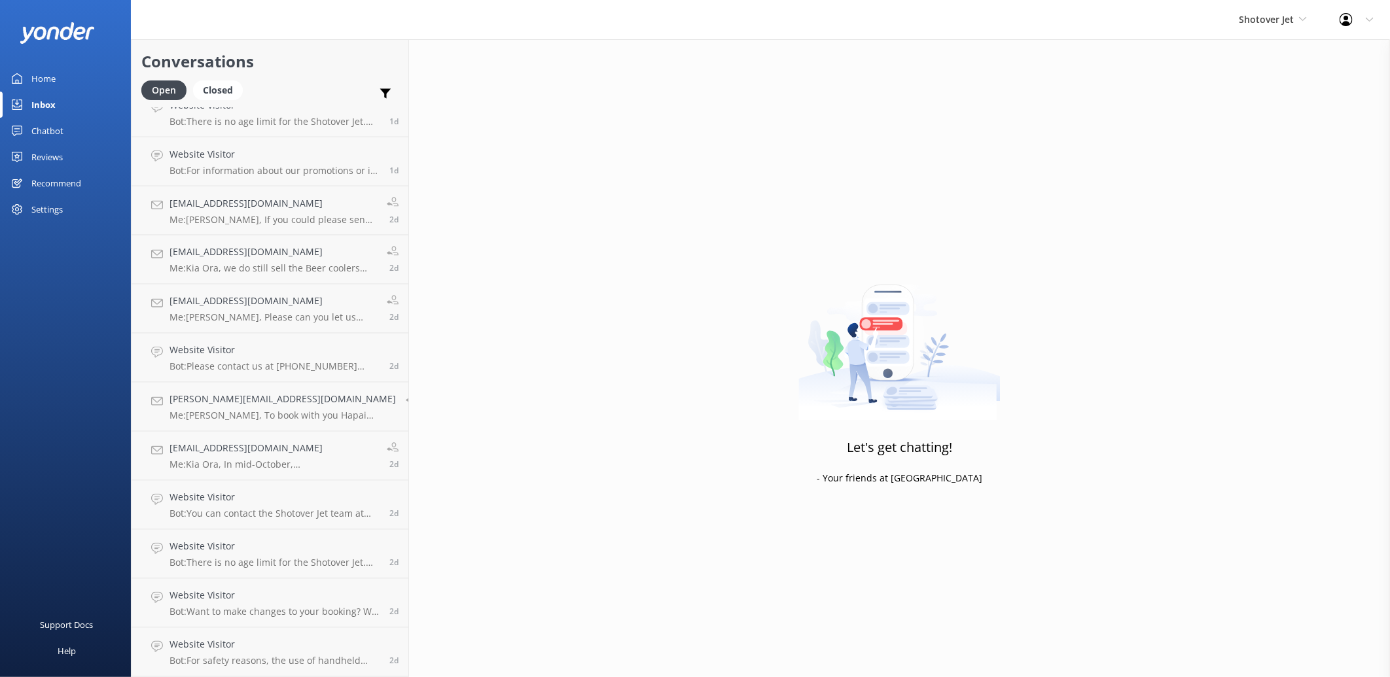
scroll to position [1443, 0]
click at [310, 642] on h4 "Website Visitor" at bounding box center [274, 645] width 210 height 14
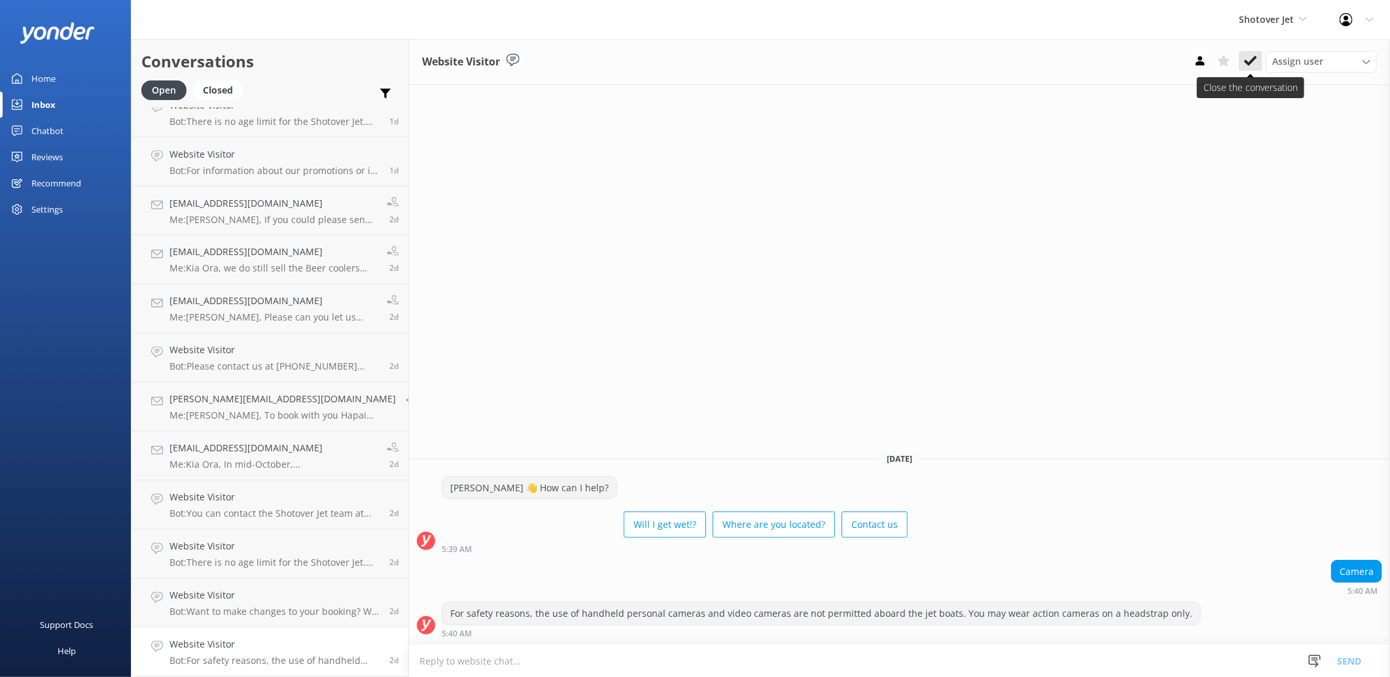
click at [1253, 58] on use at bounding box center [1250, 61] width 13 height 10
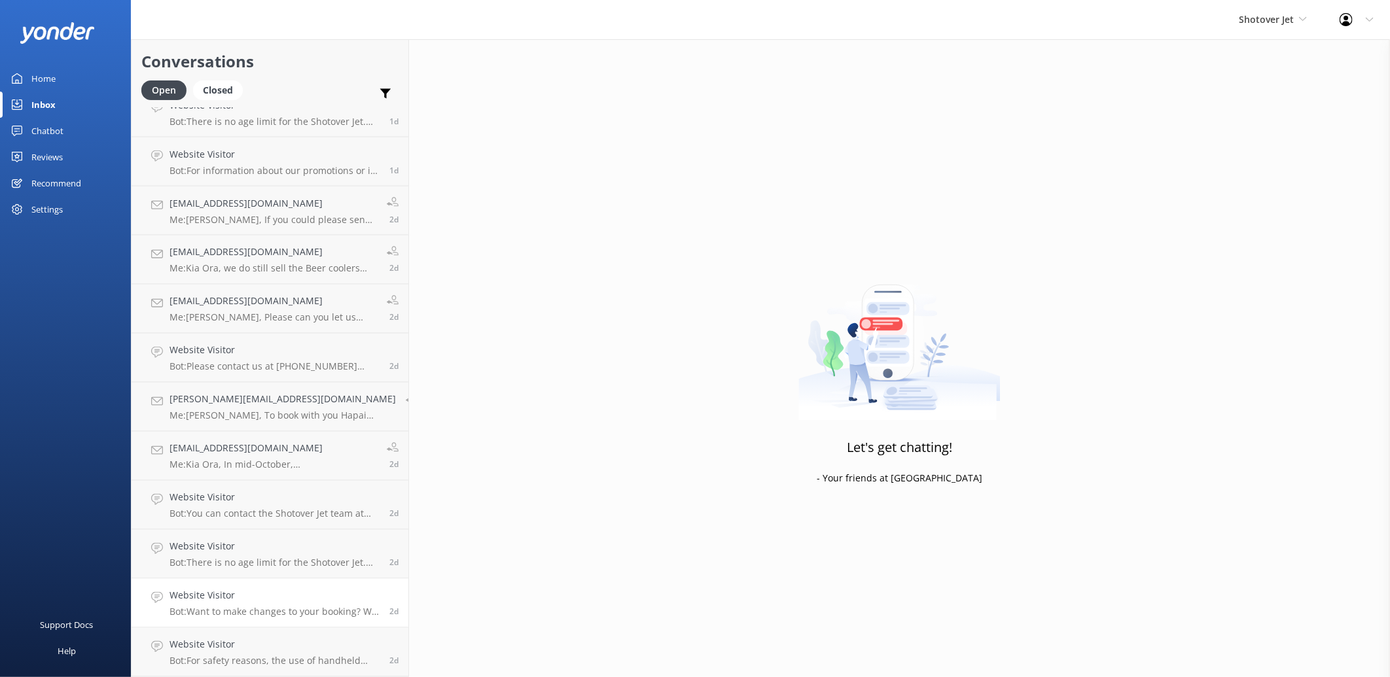
scroll to position [1394, 0]
click at [296, 642] on h4 "Website Visitor" at bounding box center [274, 645] width 210 height 14
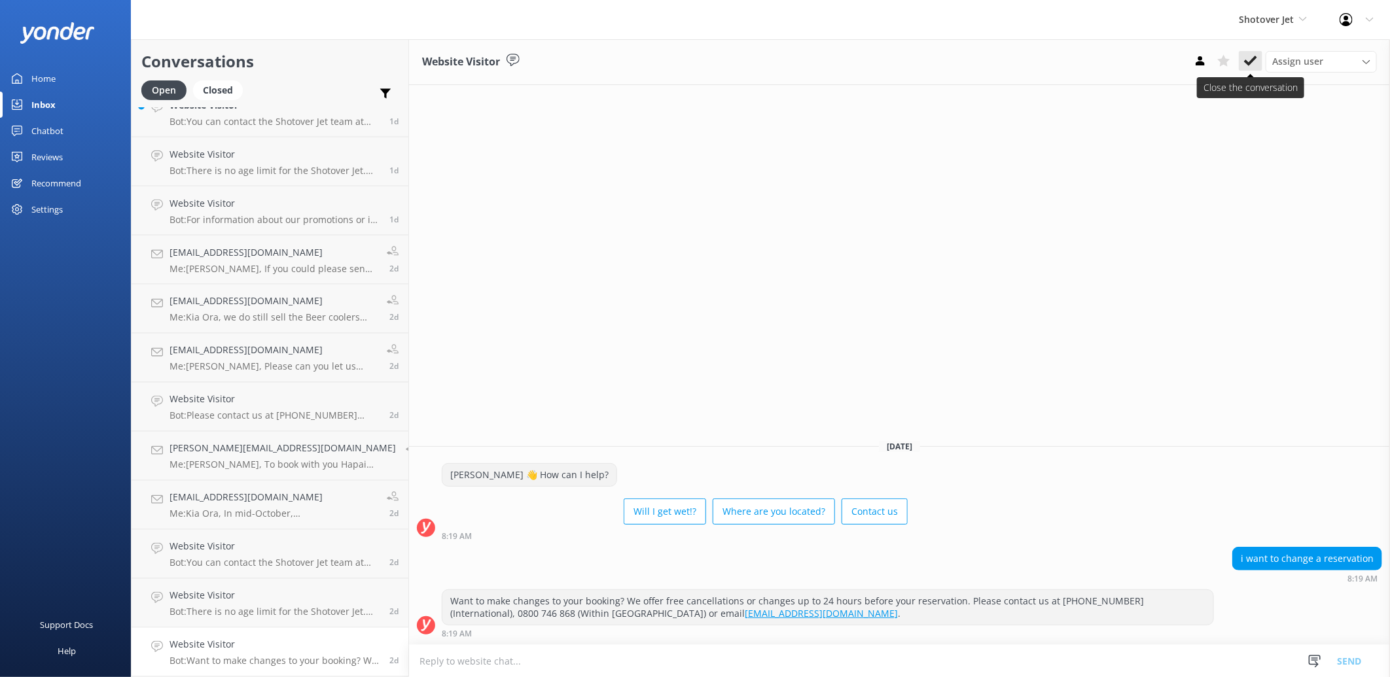
click at [1256, 57] on use at bounding box center [1250, 61] width 13 height 10
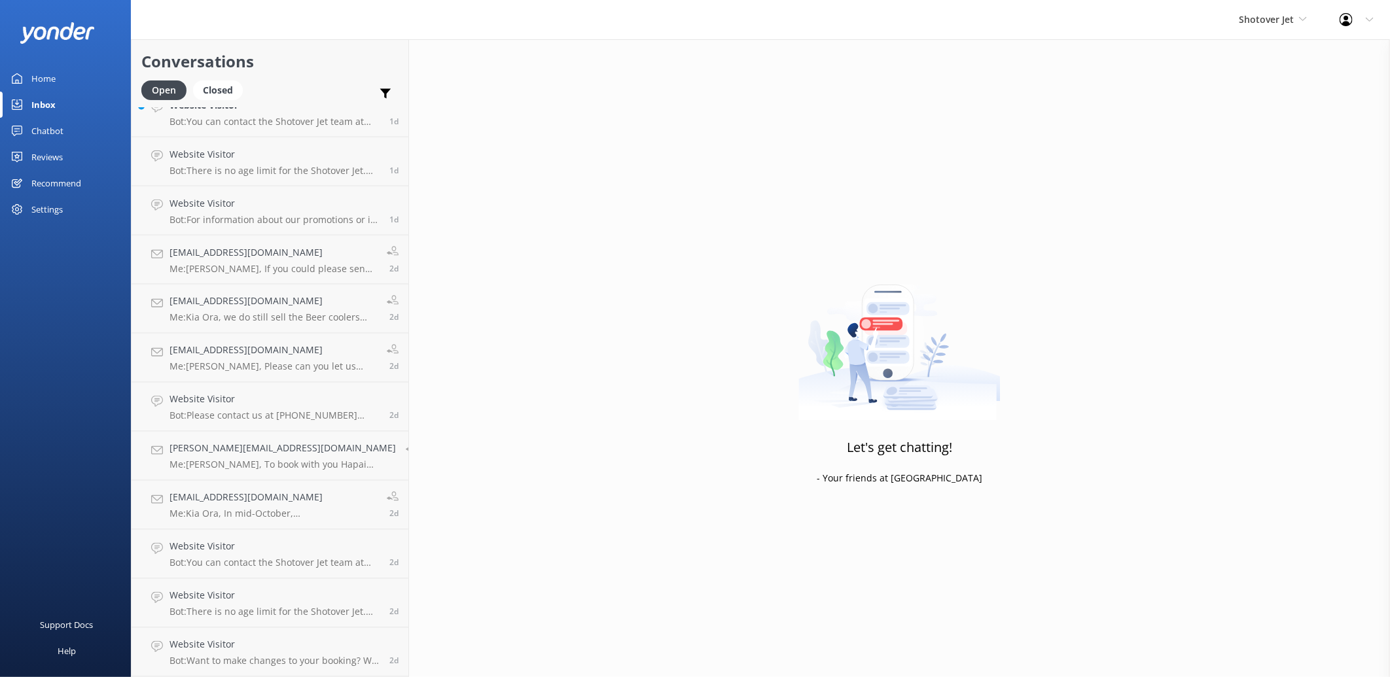
scroll to position [1344, 0]
click at [285, 639] on h4 "Website Visitor" at bounding box center [274, 645] width 210 height 14
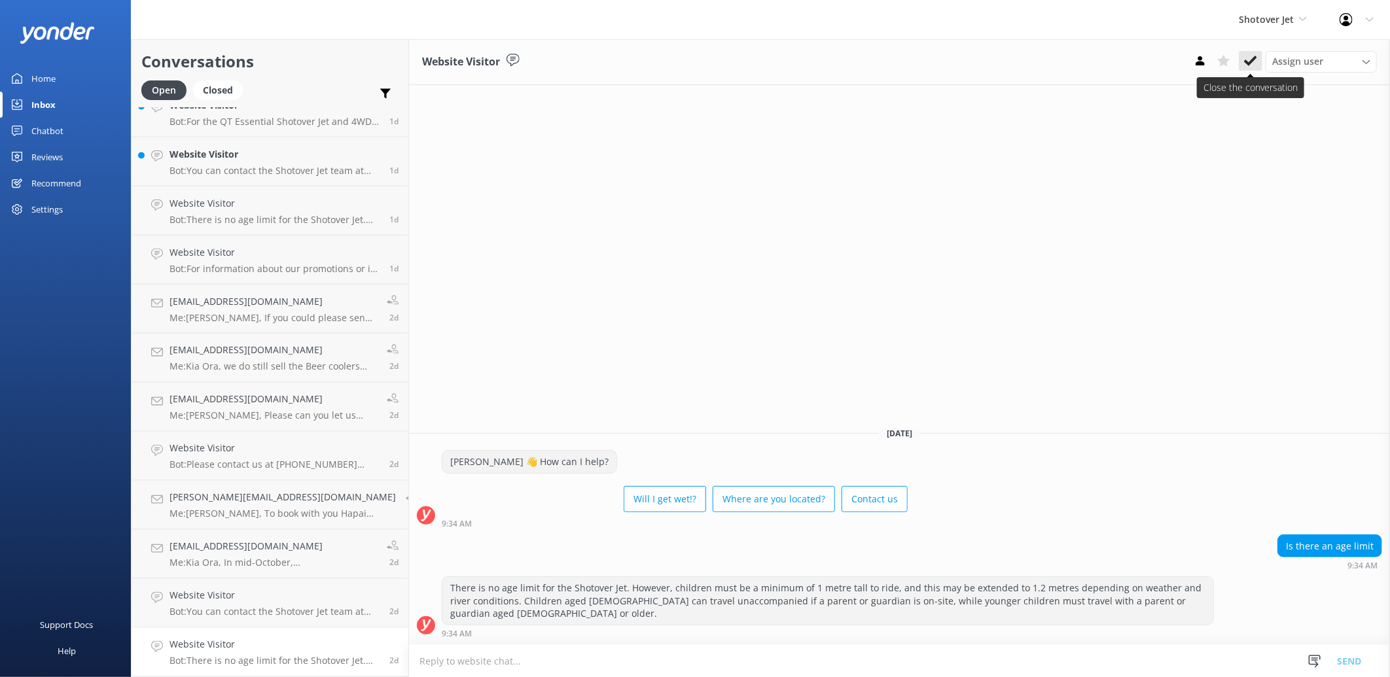
click at [1254, 59] on use at bounding box center [1250, 61] width 13 height 10
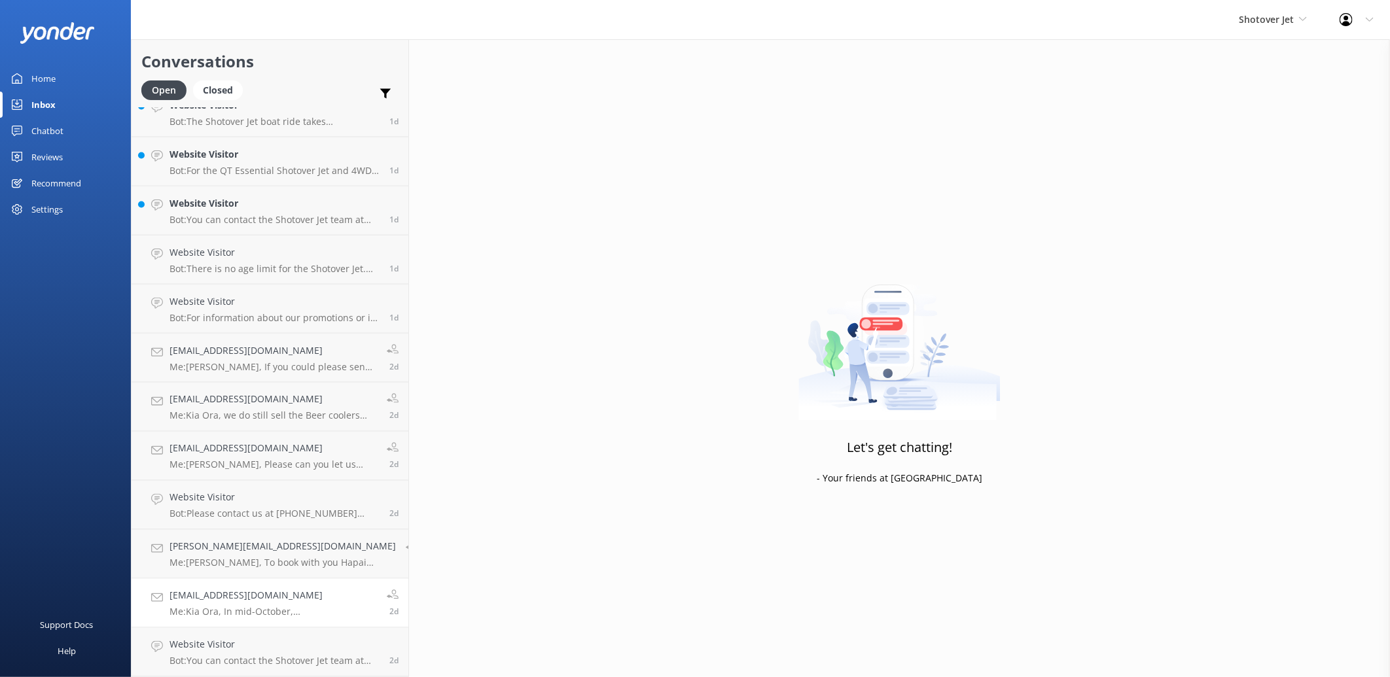
scroll to position [1295, 0]
click at [285, 640] on h4 "Website Visitor" at bounding box center [274, 645] width 210 height 14
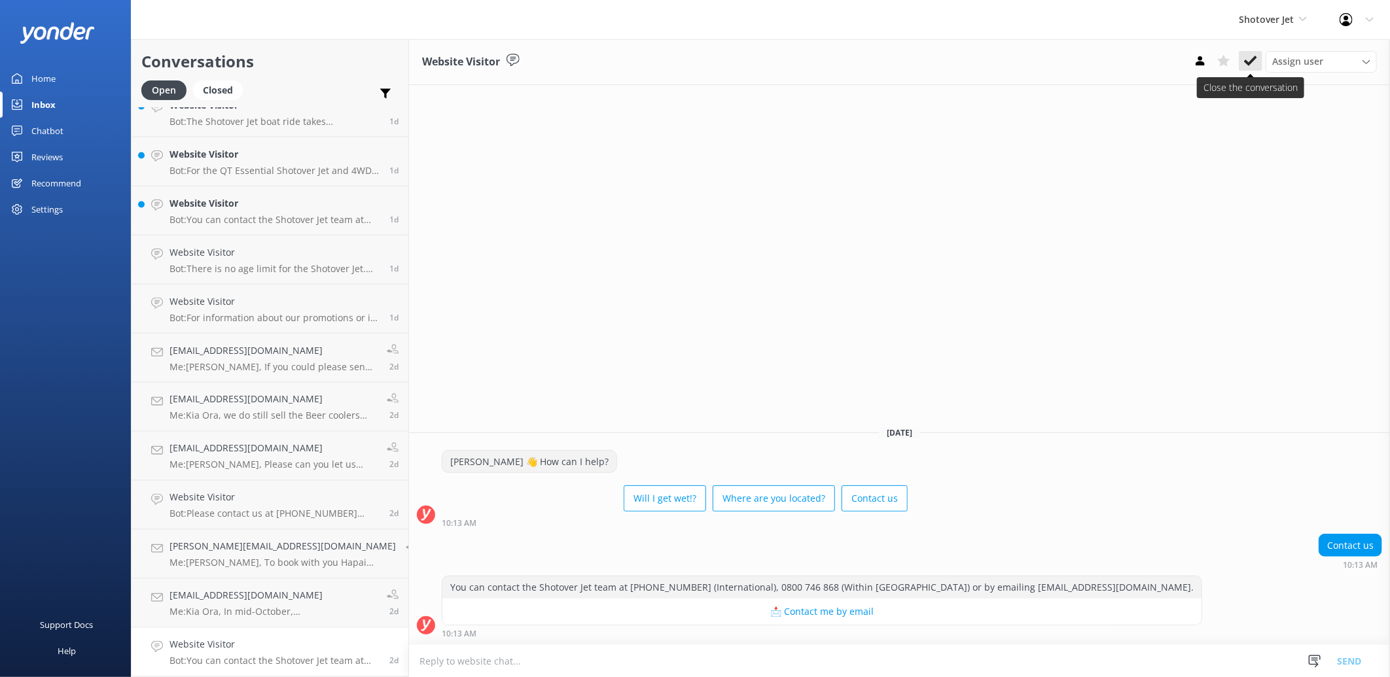
click at [1250, 60] on icon at bounding box center [1250, 60] width 13 height 13
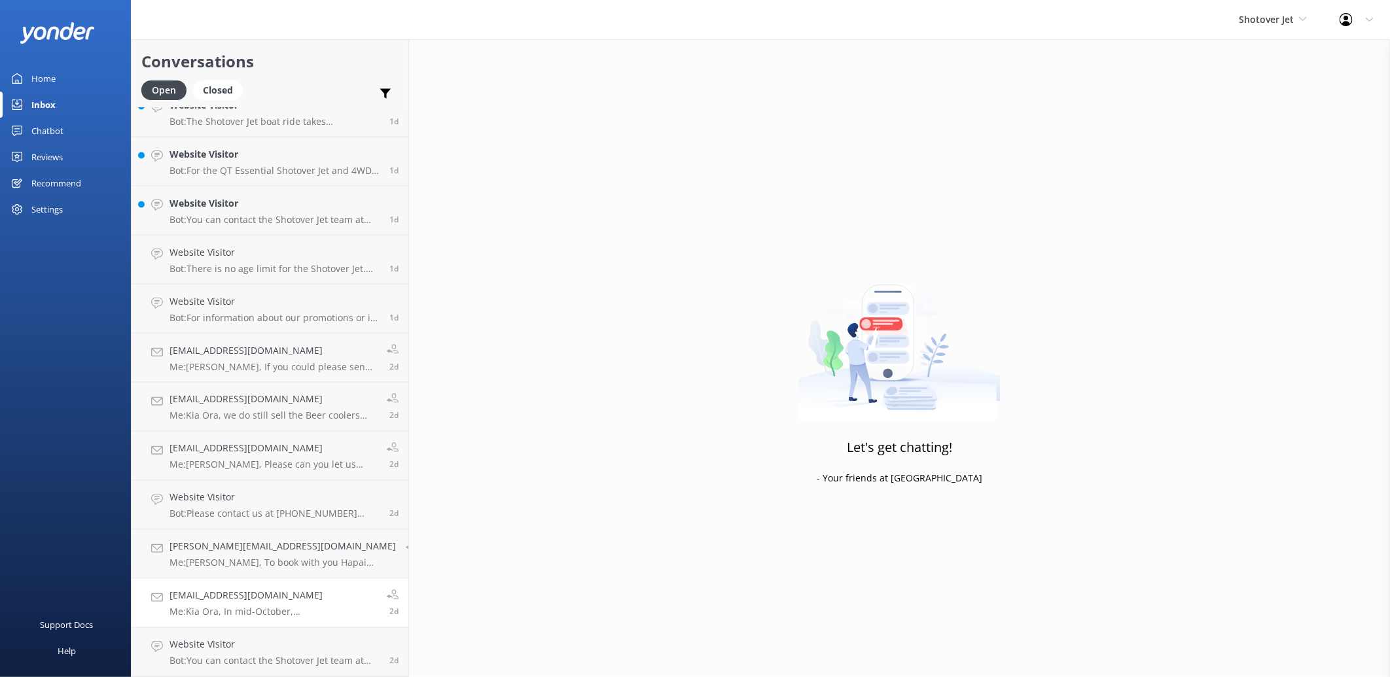
scroll to position [1246, 0]
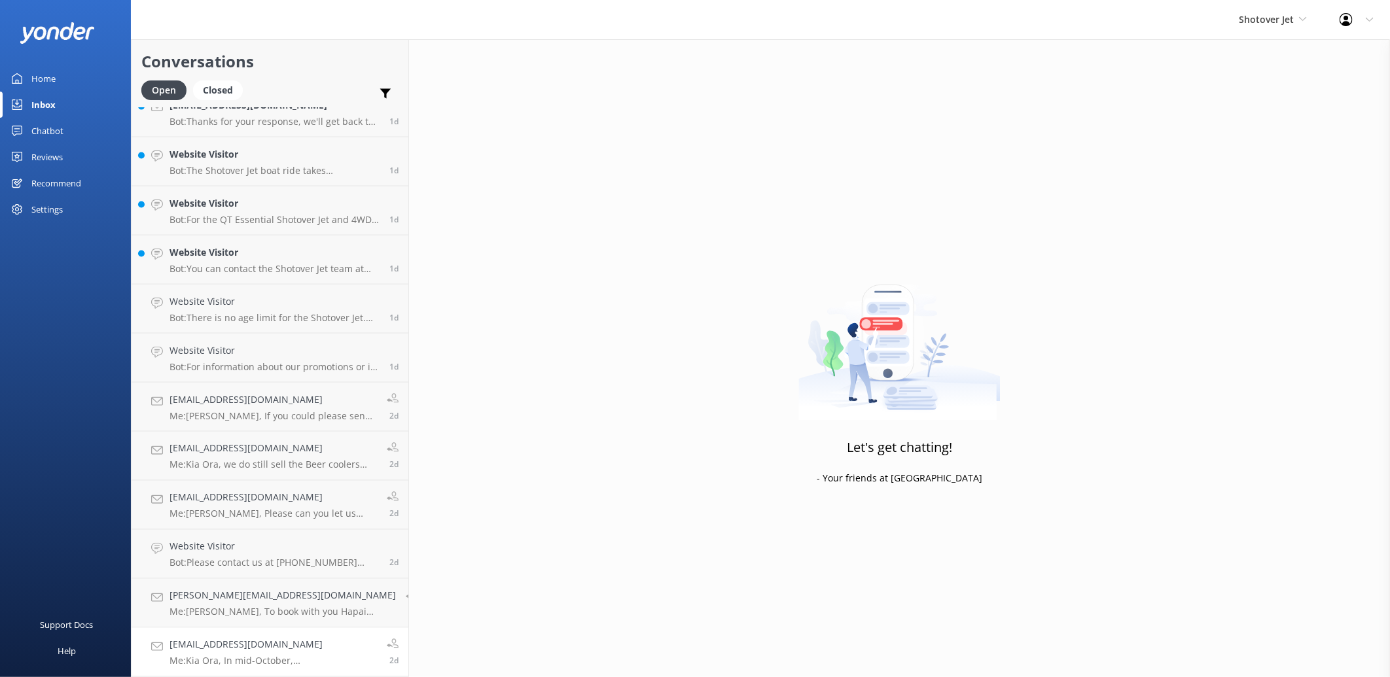
click at [298, 659] on p "Me: Kia Ora, In mid-October, [GEOGRAPHIC_DATA] is in early spring, so the weath…" at bounding box center [272, 662] width 207 height 12
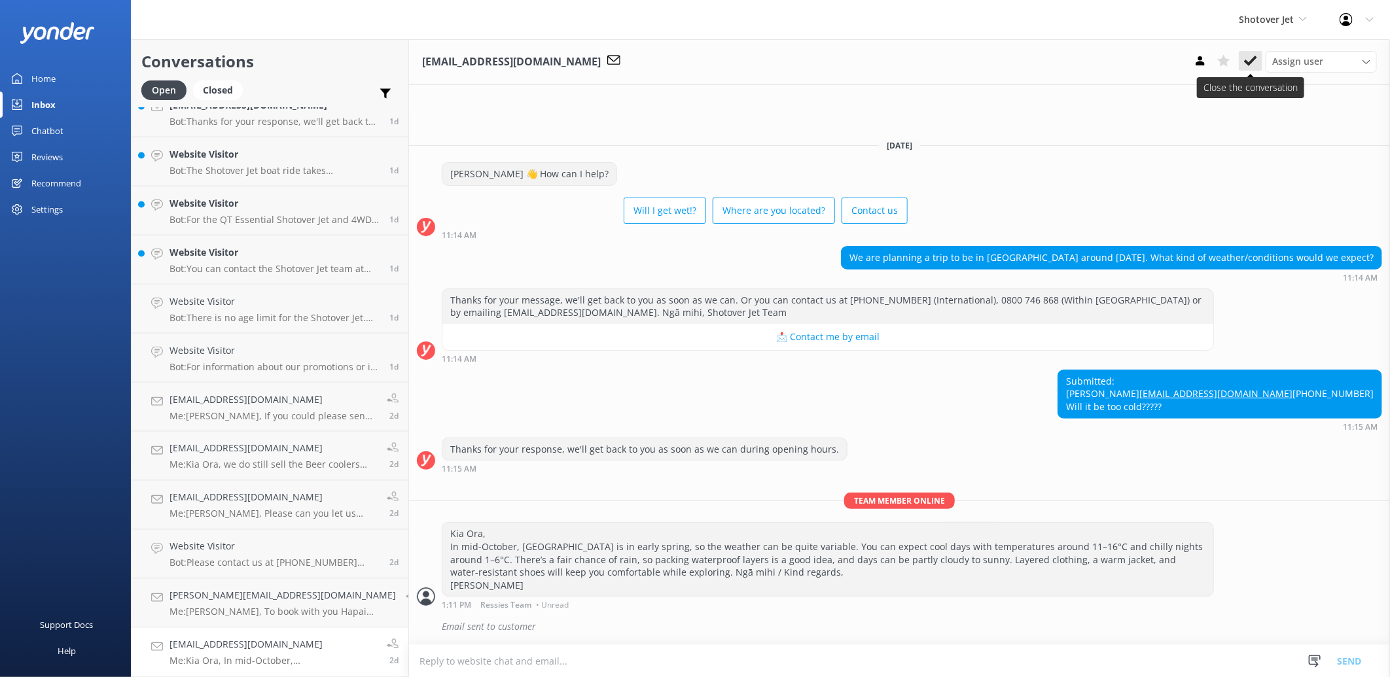
click at [1251, 63] on use at bounding box center [1250, 61] width 13 height 10
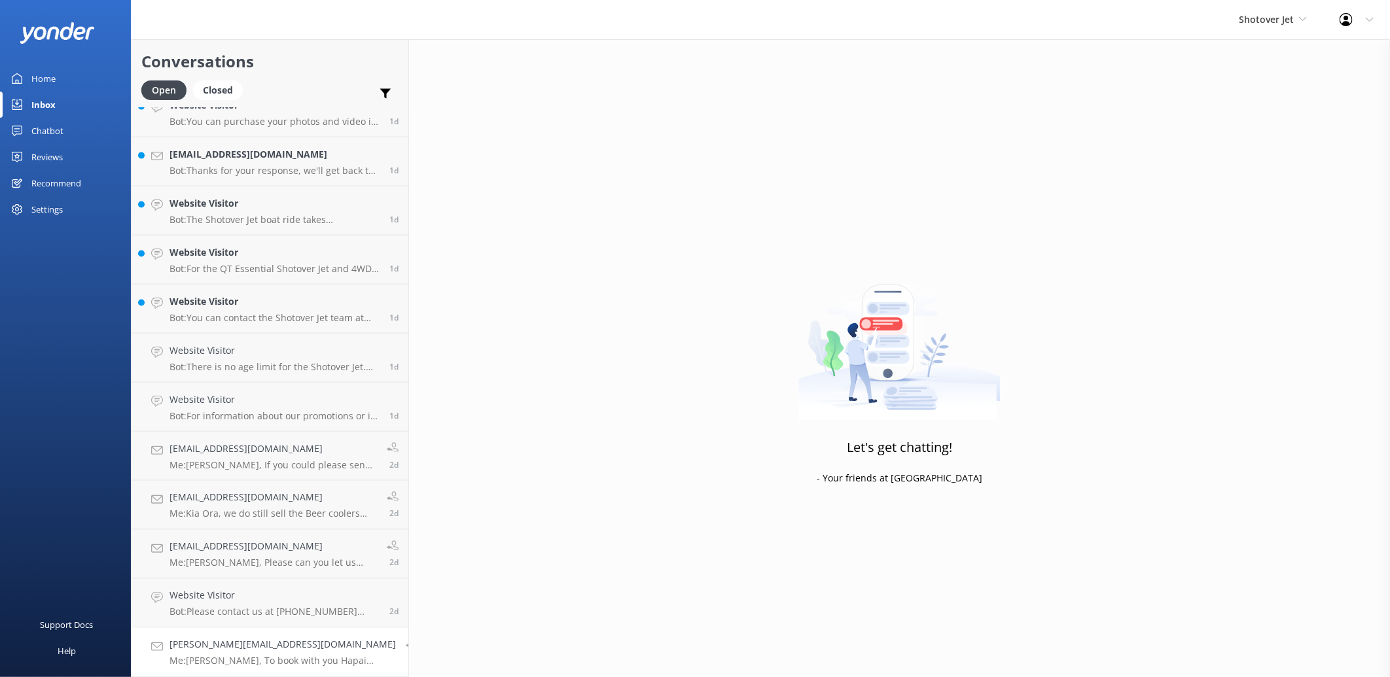
scroll to position [1197, 0]
click at [301, 639] on h4 "[PERSON_NAME][EMAIL_ADDRESS][DOMAIN_NAME]" at bounding box center [282, 645] width 226 height 14
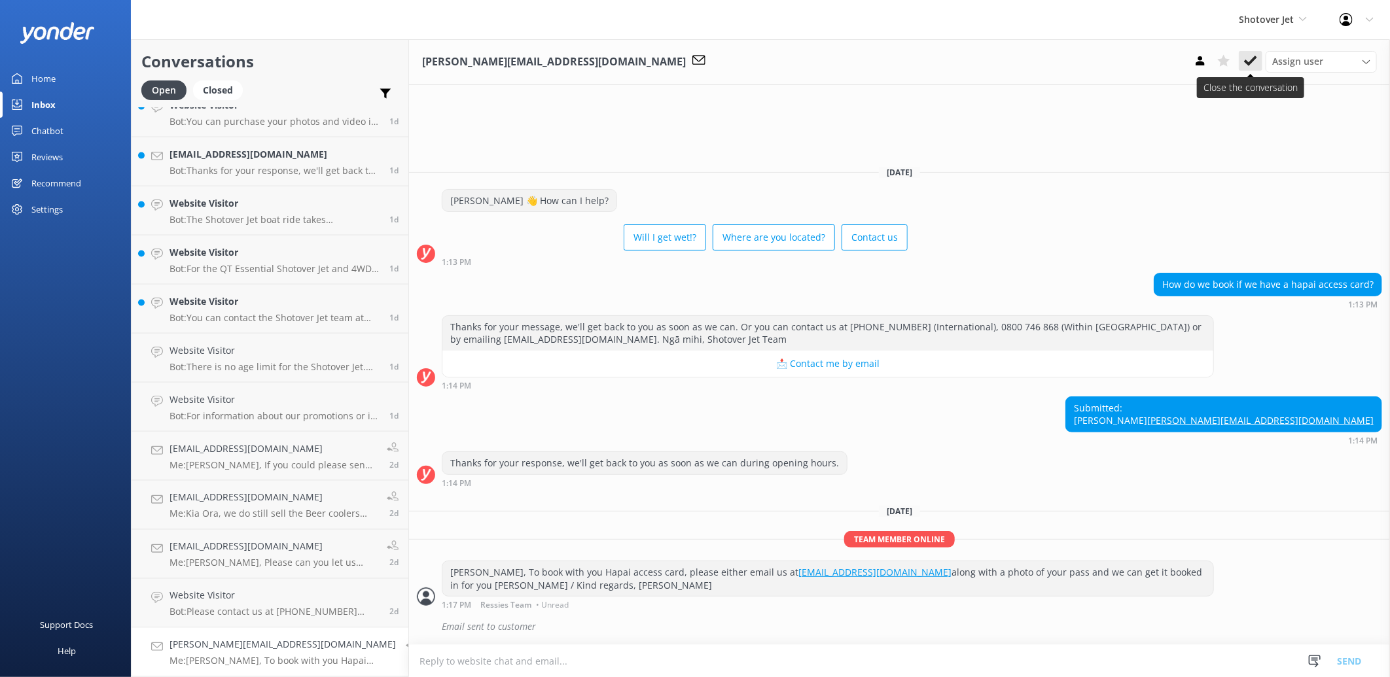
click at [1247, 70] on button at bounding box center [1251, 61] width 24 height 20
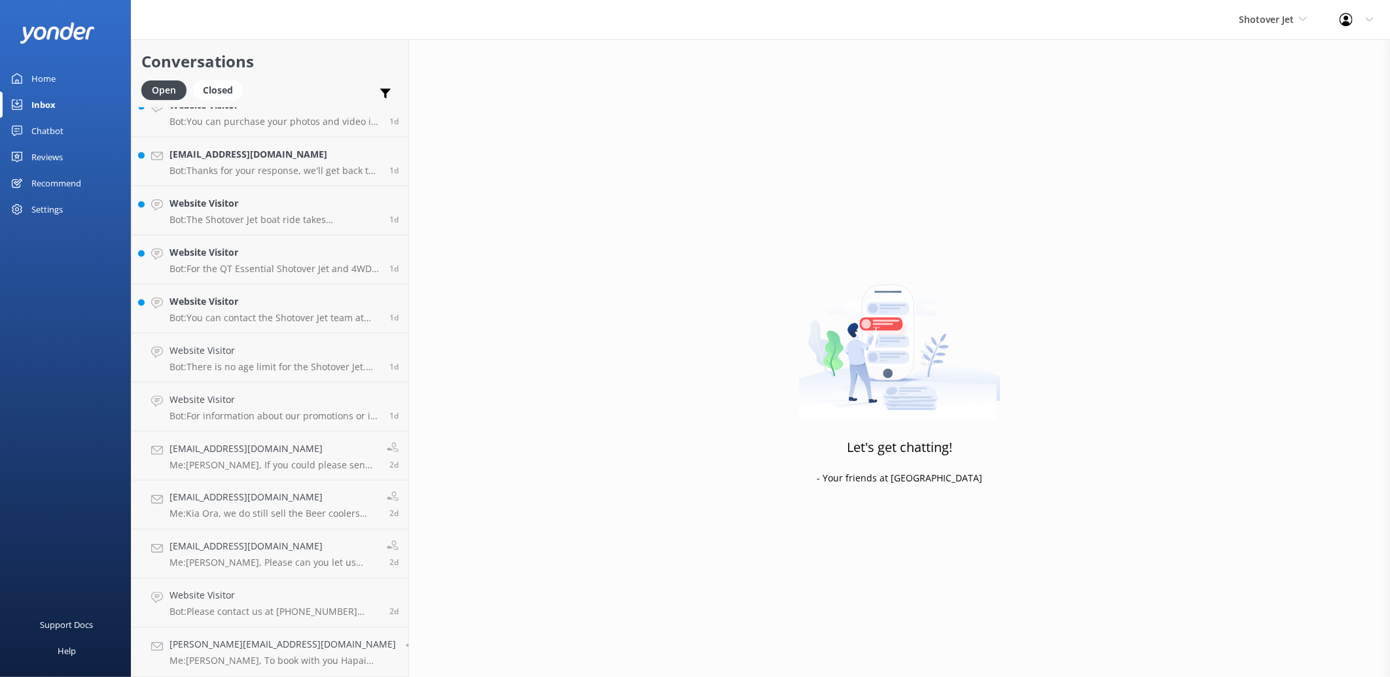
scroll to position [1148, 0]
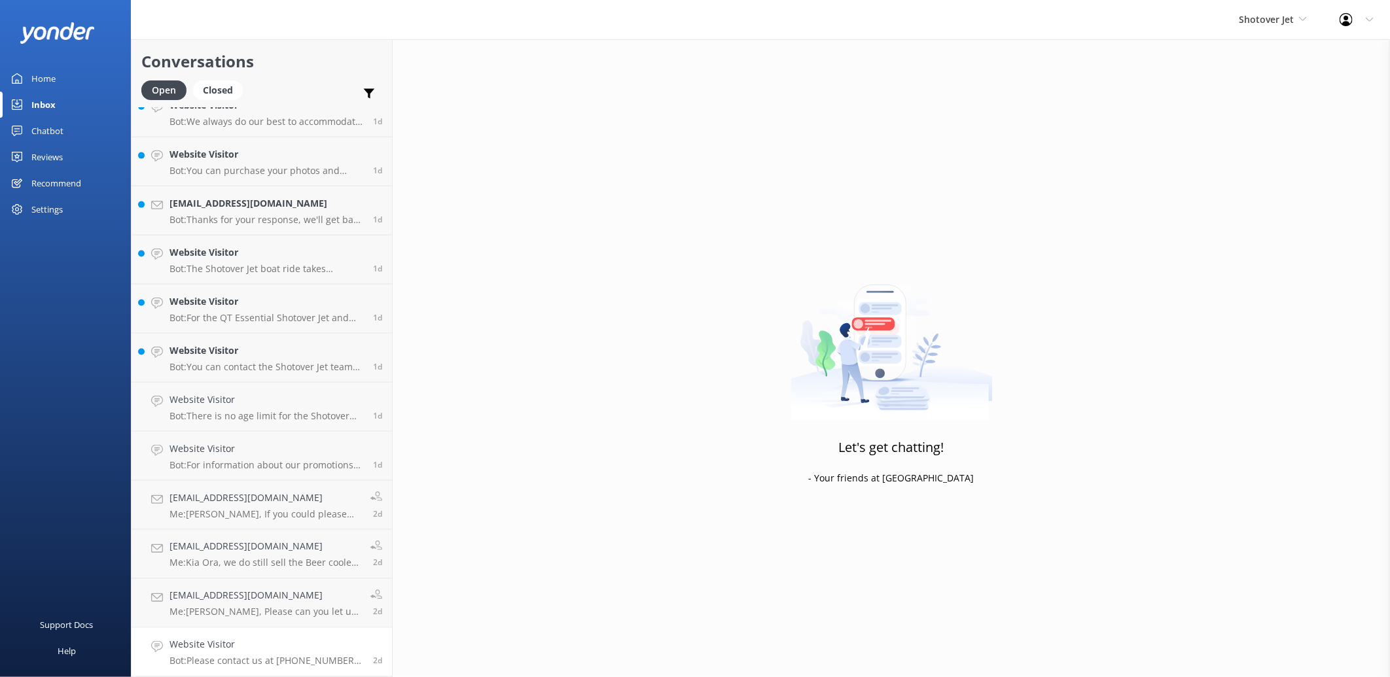
click at [290, 662] on p "Bot: Please contact us at [PHONE_NUMBER] (International), 0800 746 868 (Within …" at bounding box center [266, 662] width 194 height 12
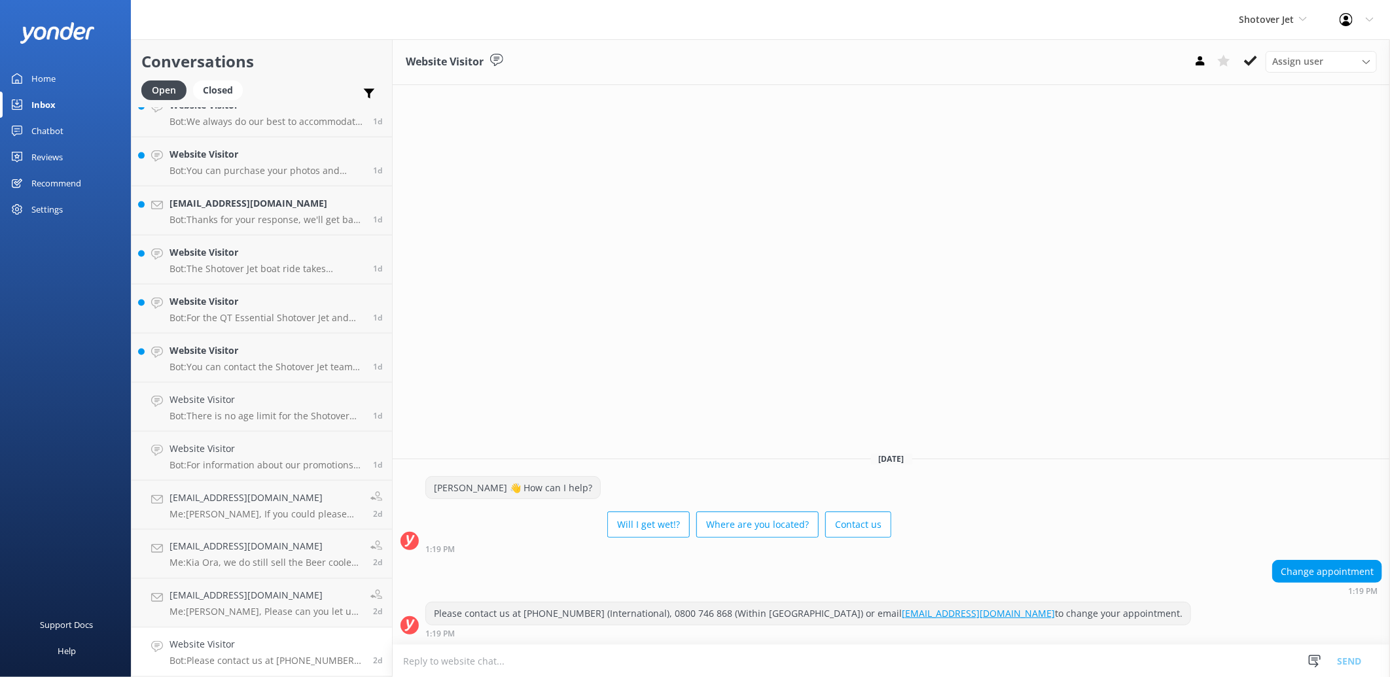
click at [1250, 73] on div "Website Visitor Assign user [PERSON_NAME] Ressies Team [PERSON_NAME] [PERSON_NA…" at bounding box center [891, 62] width 997 height 46
click at [1250, 60] on icon at bounding box center [1250, 60] width 13 height 13
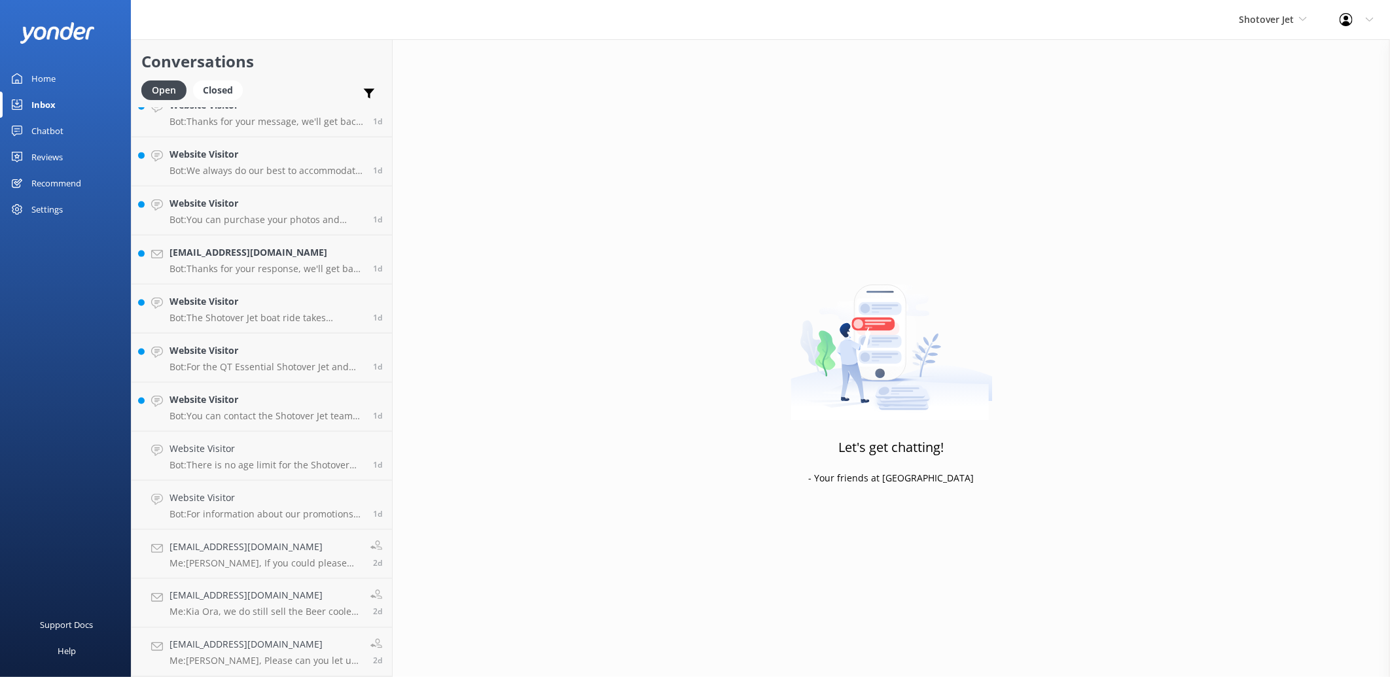
scroll to position [1099, 0]
click at [263, 658] on p "Me: [PERSON_NAME], Please can you let us know your booking number so we are abl…" at bounding box center [264, 662] width 191 height 12
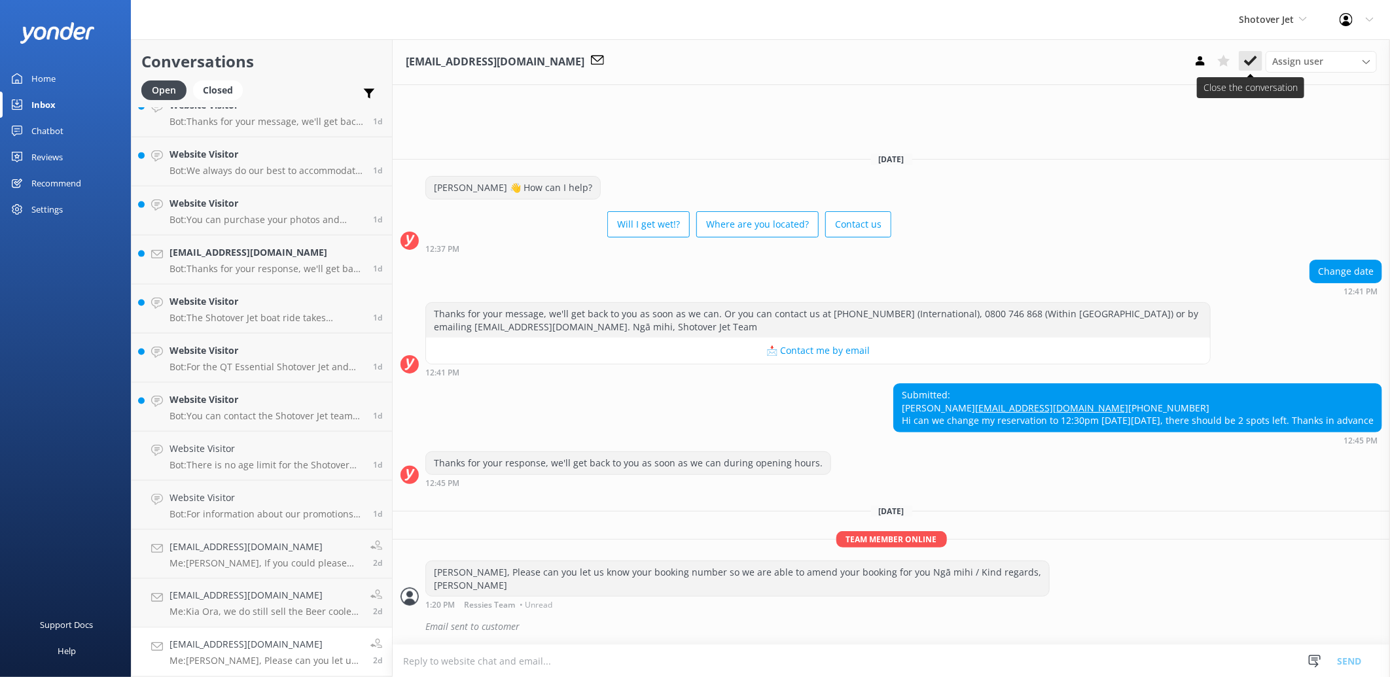
click at [1243, 60] on button at bounding box center [1251, 61] width 24 height 20
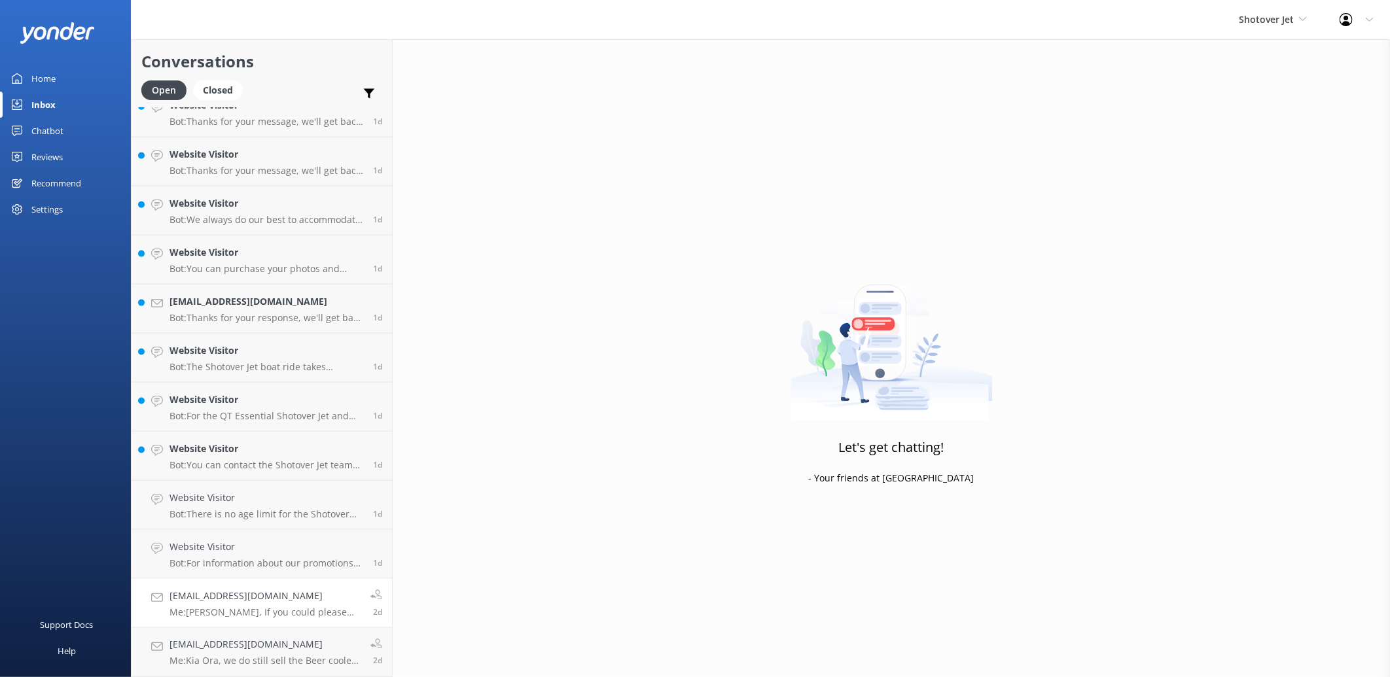
scroll to position [1050, 0]
click at [237, 652] on div "[EMAIL_ADDRESS][DOMAIN_NAME] Me: Kia Ora, we do still sell the Beer coolers whi…" at bounding box center [264, 652] width 191 height 29
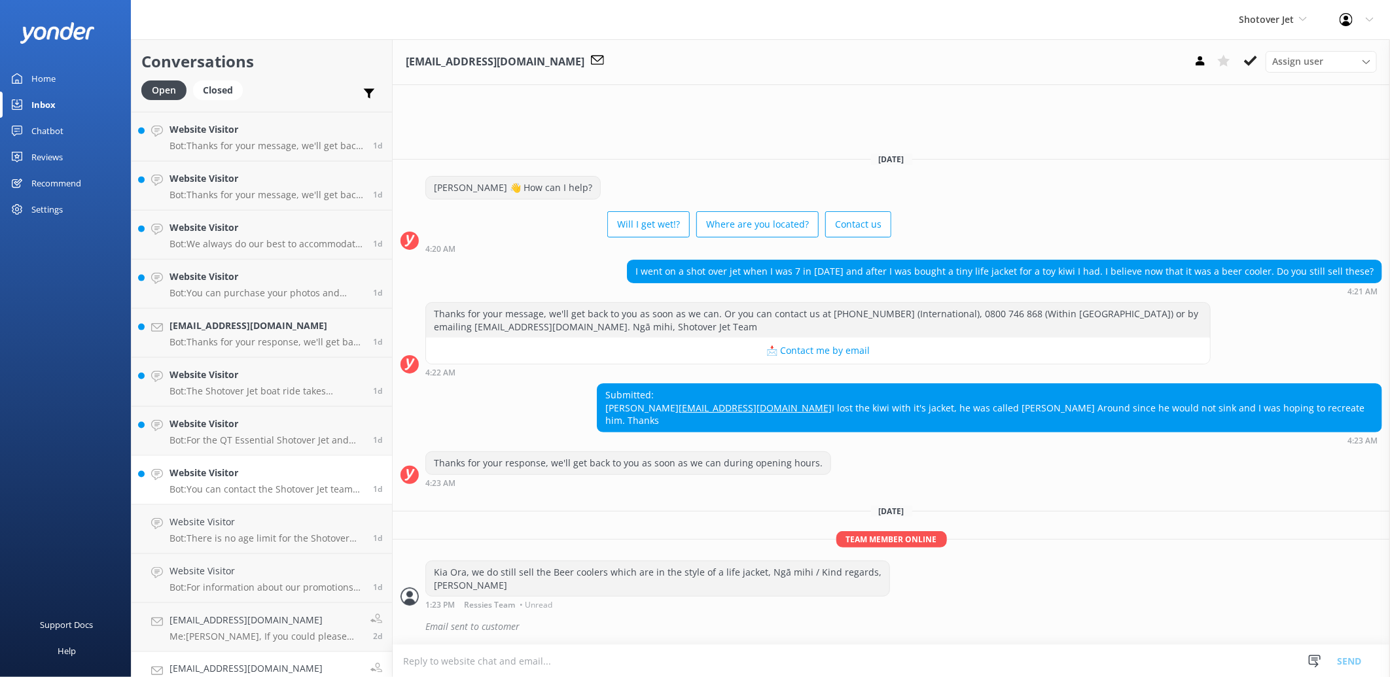
scroll to position [1049, 0]
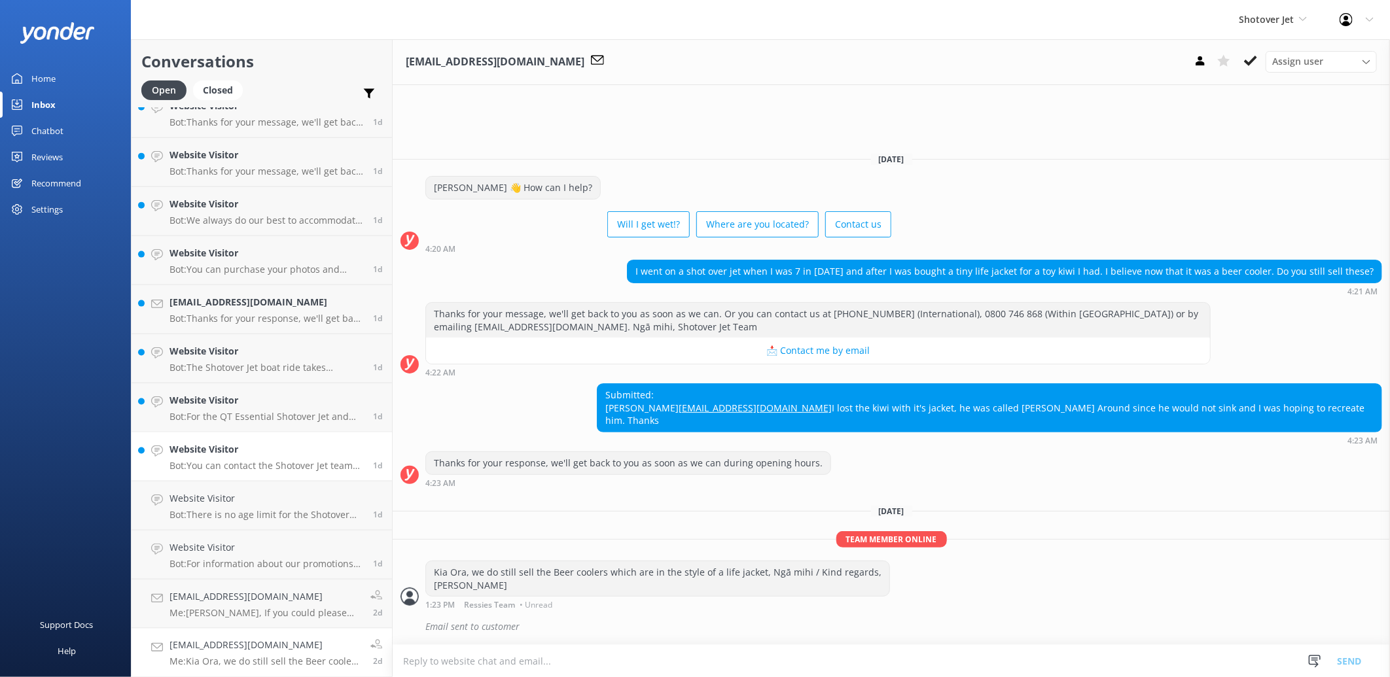
click at [256, 461] on p "Bot: You can contact the Shotover Jet team at [PHONE_NUMBER] (International), 0…" at bounding box center [266, 466] width 194 height 12
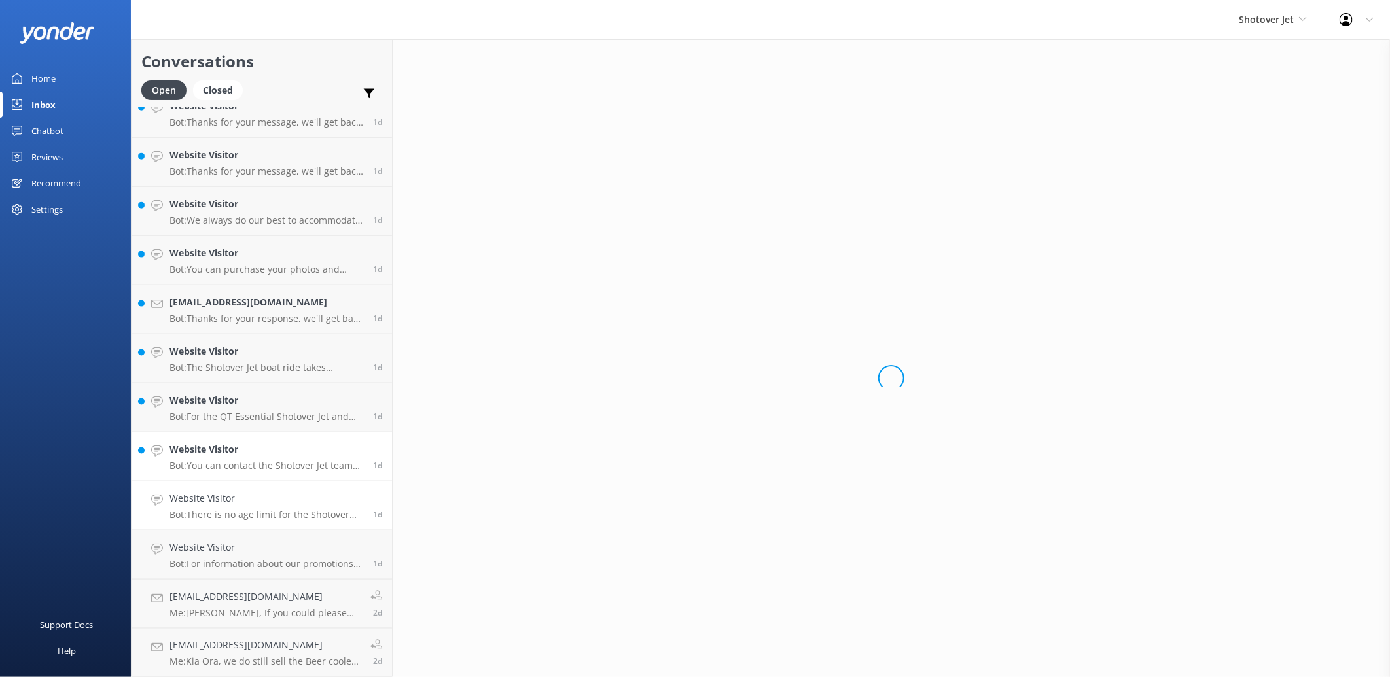
click at [264, 485] on link "Website Visitor Bot: There is no age limit for the Shotover Jet. However, all c…" at bounding box center [262, 506] width 260 height 49
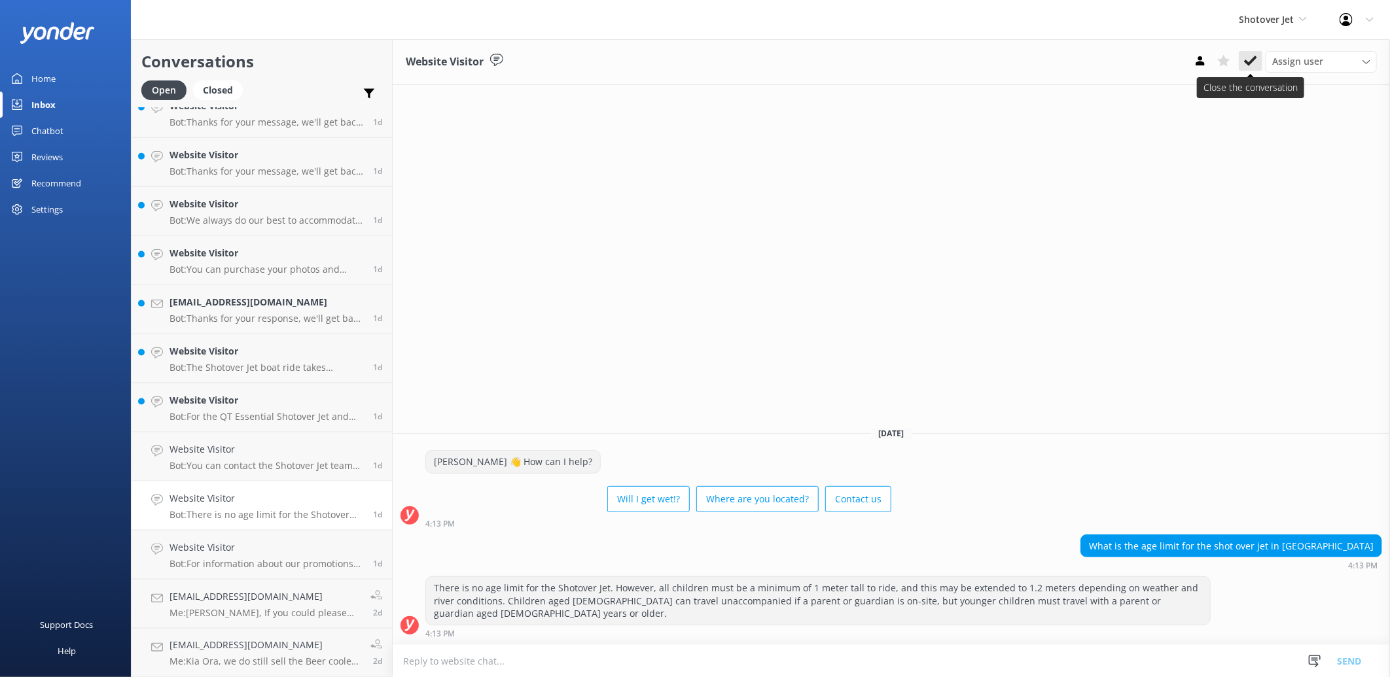
click at [1252, 61] on use at bounding box center [1250, 61] width 13 height 10
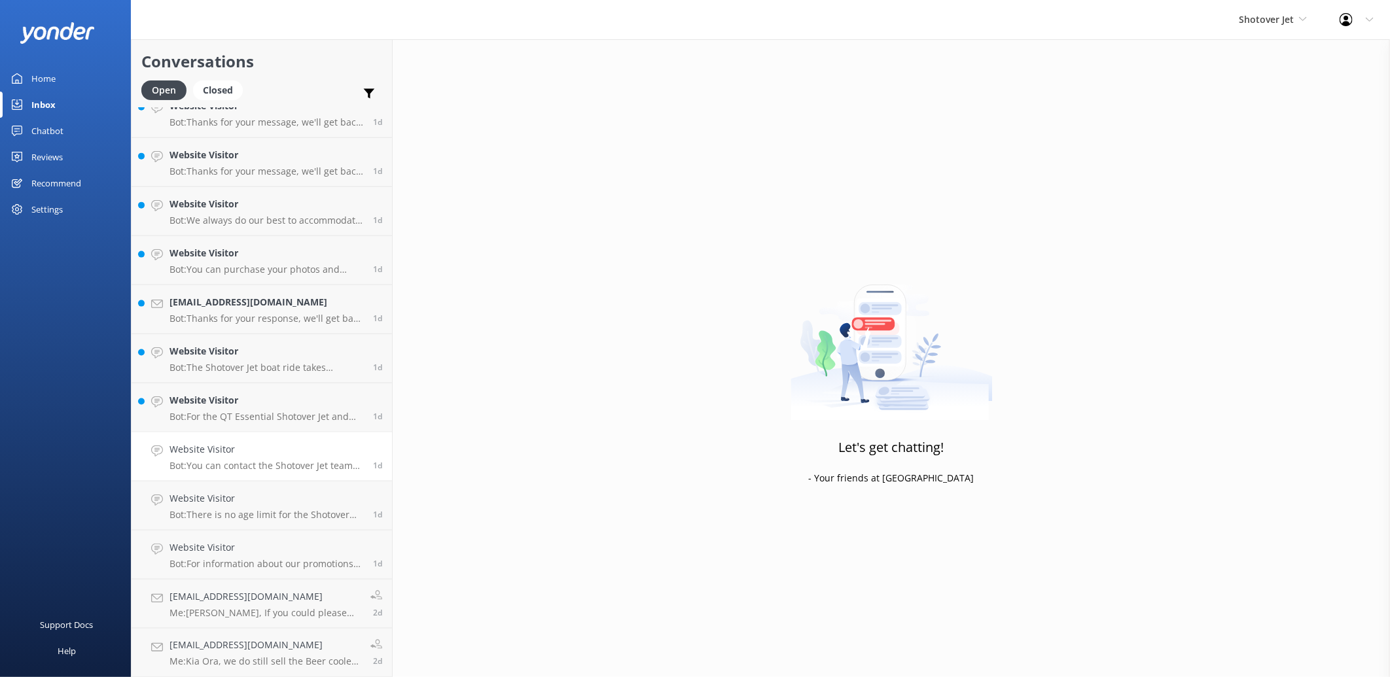
scroll to position [1001, 0]
click at [247, 516] on p "Bot: You can contact the Shotover Jet team at [PHONE_NUMBER] (International), 0…" at bounding box center [266, 514] width 194 height 12
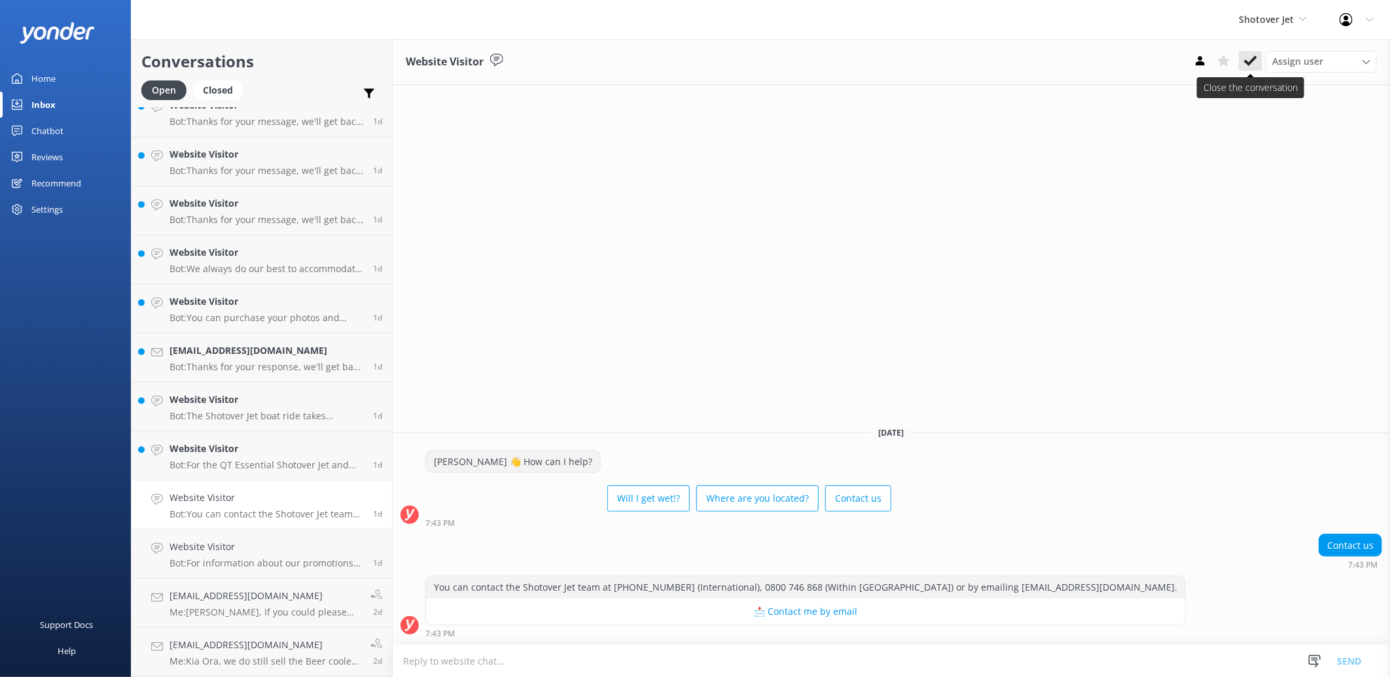
click at [1250, 54] on icon at bounding box center [1250, 60] width 13 height 13
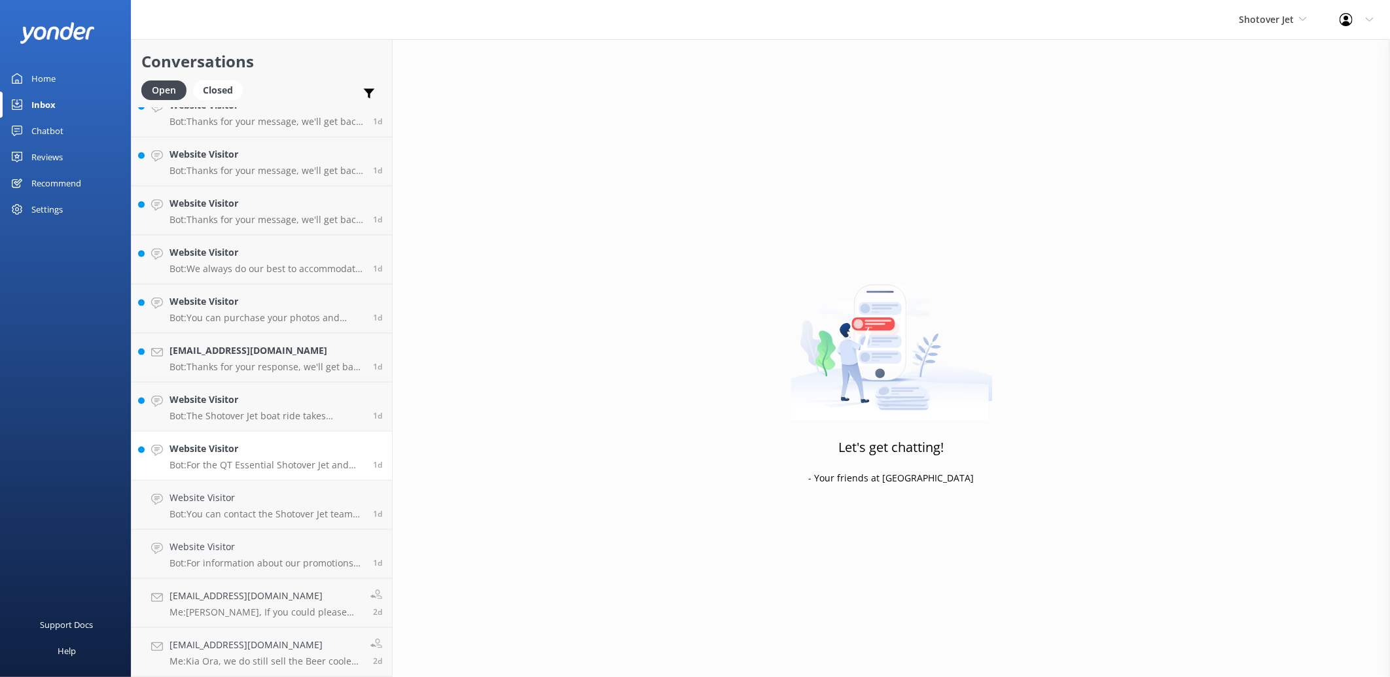
scroll to position [952, 0]
click at [319, 547] on h4 "Website Visitor" at bounding box center [266, 547] width 194 height 14
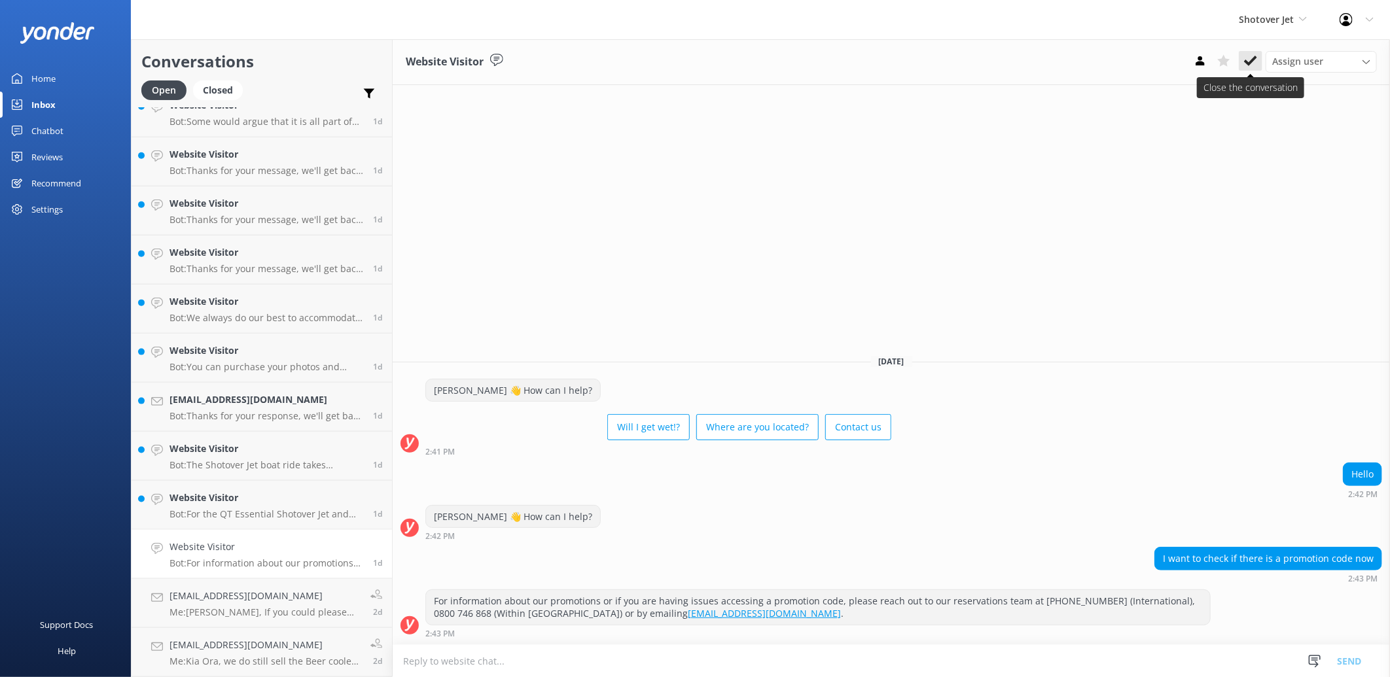
click at [1255, 60] on icon at bounding box center [1250, 60] width 13 height 13
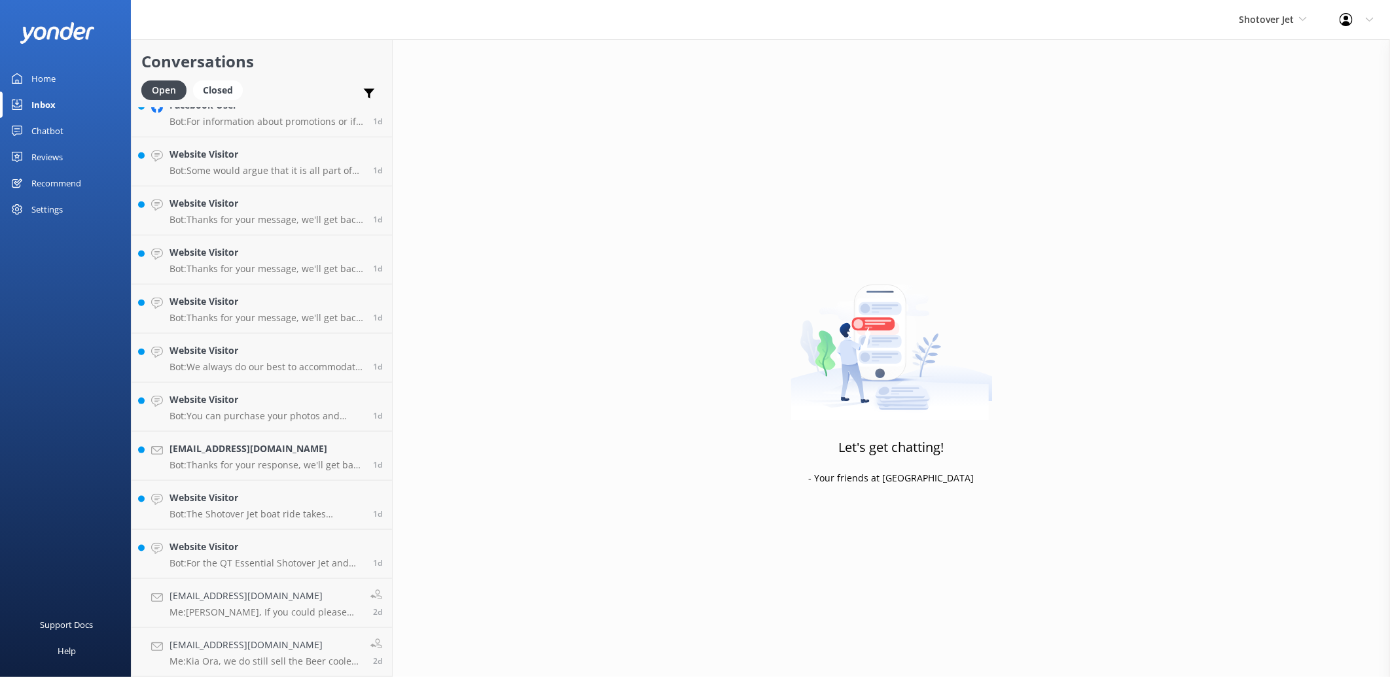
scroll to position [903, 0]
click at [304, 623] on link "[EMAIL_ADDRESS][DOMAIN_NAME] Me: [PERSON_NAME], If you could please send us a e…" at bounding box center [262, 603] width 260 height 49
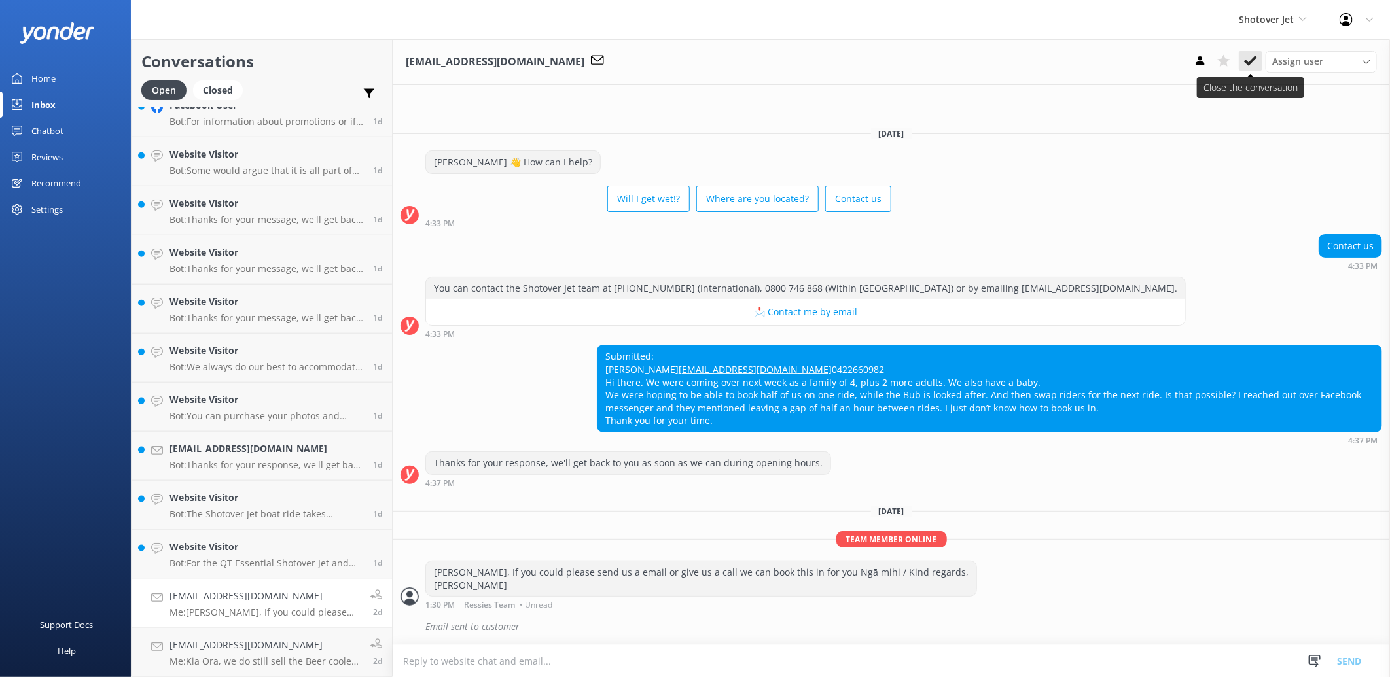
click at [1252, 56] on icon at bounding box center [1250, 60] width 13 height 13
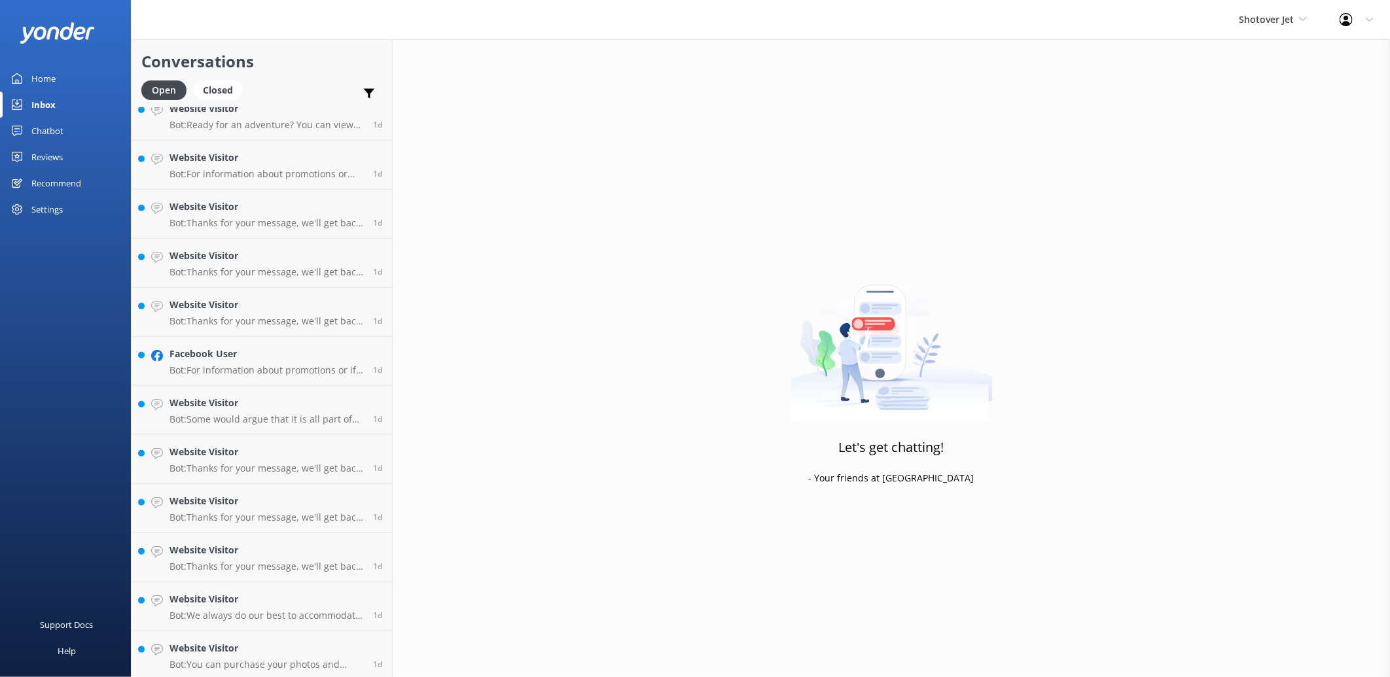
scroll to position [853, 0]
click at [298, 592] on h4 "Website Visitor" at bounding box center [266, 596] width 194 height 14
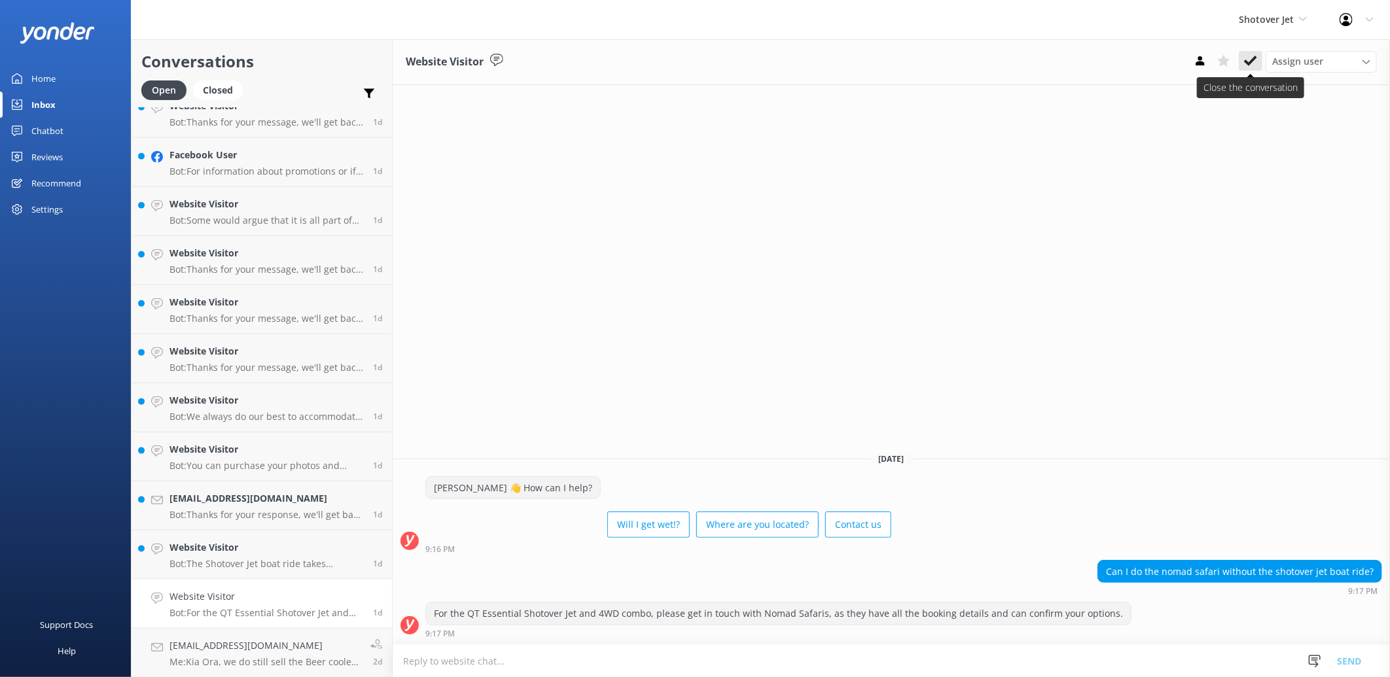
click at [1261, 61] on button at bounding box center [1251, 61] width 24 height 20
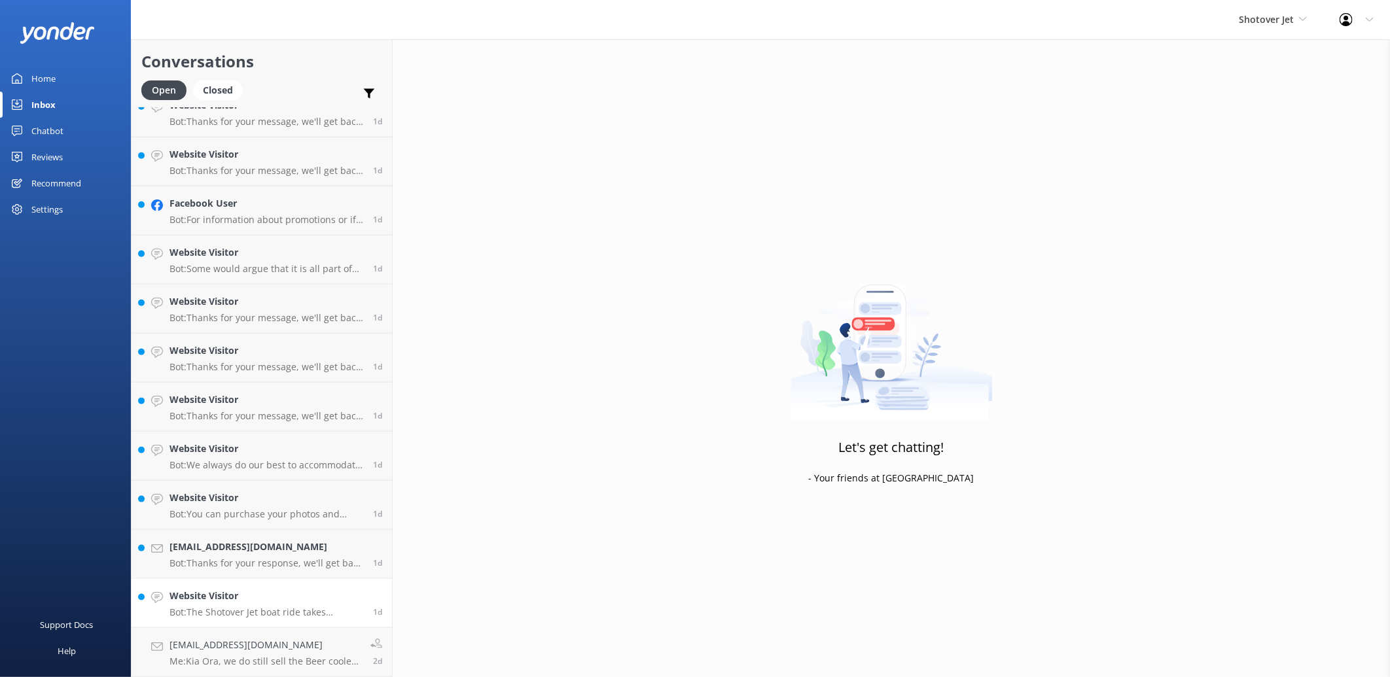
scroll to position [805, 0]
click at [318, 648] on h4 "[EMAIL_ADDRESS][DOMAIN_NAME]" at bounding box center [264, 645] width 191 height 14
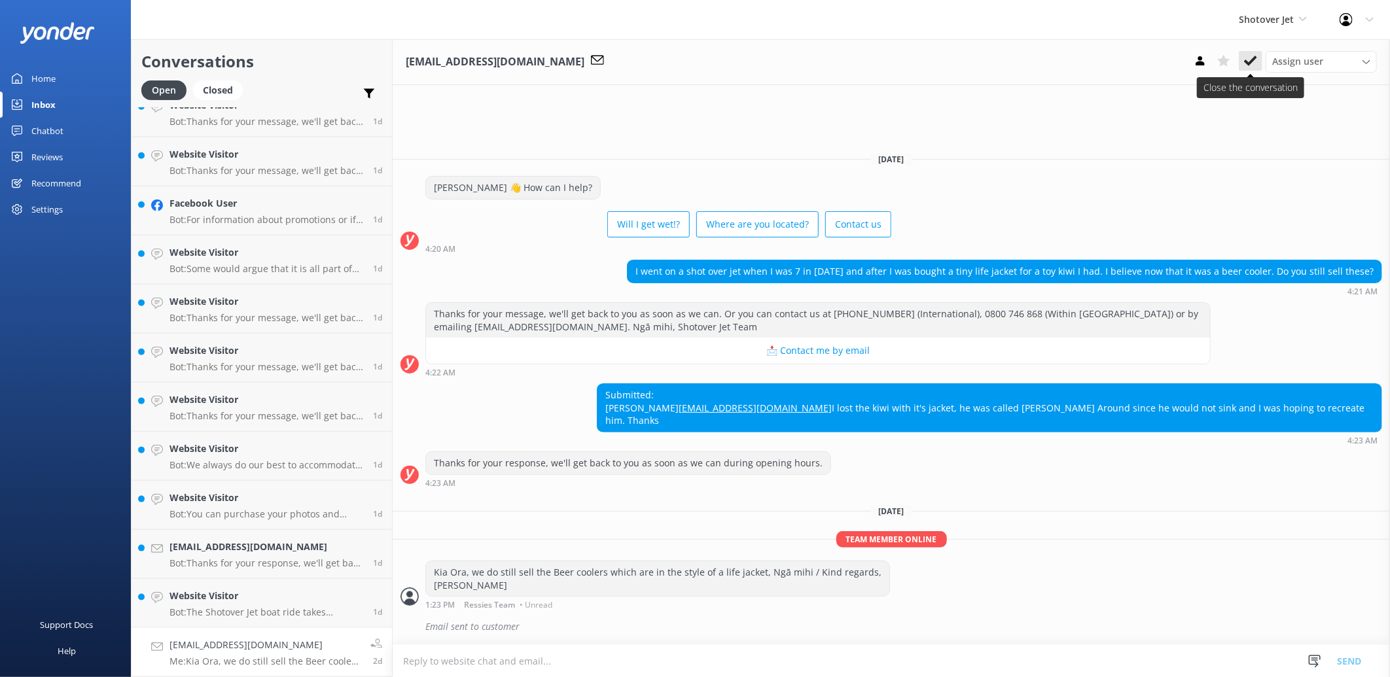
click at [1254, 68] on button at bounding box center [1251, 61] width 24 height 20
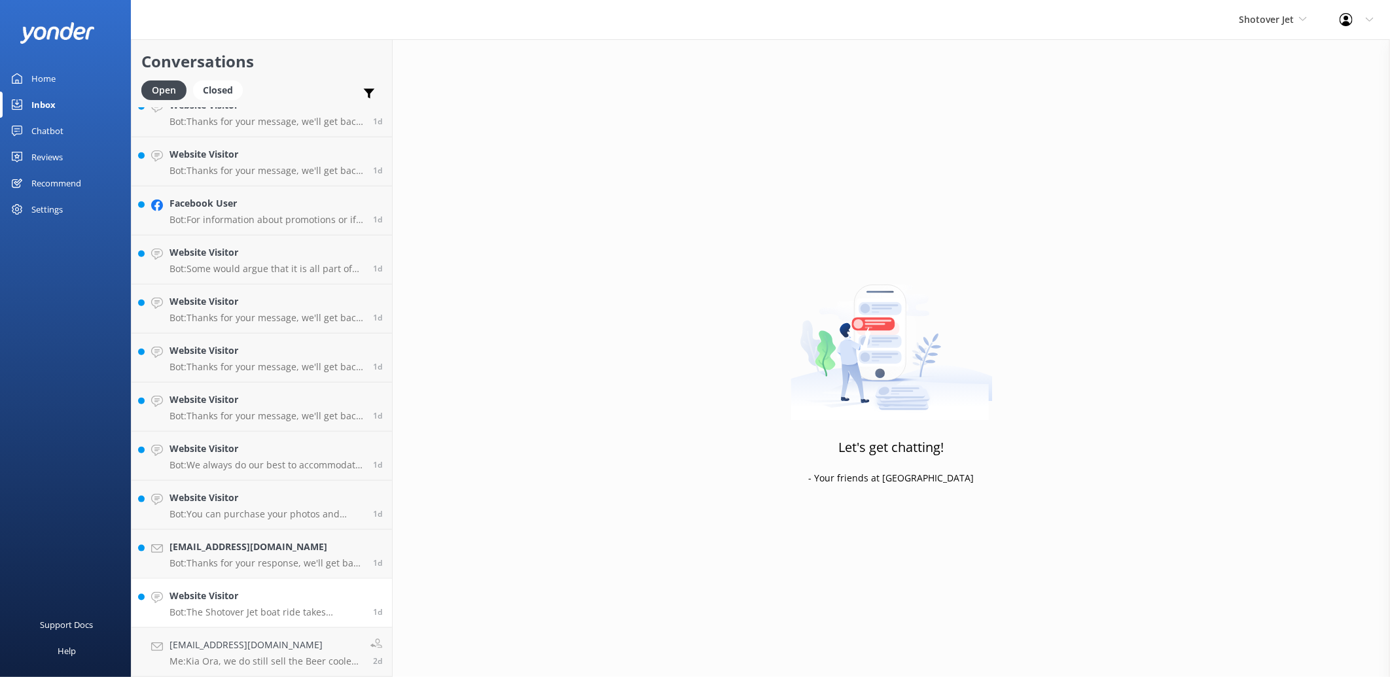
click at [266, 619] on link "Website Visitor Bot: The Shotover Jet boat ride takes approximately 25 minutes …" at bounding box center [262, 603] width 260 height 49
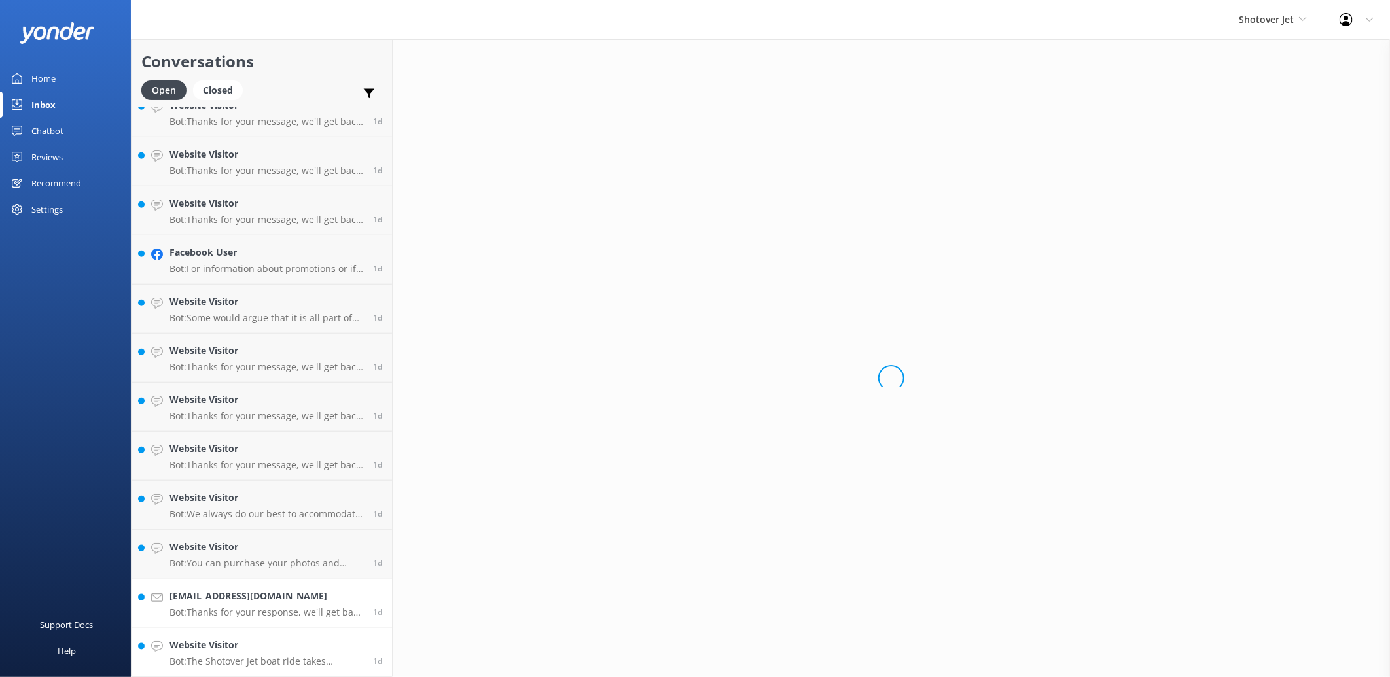
scroll to position [756, 0]
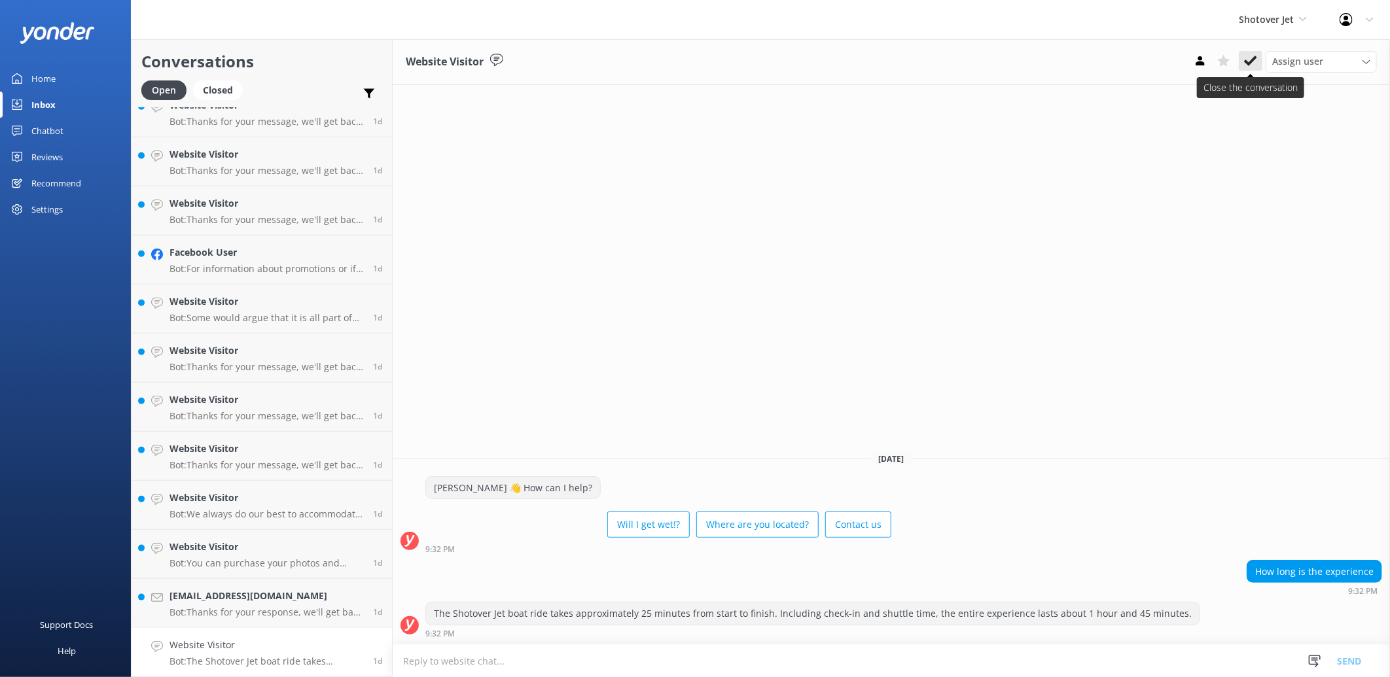
click at [1248, 62] on use at bounding box center [1250, 61] width 13 height 10
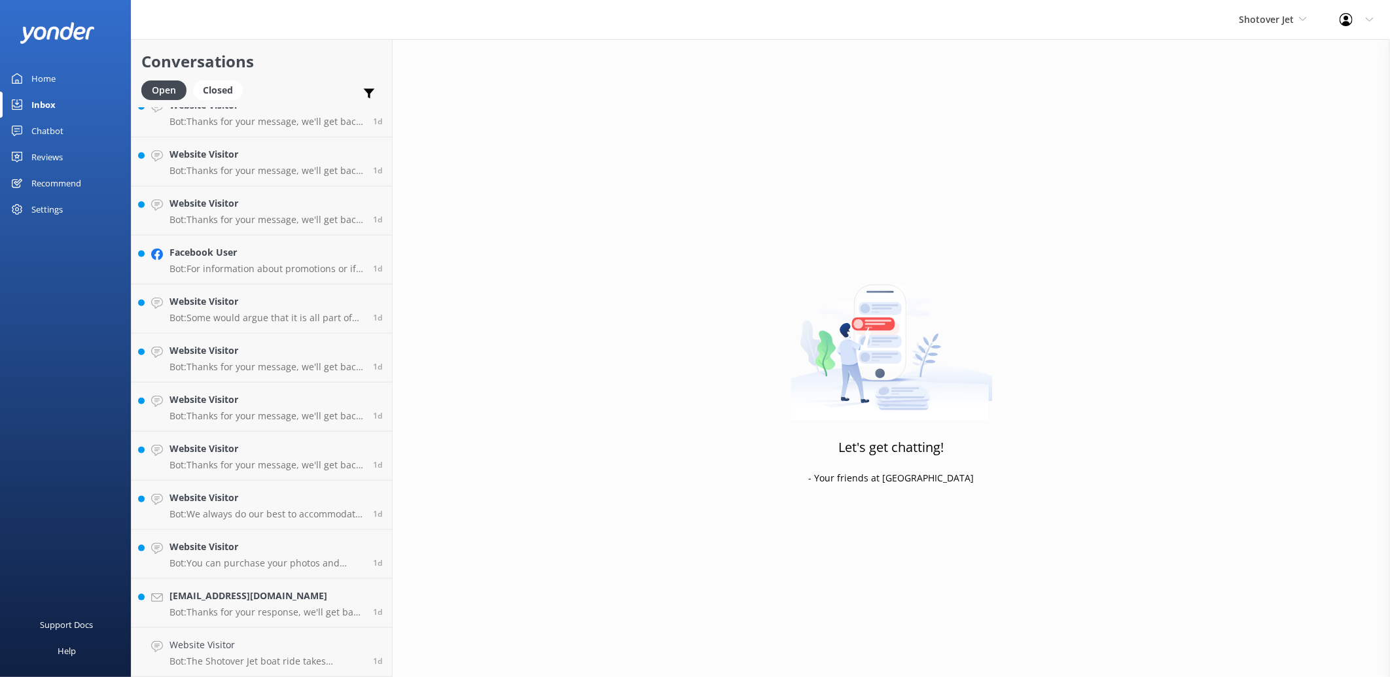
scroll to position [707, 0]
click at [263, 650] on h4 "[EMAIL_ADDRESS][DOMAIN_NAME]" at bounding box center [266, 645] width 194 height 14
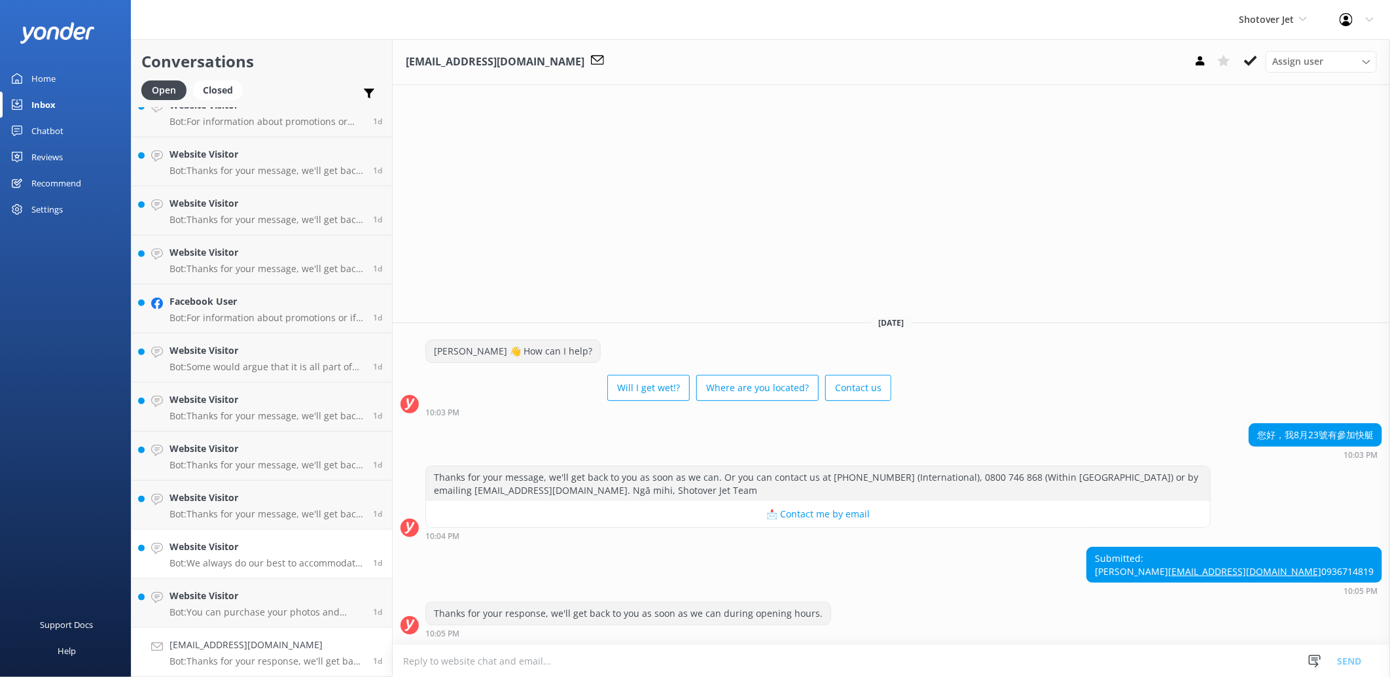
click at [243, 566] on p "Bot: We always do our best to accommodate your group traveling together. For sm…" at bounding box center [266, 563] width 194 height 12
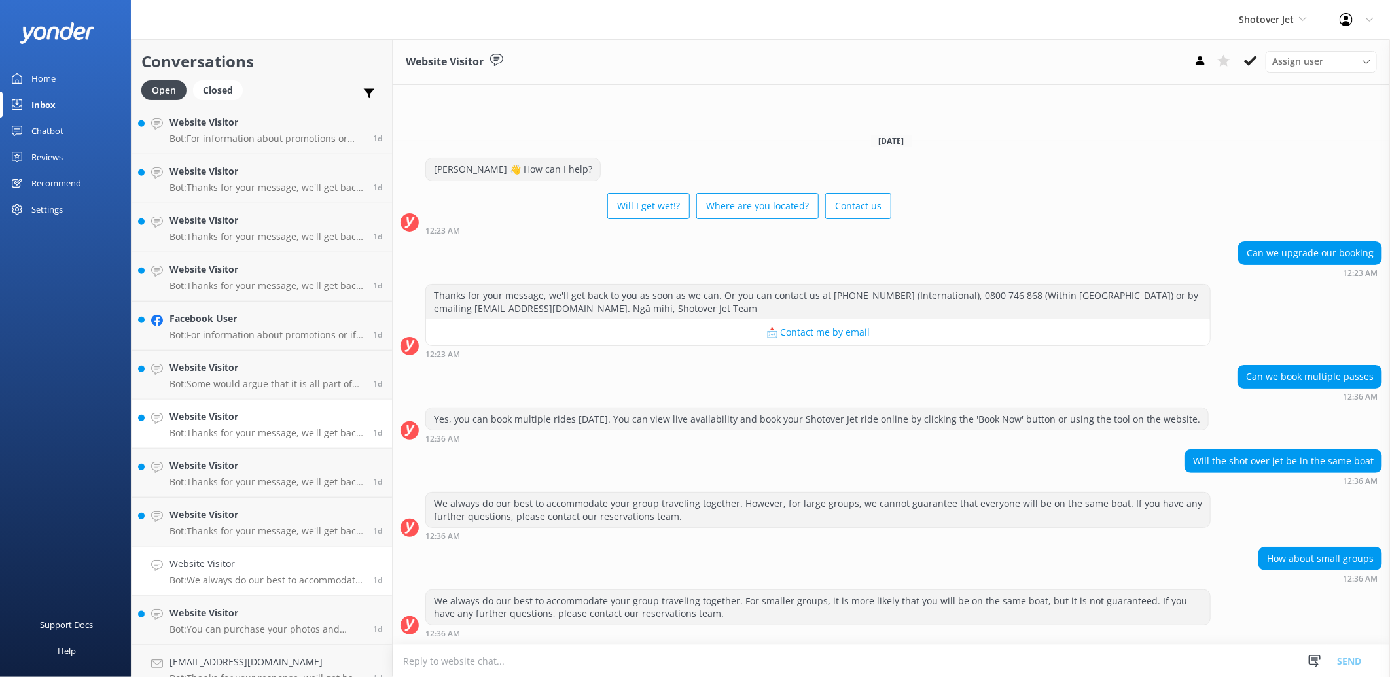
scroll to position [707, 0]
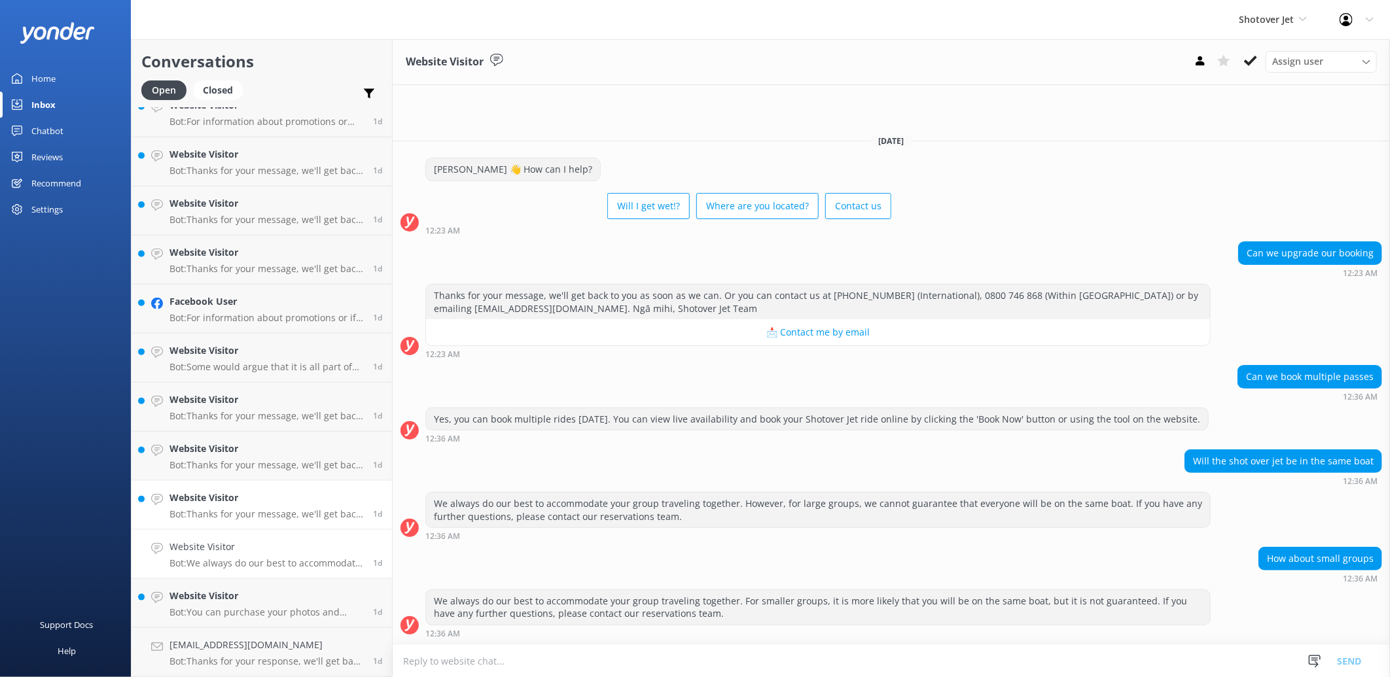
click at [279, 513] on p "Bot: Thanks for your message, we'll get back to you as soon as we can. Or you c…" at bounding box center [266, 514] width 194 height 12
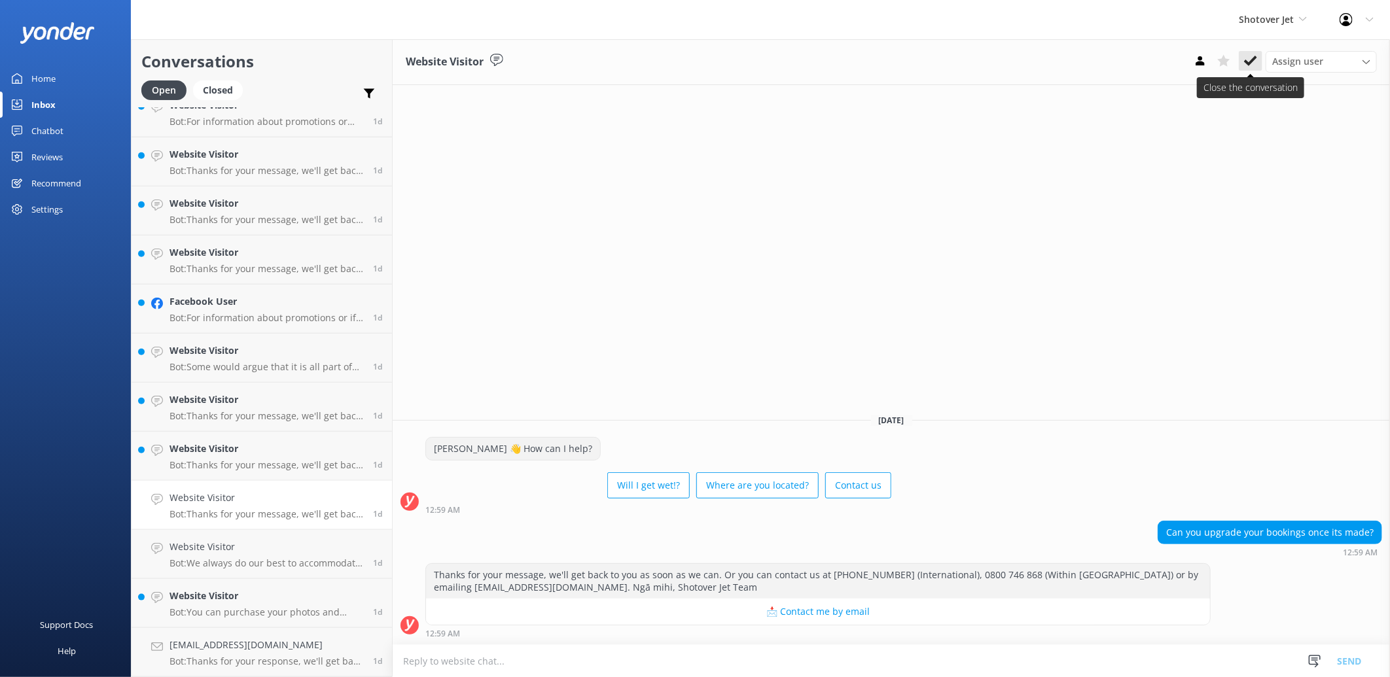
click at [1253, 67] on icon at bounding box center [1250, 60] width 13 height 13
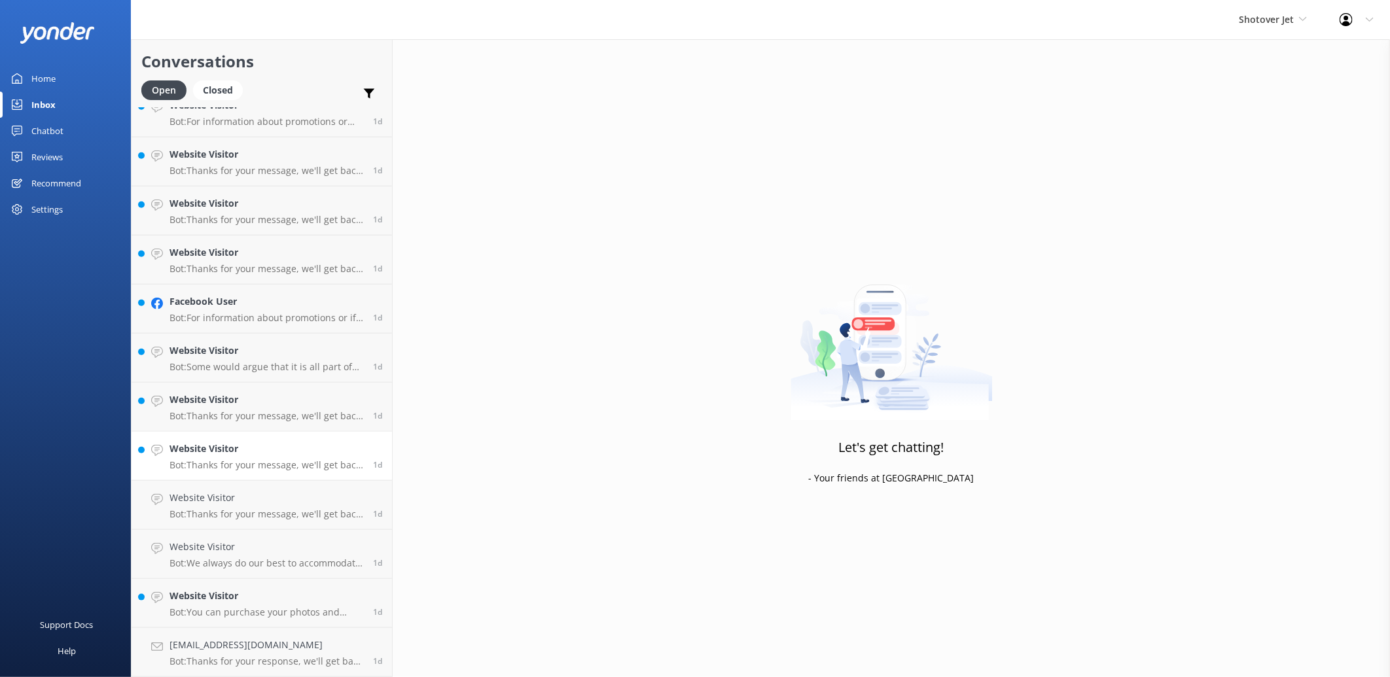
scroll to position [658, 0]
click at [251, 512] on p "Bot: Thanks for your message, we'll get back to you as soon as we can. Or you c…" at bounding box center [266, 514] width 194 height 12
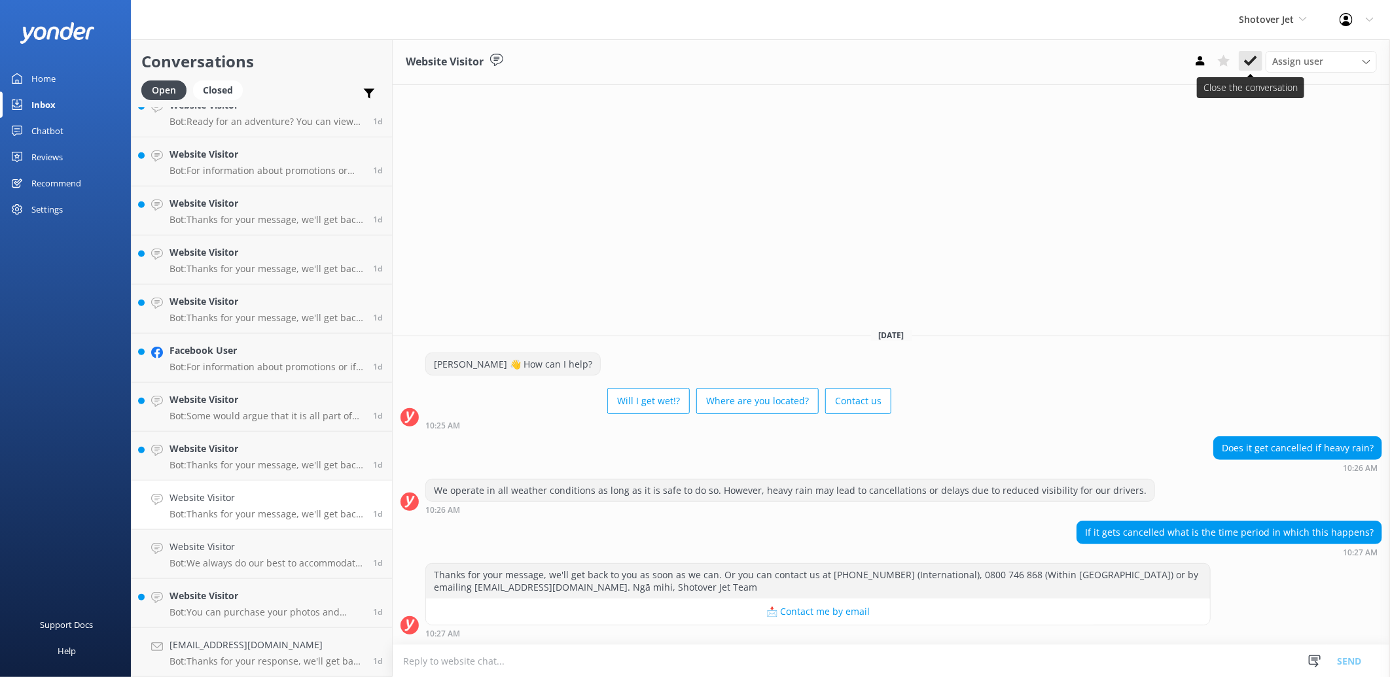
click at [1244, 60] on icon at bounding box center [1250, 60] width 13 height 13
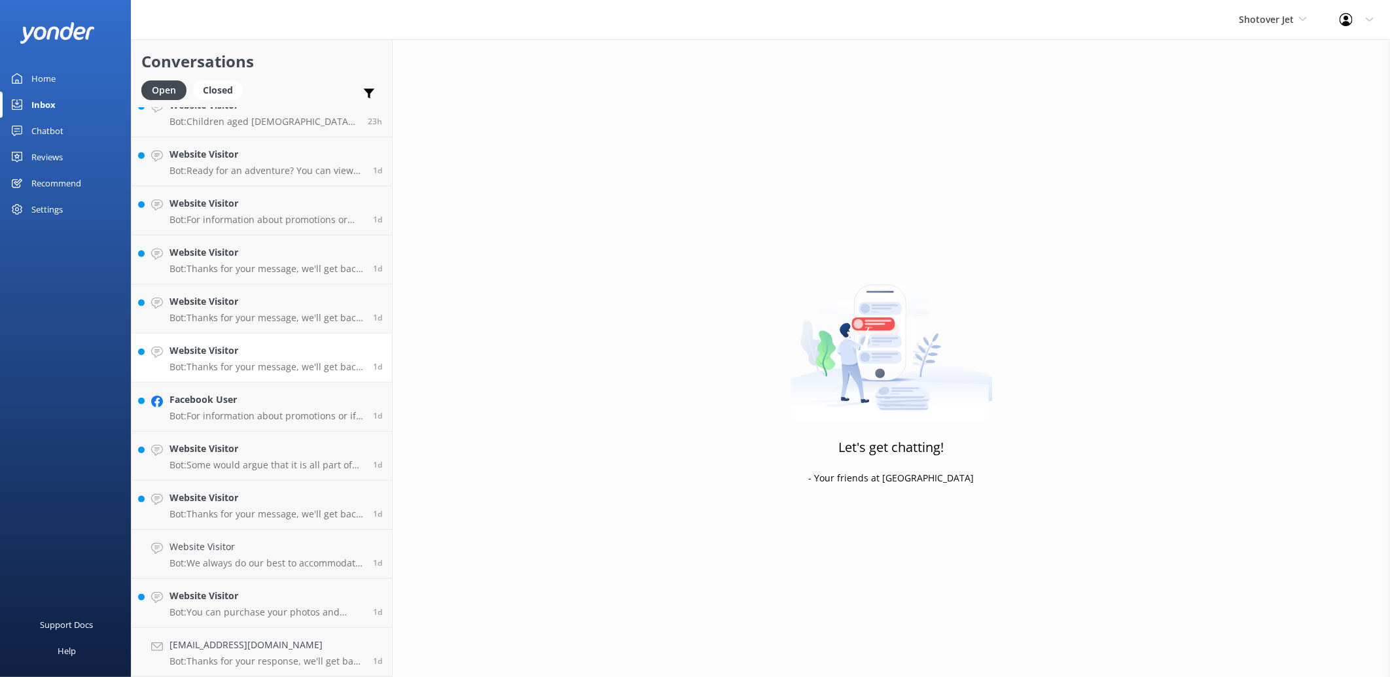
click at [342, 354] on div "[PERSON_NAME][EMAIL_ADDRESS][DOMAIN_NAME] Bot: Thanks for your response, we'll …" at bounding box center [262, 88] width 260 height 1178
click at [285, 409] on div "Facebook User Bot: For information about promotions or if you are having issues…" at bounding box center [266, 407] width 194 height 29
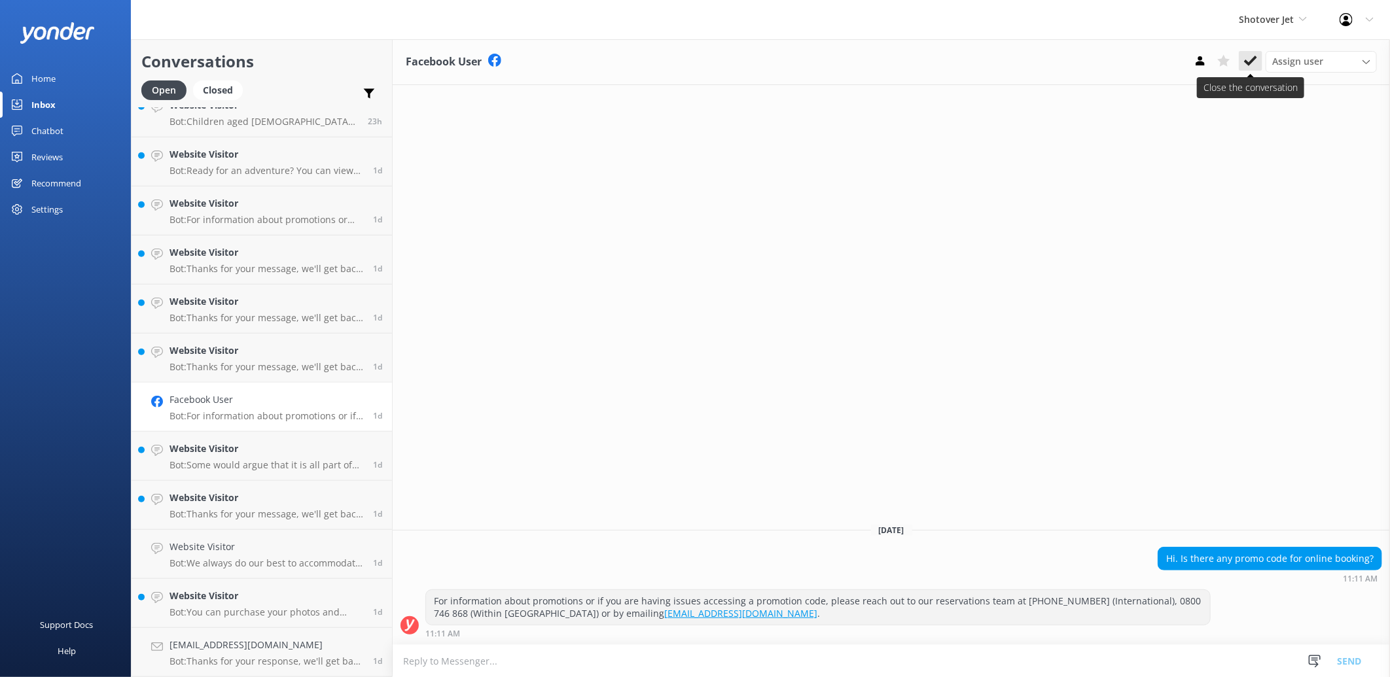
click at [1245, 56] on icon at bounding box center [1250, 60] width 13 height 13
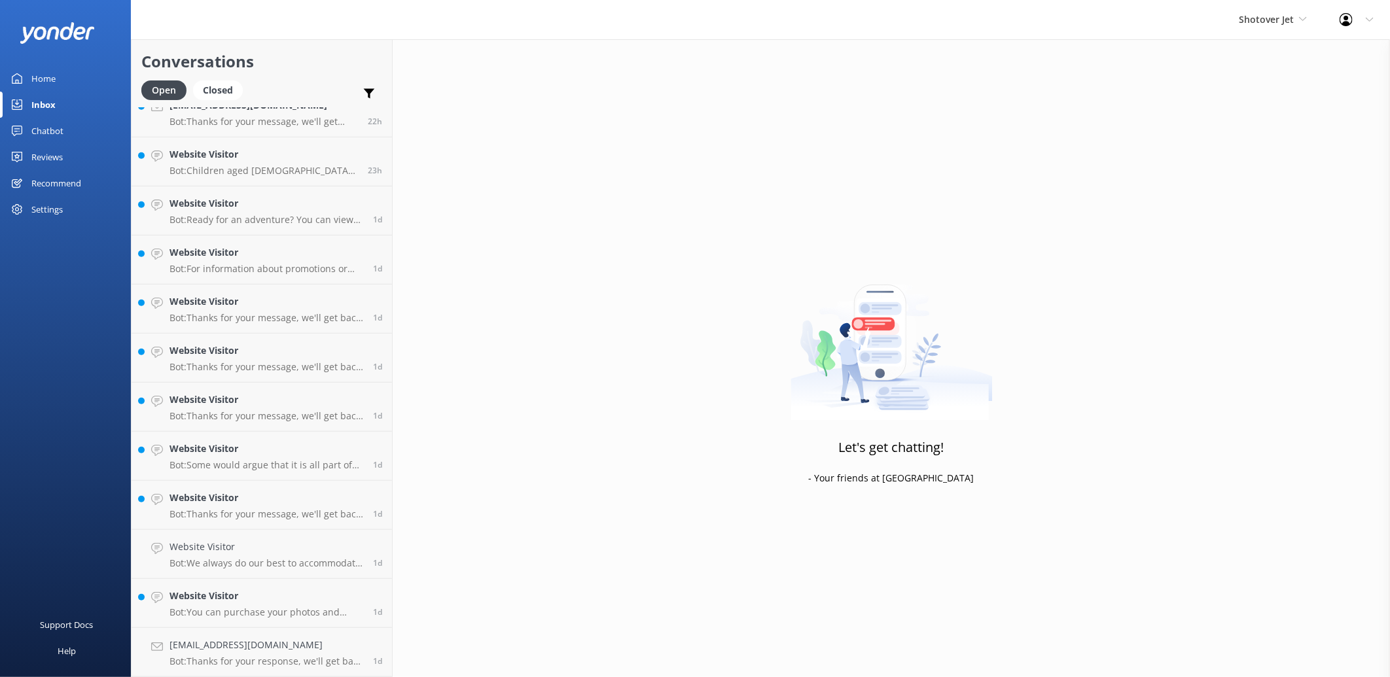
scroll to position [559, 0]
click at [260, 302] on h4 "Website Visitor" at bounding box center [266, 301] width 194 height 14
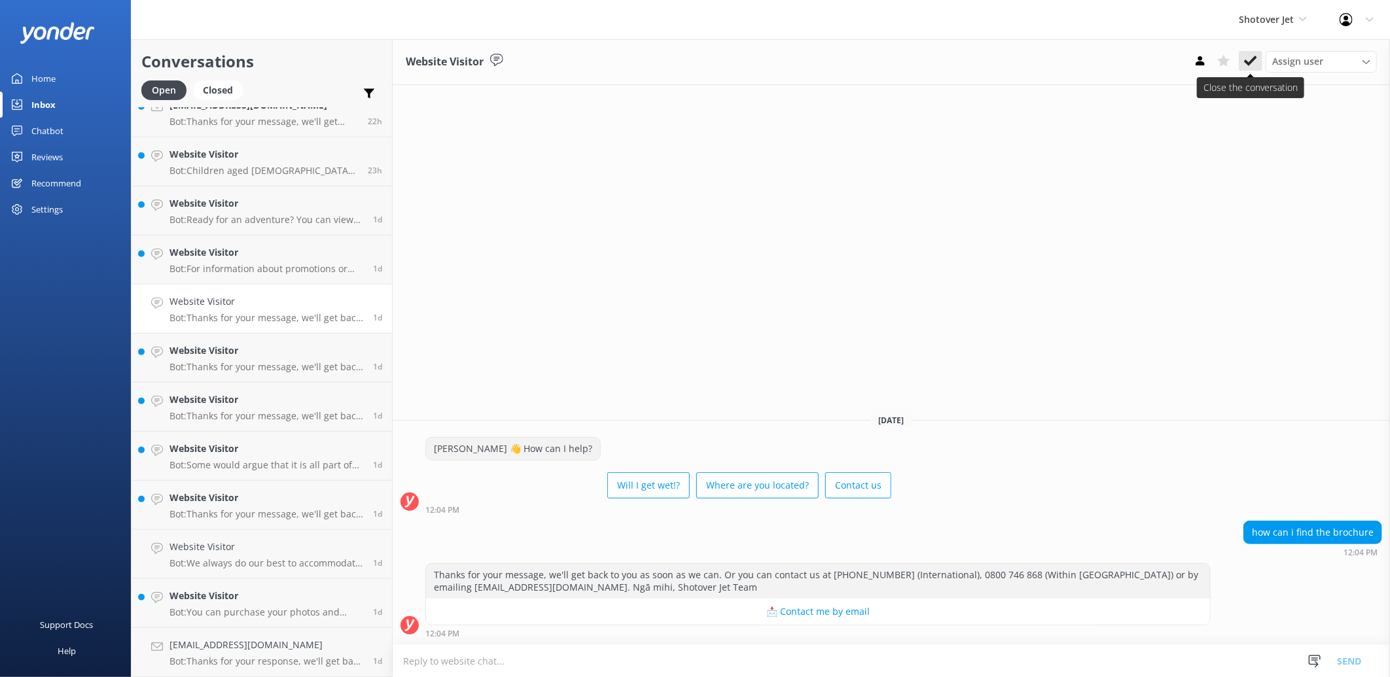
click at [1242, 67] on button at bounding box center [1251, 61] width 24 height 20
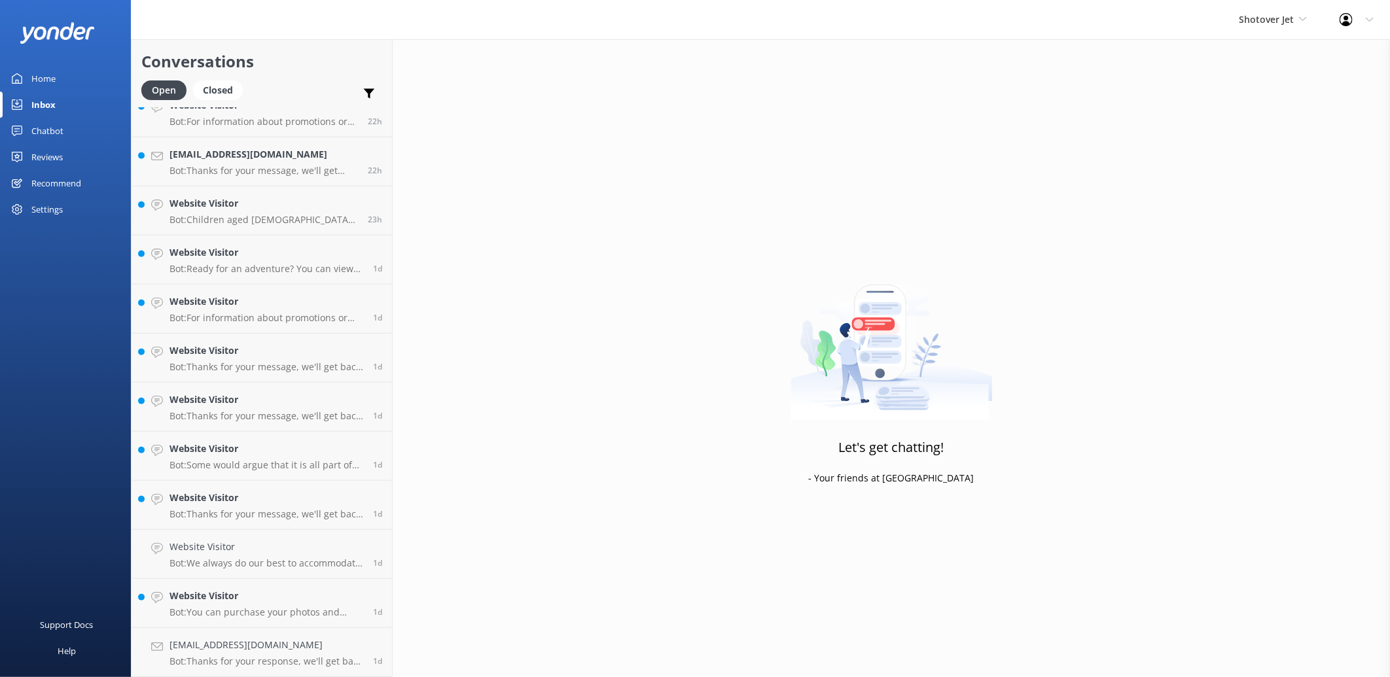
scroll to position [510, 0]
click at [275, 368] on p "Bot: Thanks for your message, we'll get back to you as soon as we can. Or you c…" at bounding box center [266, 367] width 194 height 12
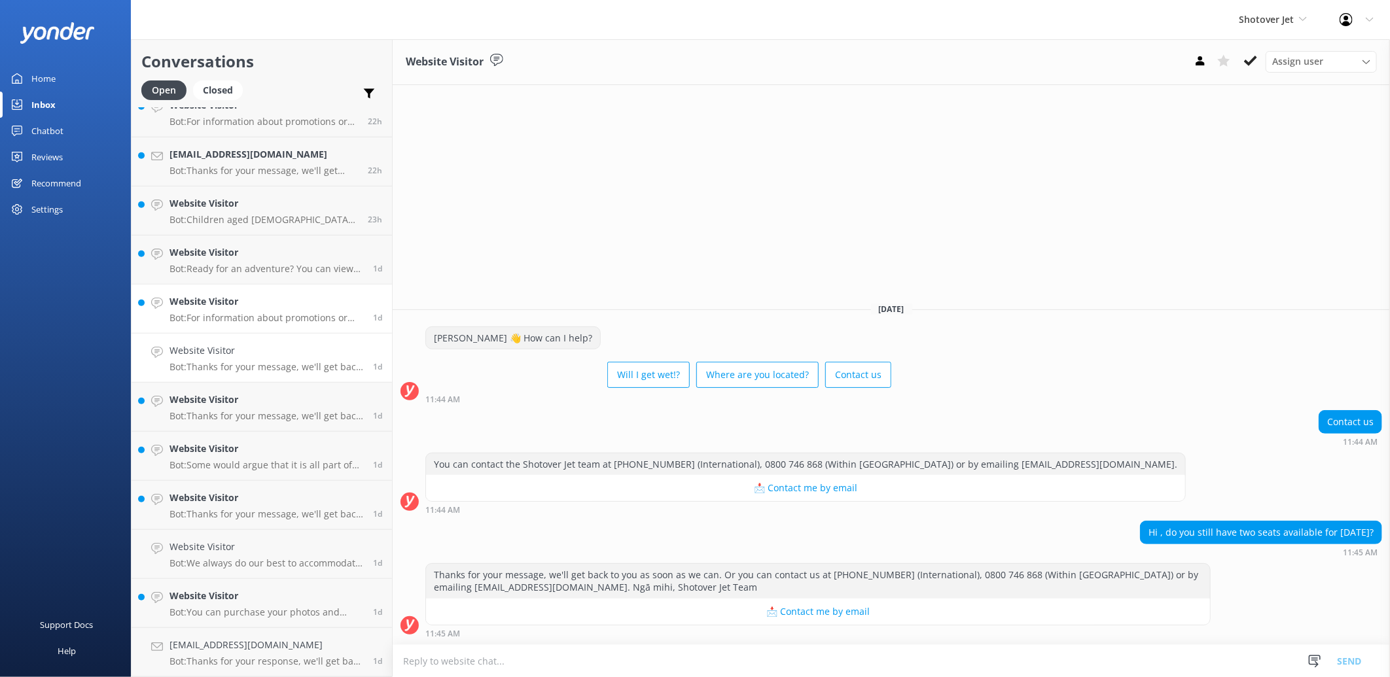
click at [247, 328] on link "Website Visitor Bot: For information about promotions or group discounts, pleas…" at bounding box center [262, 309] width 260 height 49
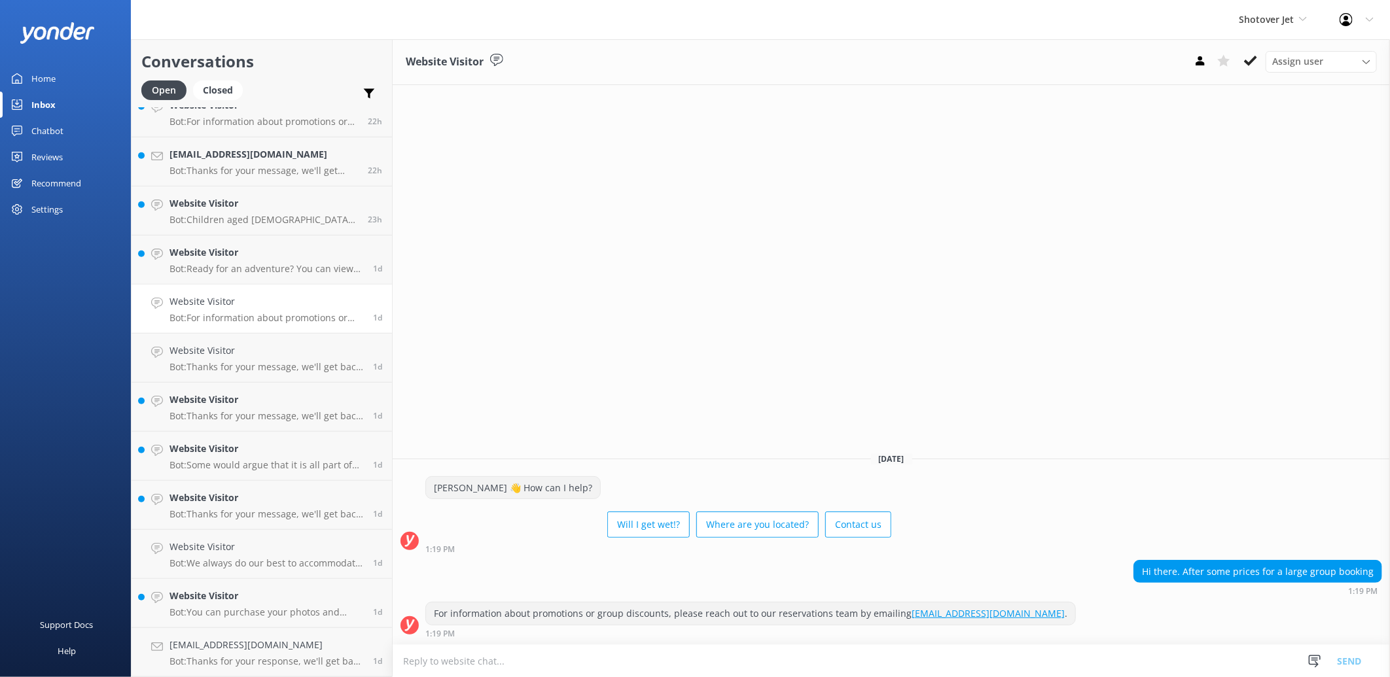
click at [487, 673] on textarea at bounding box center [891, 661] width 997 height 32
click at [527, 664] on textarea at bounding box center [891, 661] width 997 height 32
click at [1240, 63] on button at bounding box center [1251, 61] width 24 height 20
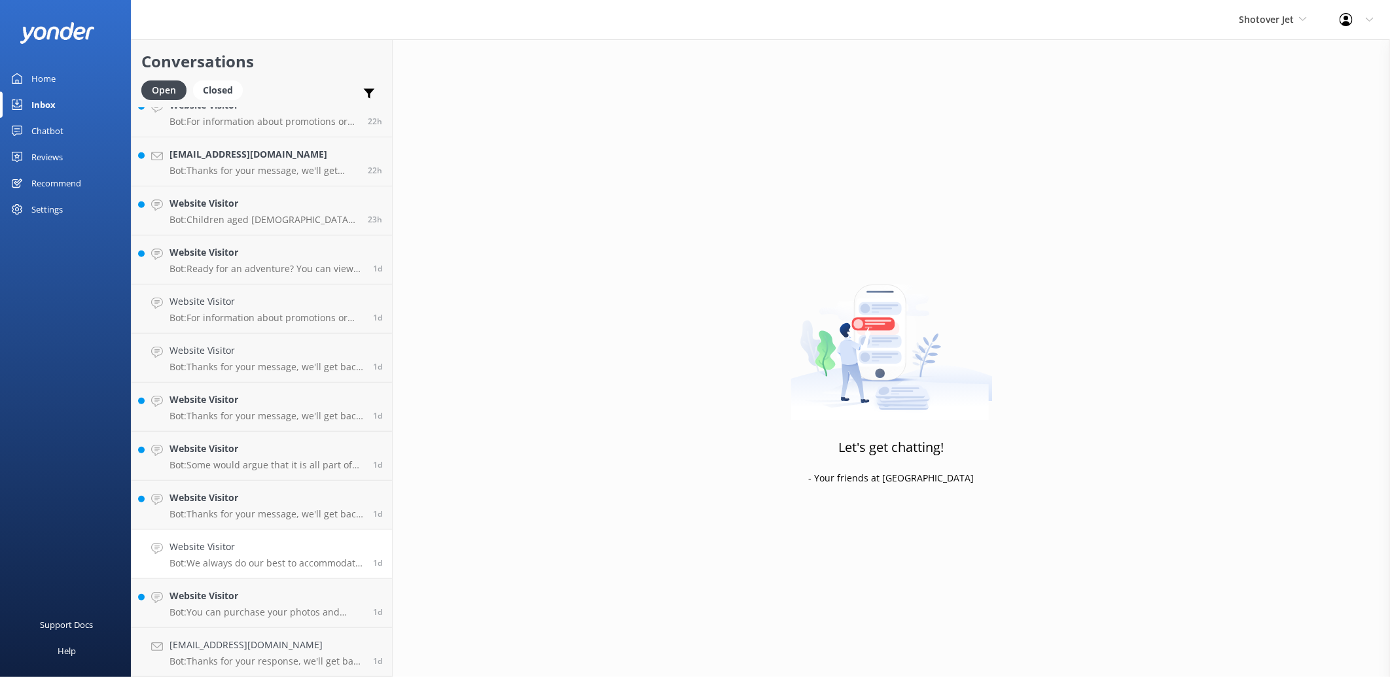
scroll to position [461, 0]
click at [238, 640] on h4 "[EMAIL_ADDRESS][DOMAIN_NAME]" at bounding box center [266, 645] width 194 height 14
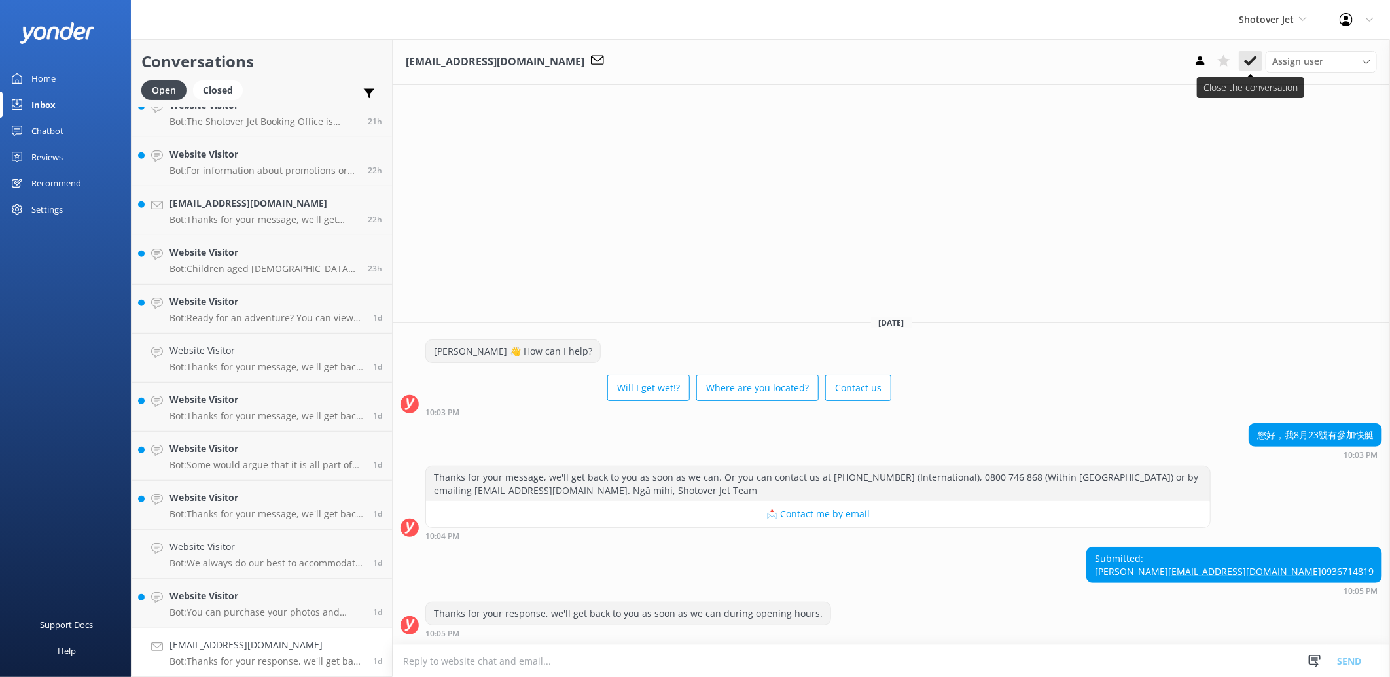
click at [1247, 59] on icon at bounding box center [1250, 60] width 13 height 13
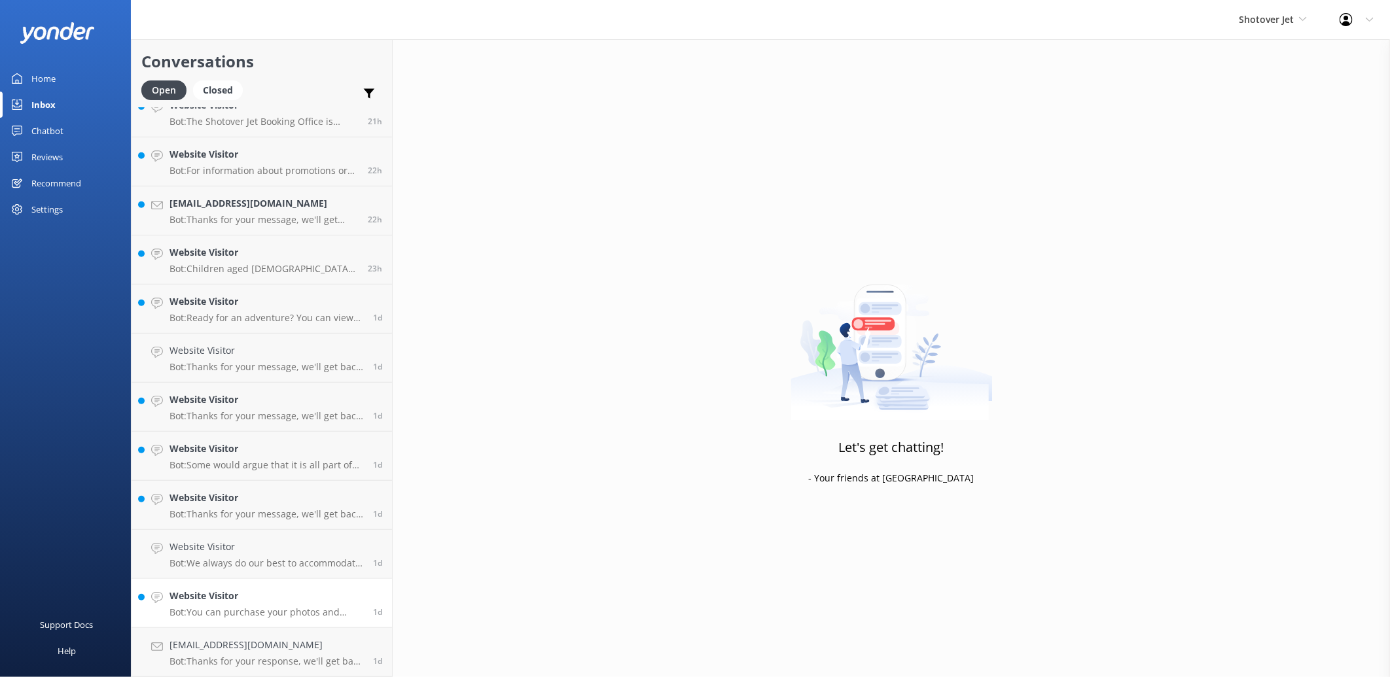
scroll to position [412, 0]
click at [284, 648] on h4 "Website Visitor" at bounding box center [266, 645] width 194 height 14
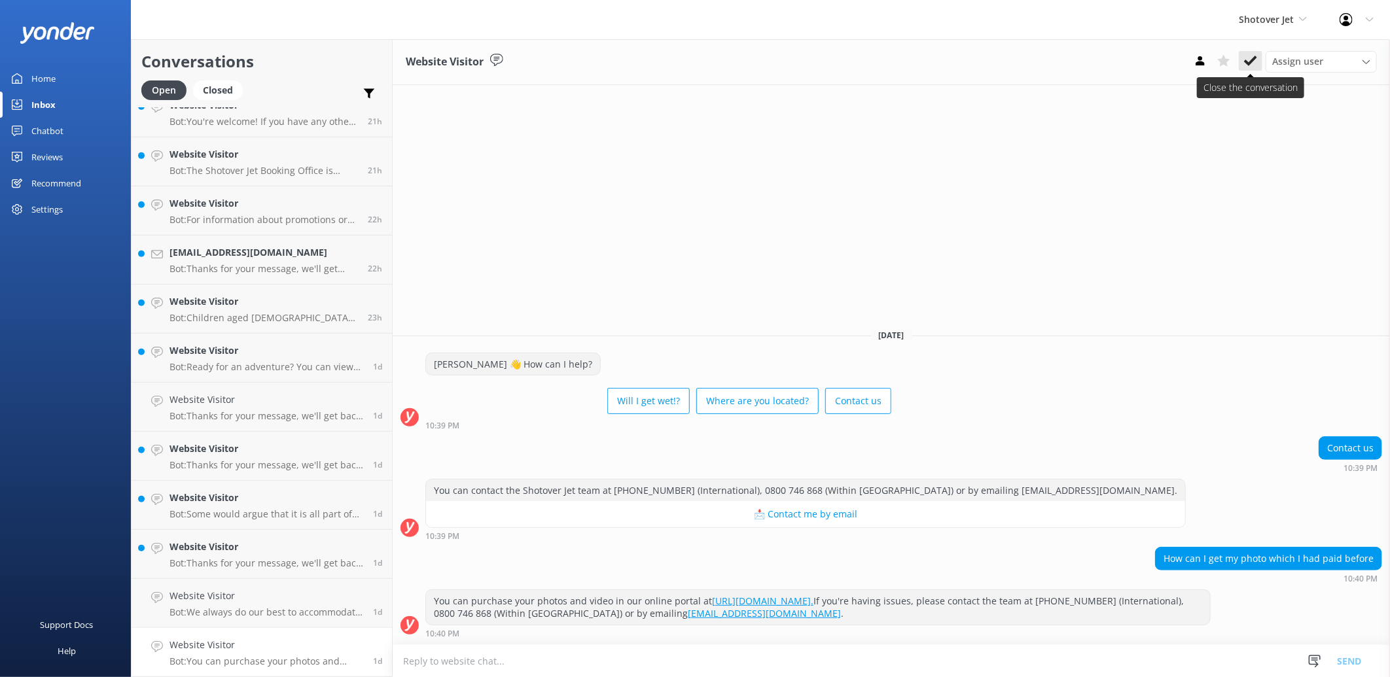
click at [1250, 67] on icon at bounding box center [1250, 60] width 13 height 13
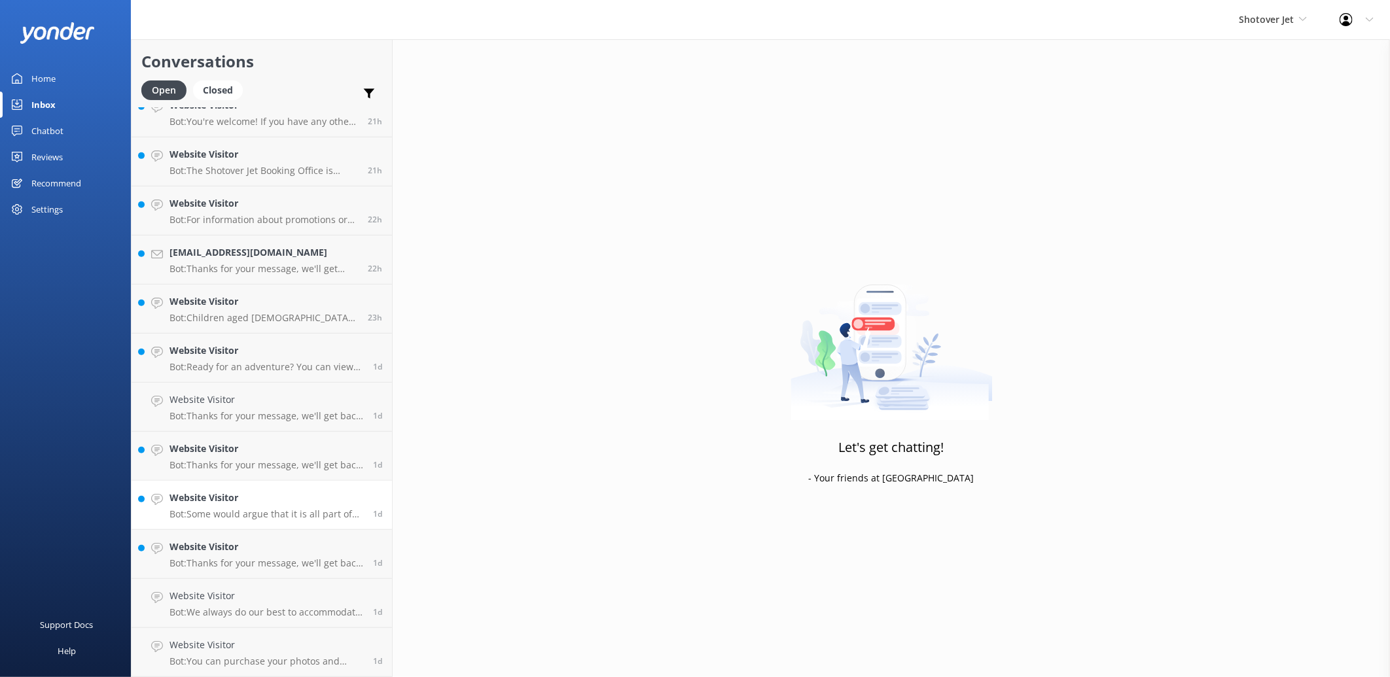
scroll to position [363, 0]
click at [317, 644] on h4 "Website Visitor" at bounding box center [266, 645] width 194 height 14
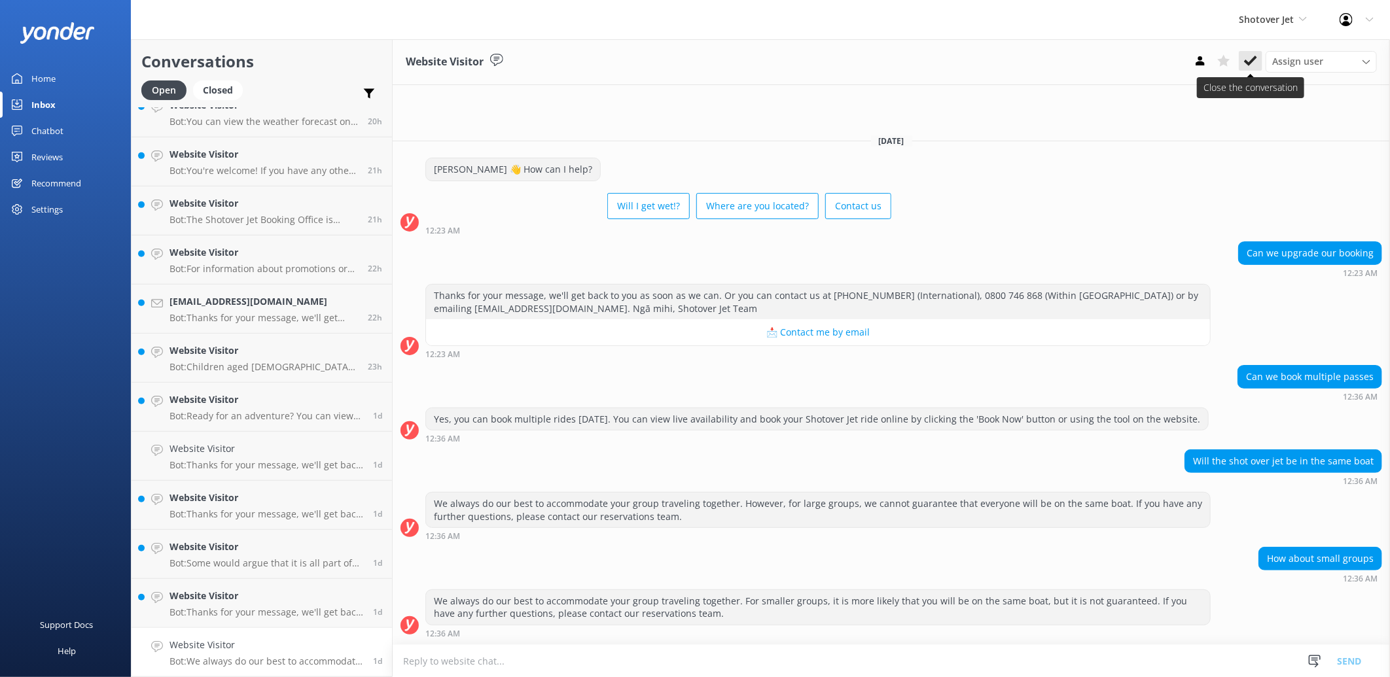
click at [1252, 61] on use at bounding box center [1250, 61] width 13 height 10
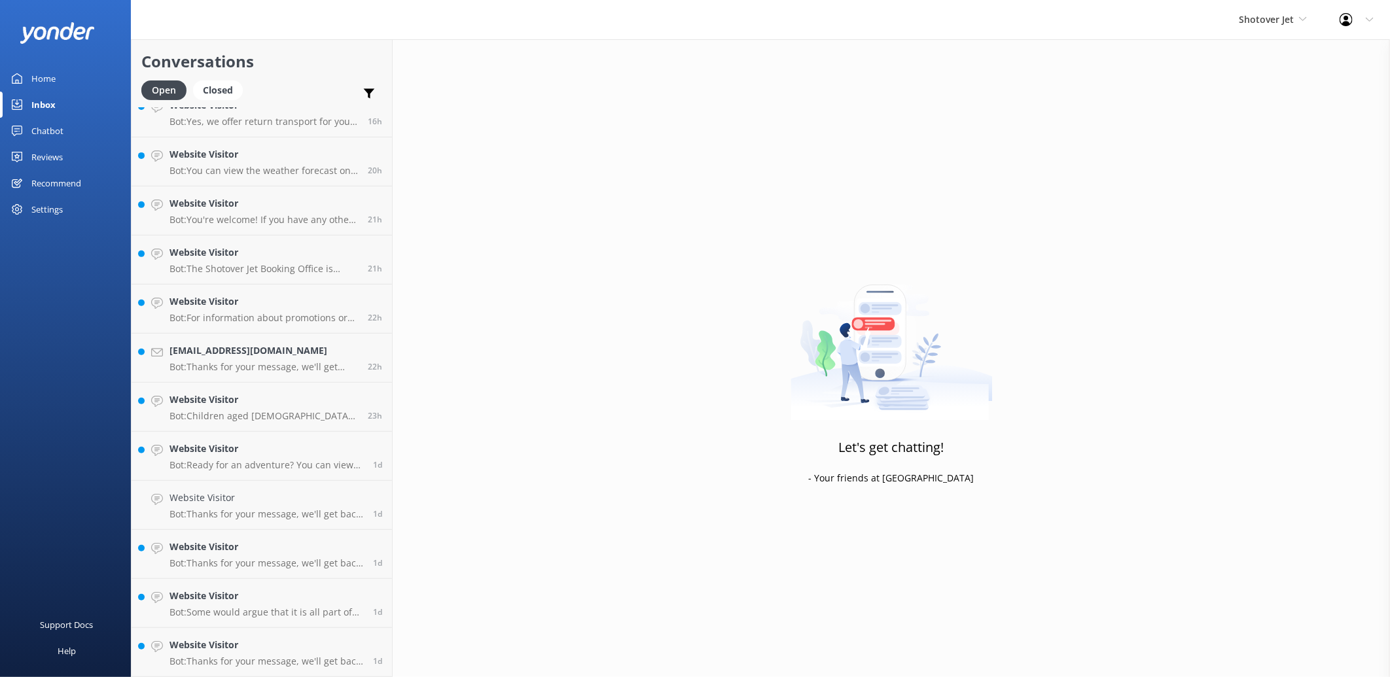
scroll to position [314, 0]
click at [294, 659] on p "Bot: Thanks for your message, we'll get back to you as soon as we can. Or you c…" at bounding box center [266, 662] width 194 height 12
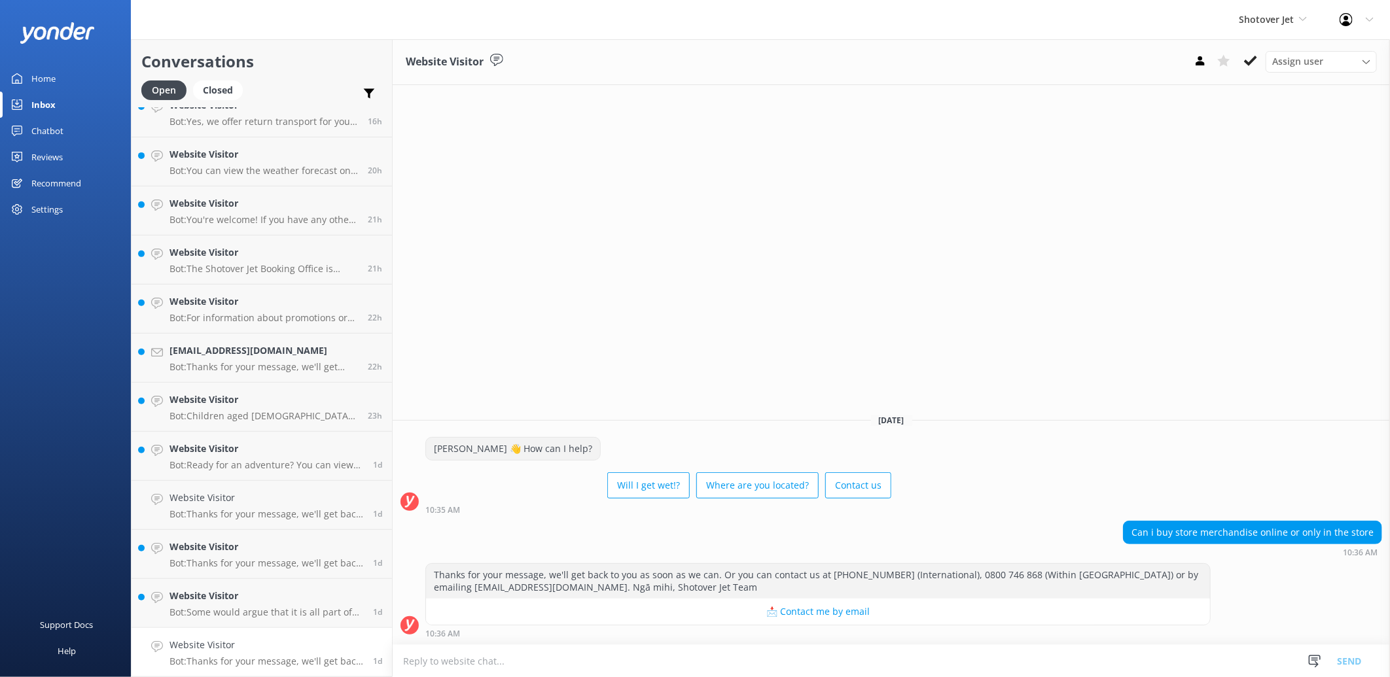
click at [930, 656] on textarea at bounding box center [891, 661] width 997 height 32
type textarea "O"
drag, startPoint x: 616, startPoint y: 656, endPoint x: 438, endPoint y: 674, distance: 178.9
click at [438, 674] on textarea "[PERSON_NAME], You can only buy merchandise in store" at bounding box center [891, 660] width 997 height 33
click at [447, 659] on textarea "Kia Ora, Merchandise can only be purchased in store." at bounding box center [891, 660] width 997 height 33
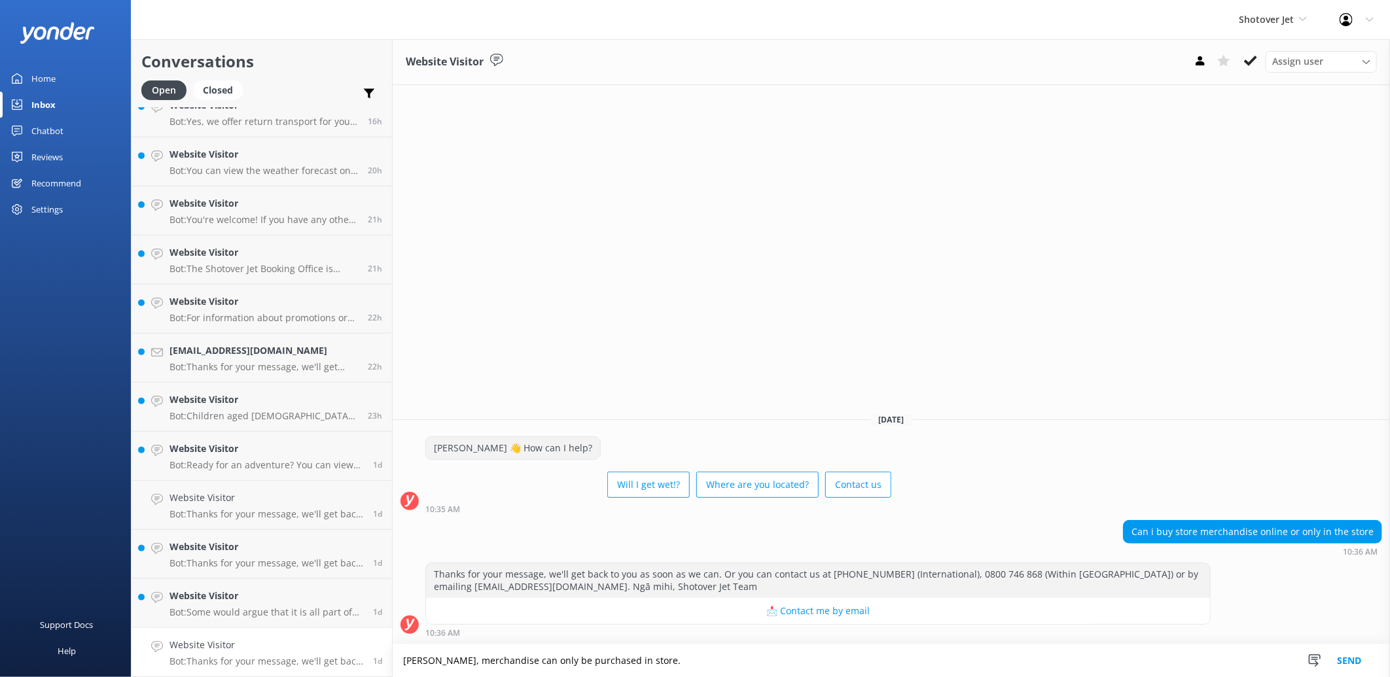
click at [646, 652] on textarea "[PERSON_NAME], merchandise can only be purchased in store." at bounding box center [891, 660] width 997 height 33
type textarea "[PERSON_NAME], merchandise can only be purchased in store. Thank you!"
click at [1352, 663] on button "Send" at bounding box center [1348, 660] width 49 height 33
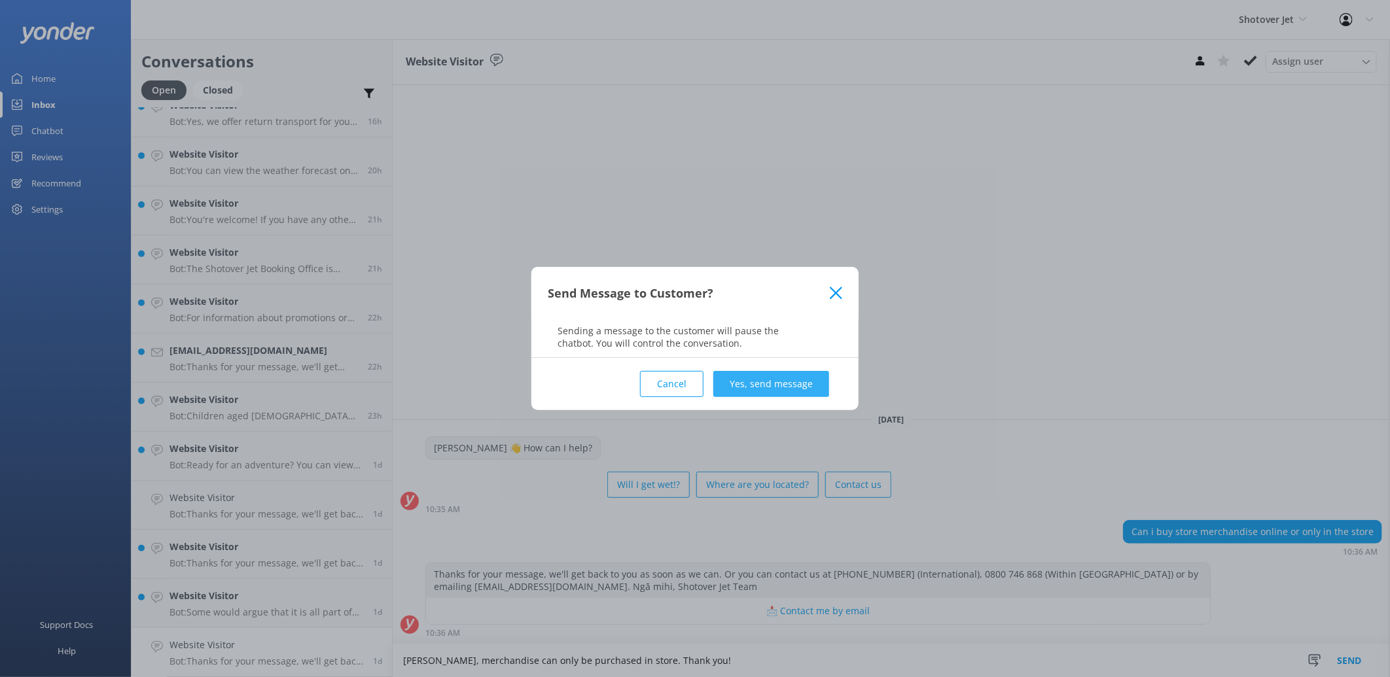
click at [787, 390] on button "Yes, send message" at bounding box center [771, 384] width 116 height 26
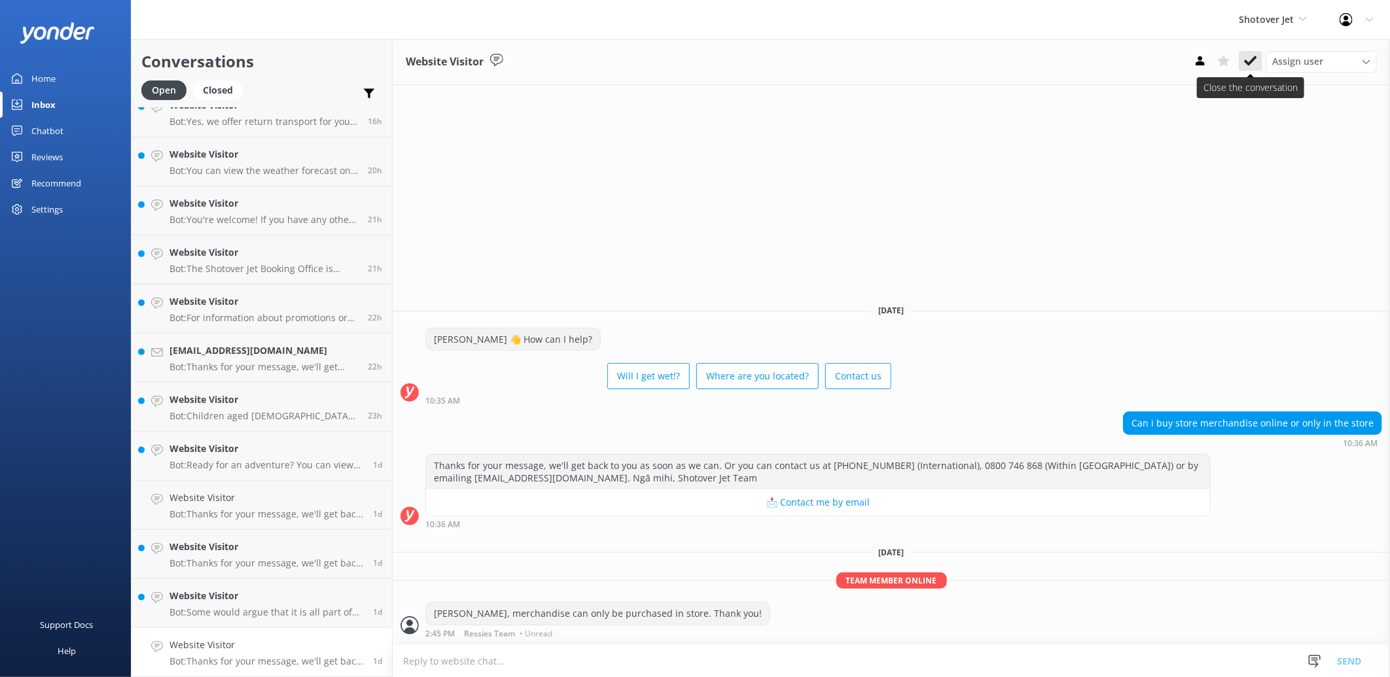
click at [1243, 62] on button at bounding box center [1251, 61] width 24 height 20
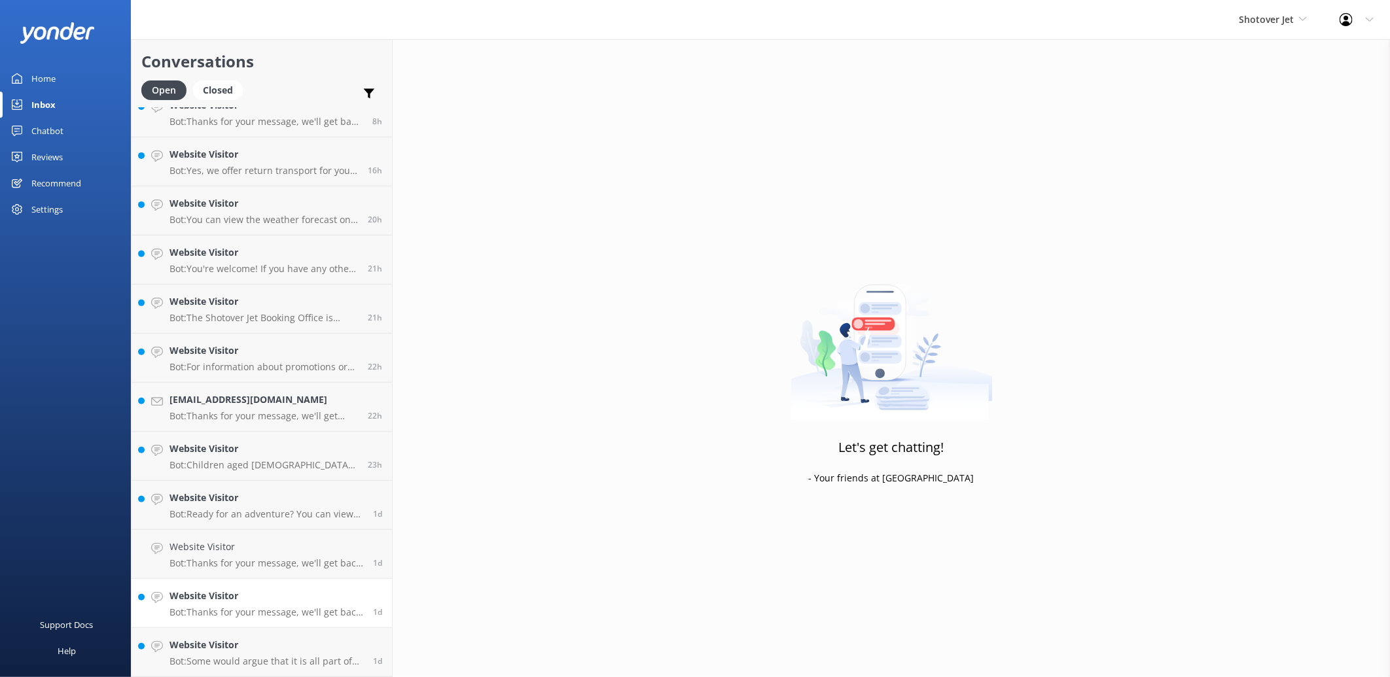
scroll to position [265, 0]
click at [279, 661] on p "Bot: Some would argue that it is all part of the fun of the Shotover Jet experi…" at bounding box center [266, 662] width 194 height 12
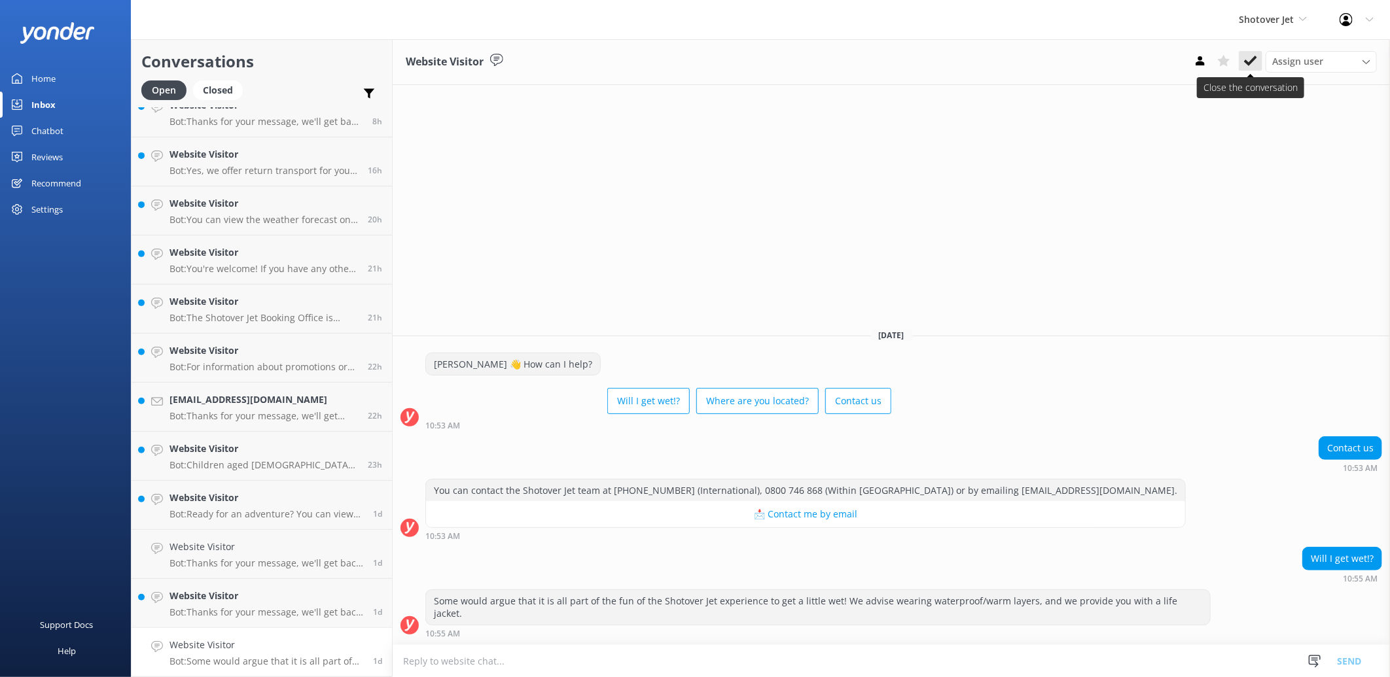
click at [1248, 65] on use at bounding box center [1250, 61] width 13 height 10
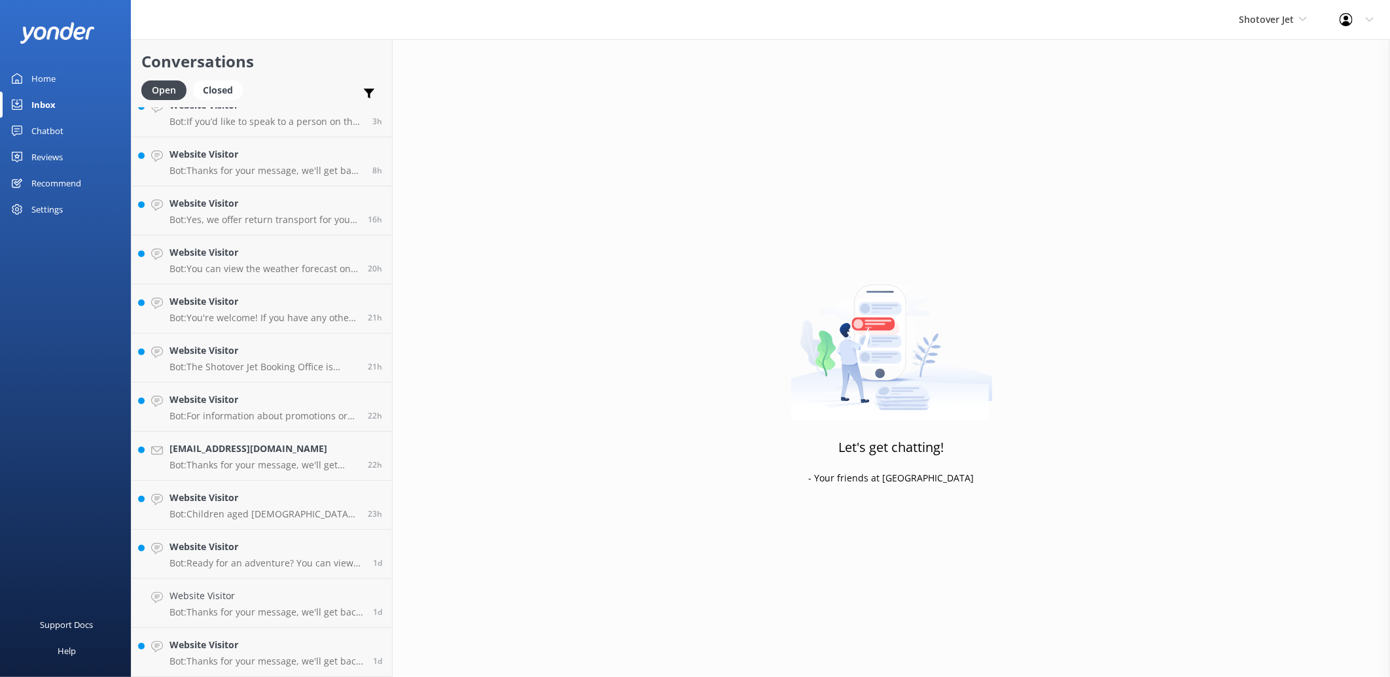
scroll to position [216, 0]
click at [259, 659] on p "Bot: Thanks for your message, we'll get back to you as soon as we can. Or you c…" at bounding box center [266, 662] width 194 height 12
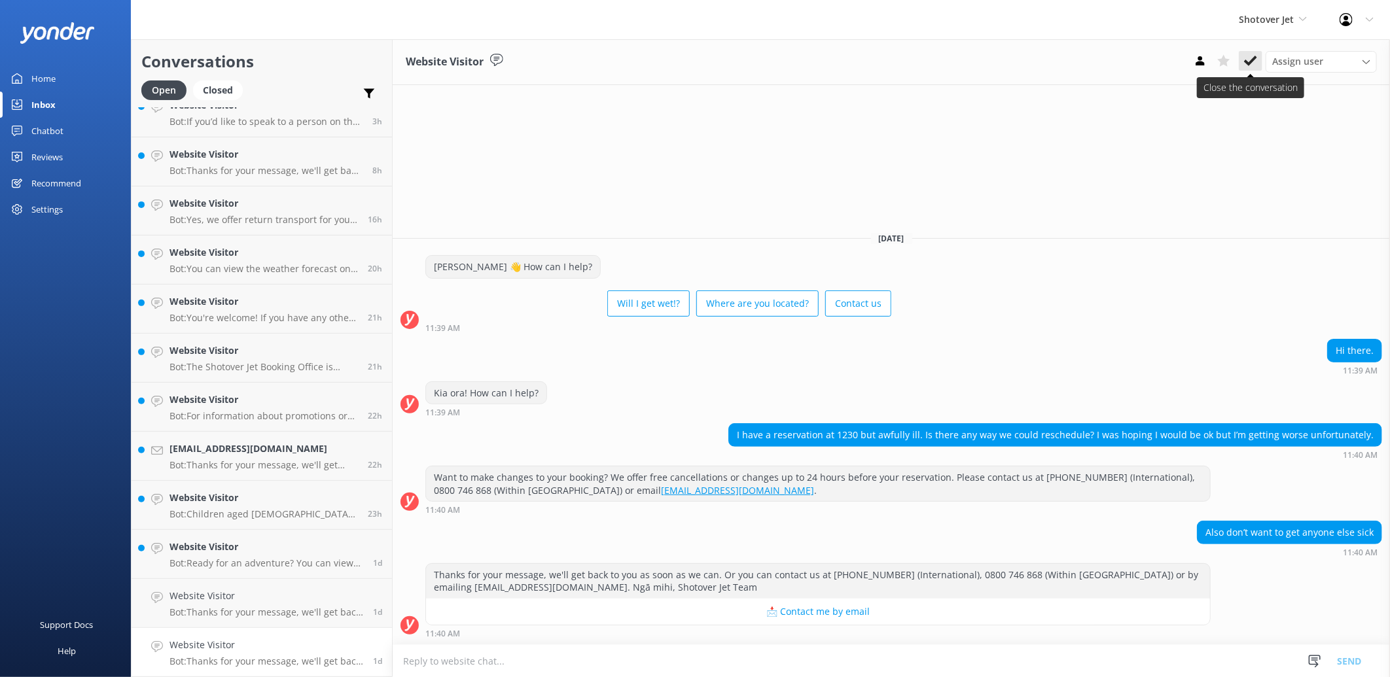
click at [1248, 67] on button at bounding box center [1251, 61] width 24 height 20
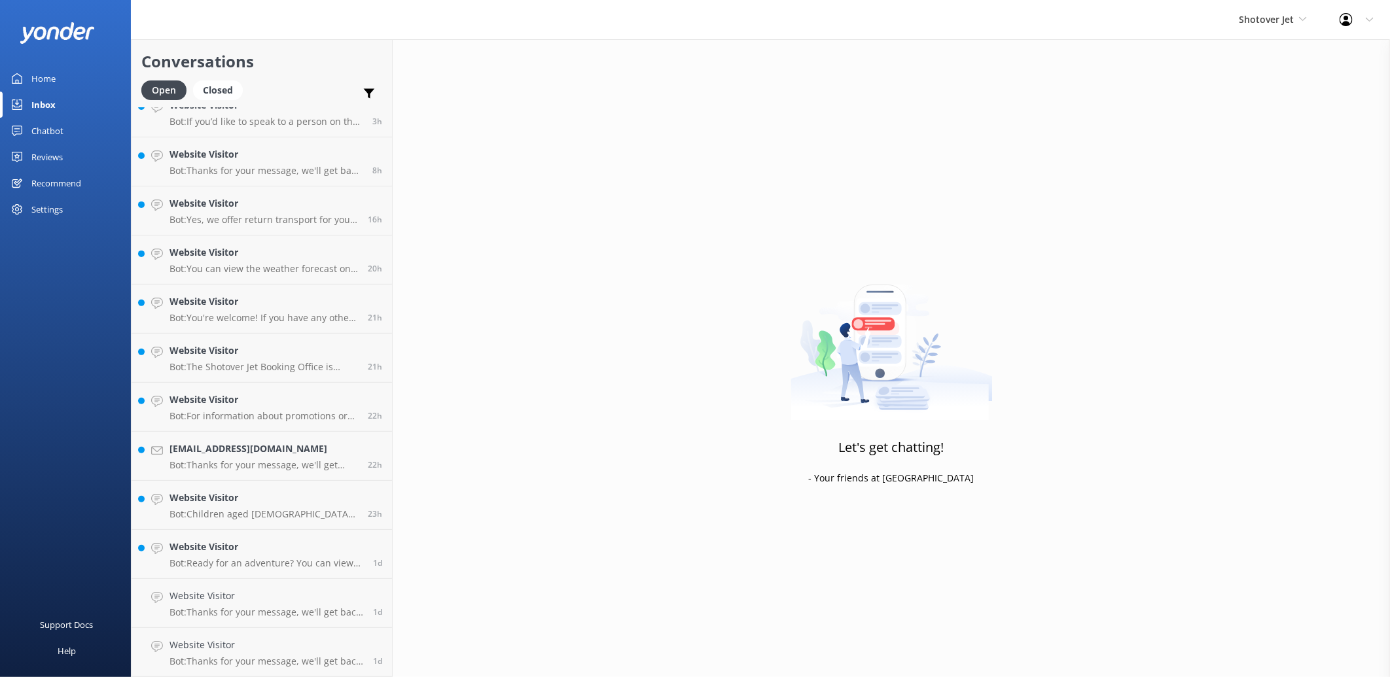
scroll to position [167, 0]
click at [289, 650] on h4 "Website Visitor" at bounding box center [266, 645] width 194 height 14
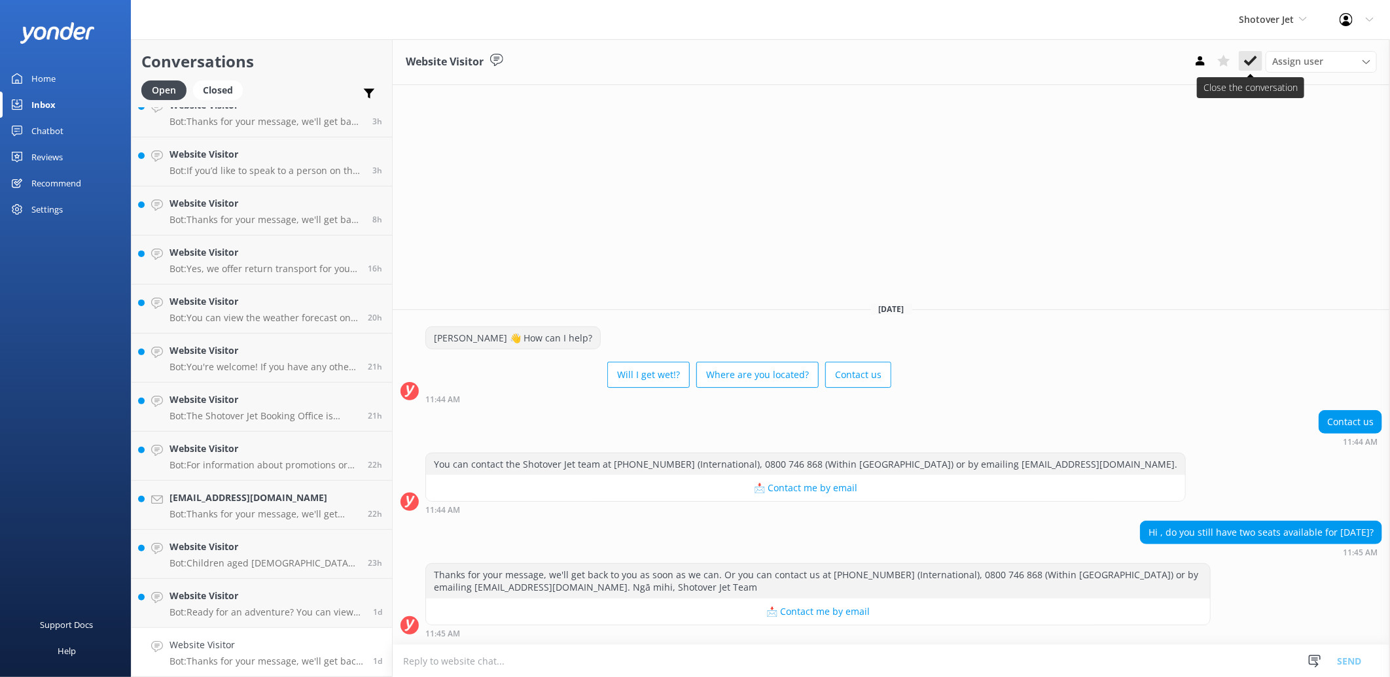
click at [1252, 59] on icon at bounding box center [1250, 60] width 13 height 13
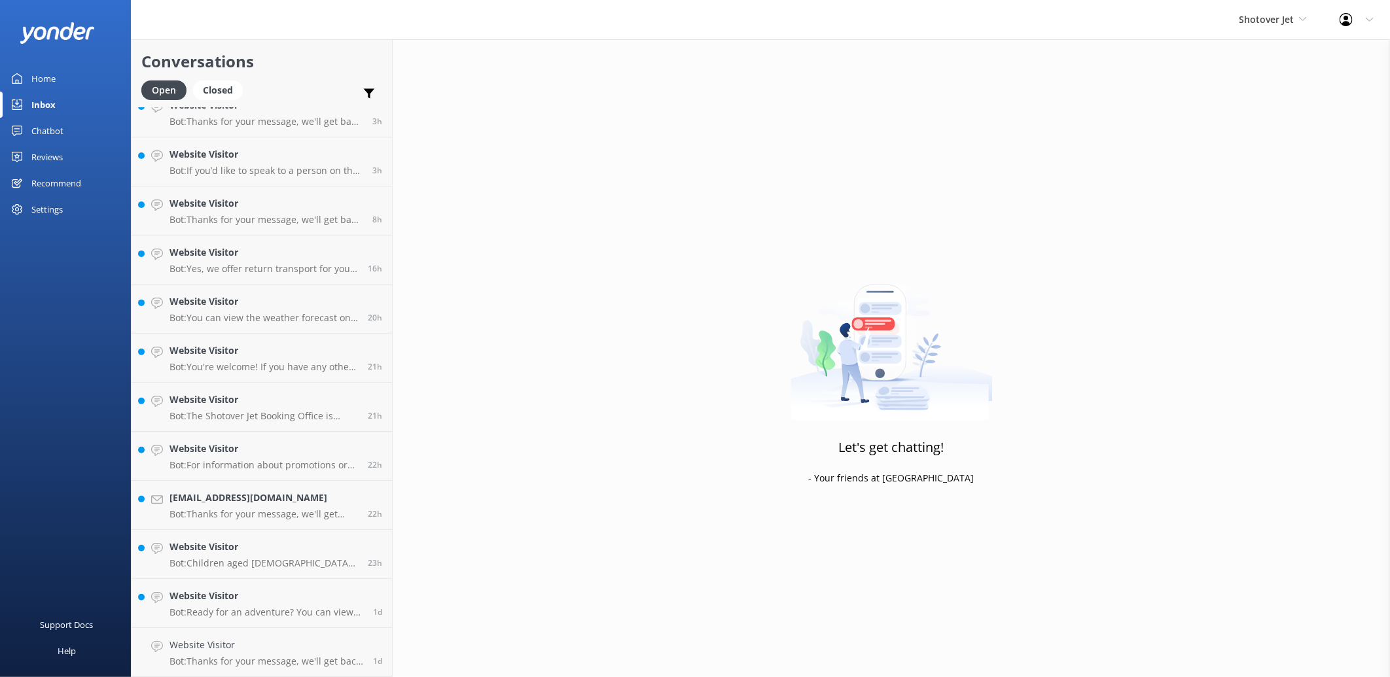
scroll to position [118, 0]
click at [307, 658] on p "Bot: Ready for an adventure? You can view live availability and book your Shoto…" at bounding box center [266, 662] width 194 height 12
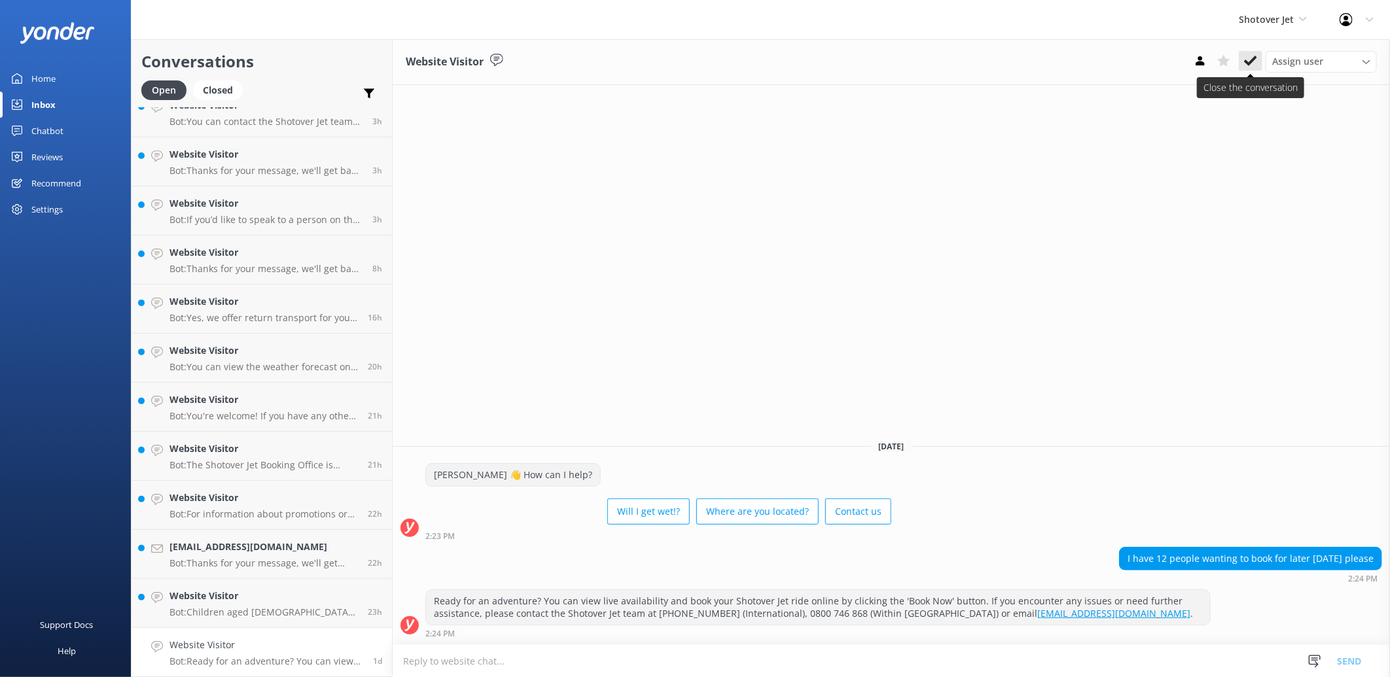
click at [1244, 67] on icon at bounding box center [1250, 60] width 13 height 13
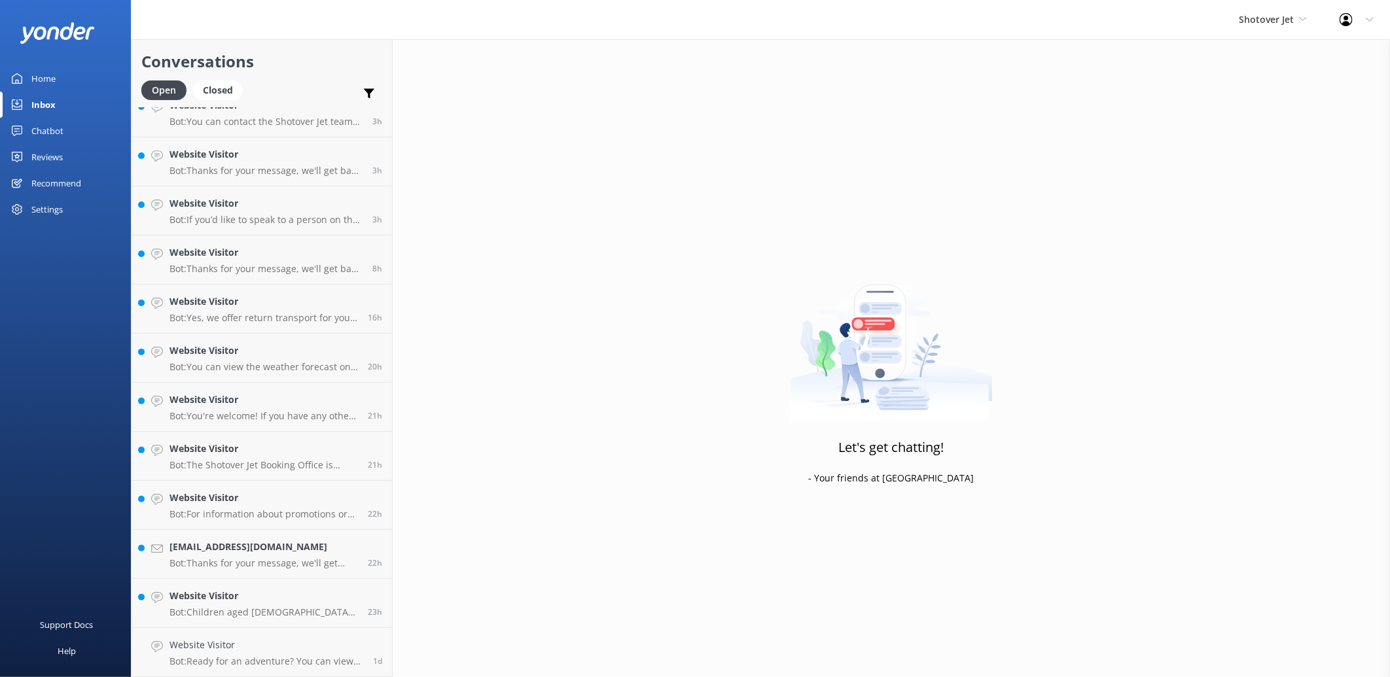
scroll to position [69, 0]
click at [313, 644] on h4 "Website Visitor" at bounding box center [263, 645] width 188 height 14
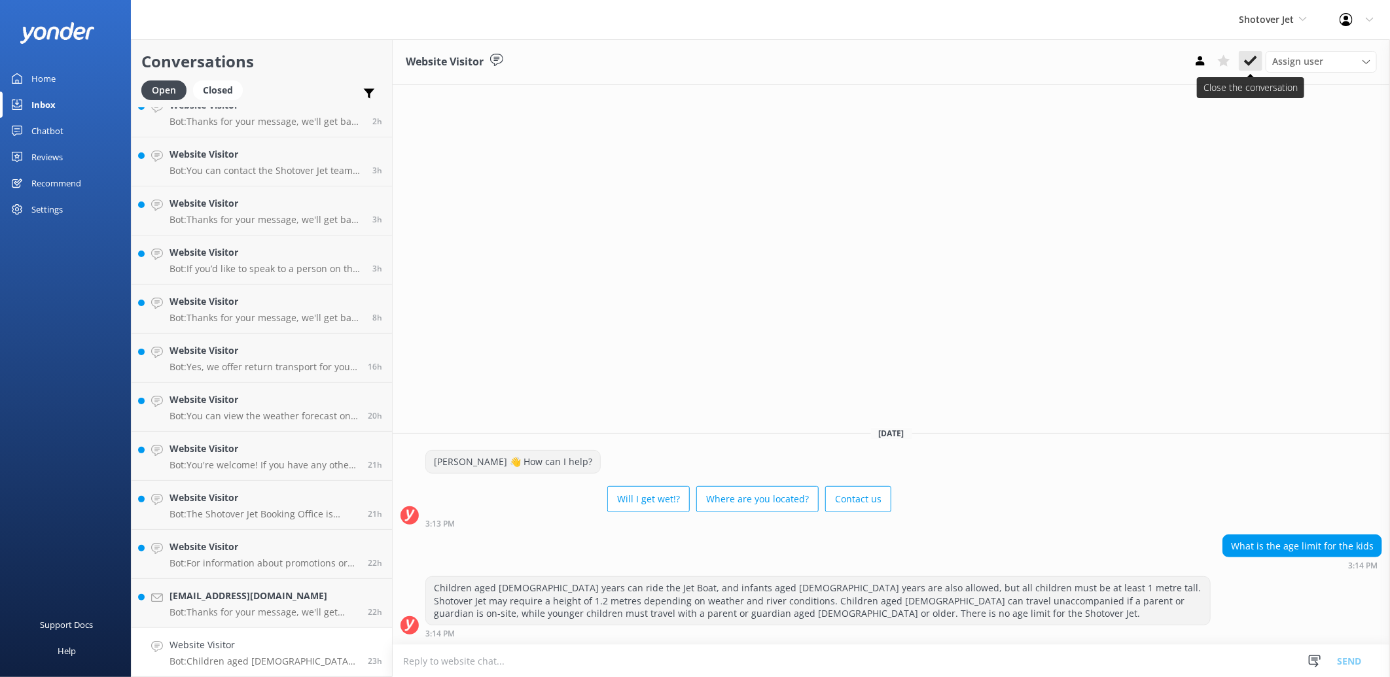
click at [1246, 63] on use at bounding box center [1250, 61] width 13 height 10
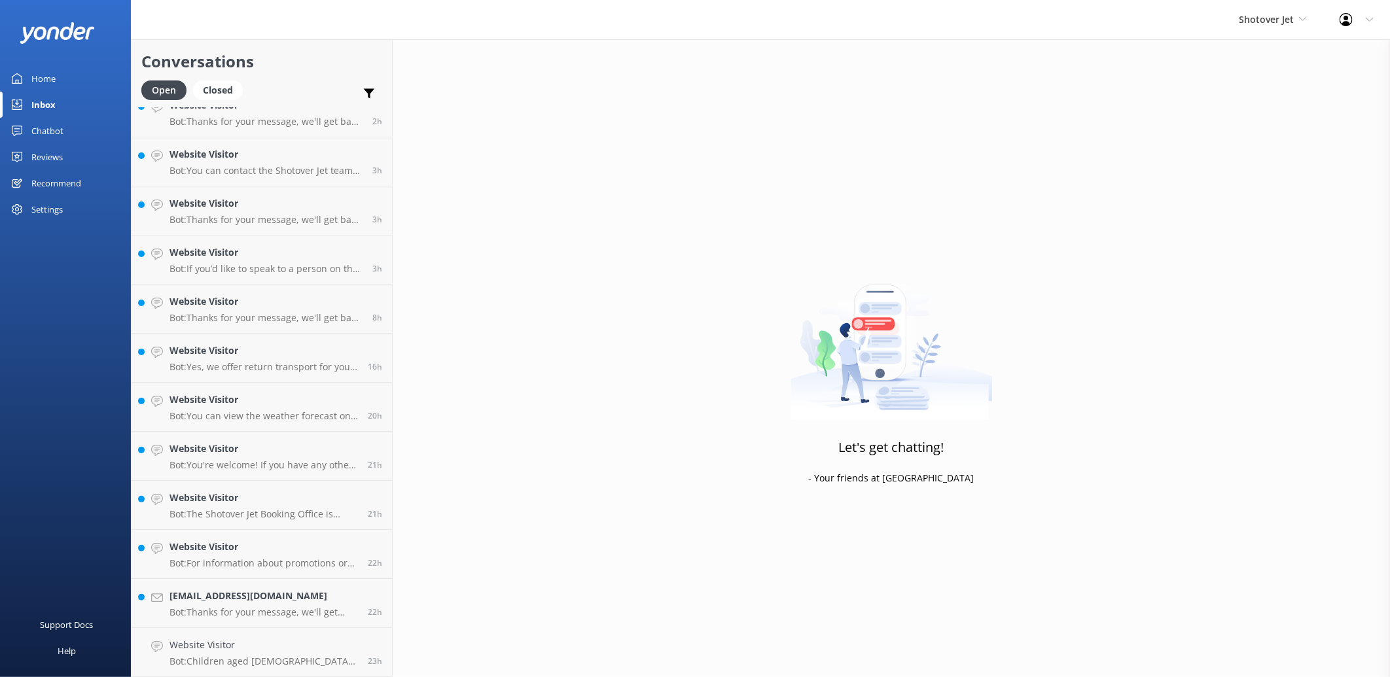
scroll to position [20, 0]
click at [293, 652] on h4 "[EMAIL_ADDRESS][DOMAIN_NAME]" at bounding box center [263, 645] width 188 height 14
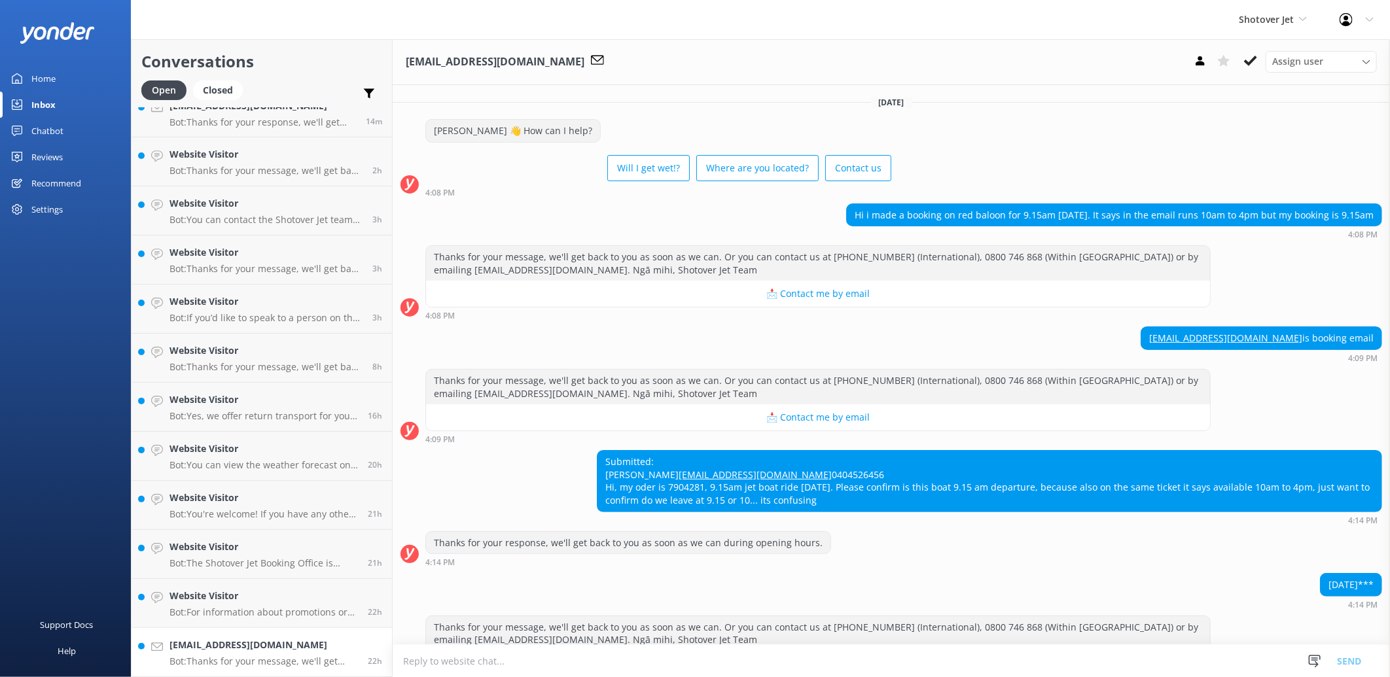
scroll to position [77, 0]
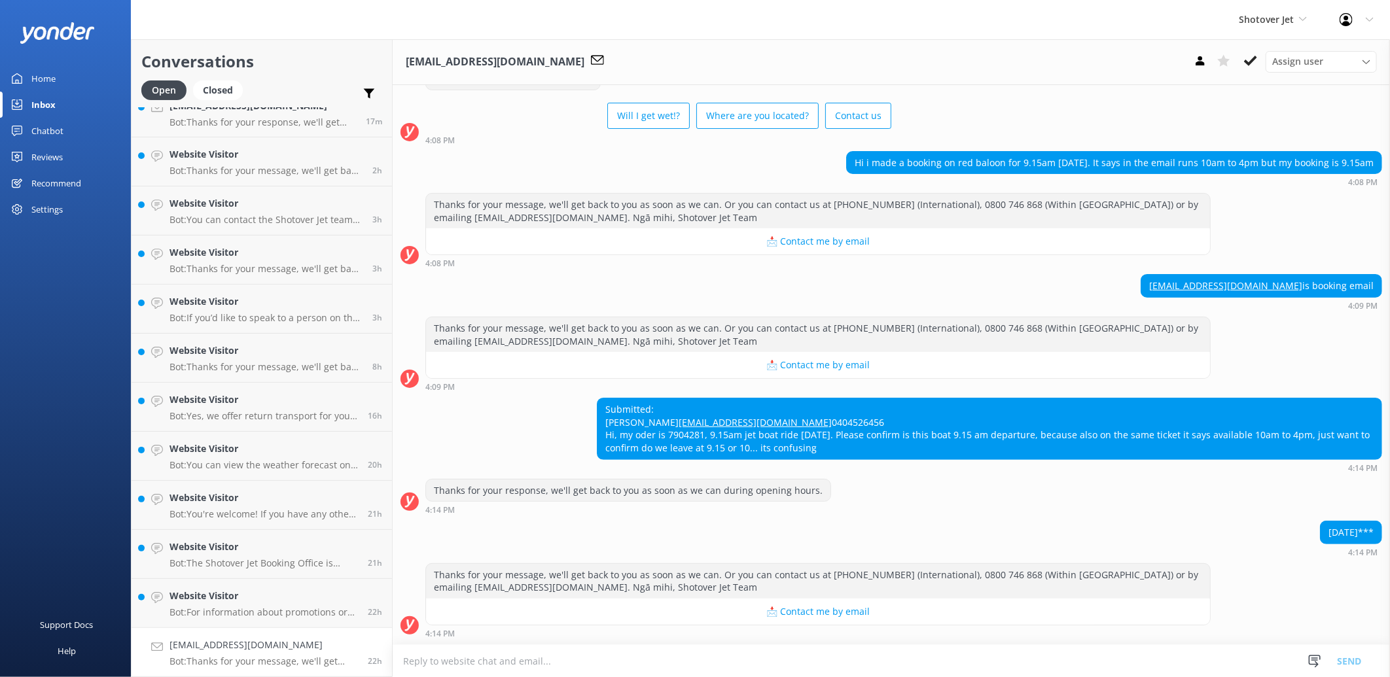
click at [1256, 656] on textarea at bounding box center [891, 661] width 997 height 32
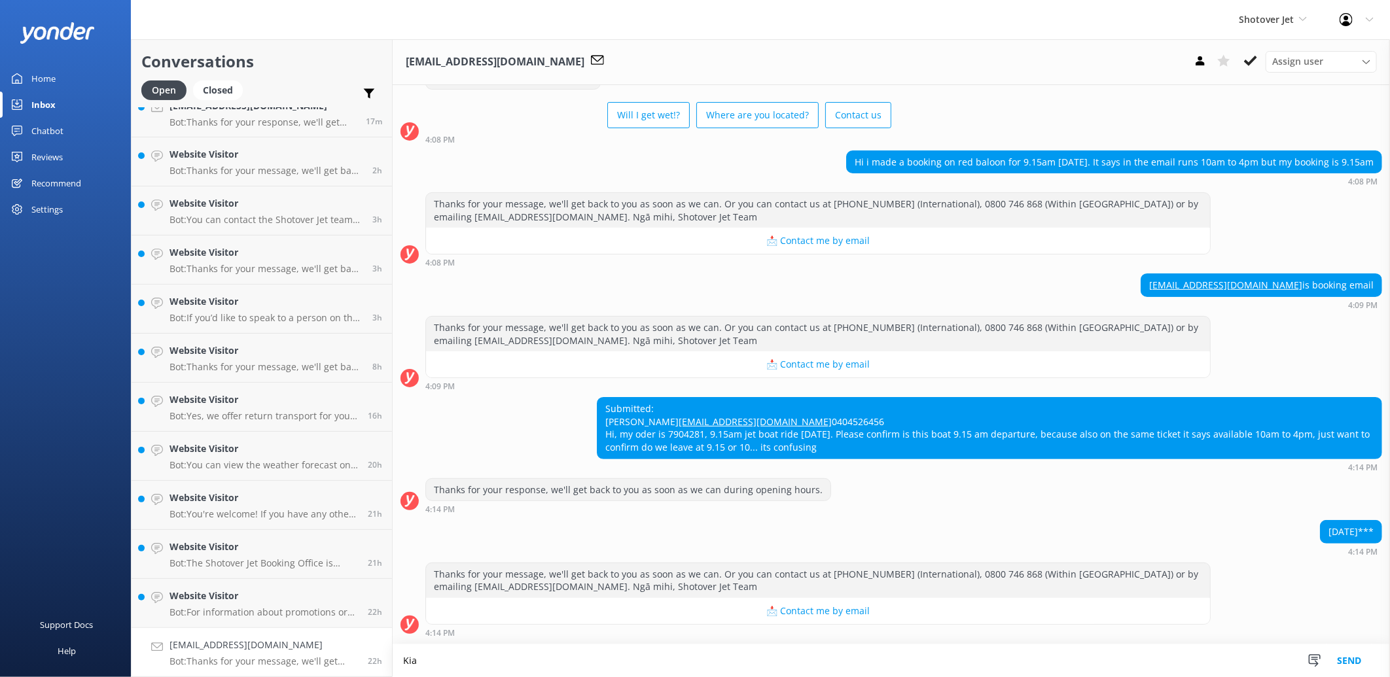
scroll to position [79, 0]
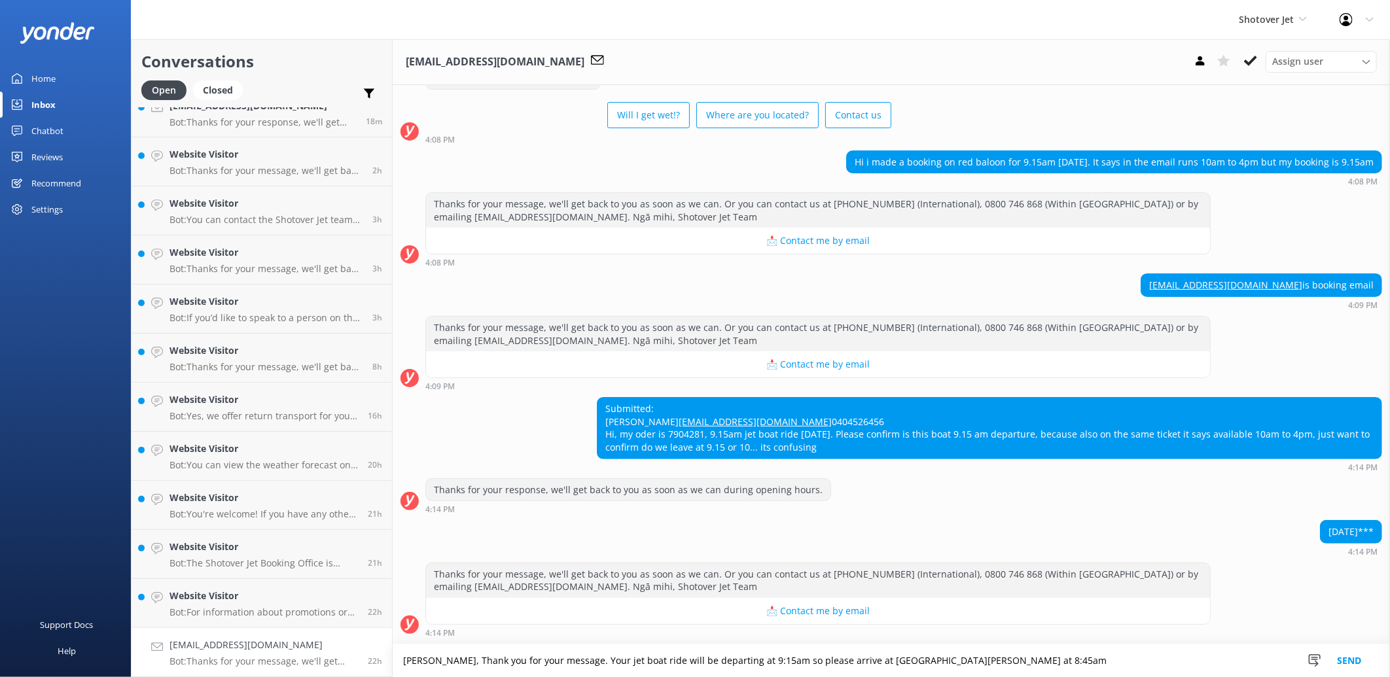
click at [593, 661] on textarea "[PERSON_NAME], Thank you for your message. Your jet boat ride will be departing…" at bounding box center [891, 660] width 997 height 33
click at [1125, 657] on textarea "[PERSON_NAME], Thank you for your message and sorry for the confusion. Your jet…" at bounding box center [891, 660] width 997 height 33
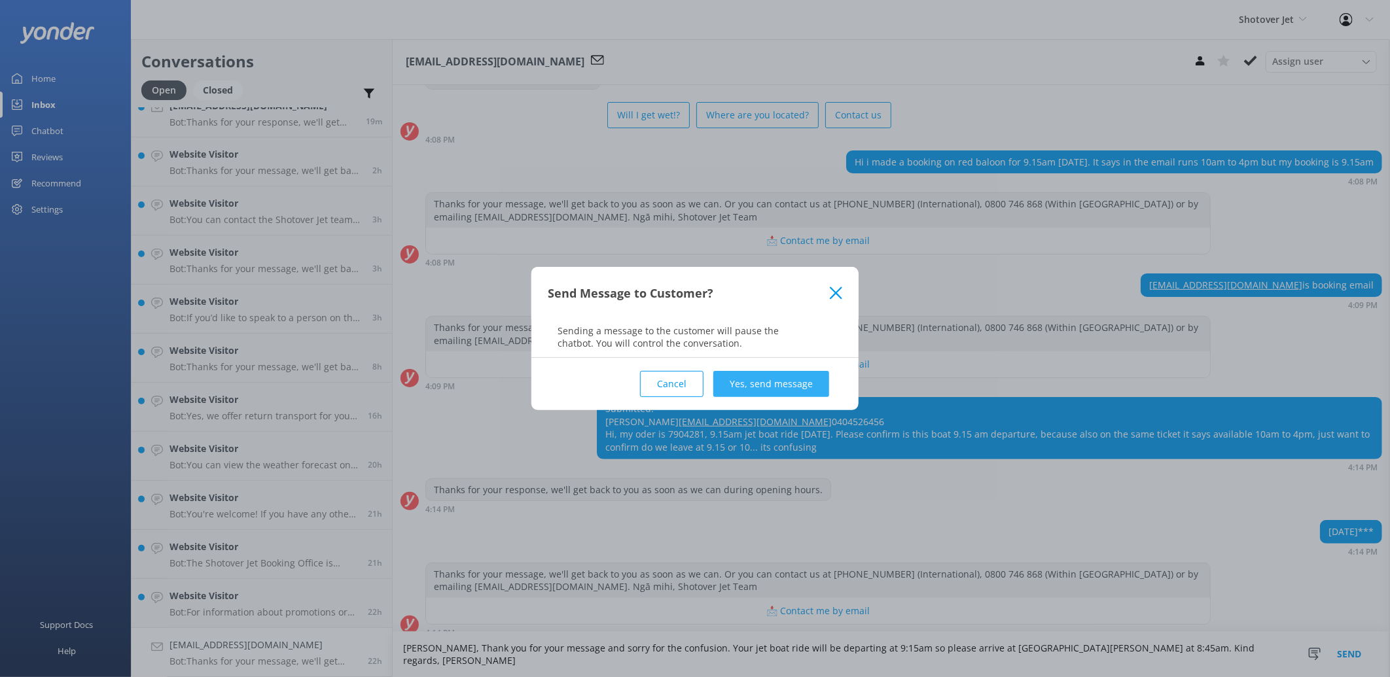
type textarea "[PERSON_NAME], Thank you for your message and sorry for the confusion. Your jet…"
click at [764, 378] on button "Yes, send message" at bounding box center [771, 384] width 116 height 26
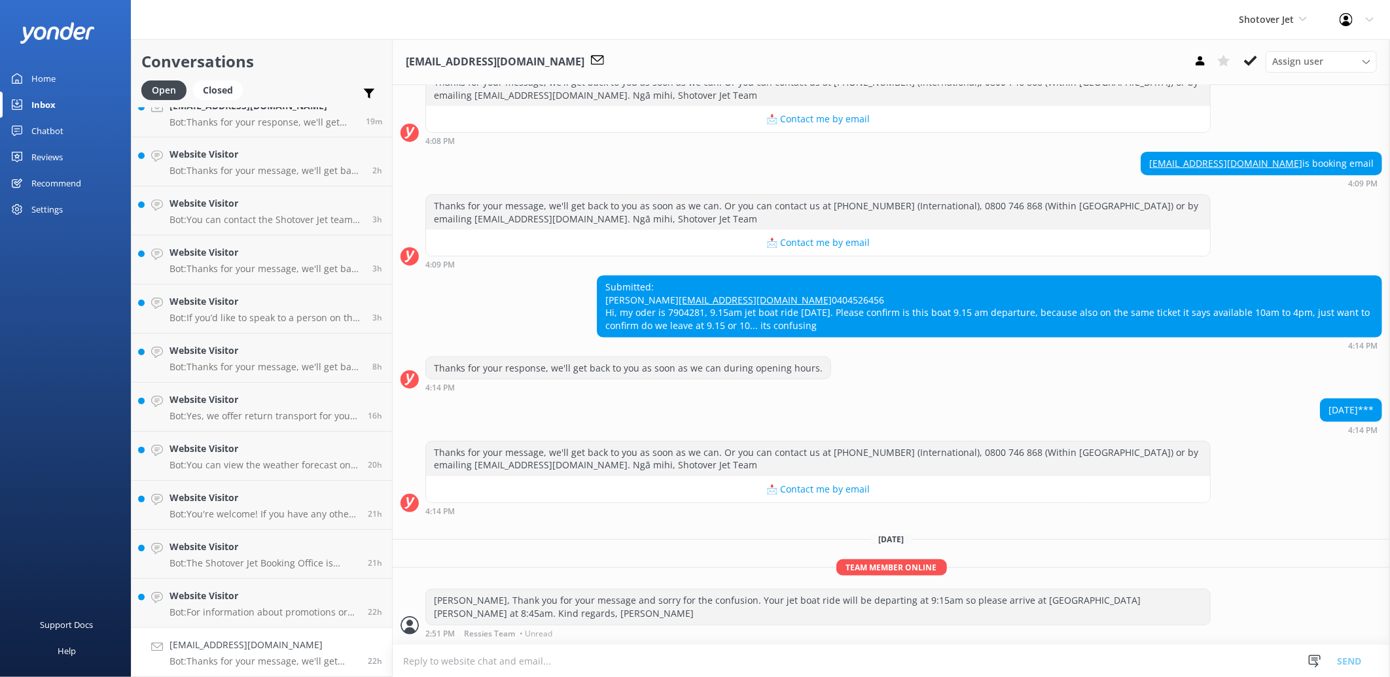
scroll to position [200, 0]
click at [1252, 66] on icon at bounding box center [1250, 60] width 13 height 13
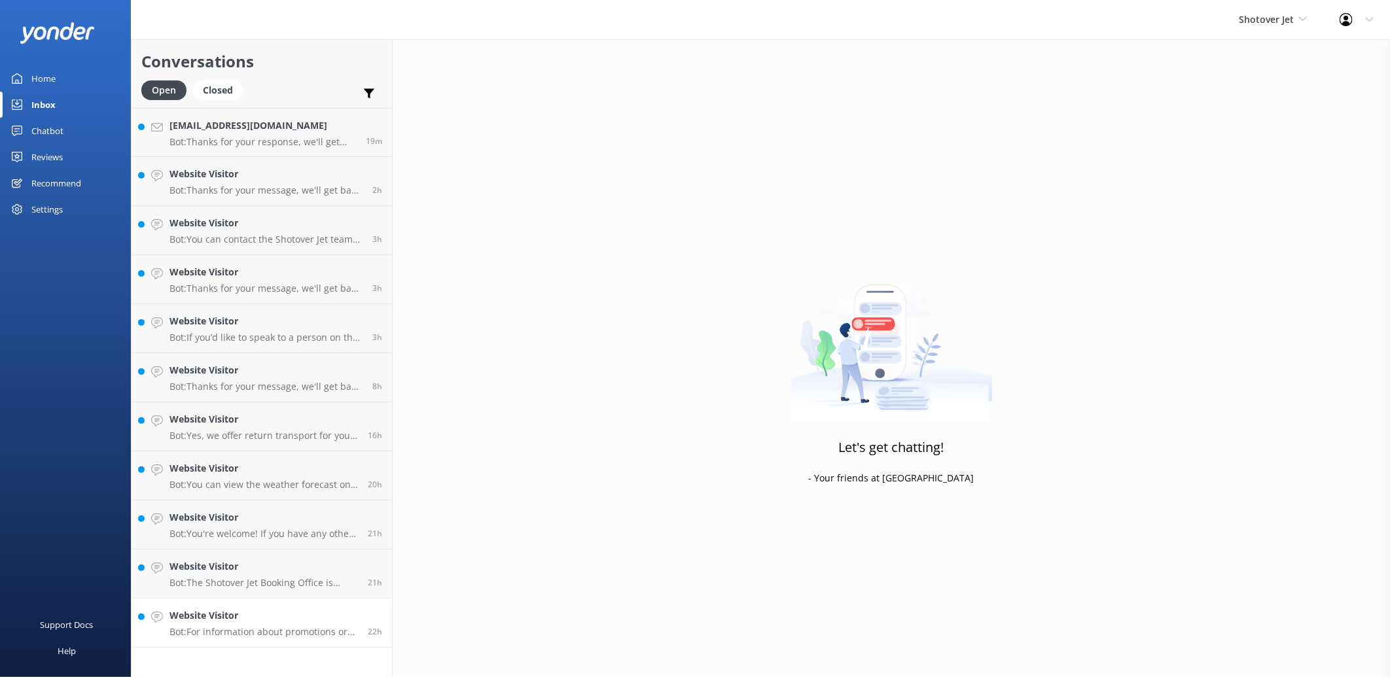
click at [284, 631] on p "Bot: For information about promotions or group discounts, please reach out to o…" at bounding box center [263, 632] width 188 height 12
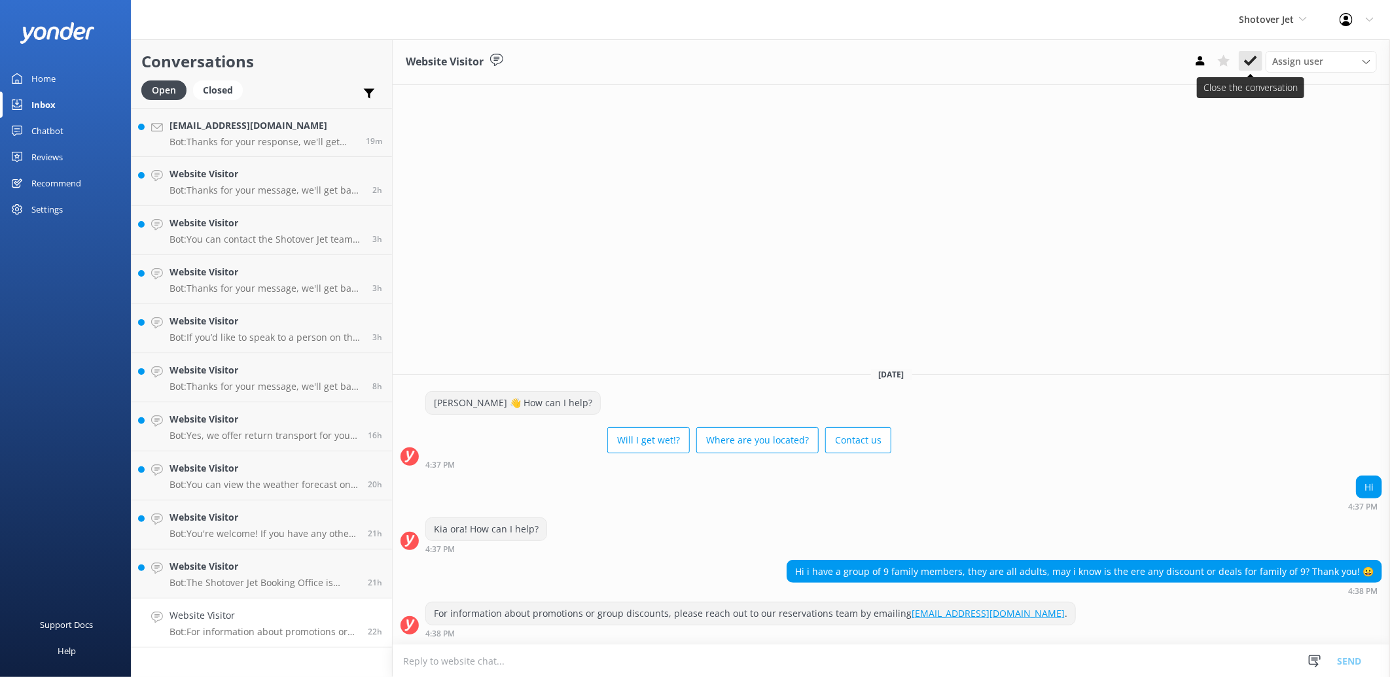
click at [1247, 67] on button at bounding box center [1251, 61] width 24 height 20
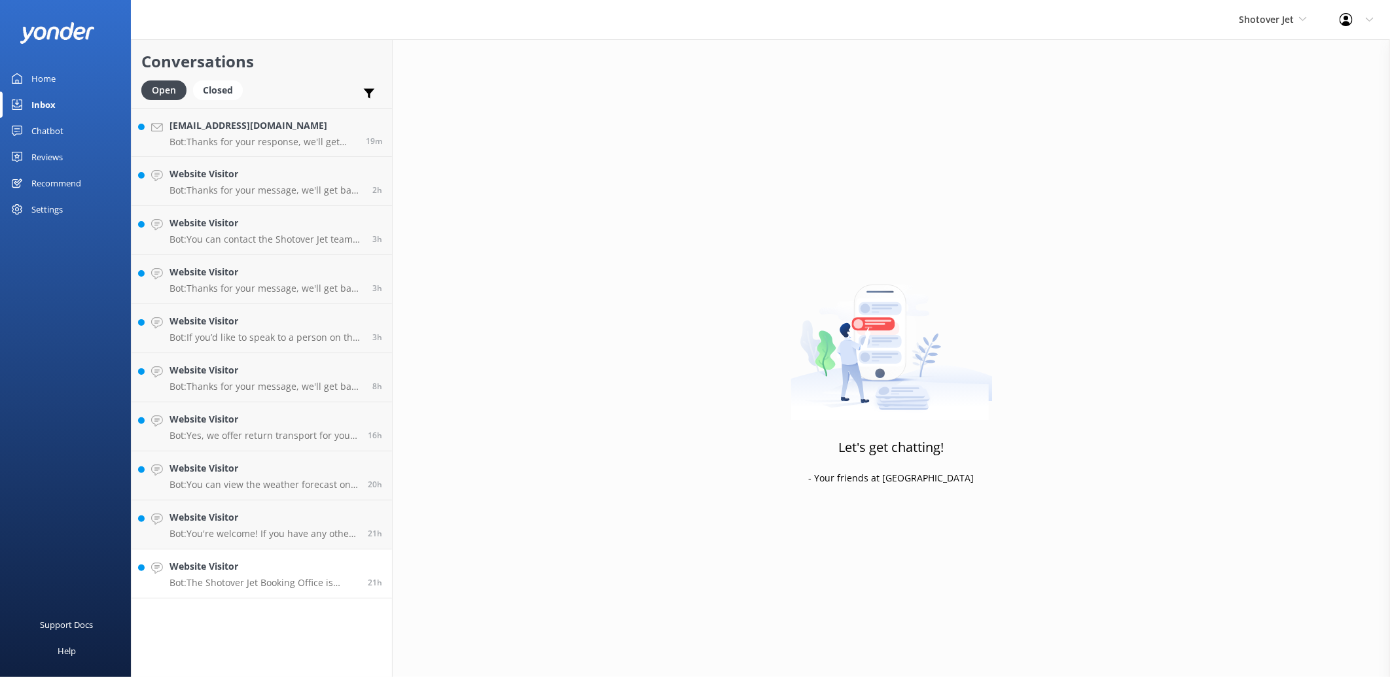
click at [256, 591] on link "Website Visitor Bot: The Shotover Jet Booking Office is located inside the [GEO…" at bounding box center [262, 574] width 260 height 49
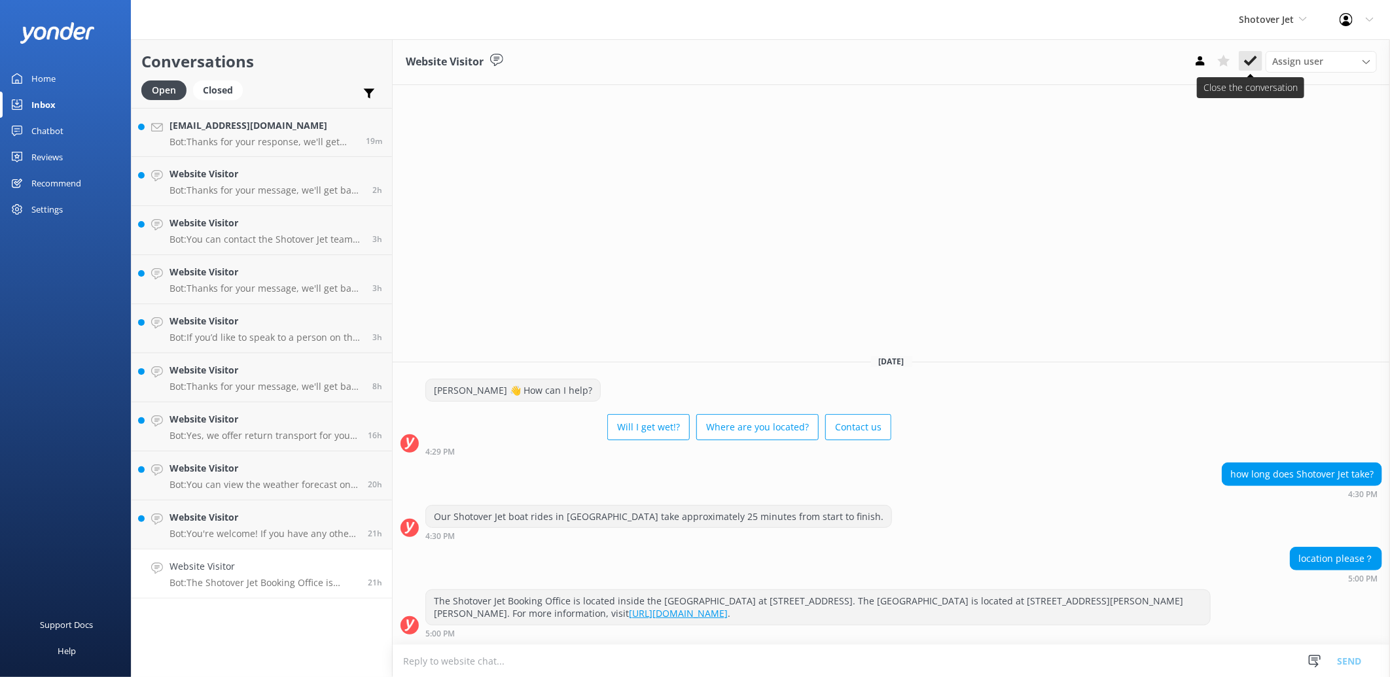
click at [1255, 61] on icon at bounding box center [1250, 60] width 13 height 13
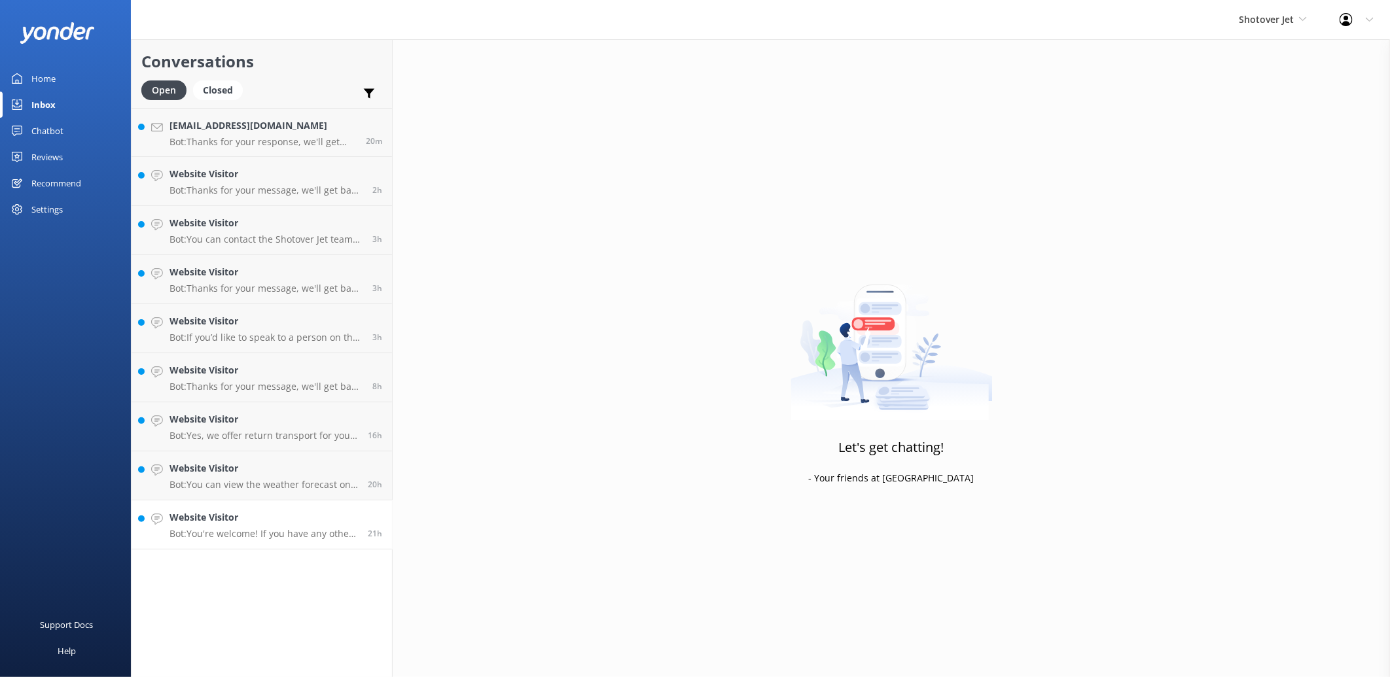
click at [253, 544] on link "Website Visitor Bot: You're welcome! If you have any other questions, feel free…" at bounding box center [262, 525] width 260 height 49
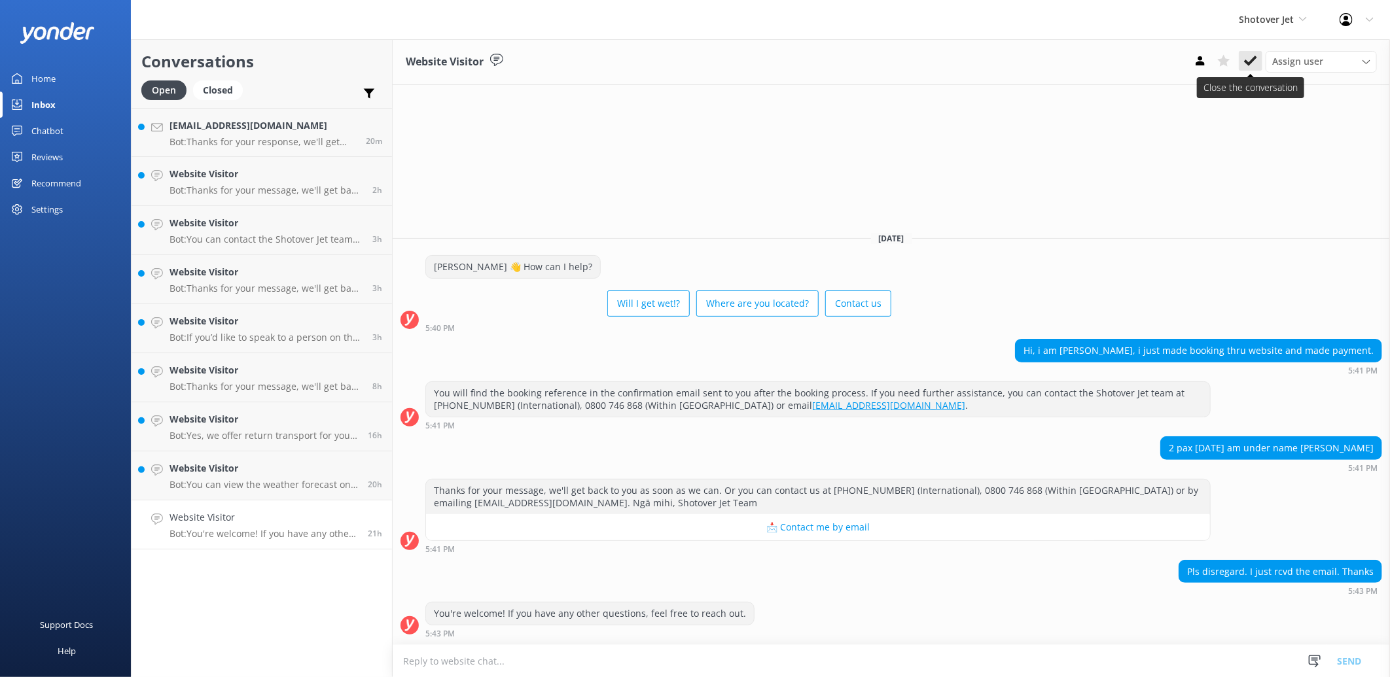
click at [1254, 55] on icon at bounding box center [1250, 60] width 13 height 13
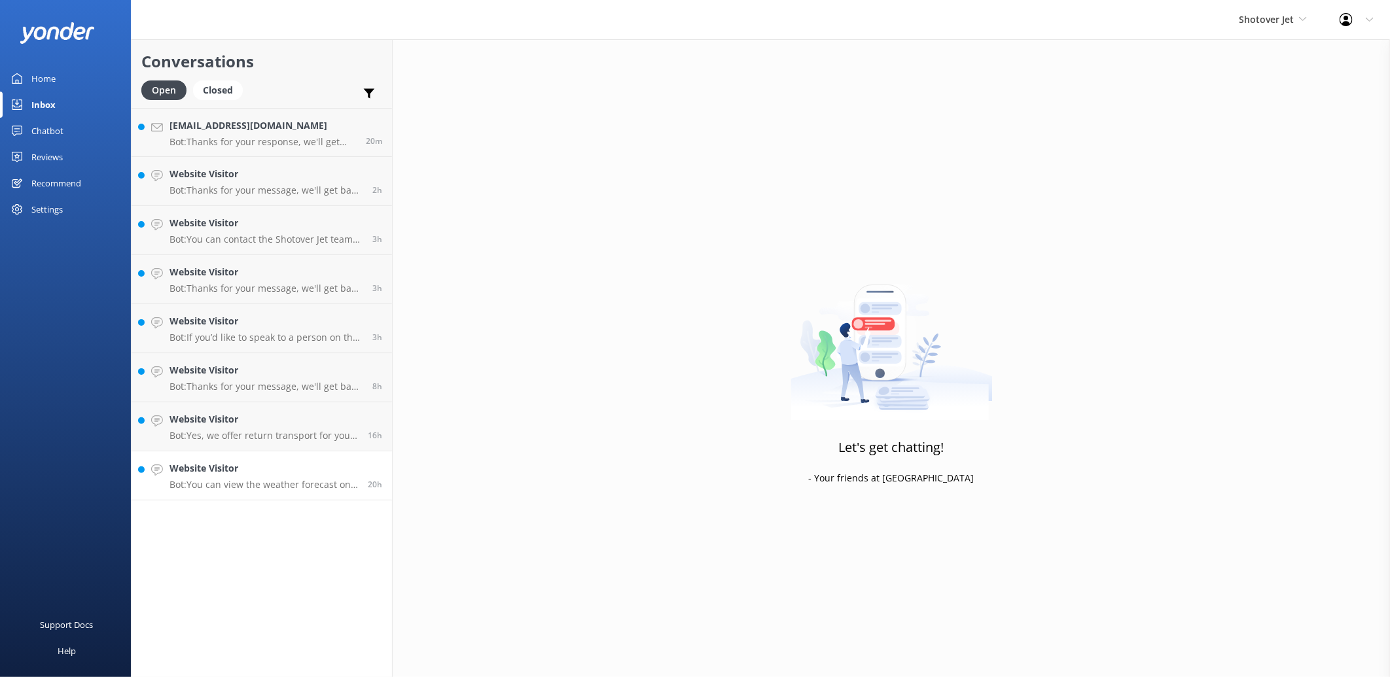
click at [273, 476] on div "Website Visitor Bot: You can view the weather forecast on Met Service at [URL][…" at bounding box center [263, 475] width 188 height 29
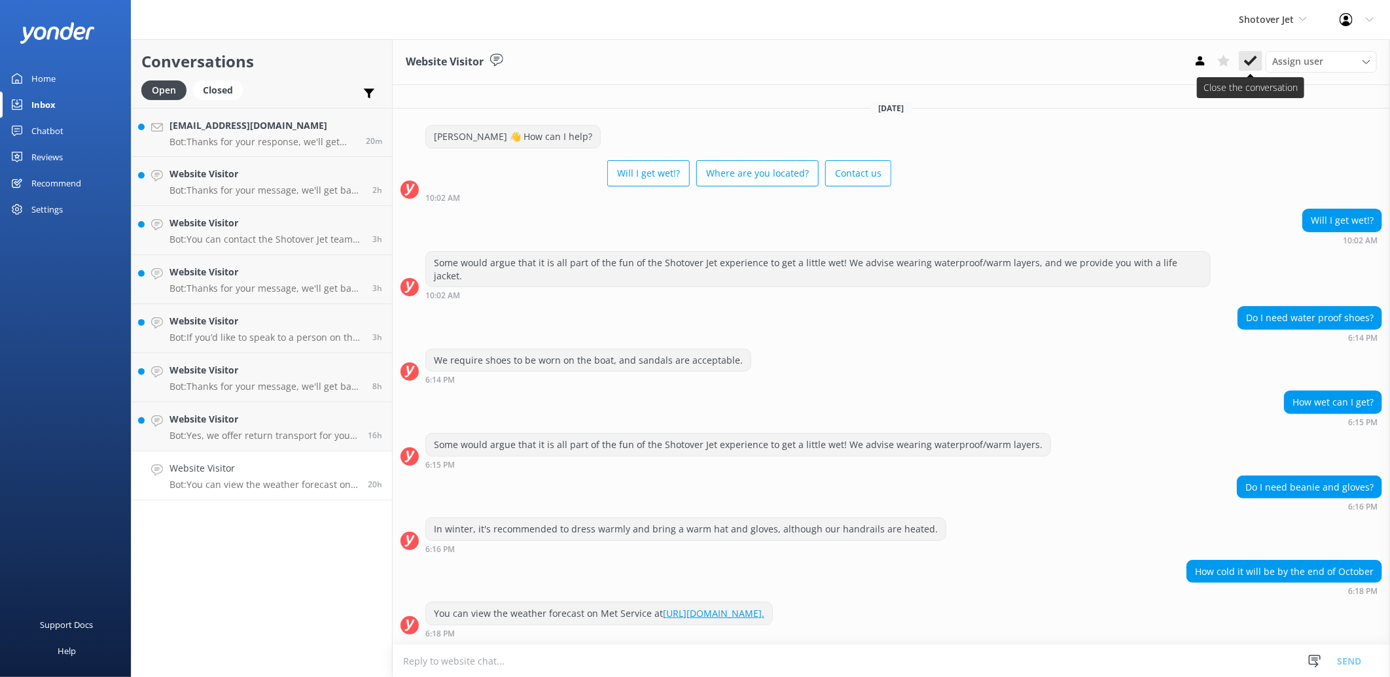
click at [1245, 54] on icon at bounding box center [1250, 60] width 13 height 13
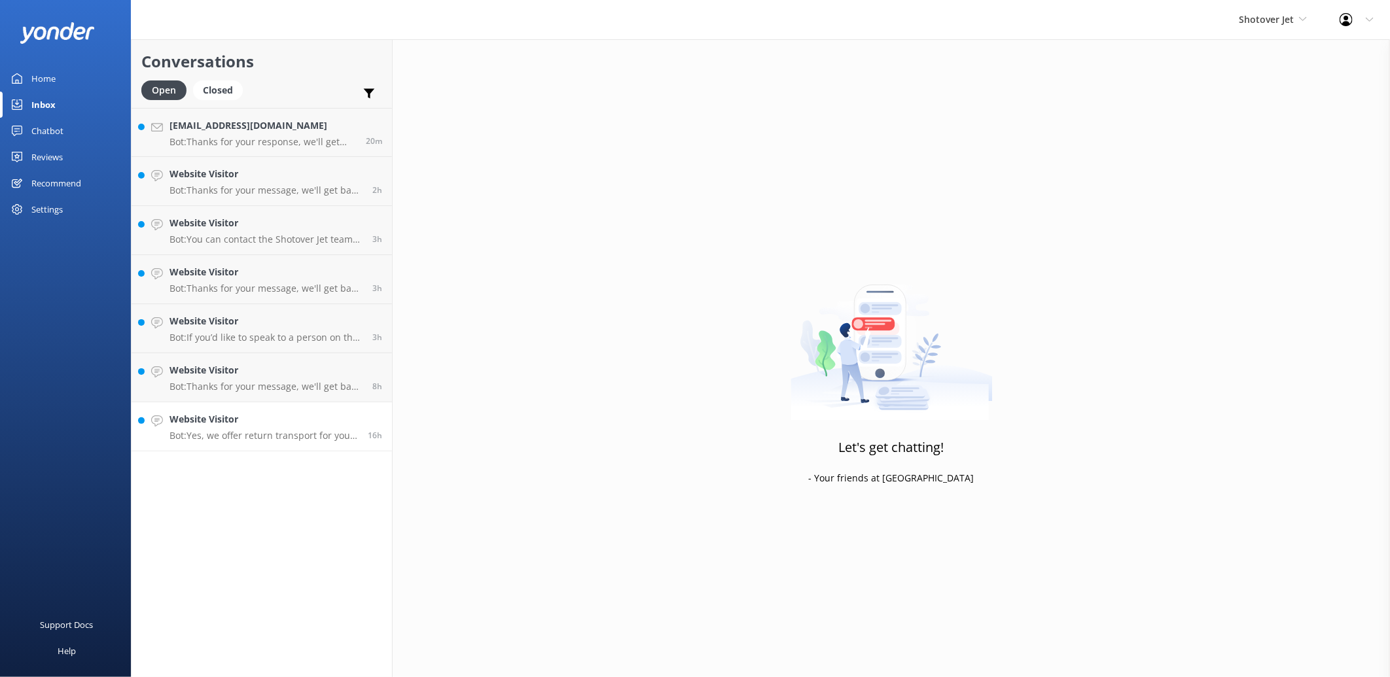
click at [249, 442] on link "Website Visitor Bot: Yes, we offer return transport for you after your trip. 16h" at bounding box center [262, 426] width 260 height 49
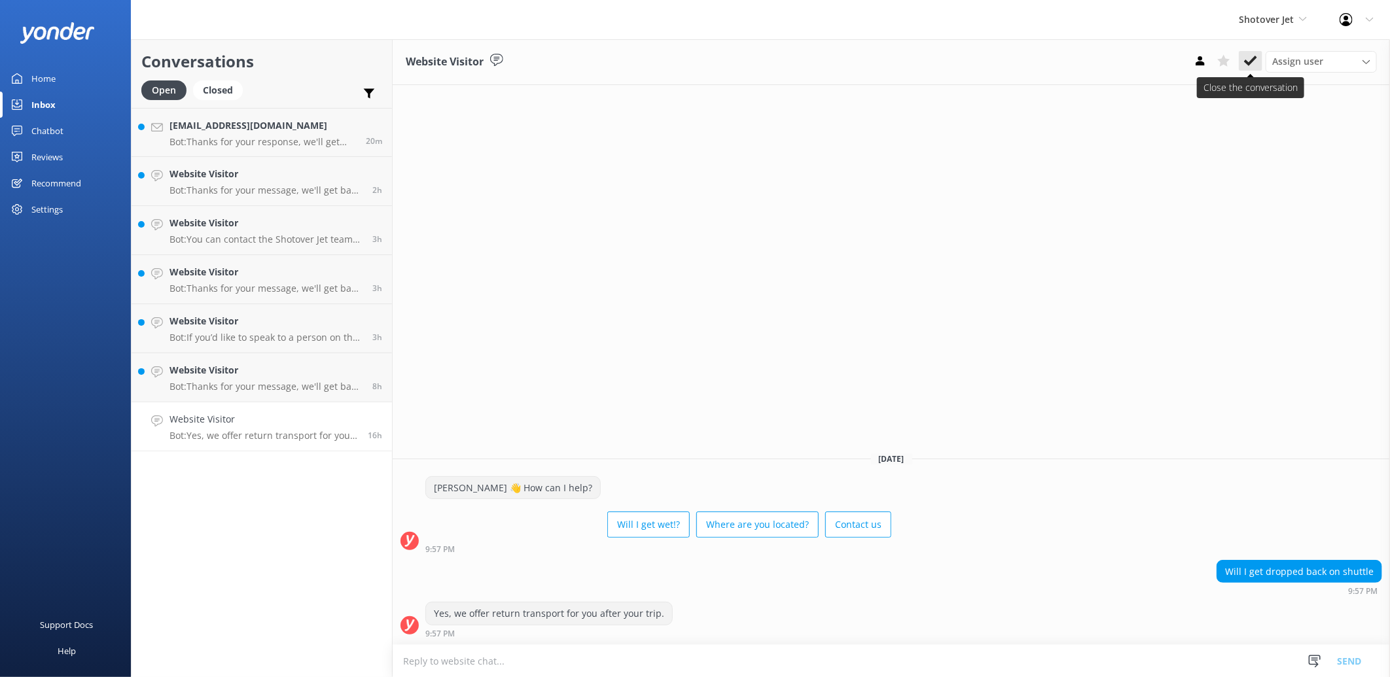
click at [1250, 65] on icon at bounding box center [1250, 60] width 13 height 13
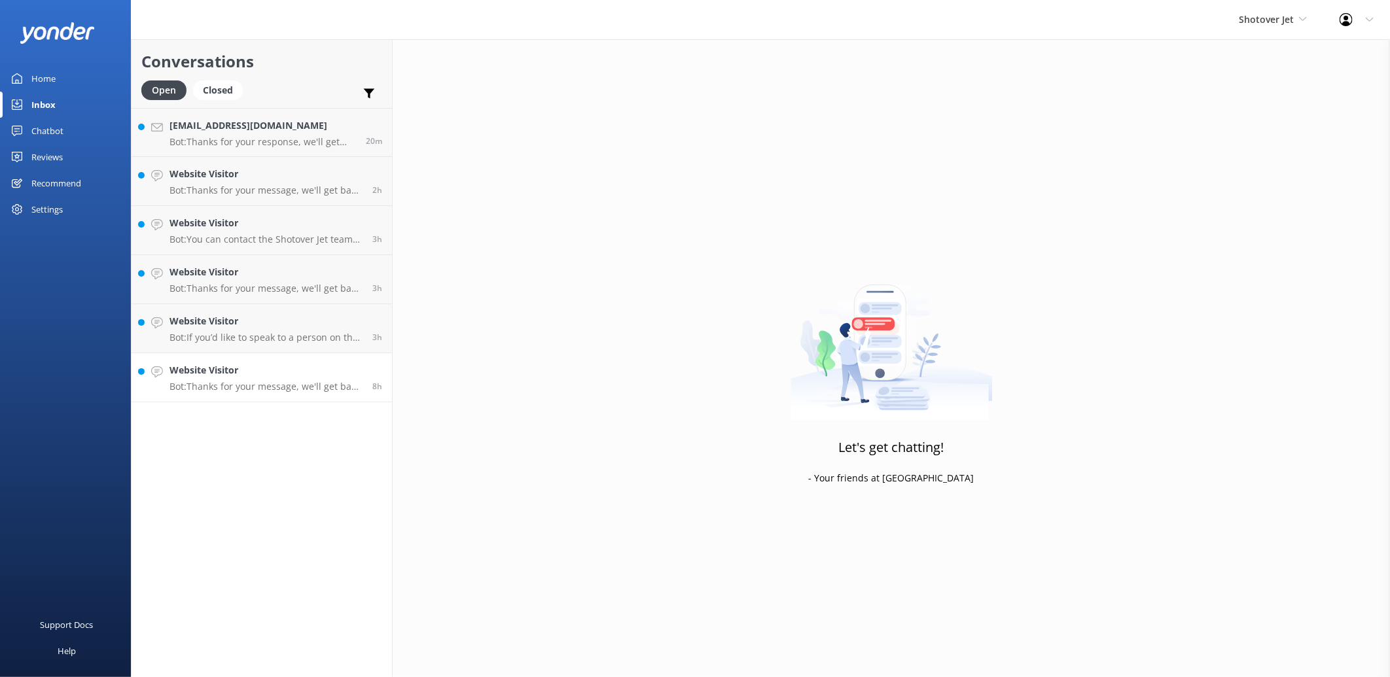
click at [331, 393] on link "Website Visitor Bot: Thanks for your message, we'll get back to you as soon as …" at bounding box center [262, 377] width 260 height 49
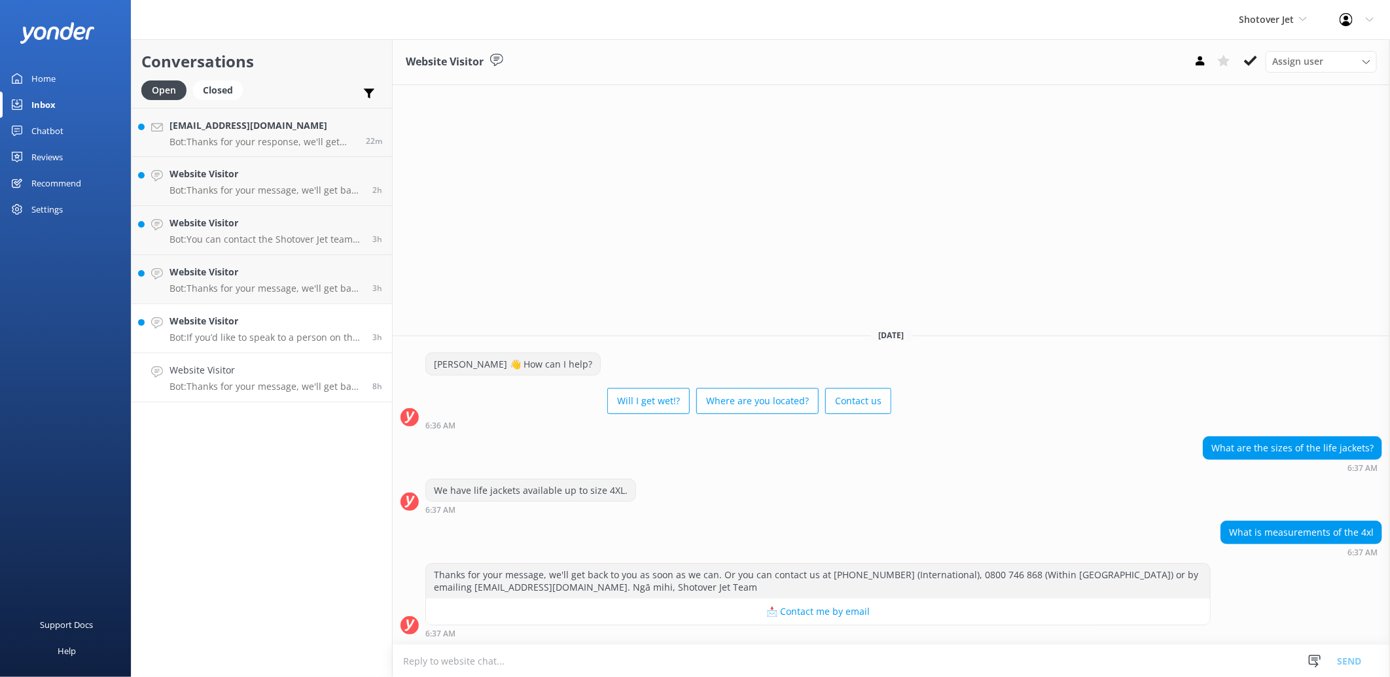
click at [257, 334] on p "Bot: If you’d like to speak to a person on the Shotover Jet team, please call […" at bounding box center [265, 338] width 193 height 12
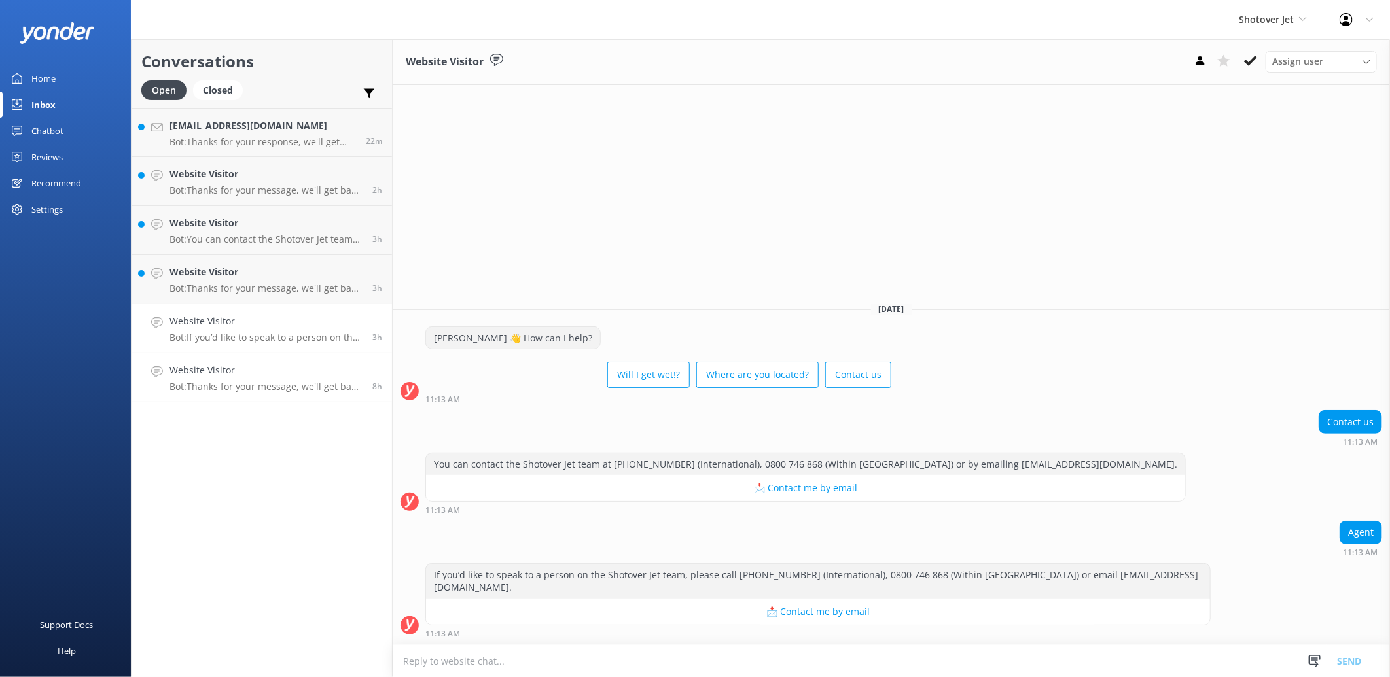
click at [273, 378] on div "Website Visitor Bot: Thanks for your message, we'll get back to you as soon as …" at bounding box center [265, 377] width 193 height 29
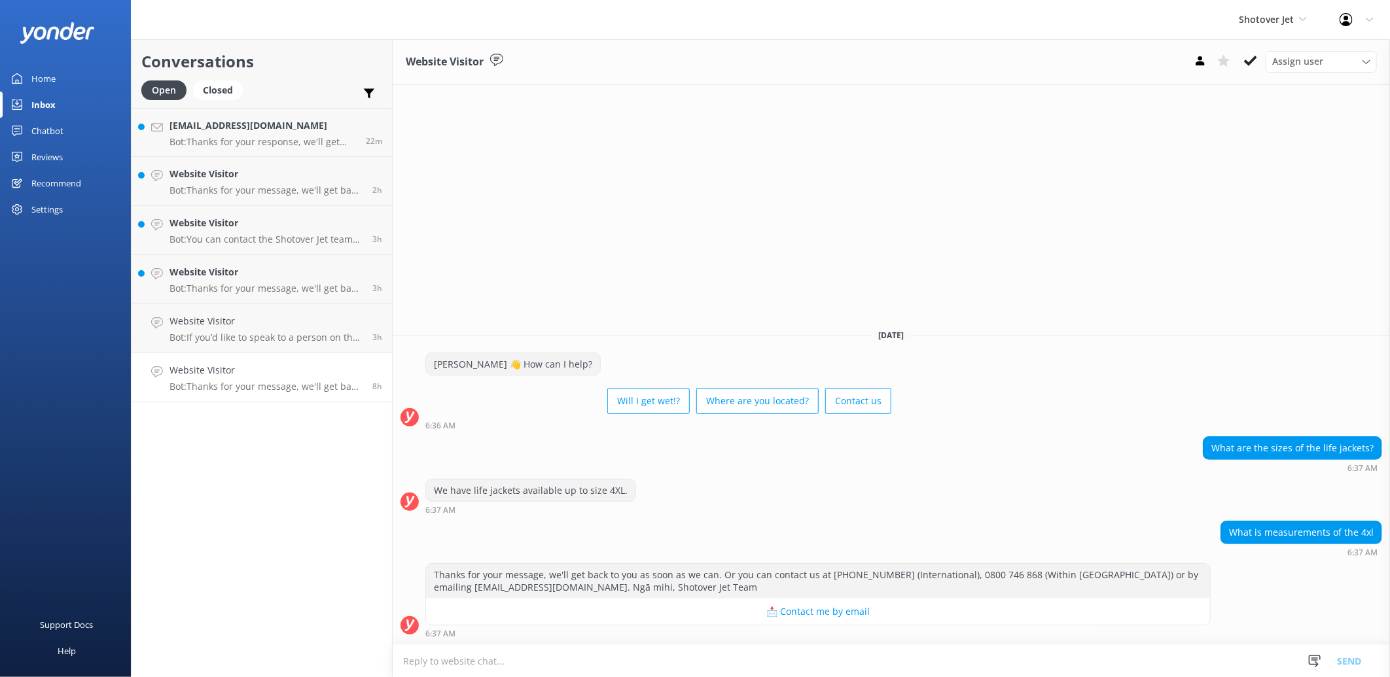
click at [531, 648] on textarea at bounding box center [891, 661] width 997 height 32
click at [677, 658] on textarea "Kia Ora, our life jackets go up to a chest size of 135cm" at bounding box center [891, 660] width 997 height 33
click at [439, 661] on textarea "Kia Ora, our life jackets go up to a chest size of 135cm." at bounding box center [891, 660] width 997 height 33
click at [790, 666] on textarea "Kia Ora, thank you for your message. Our life jackets go up to a chest size of …" at bounding box center [891, 660] width 997 height 33
type textarea "Kia Ora, thank you for your message. Our life jackets go up to a chest size of …"
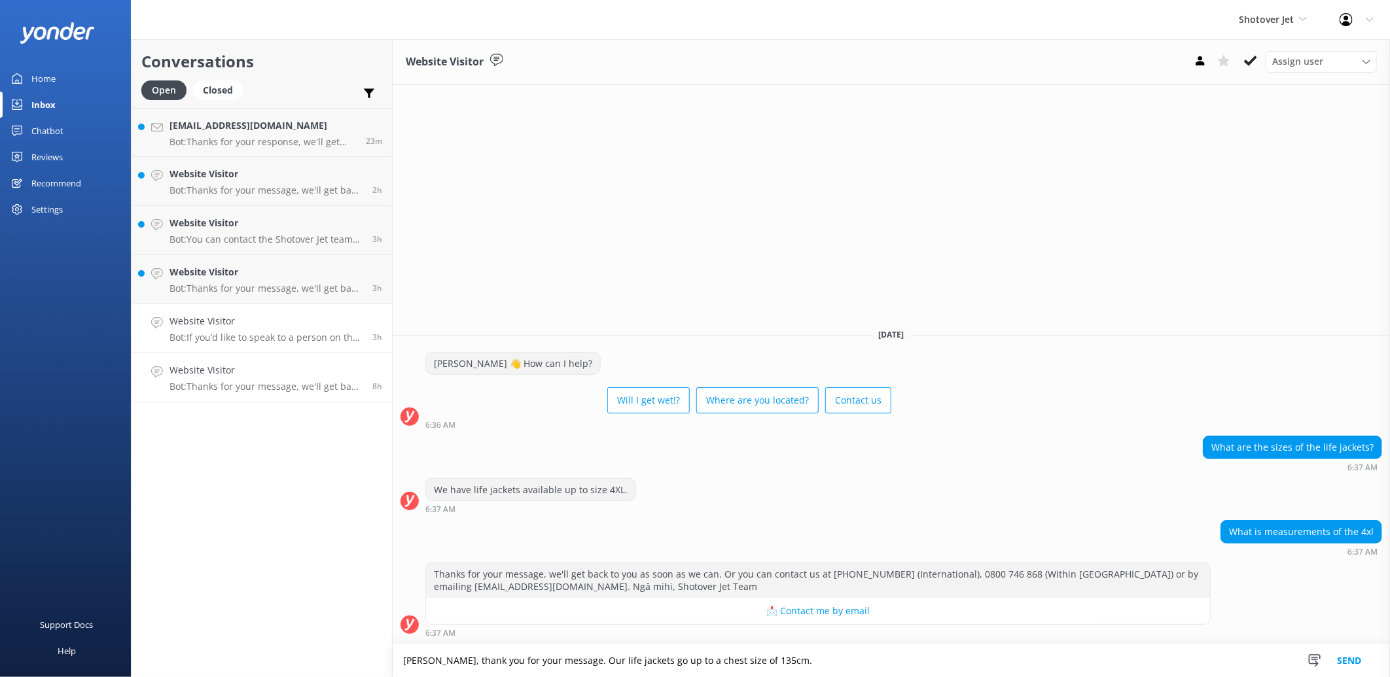
click at [324, 342] on p "Bot: If you’d like to speak to a person on the Shotover Jet team, please call +…" at bounding box center [265, 338] width 193 height 12
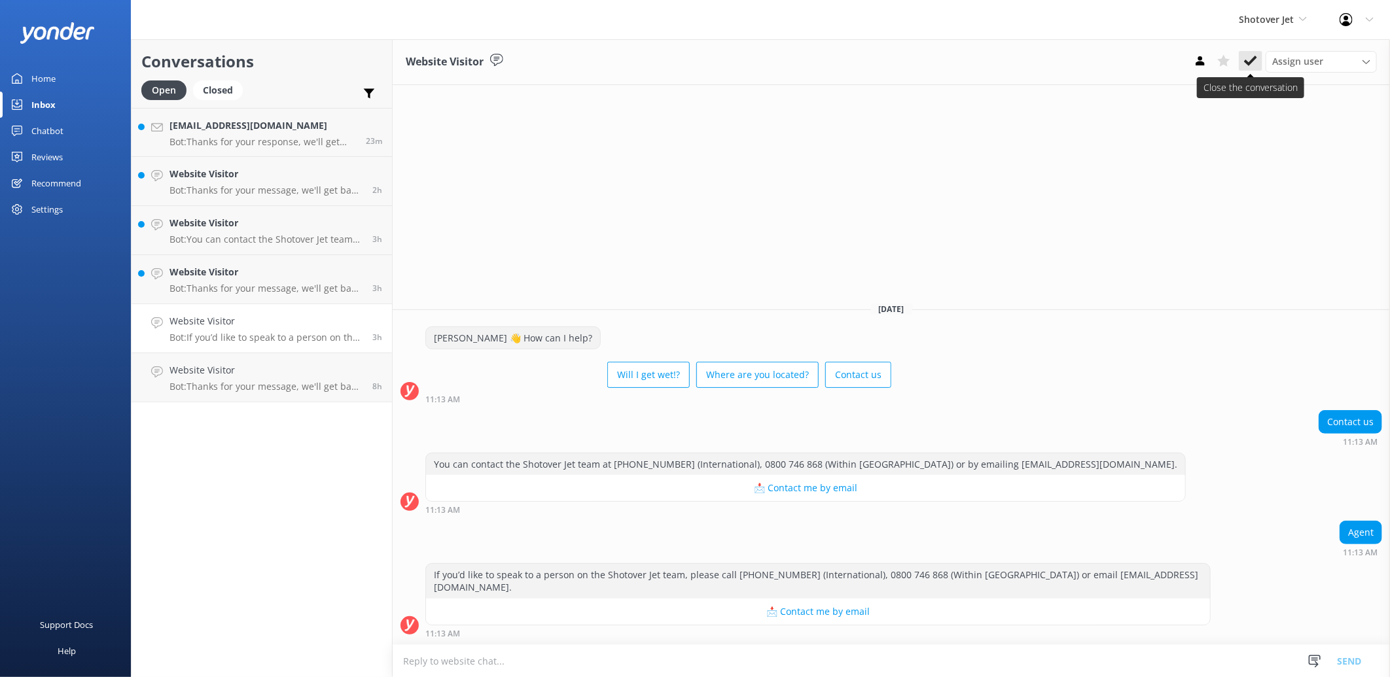
click at [1252, 63] on icon at bounding box center [1250, 60] width 13 height 13
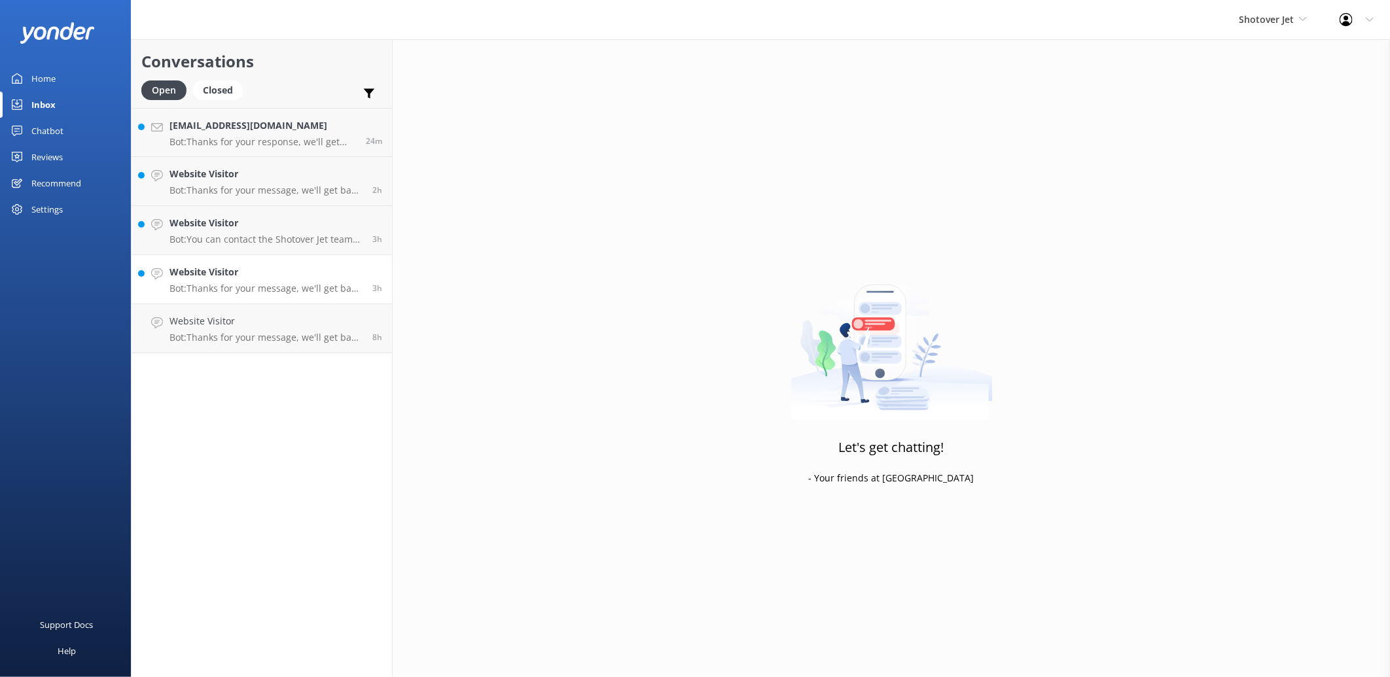
click at [288, 289] on p "Bot: Thanks for your message, we'll get back to you as soon as we can. Or you c…" at bounding box center [265, 289] width 193 height 12
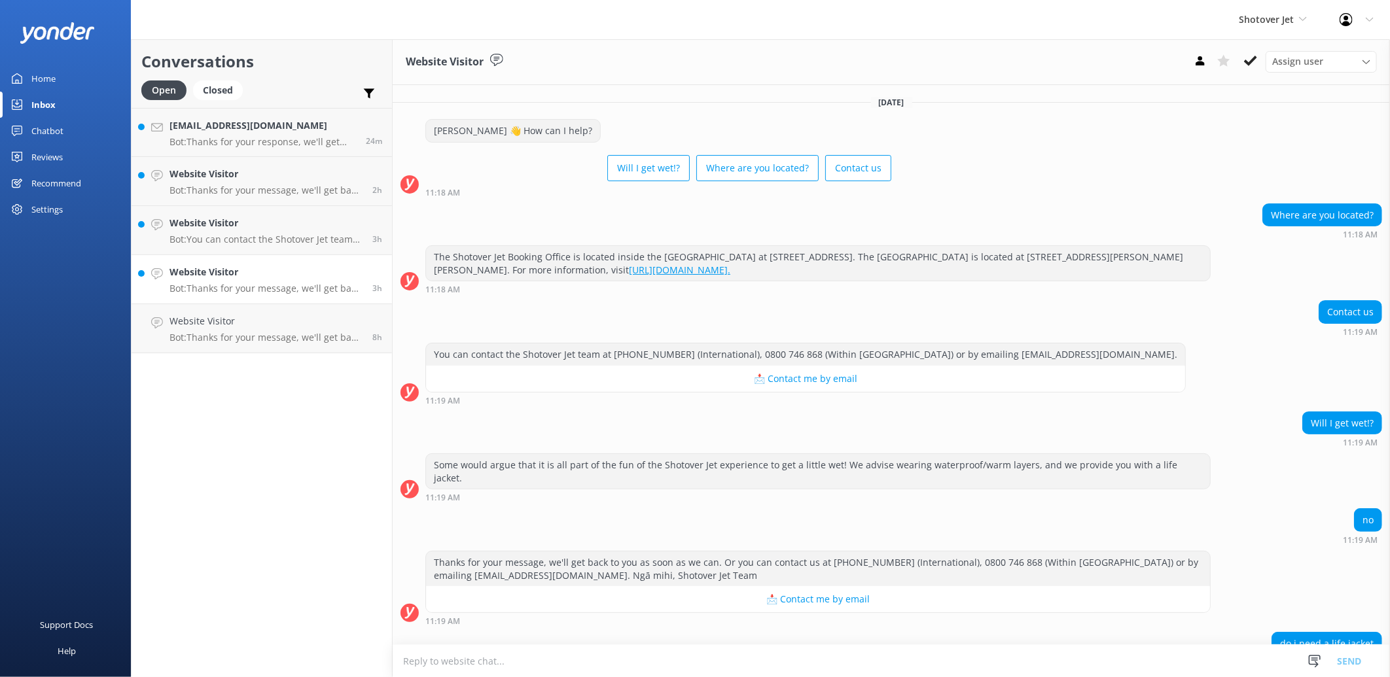
scroll to position [307, 0]
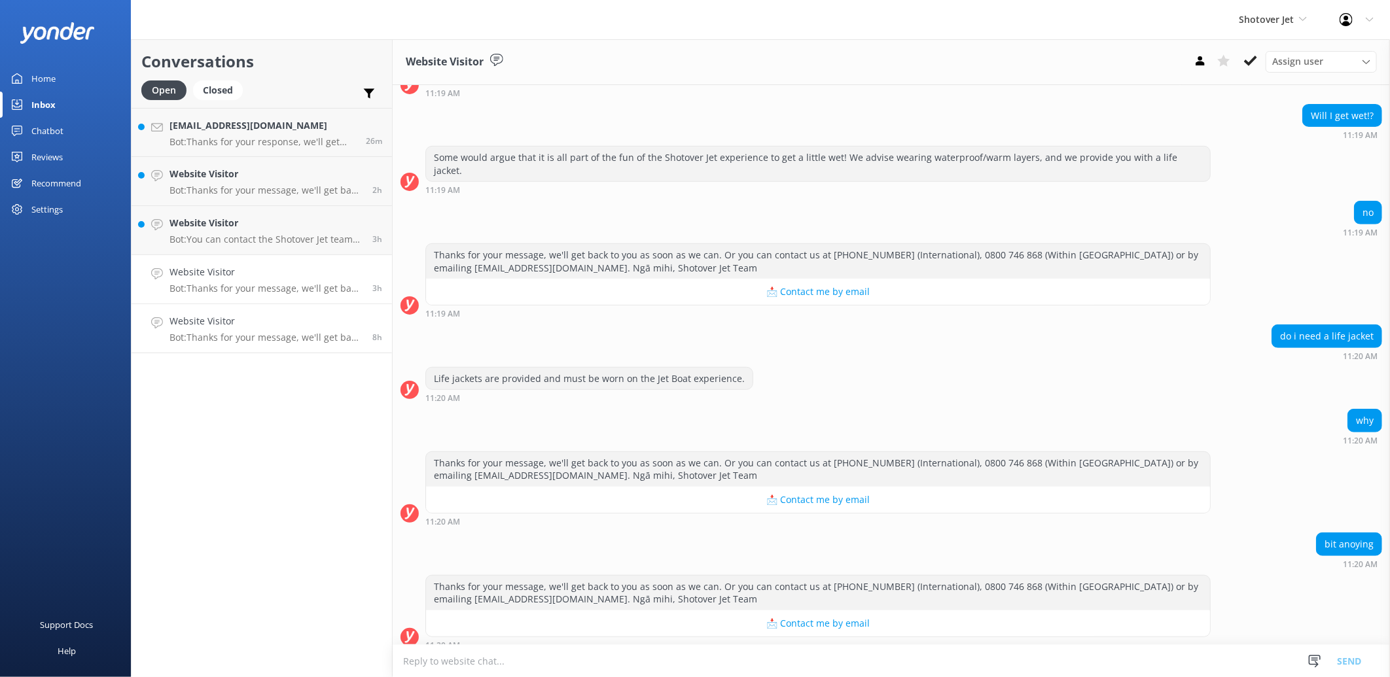
click at [270, 336] on p "Bot: Thanks for your message, we'll get back to you as soon as we can. Or you c…" at bounding box center [265, 338] width 193 height 12
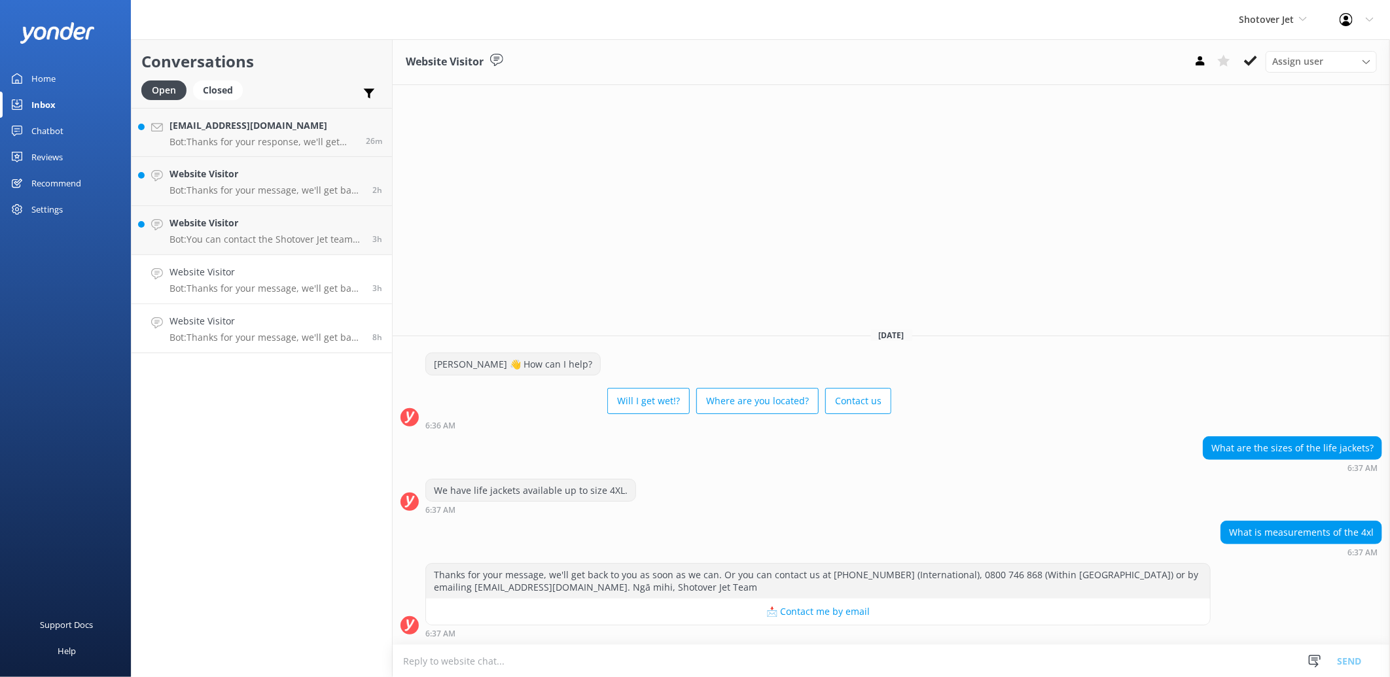
click at [273, 285] on p "Bot: Thanks for your message, we'll get back to you as soon as we can. Or you c…" at bounding box center [265, 289] width 193 height 12
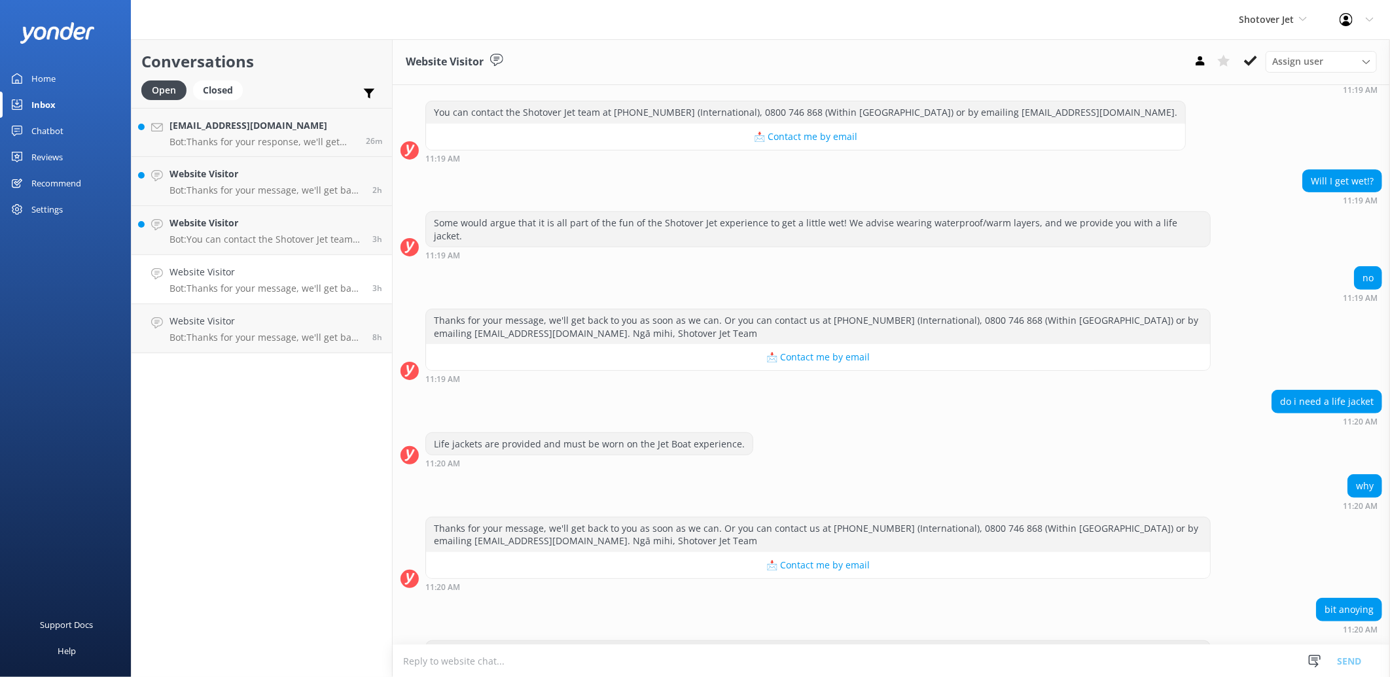
scroll to position [307, 0]
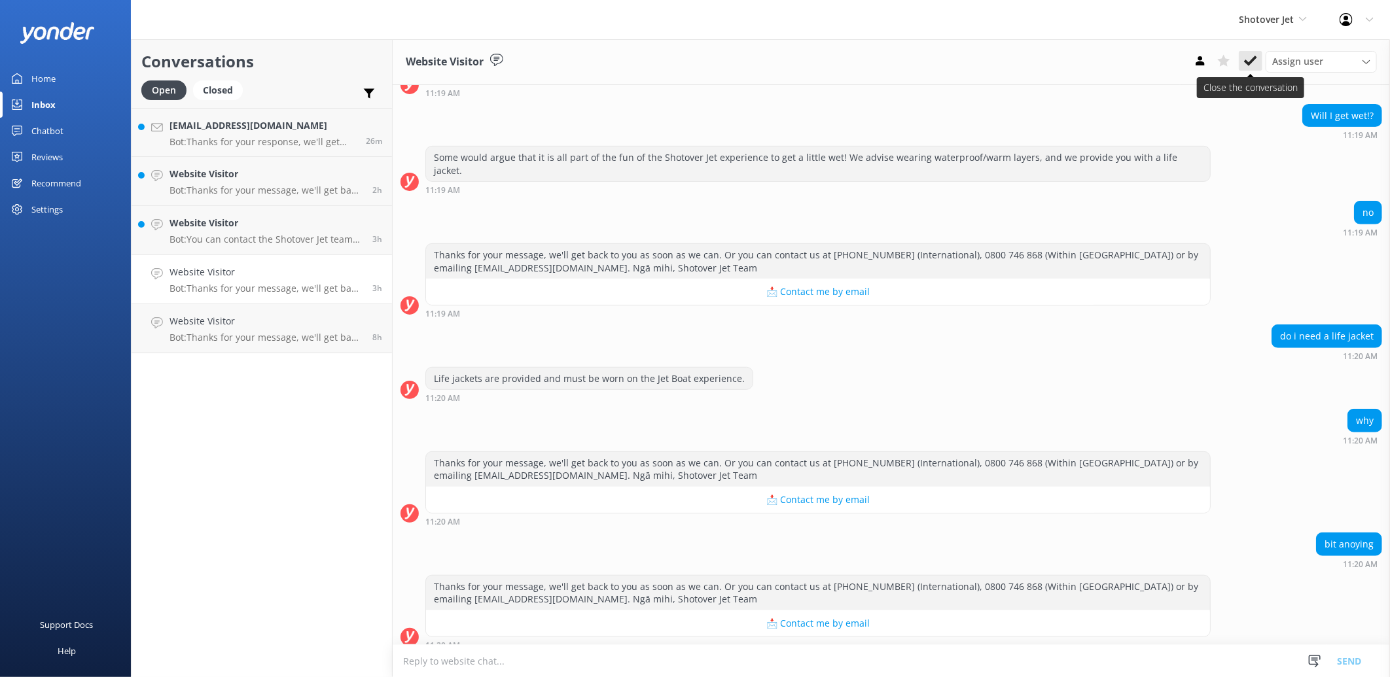
click at [1248, 66] on icon at bounding box center [1250, 60] width 13 height 13
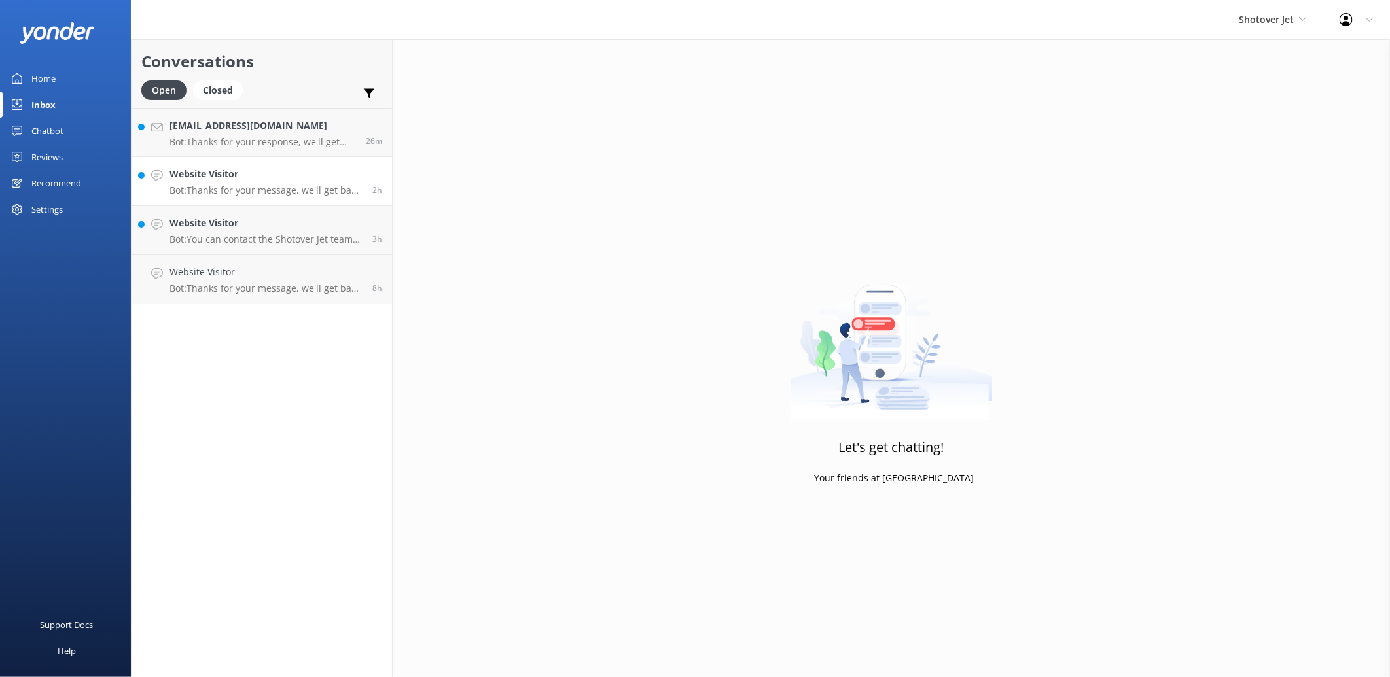
click at [304, 177] on h4 "Website Visitor" at bounding box center [265, 174] width 193 height 14
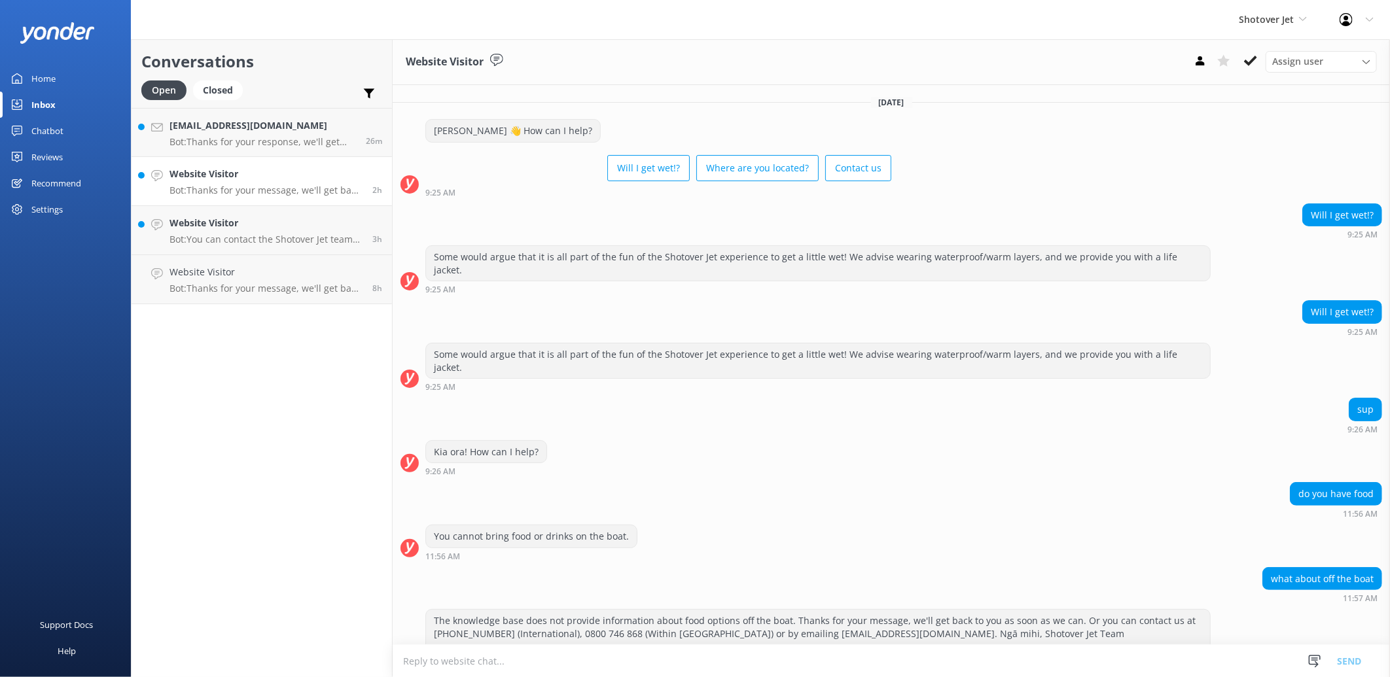
scroll to position [145, 0]
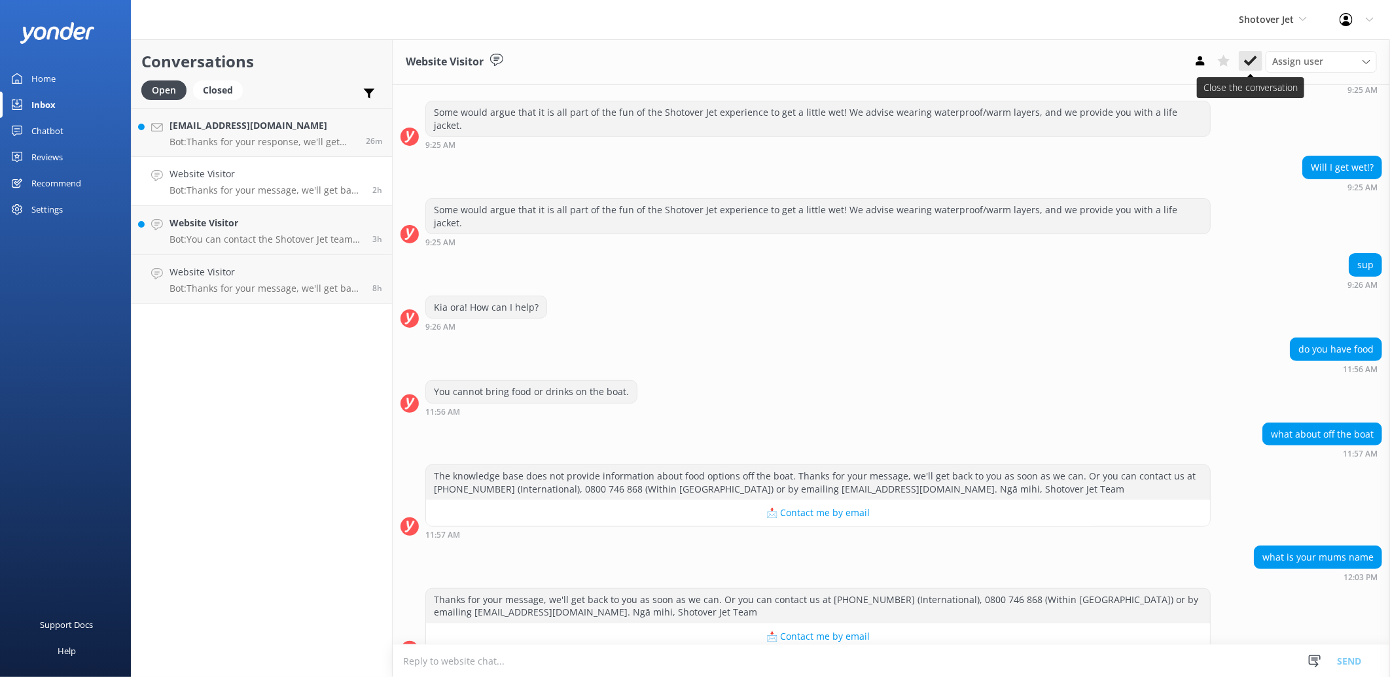
click at [1248, 66] on icon at bounding box center [1250, 60] width 13 height 13
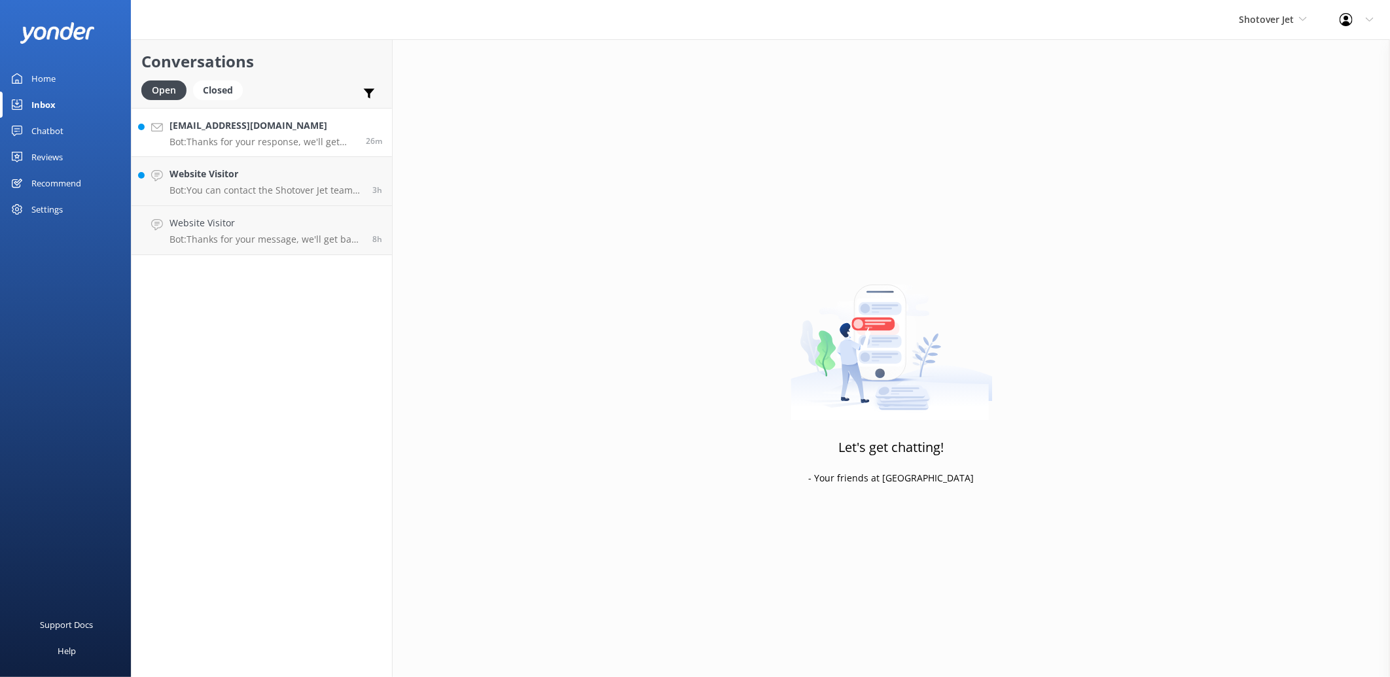
click at [289, 136] on p "Bot: Thanks for your response, we'll get back to you as soon as we can during o…" at bounding box center [262, 142] width 186 height 12
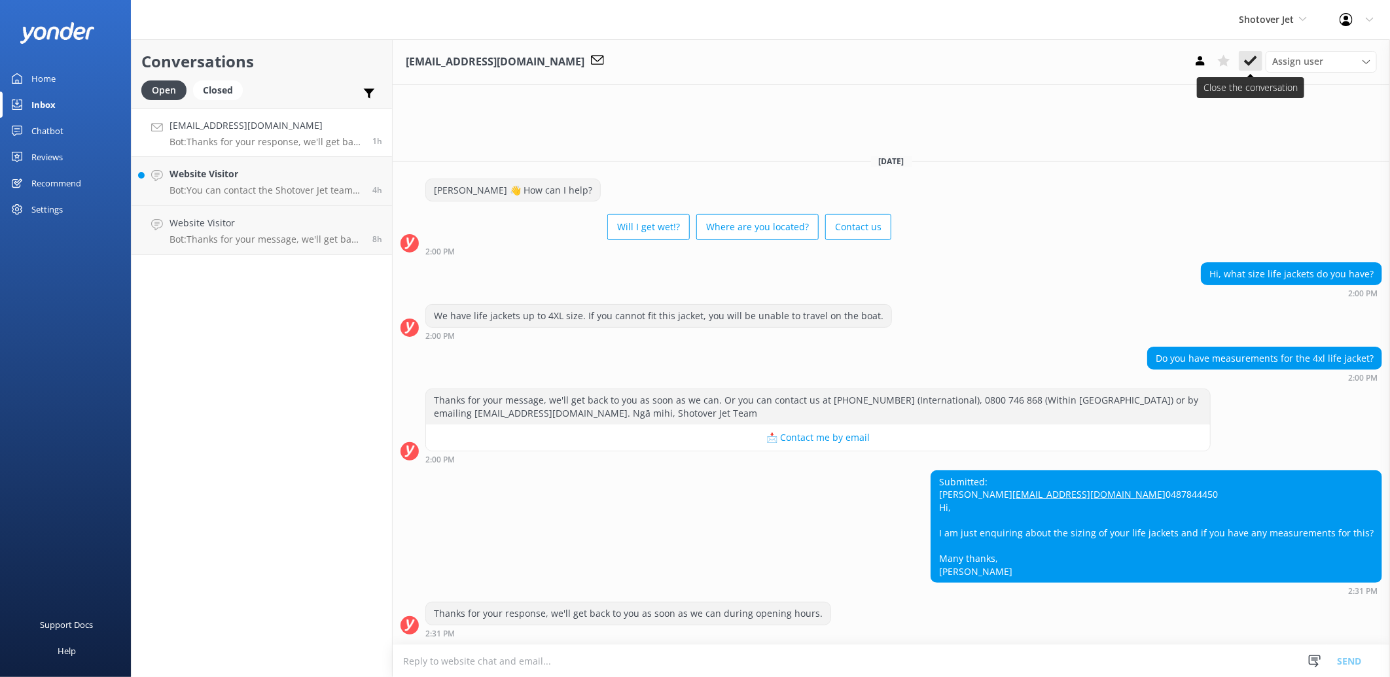
click at [1257, 70] on button at bounding box center [1251, 61] width 24 height 20
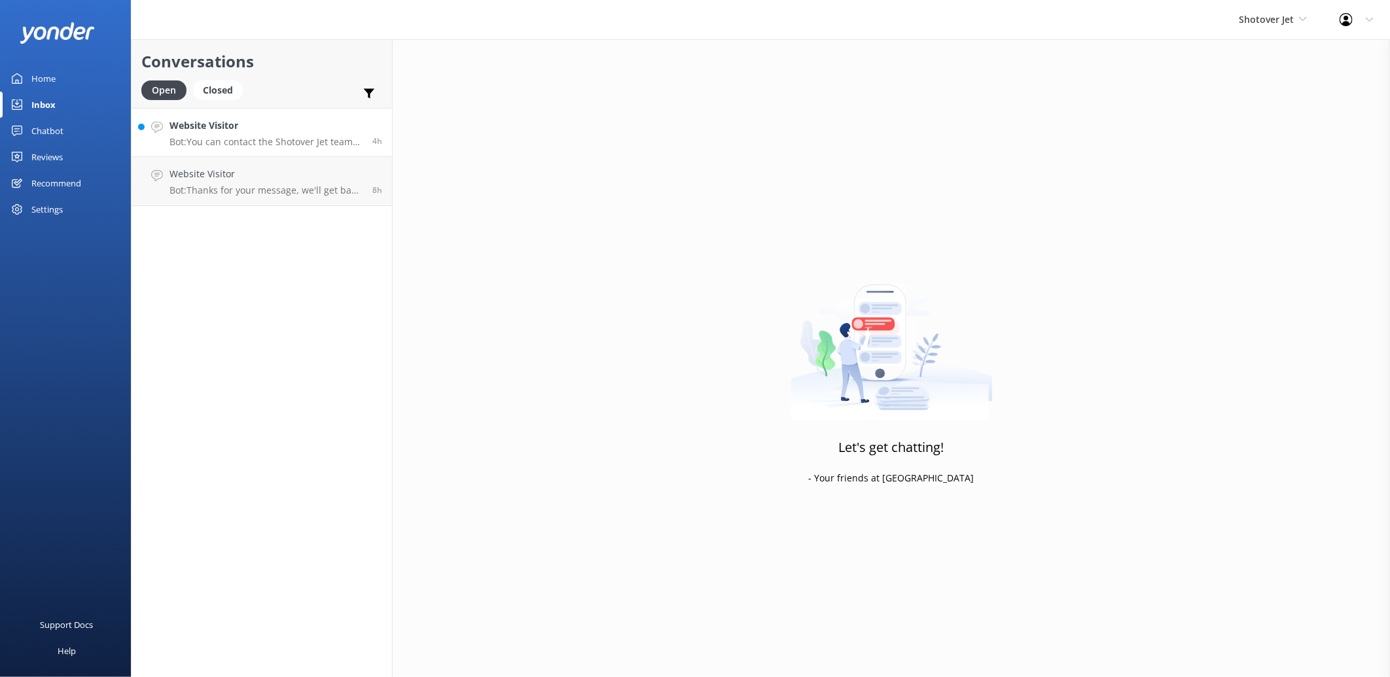
click at [315, 139] on p "Bot: You can contact the Shotover Jet team at [PHONE_NUMBER] (International), 0…" at bounding box center [265, 142] width 193 height 12
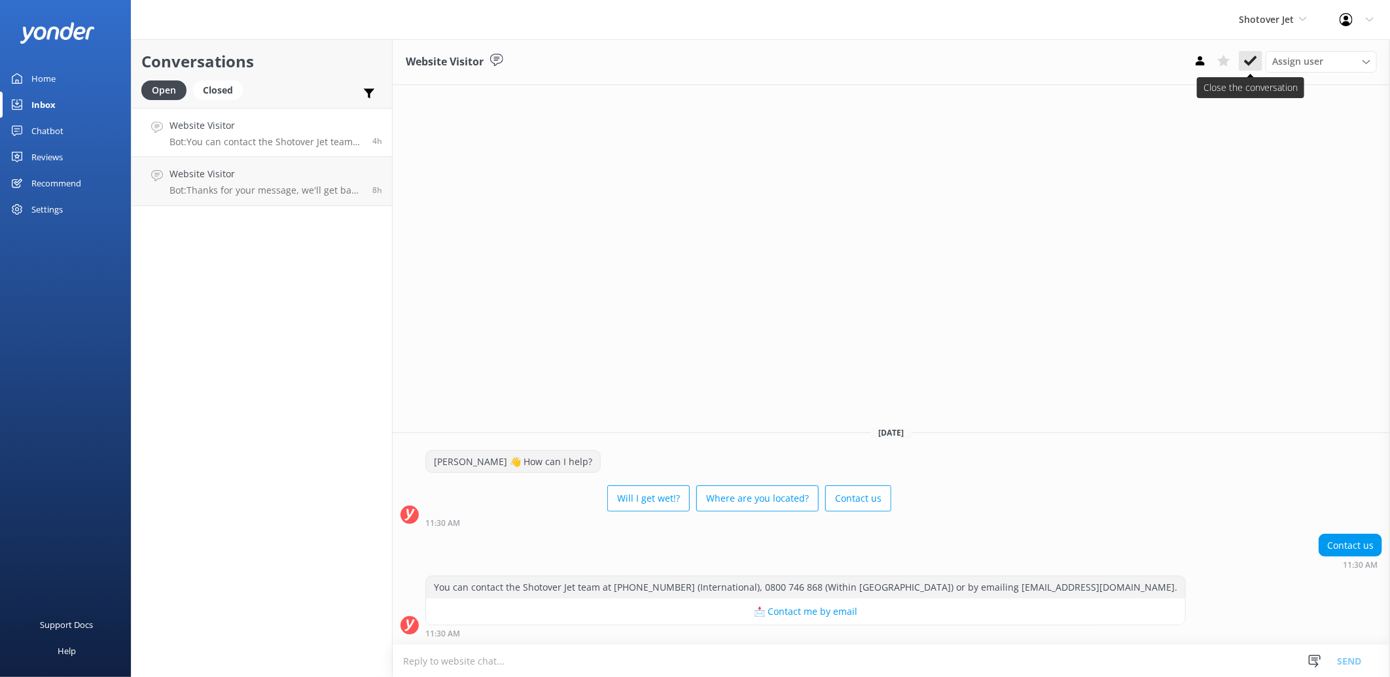
click at [1248, 64] on use at bounding box center [1250, 61] width 13 height 10
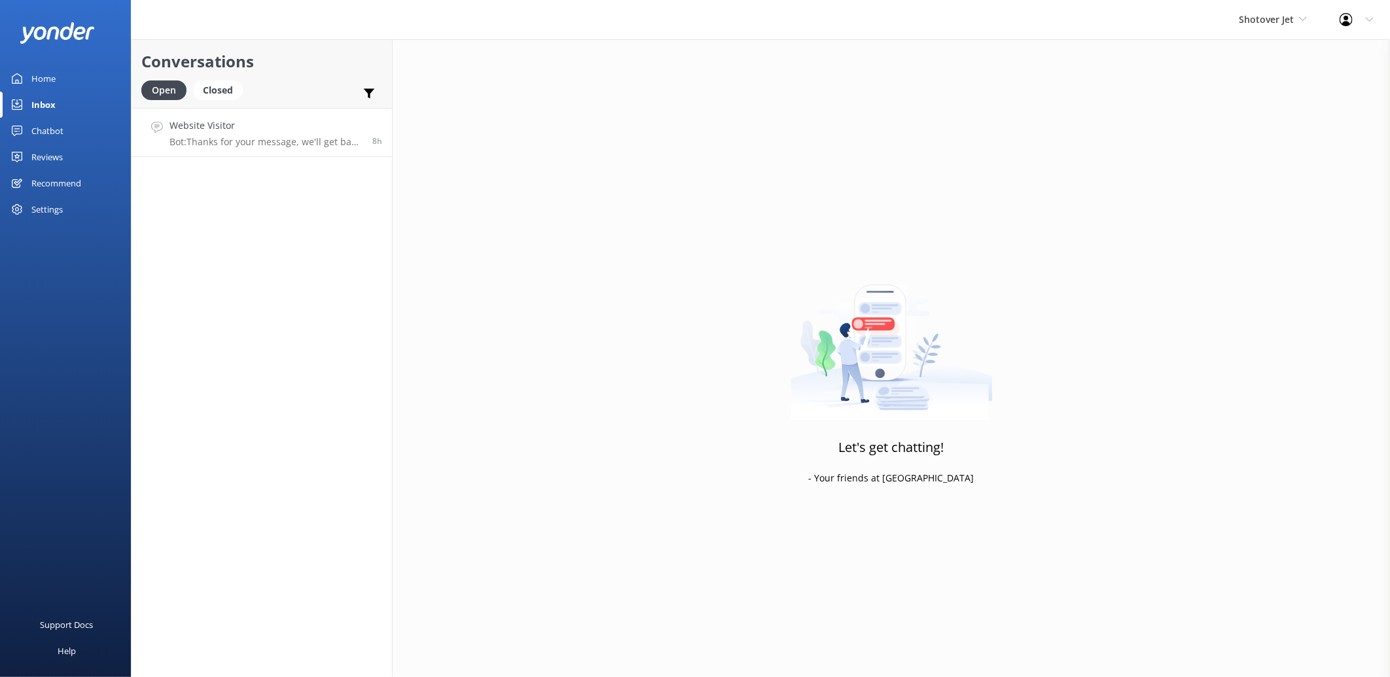
click at [277, 128] on h4 "Website Visitor" at bounding box center [265, 125] width 193 height 14
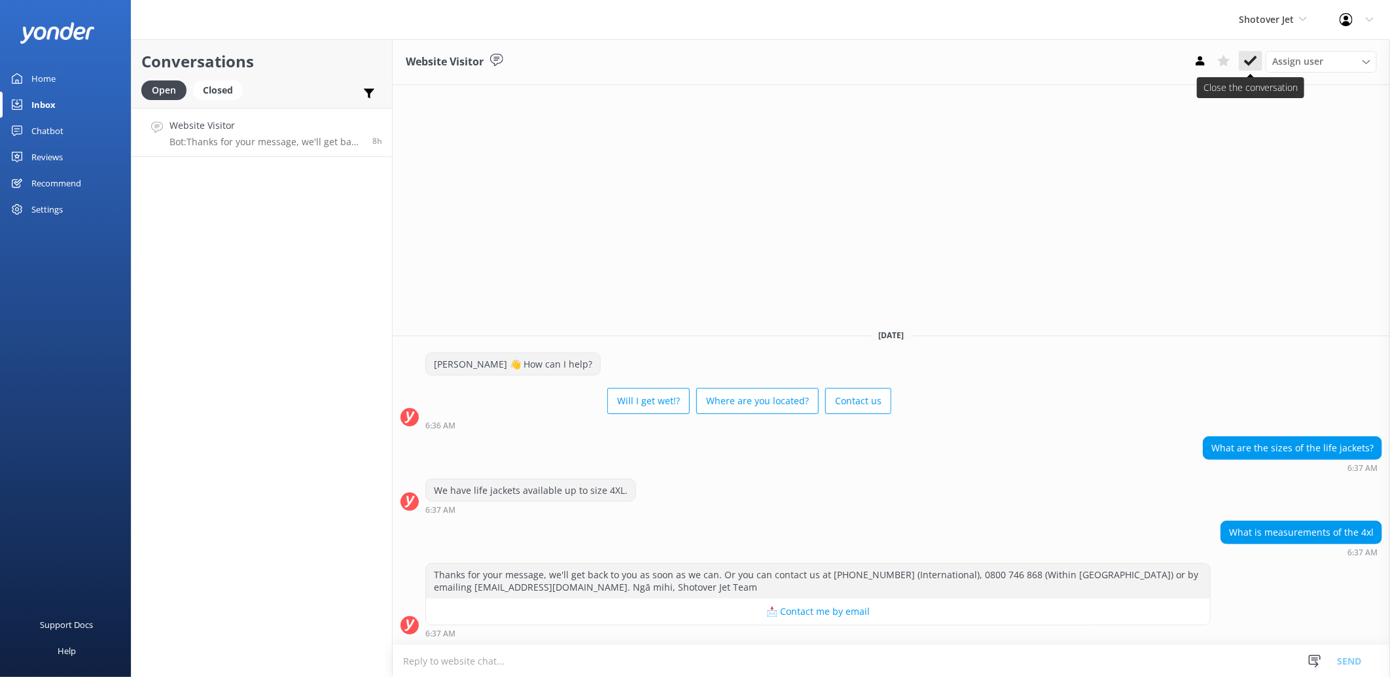
click at [1247, 66] on icon at bounding box center [1250, 60] width 13 height 13
